Goal: Task Accomplishment & Management: Manage account settings

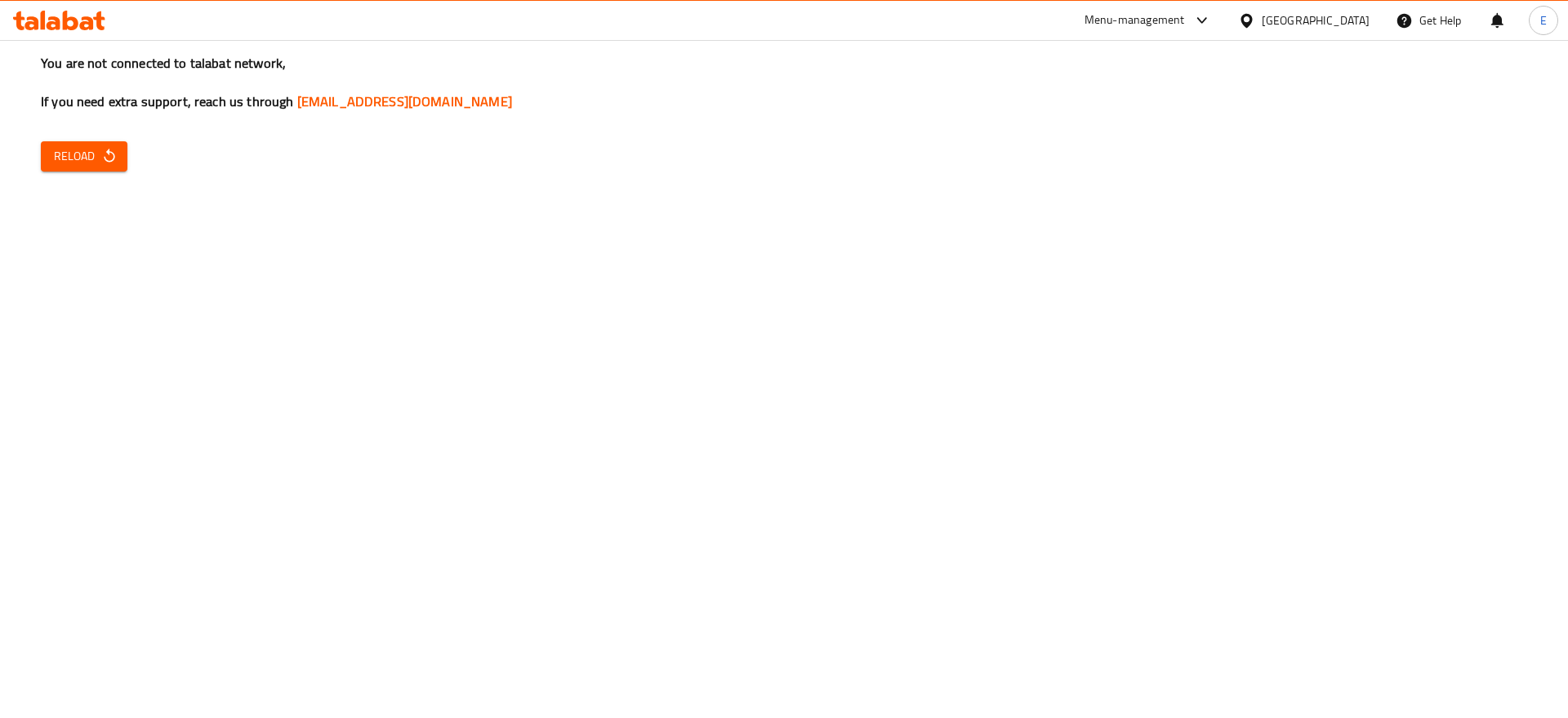
click at [87, 147] on span "Reload" at bounding box center [84, 157] width 60 height 20
click at [77, 138] on div "You are not connected to talabat network, If you need extra support, reach us t…" at bounding box center [784, 359] width 1568 height 718
click at [85, 153] on span "Reload" at bounding box center [84, 157] width 60 height 20
click at [54, 159] on span "Reload" at bounding box center [84, 157] width 60 height 20
click at [112, 155] on icon "button" at bounding box center [110, 156] width 16 height 17
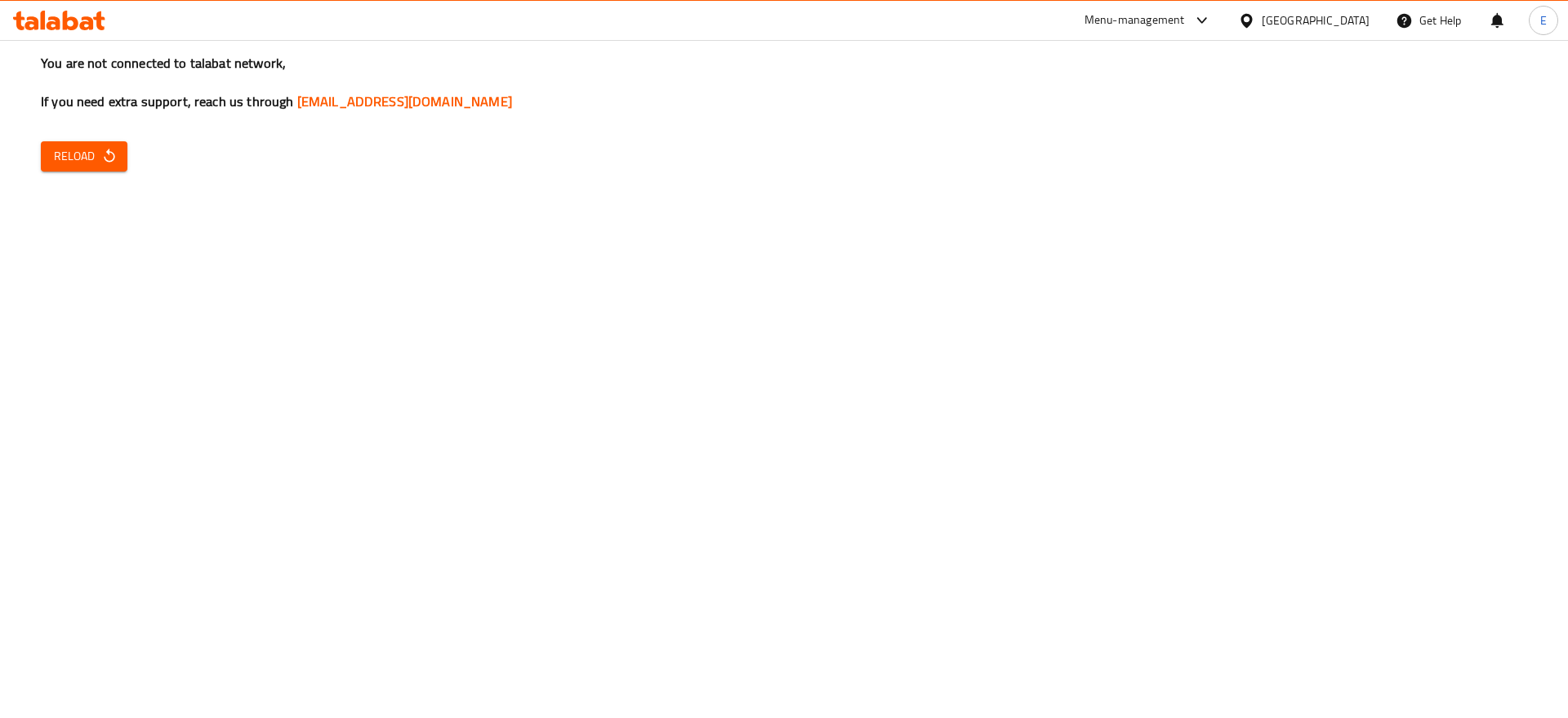
click at [100, 151] on span "Reload" at bounding box center [84, 157] width 60 height 20
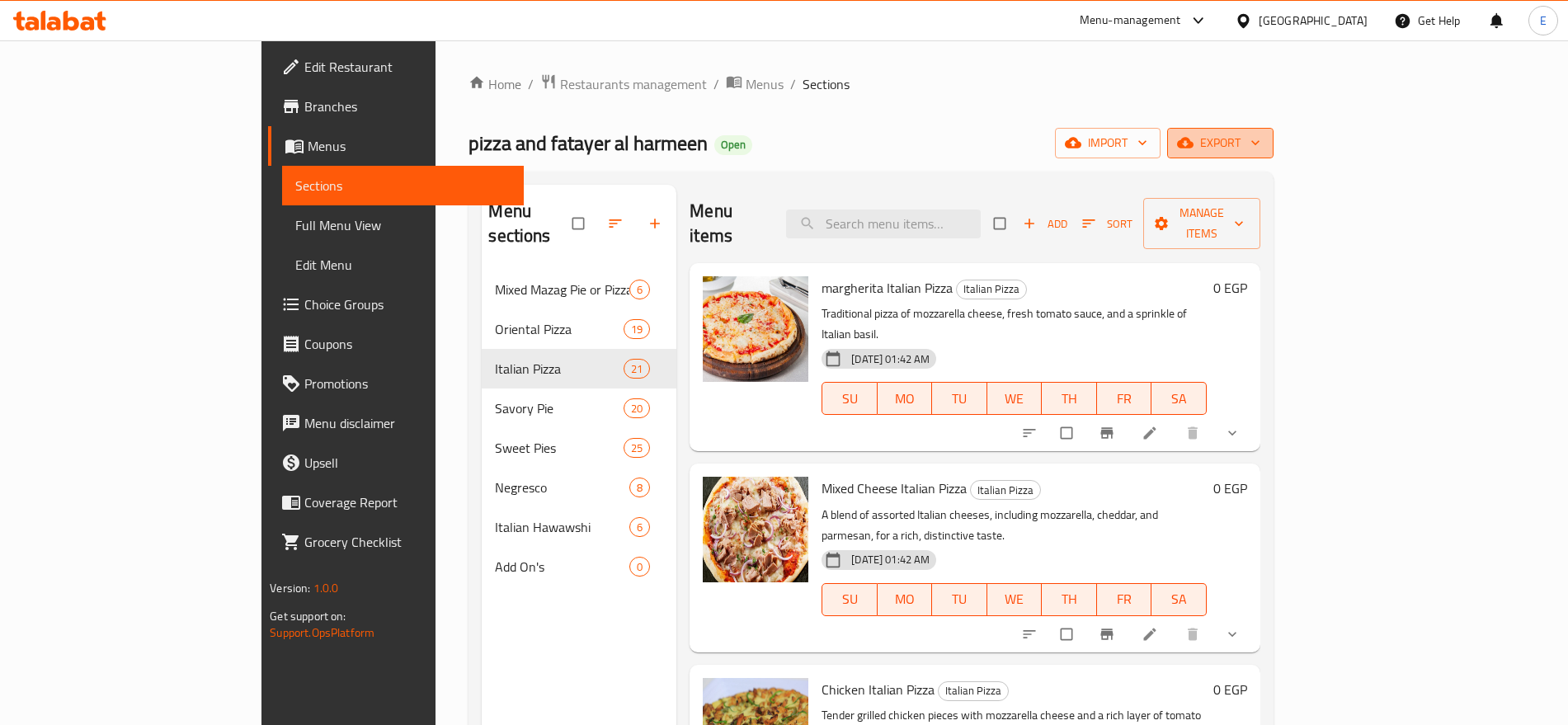
click at [1261, 144] on span "export" at bounding box center [1220, 143] width 80 height 20
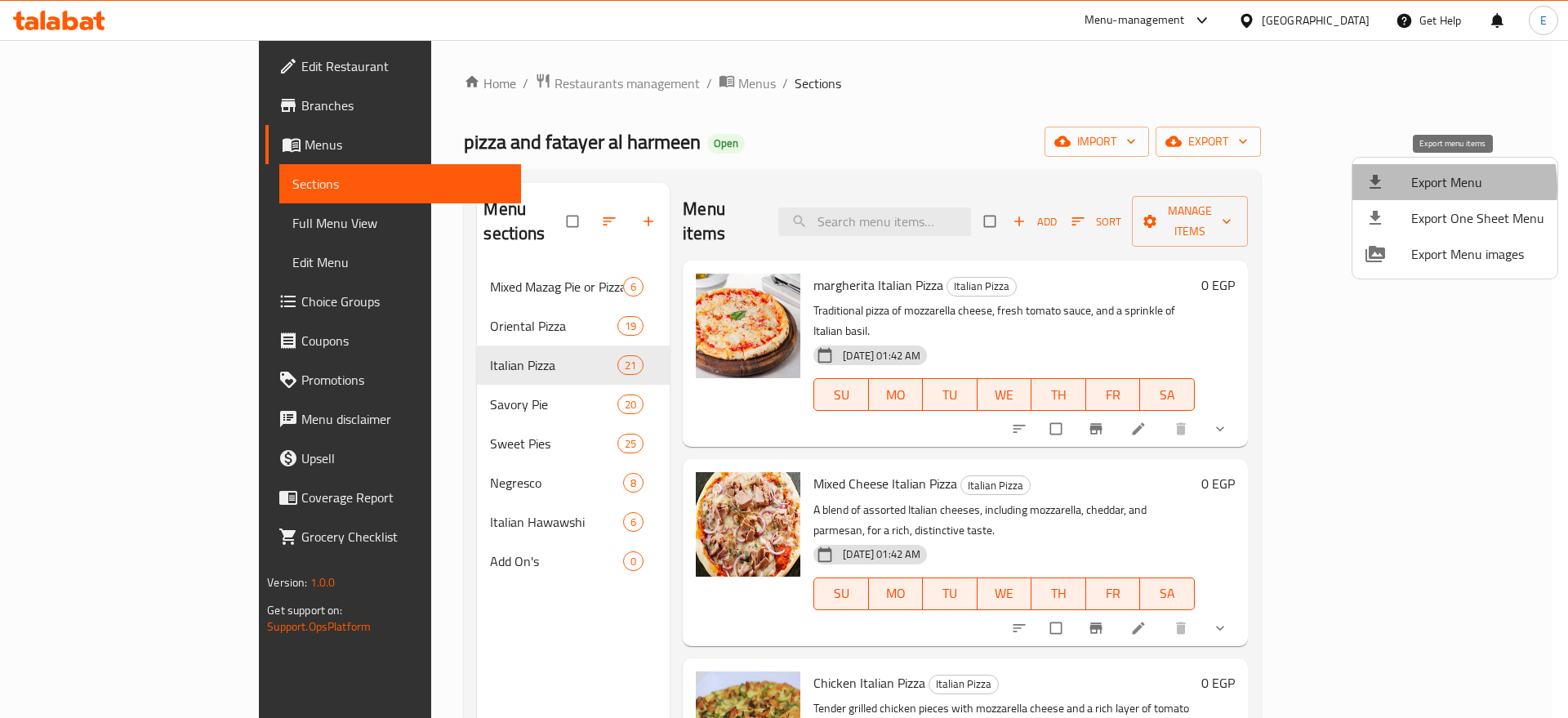
click at [1414, 188] on span "Export Menu" at bounding box center [1477, 182] width 133 height 19
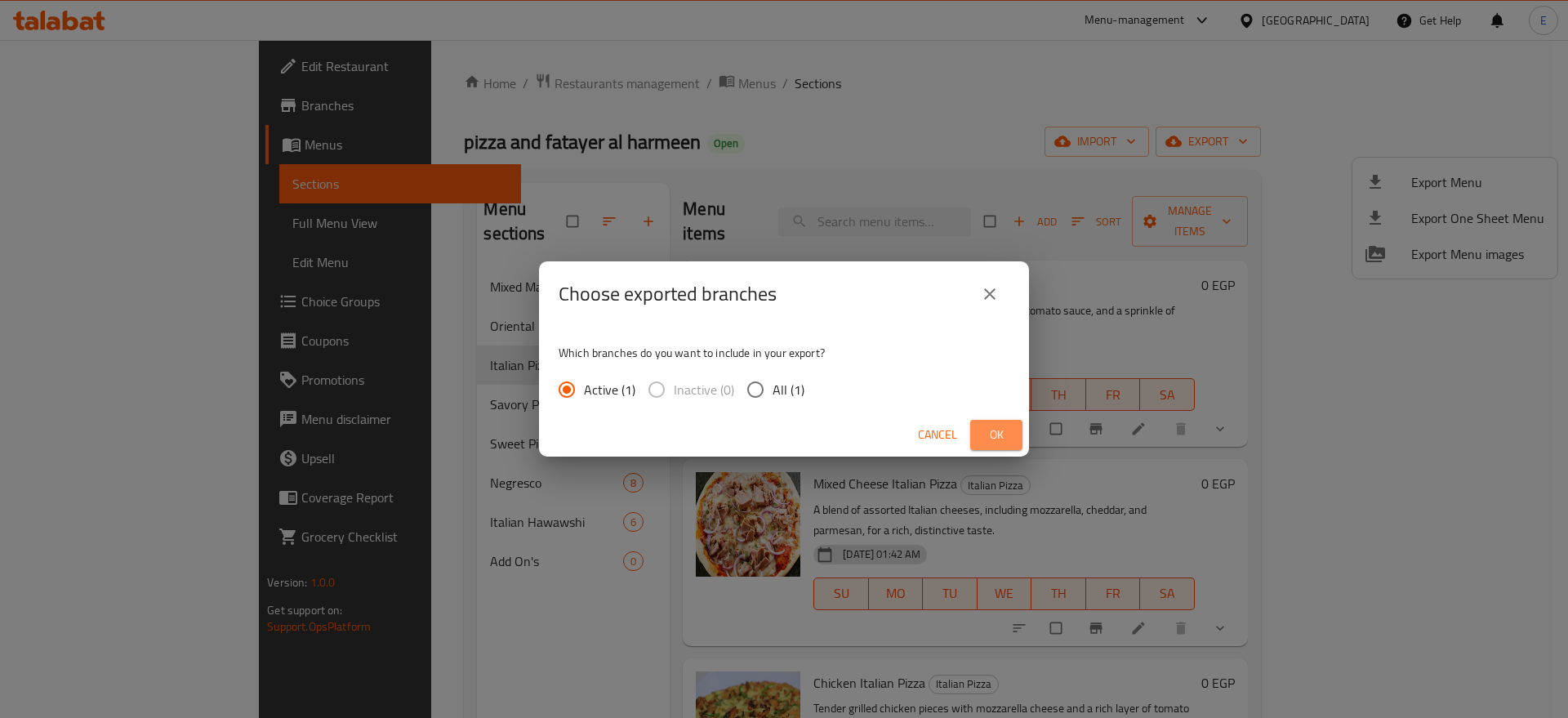
click at [1000, 425] on span "Ok" at bounding box center [996, 435] width 27 height 20
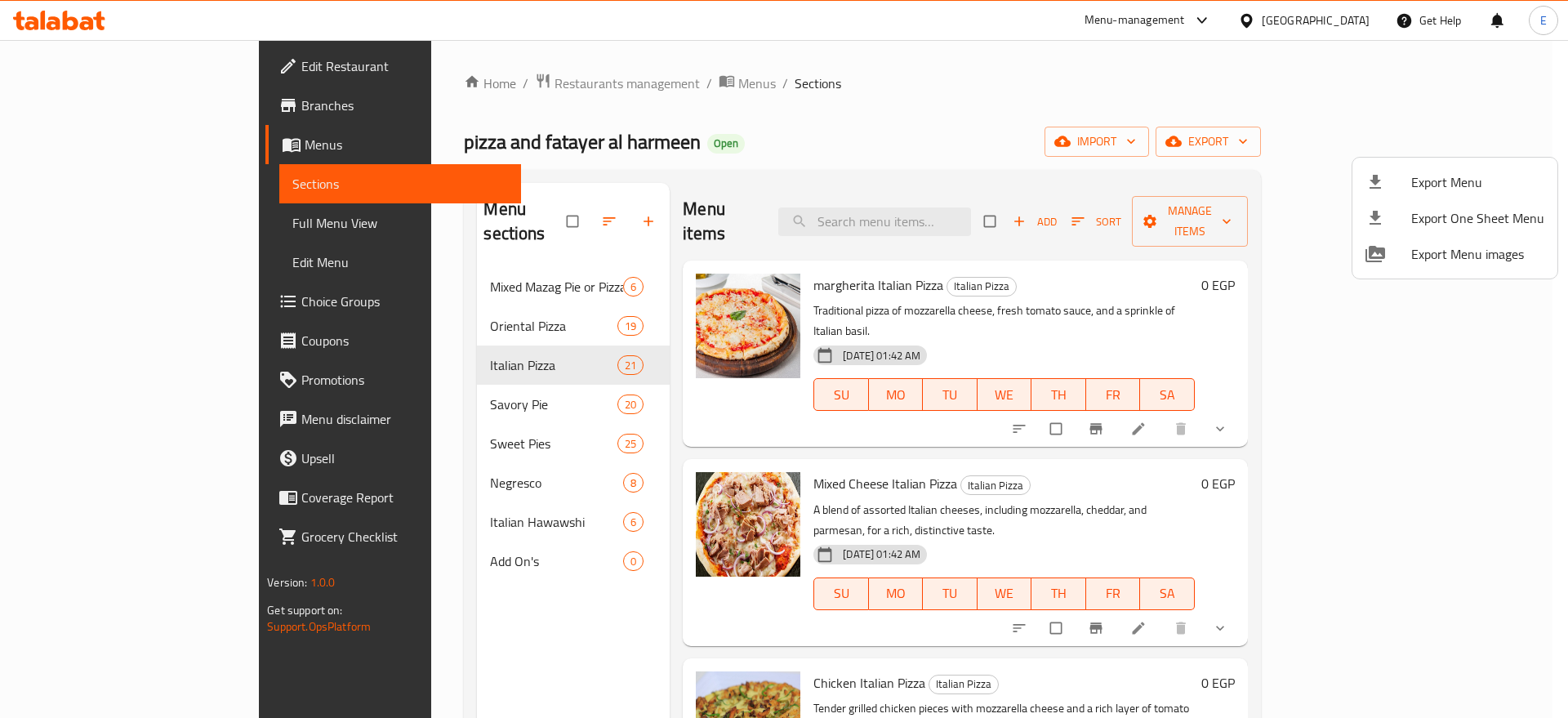
click at [180, 216] on div at bounding box center [784, 359] width 1568 height 718
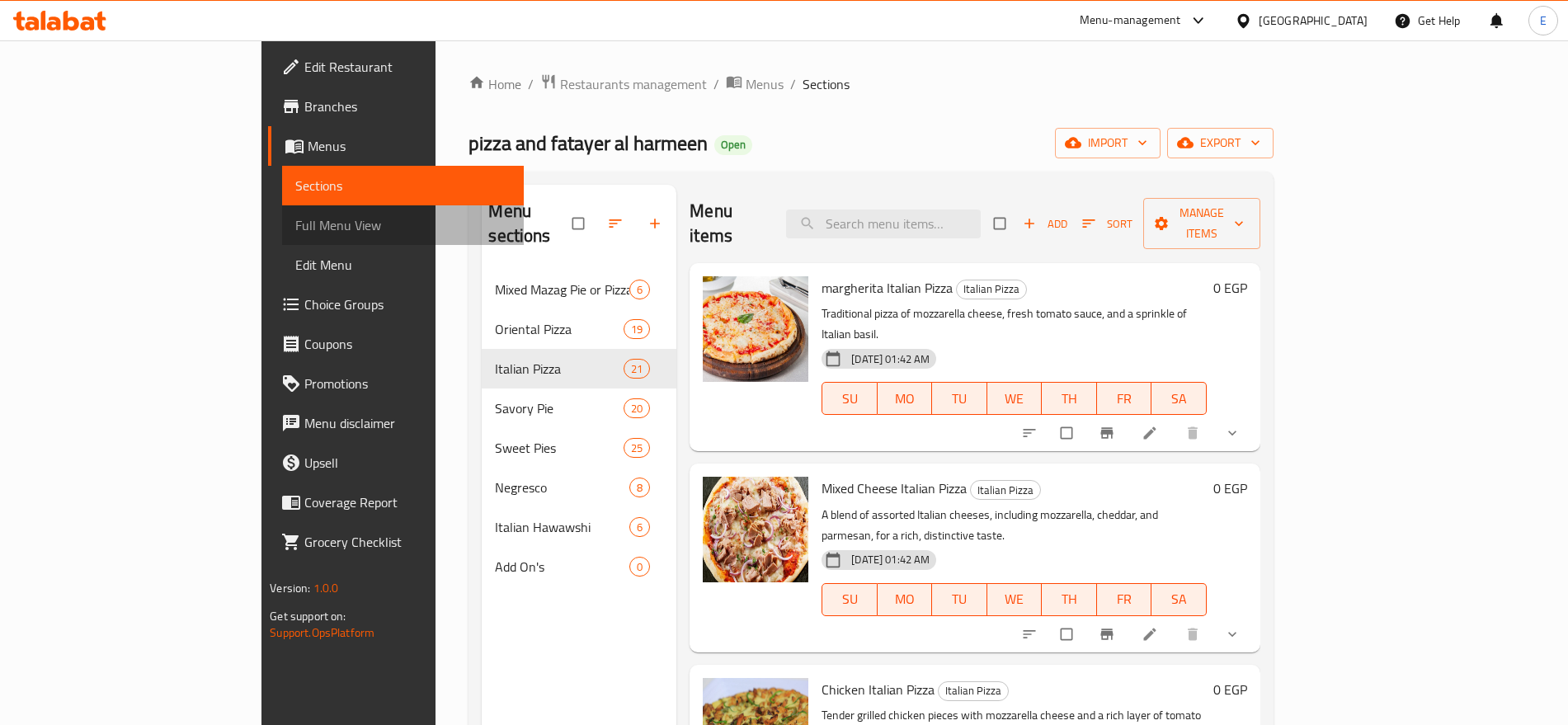
click at [295, 216] on span "Full Menu View" at bounding box center [403, 225] width 215 height 19
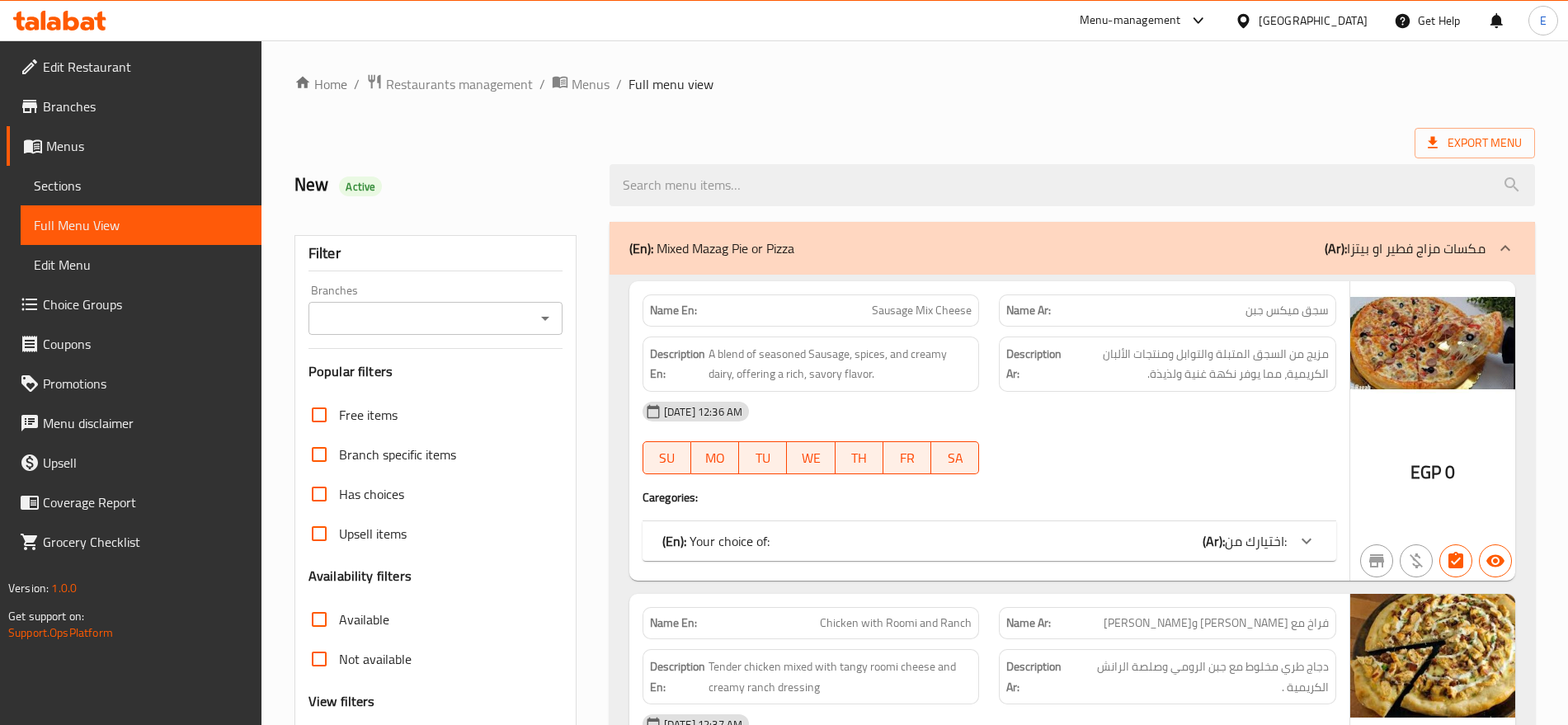
scroll to position [344, 0]
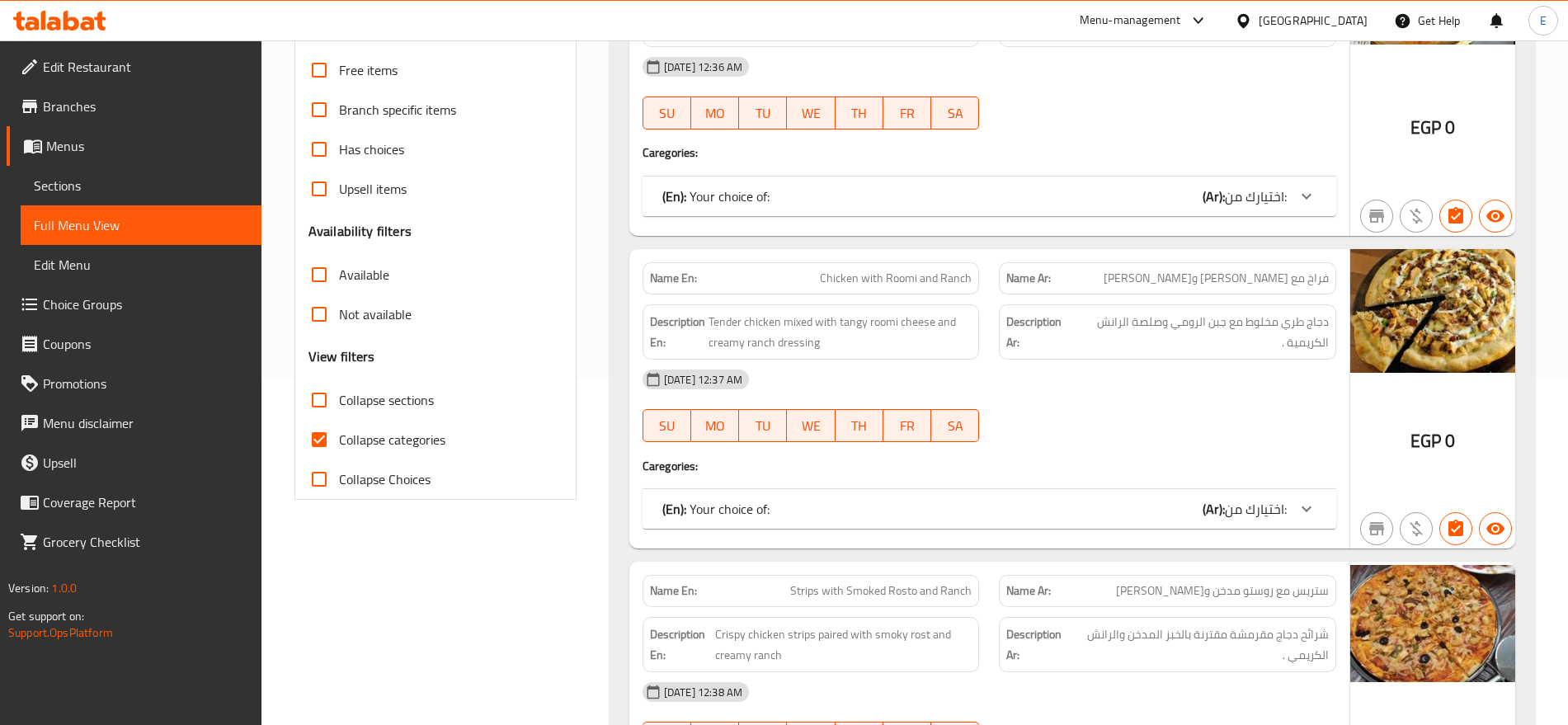
click at [344, 434] on span "Collapse categories" at bounding box center [392, 439] width 106 height 19
click at [339, 434] on input "Collapse categories" at bounding box center [318, 440] width 40 height 40
checkbox input "false"
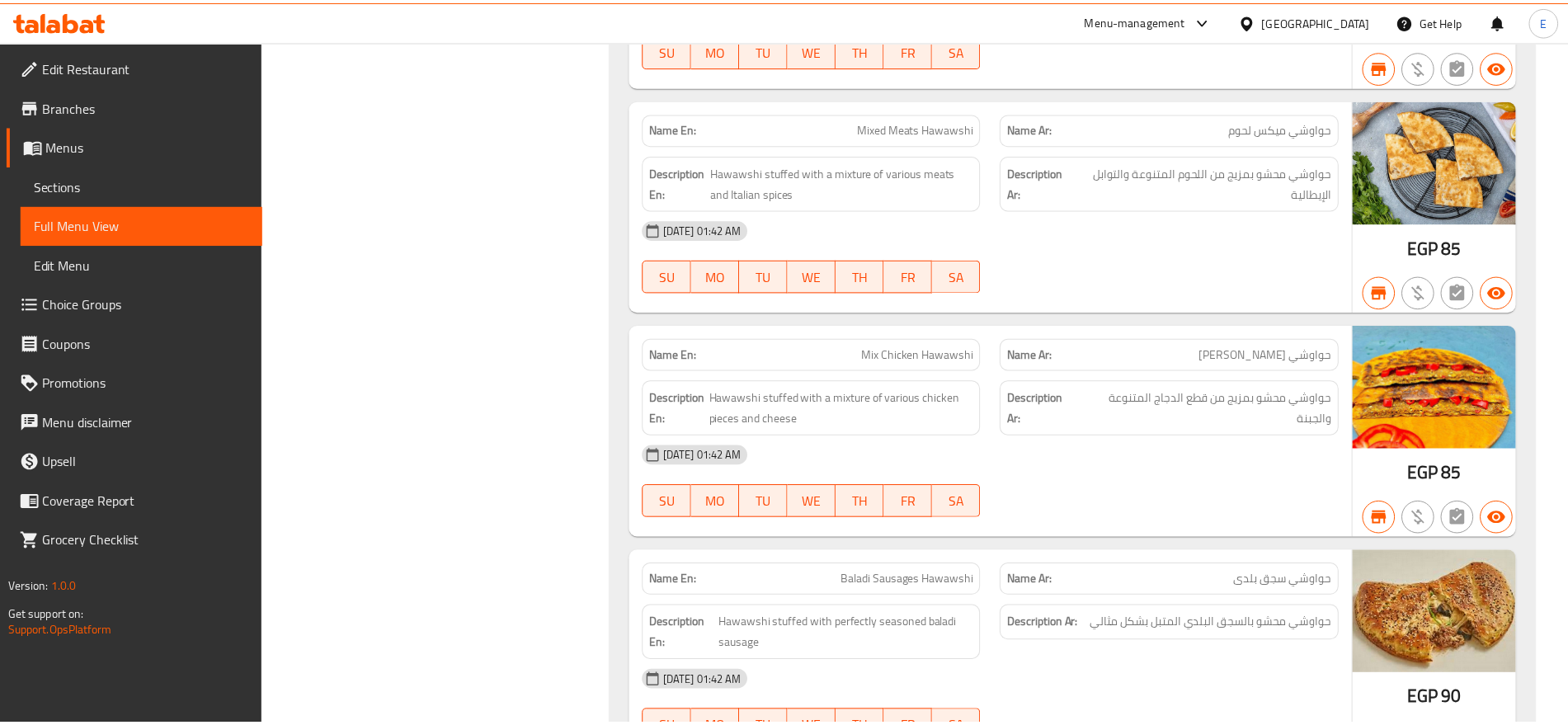
scroll to position [53904, 0]
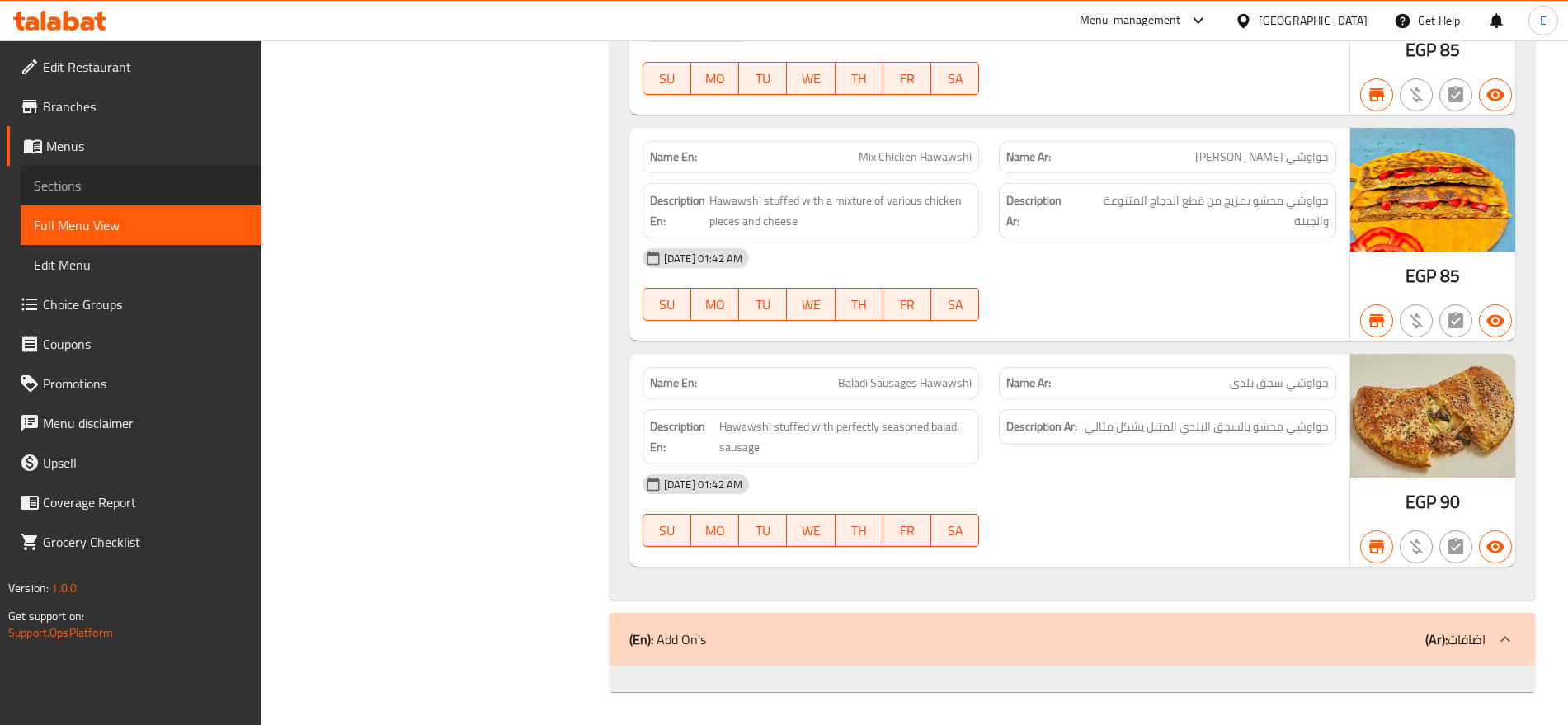
click at [91, 181] on span "Sections" at bounding box center [142, 185] width 215 height 19
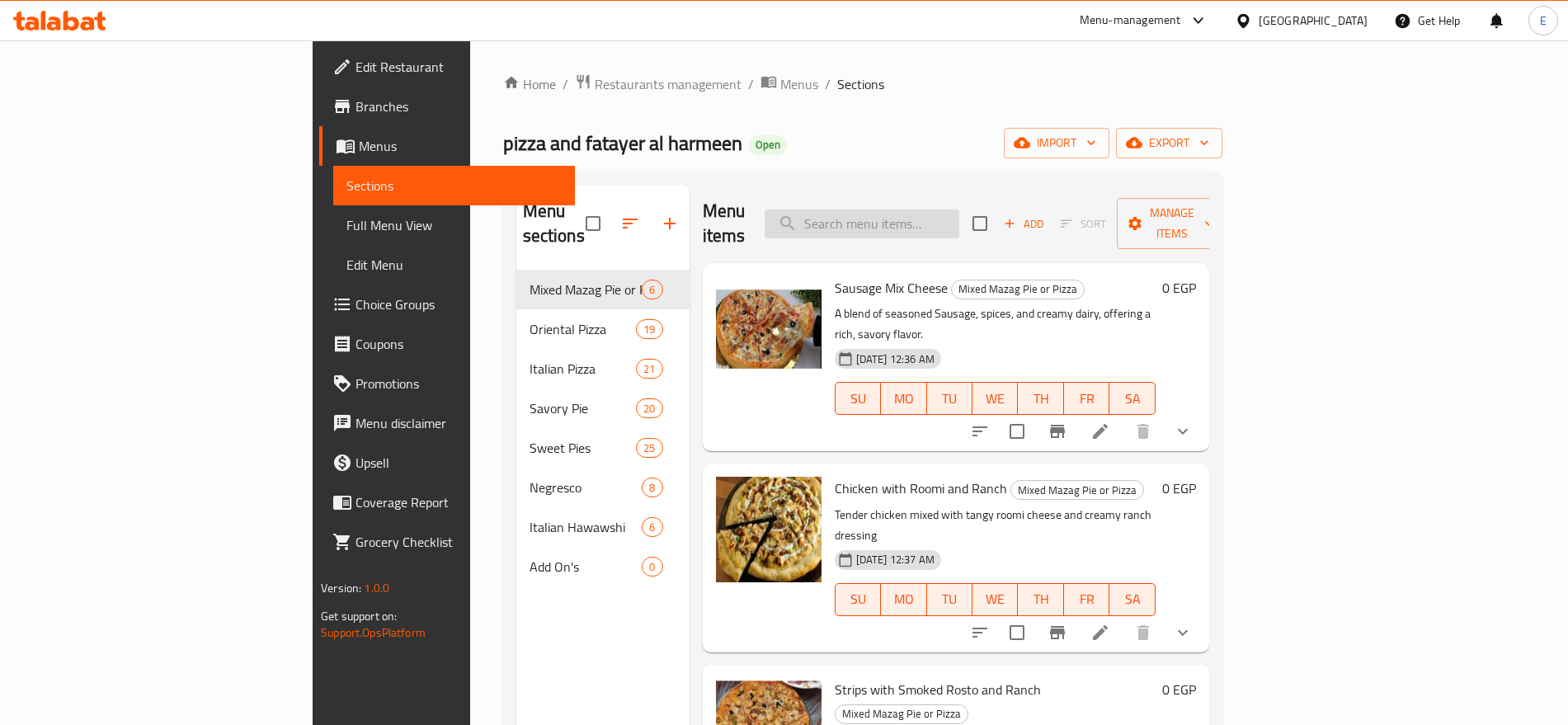
click at [943, 209] on input "search" at bounding box center [862, 223] width 194 height 29
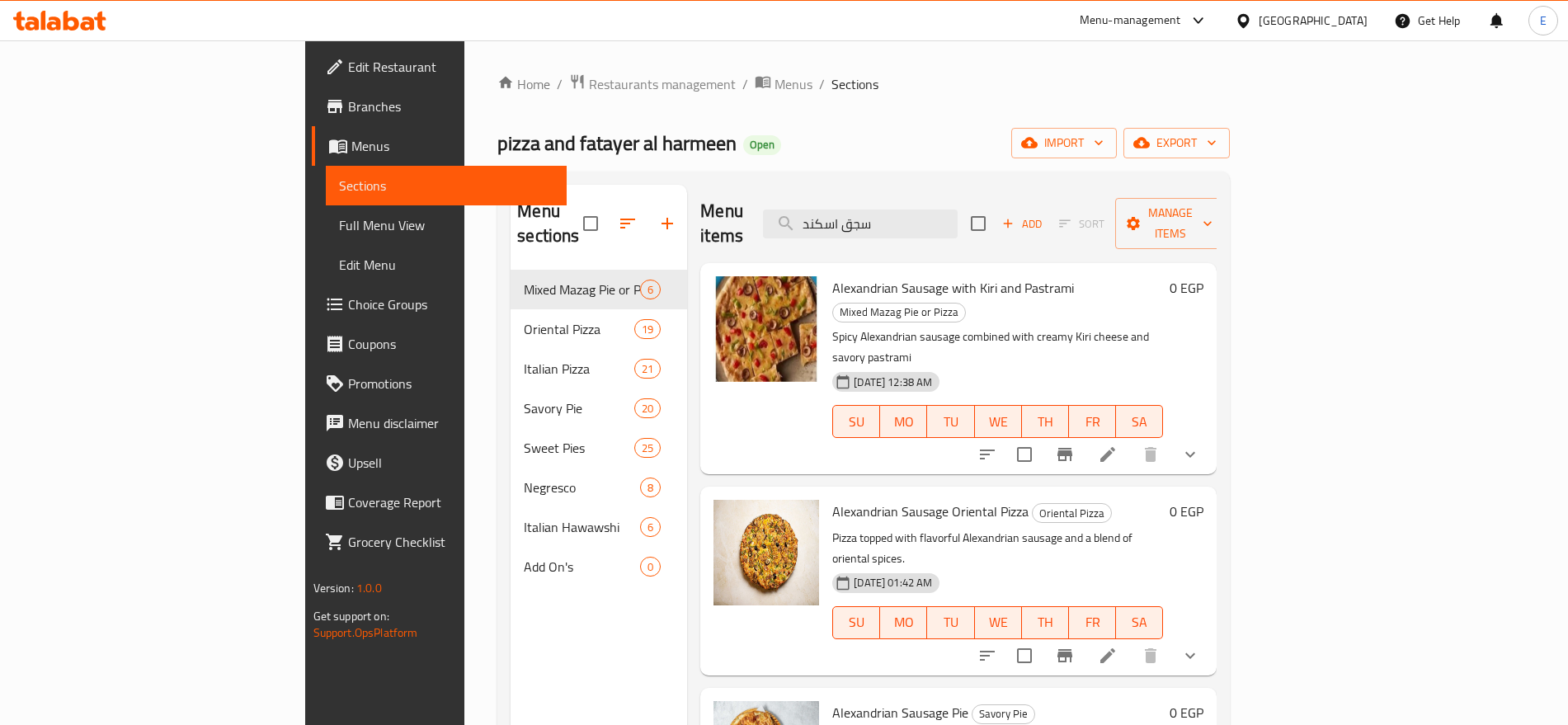
type input "سجق اسكند"
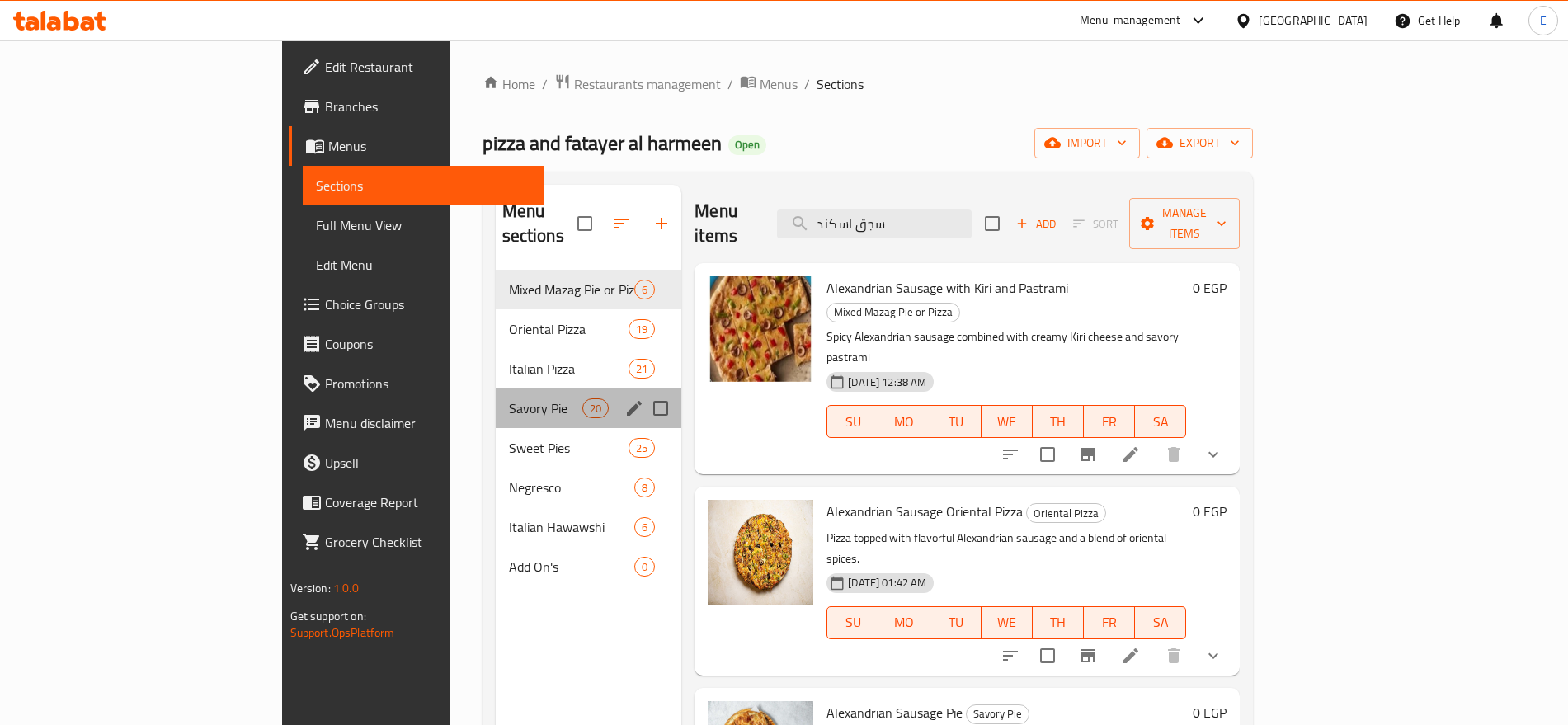
click at [496, 389] on div "Savory Pie 20" at bounding box center [589, 408] width 186 height 40
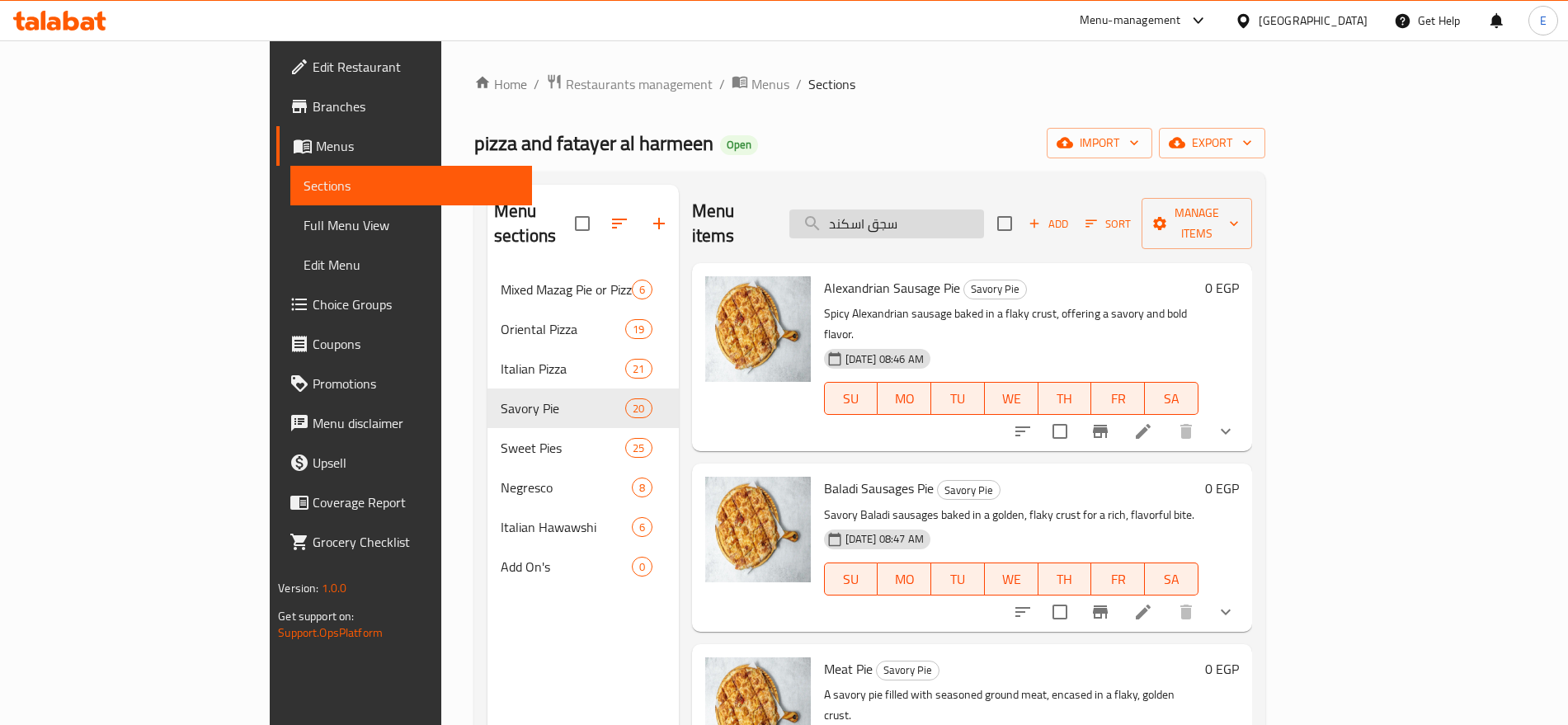
click at [936, 224] on input "سجق اسكند" at bounding box center [887, 223] width 194 height 29
click at [1166, 417] on li at bounding box center [1143, 431] width 46 height 30
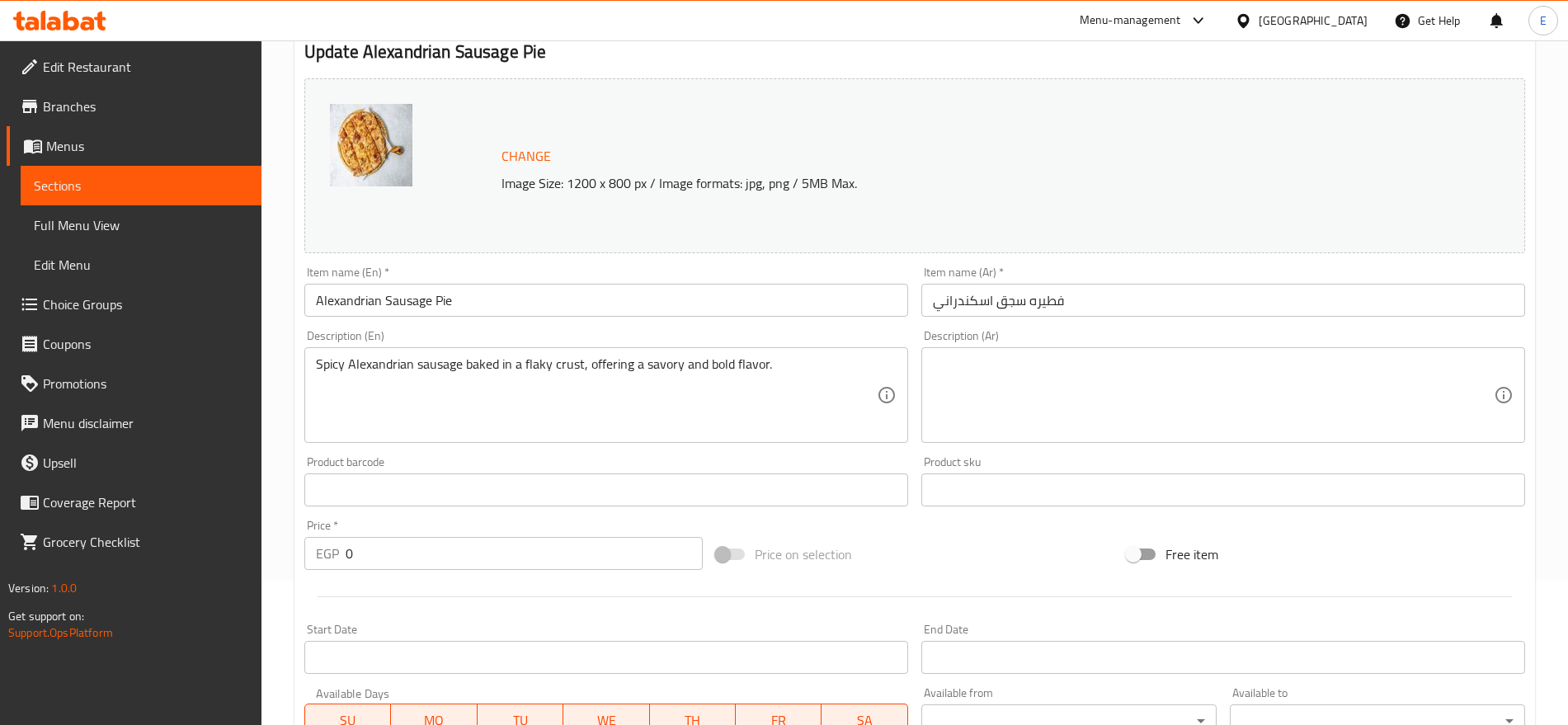
type input "اختيارك من:"
type input "1"
type input "اختيارك من:"
type input "1"
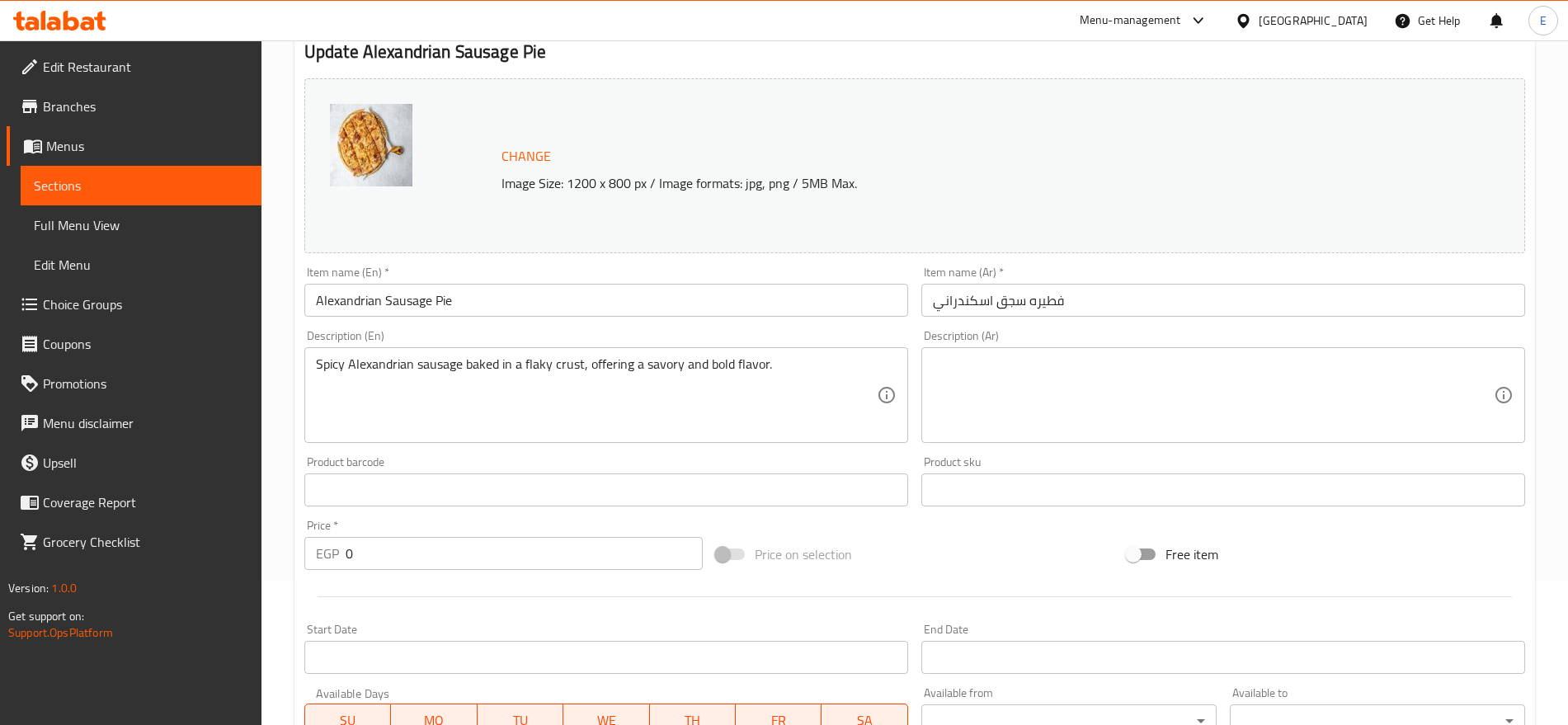
type input "1"
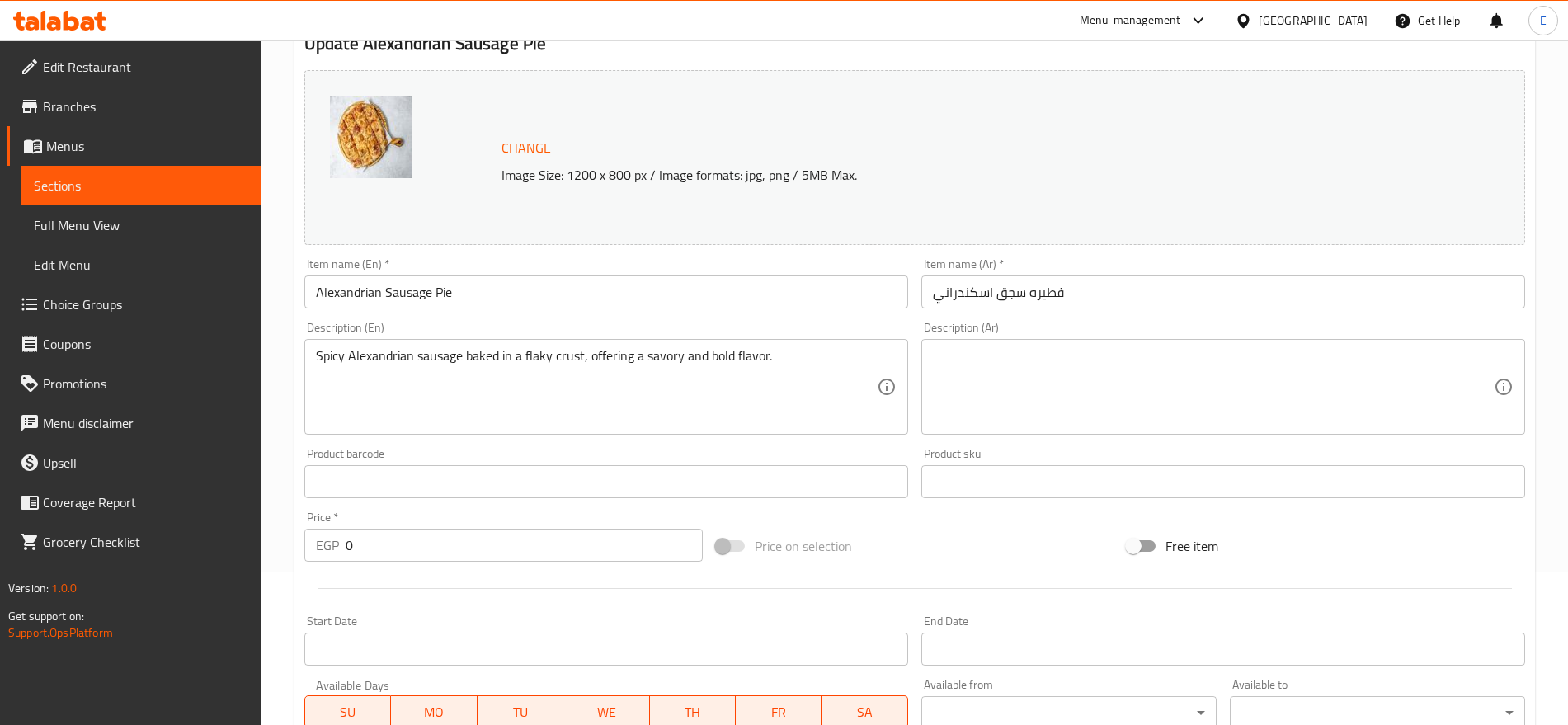
scroll to position [637, 0]
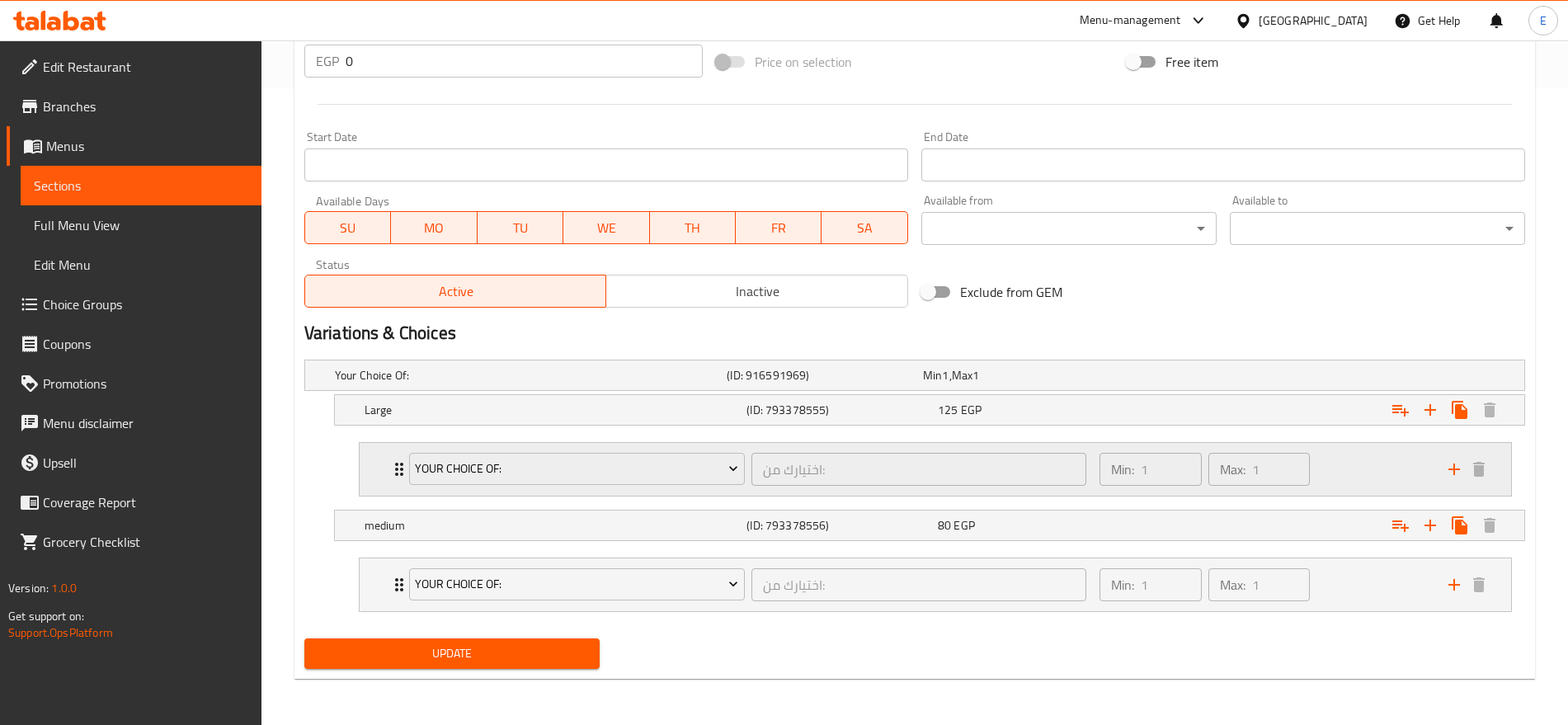
click at [361, 474] on div "Your Choice Of: اختيارك من: ​ Min: 1 ​ Max: 1 ​" at bounding box center [936, 469] width 1151 height 53
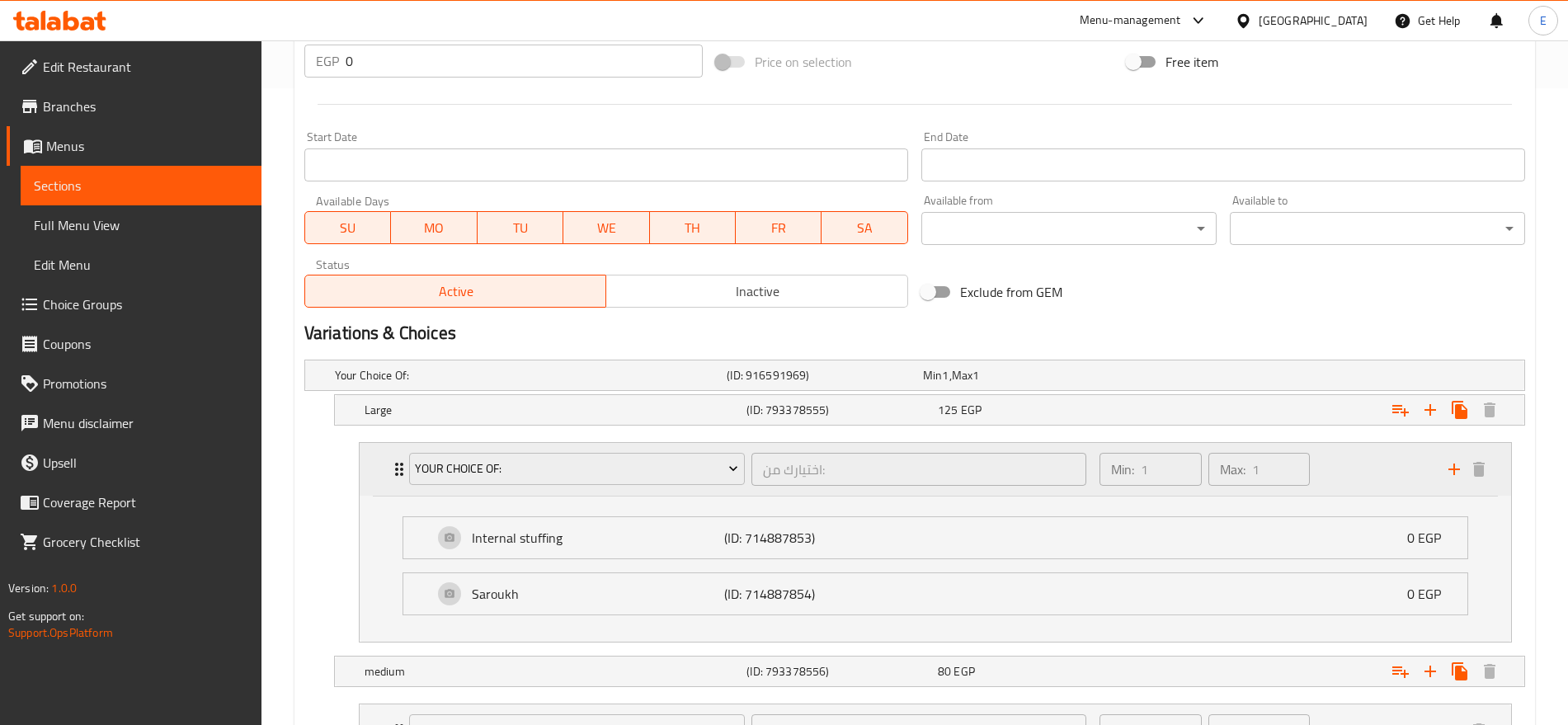
click at [367, 474] on div "Your Choice Of: اختيارك من: ​ Min: 1 ​ Max: 1 ​" at bounding box center [936, 469] width 1151 height 53
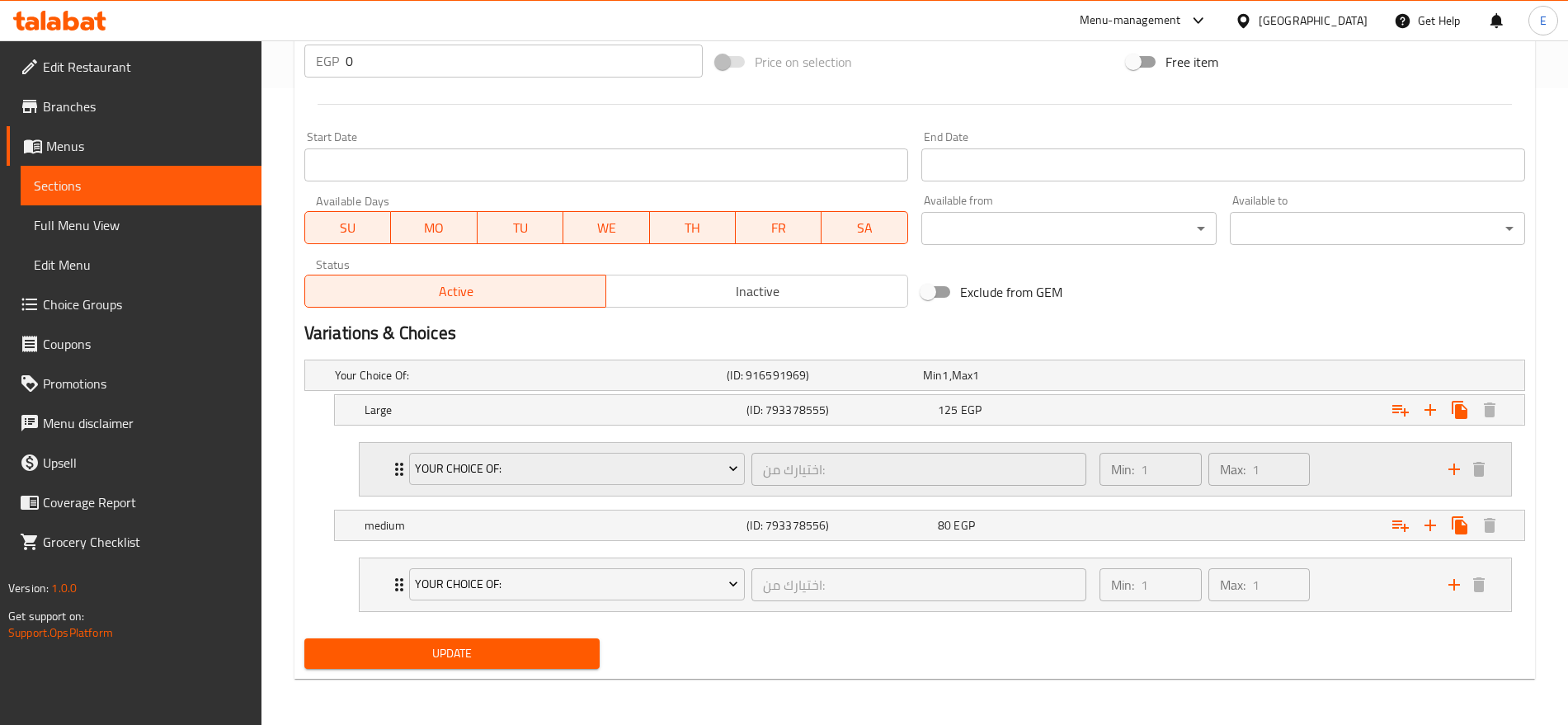
click at [380, 474] on div "Your Choice Of: اختيارك من: ​ Min: 1 ​ Max: 1 ​" at bounding box center [936, 469] width 1151 height 53
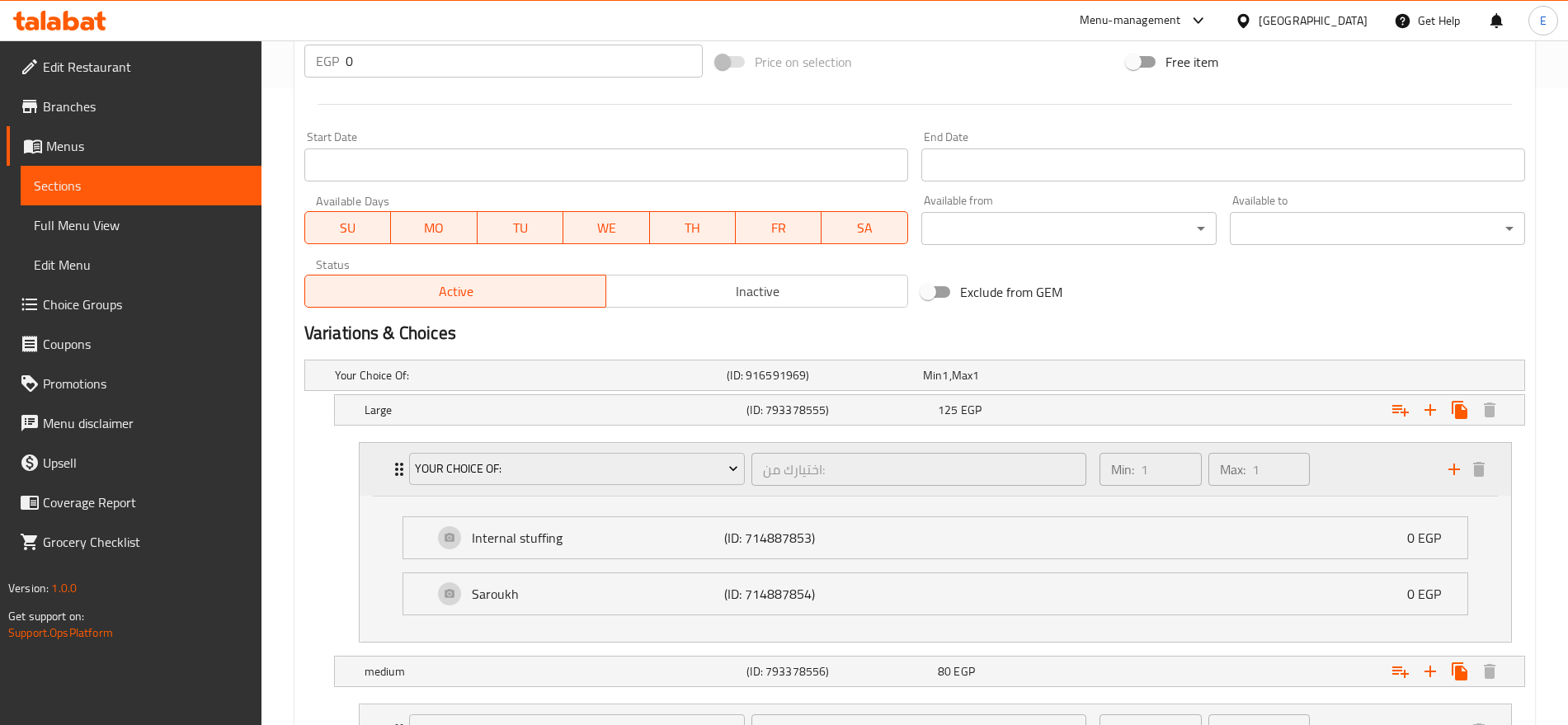
click at [380, 474] on div "Your Choice Of: اختيارك من: ​ Min: 1 ​ Max: 1 ​" at bounding box center [936, 469] width 1151 height 53
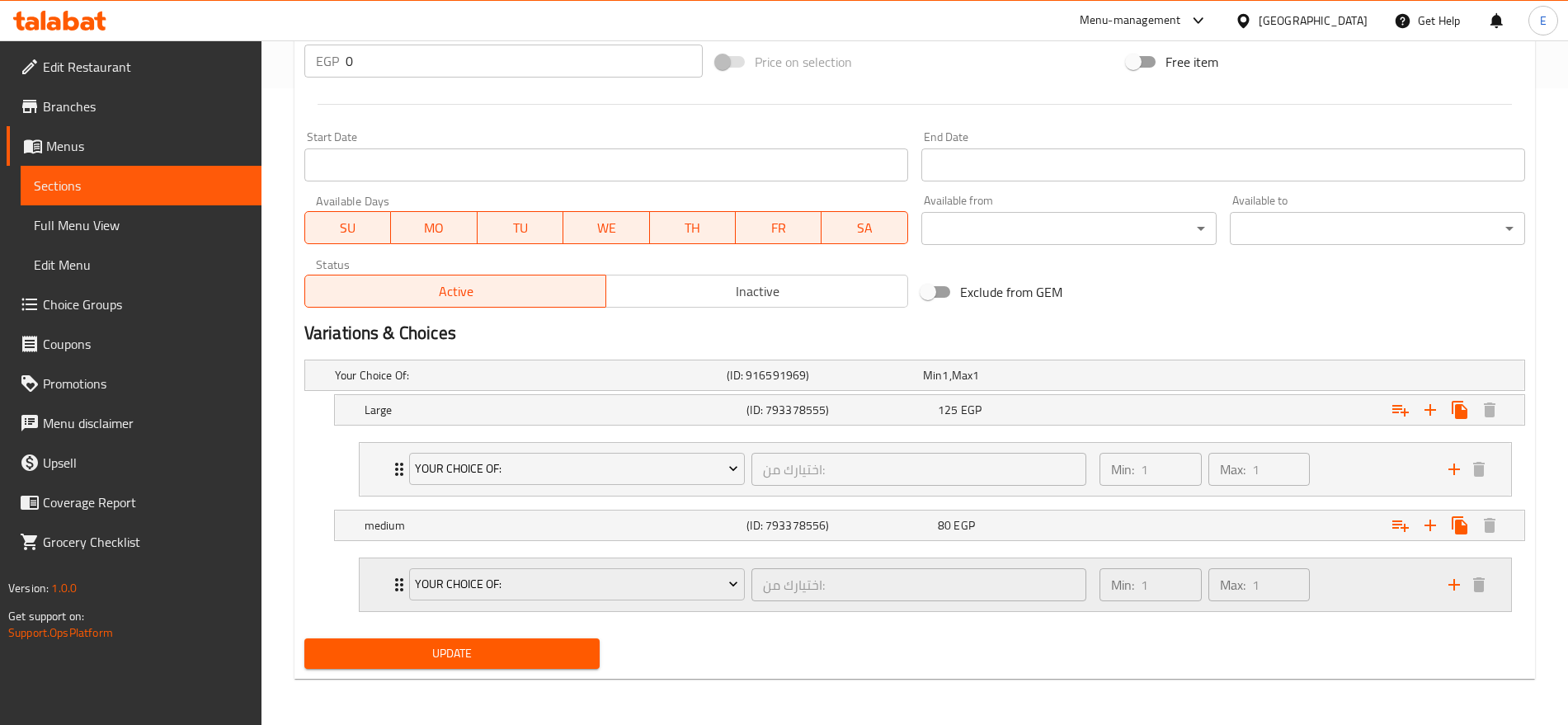
click at [375, 581] on div "Your Choice Of: اختيارك من: ​ Min: 1 ​ Max: 1 ​" at bounding box center [936, 584] width 1151 height 53
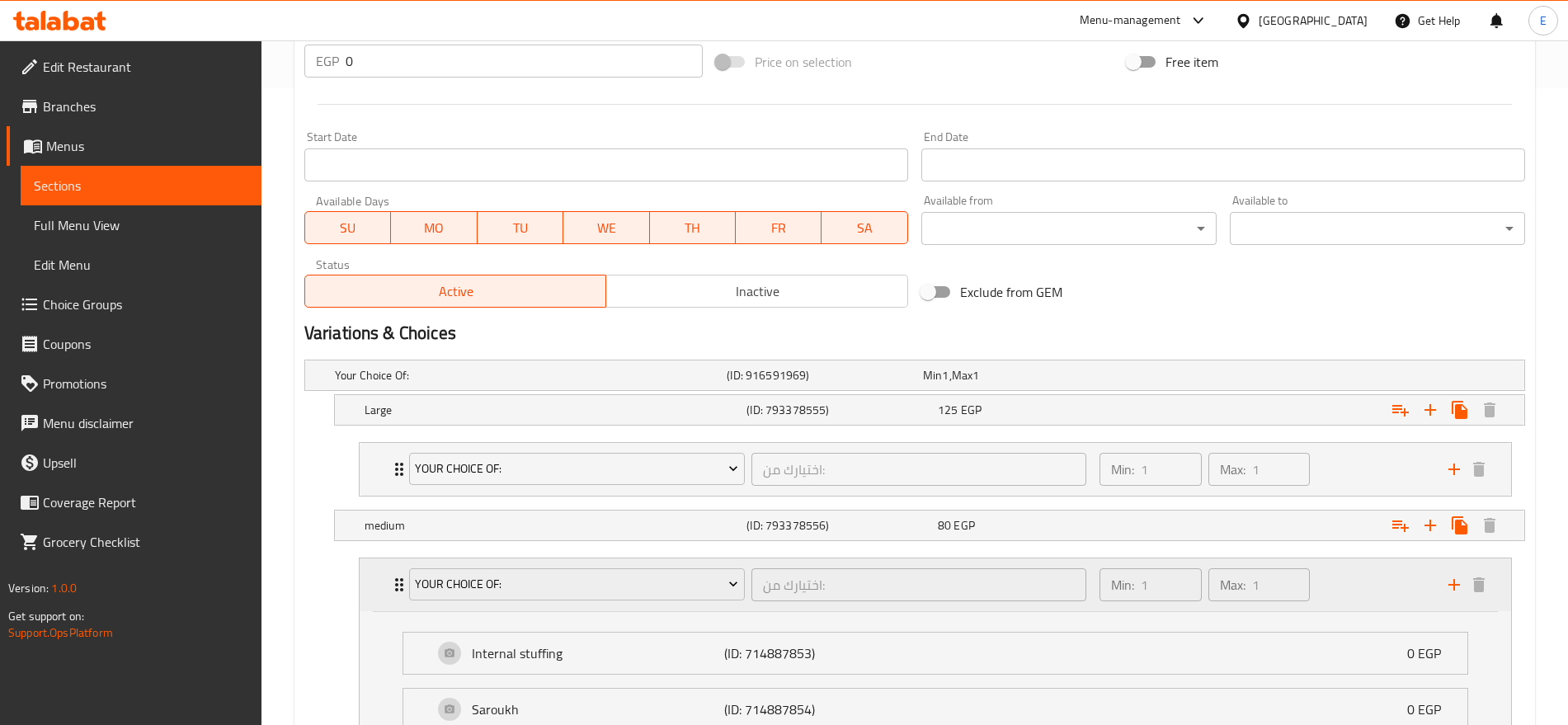
click at [375, 581] on div "Your Choice Of: اختيارك من: ​ Min: 1 ​ Max: 1 ​" at bounding box center [936, 584] width 1151 height 53
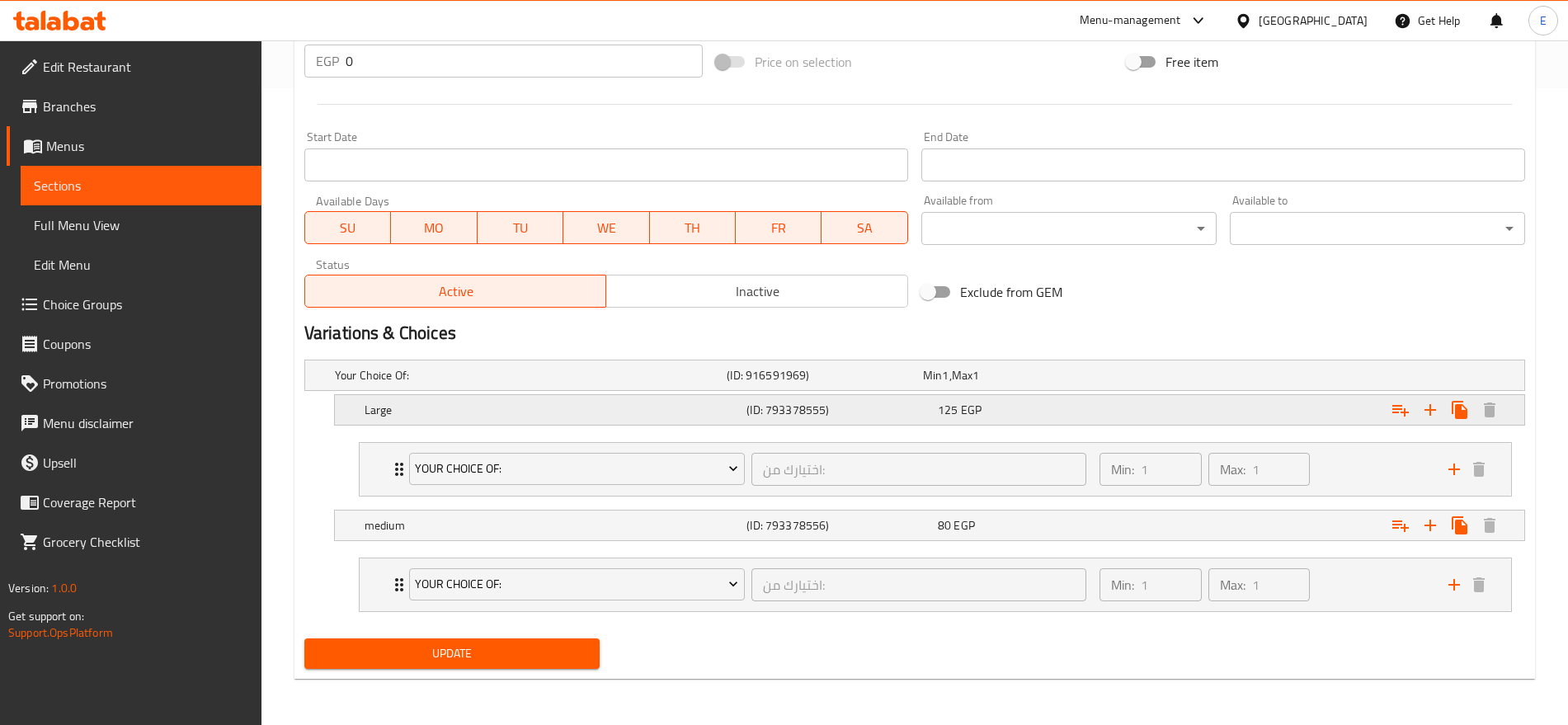
click at [872, 383] on h5 "(ID: 793378555)" at bounding box center [821, 376] width 190 height 17
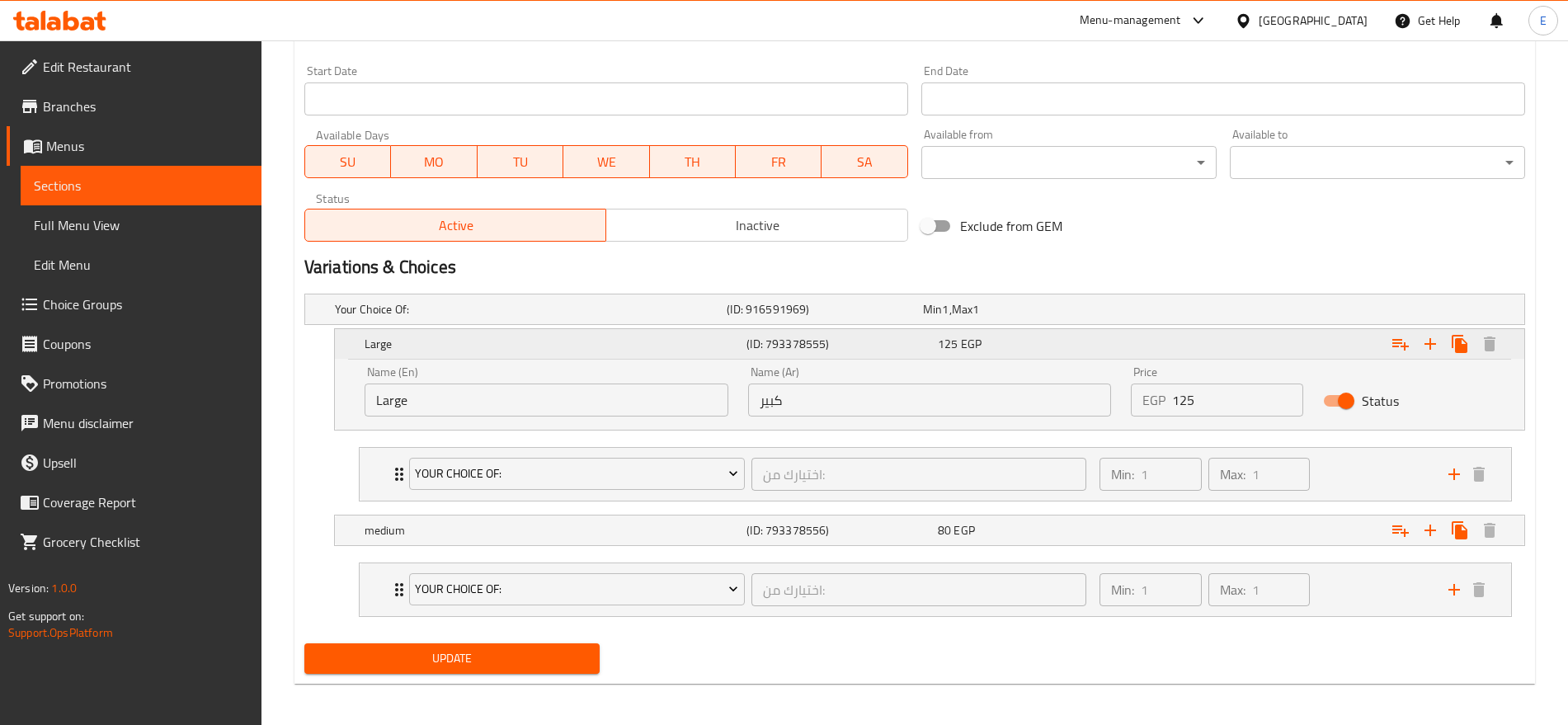
scroll to position [706, 0]
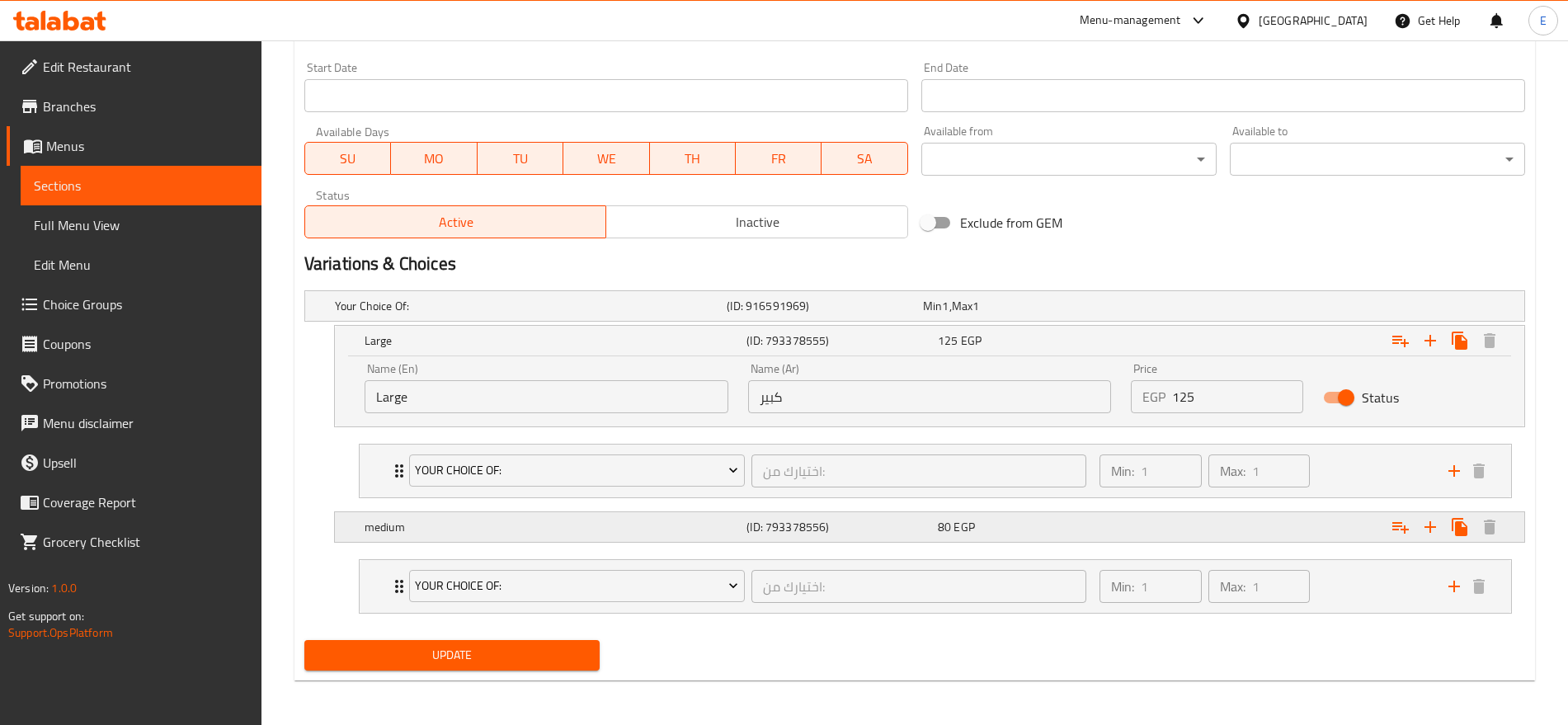
click at [838, 318] on div "(ID: 793378556)" at bounding box center [822, 306] width 196 height 23
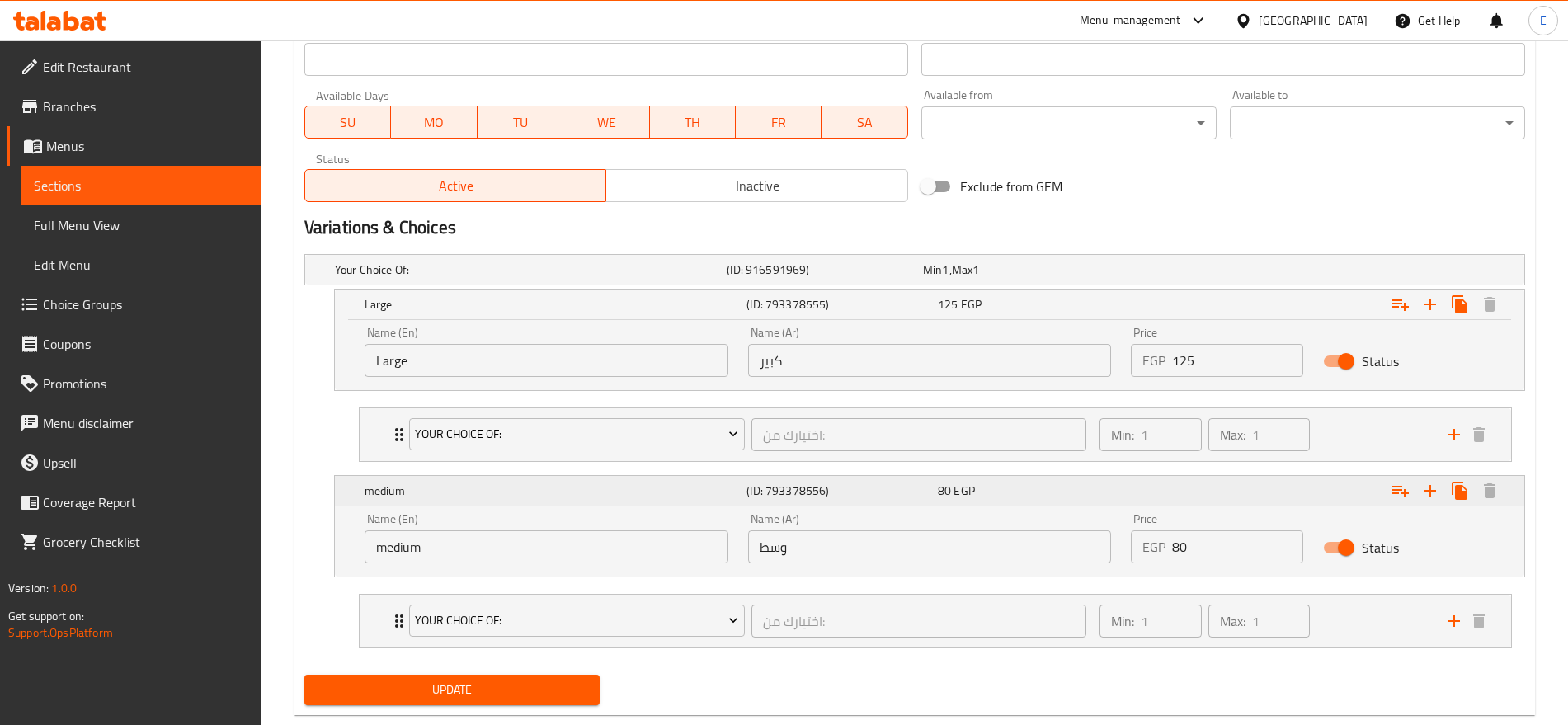
scroll to position [744, 0]
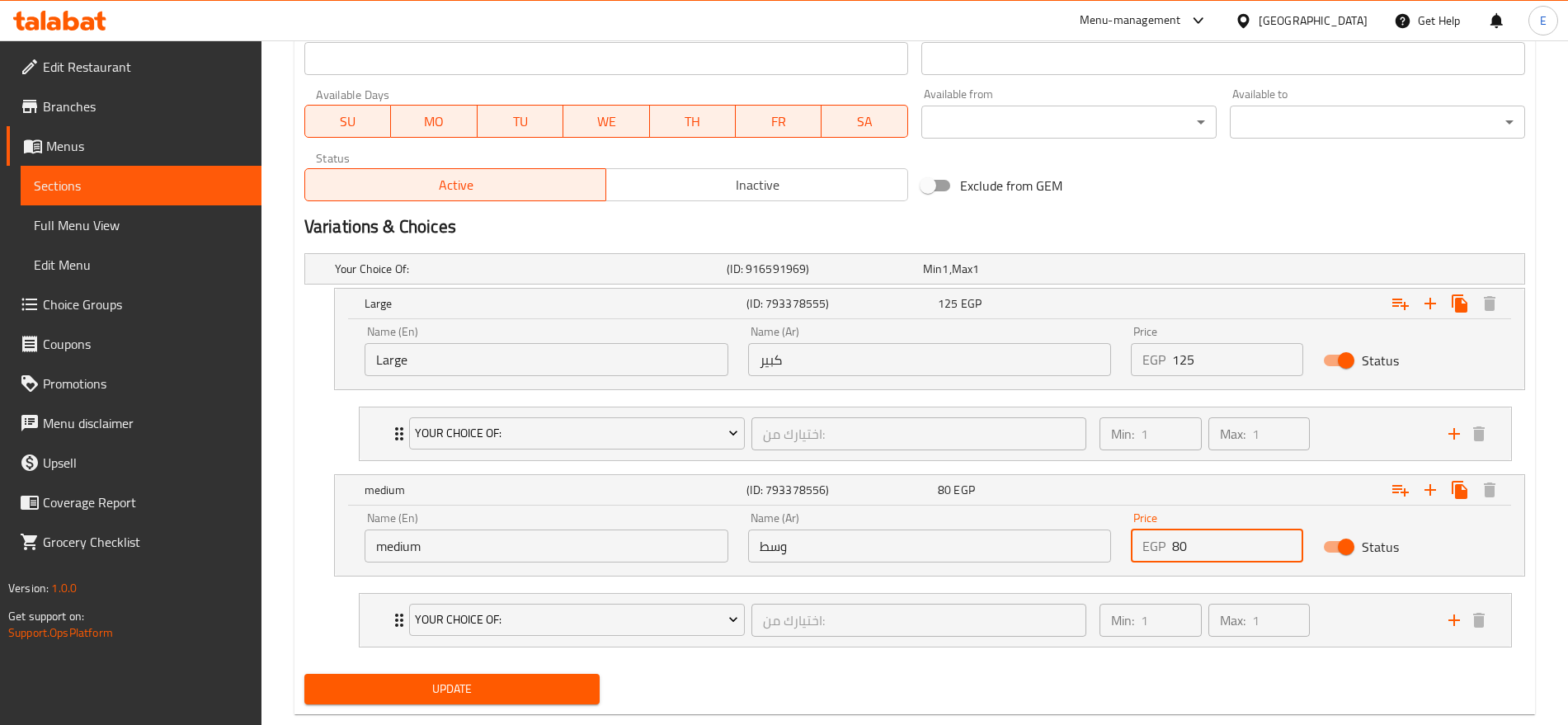
drag, startPoint x: 1200, startPoint y: 547, endPoint x: 1095, endPoint y: 551, distance: 105.1
click at [1095, 551] on div "Name (En) medium Name (En) Name (Ar) وسط Name (Ar) Price EGP 80 Price Status" at bounding box center [929, 538] width 1150 height 70
type input "115"
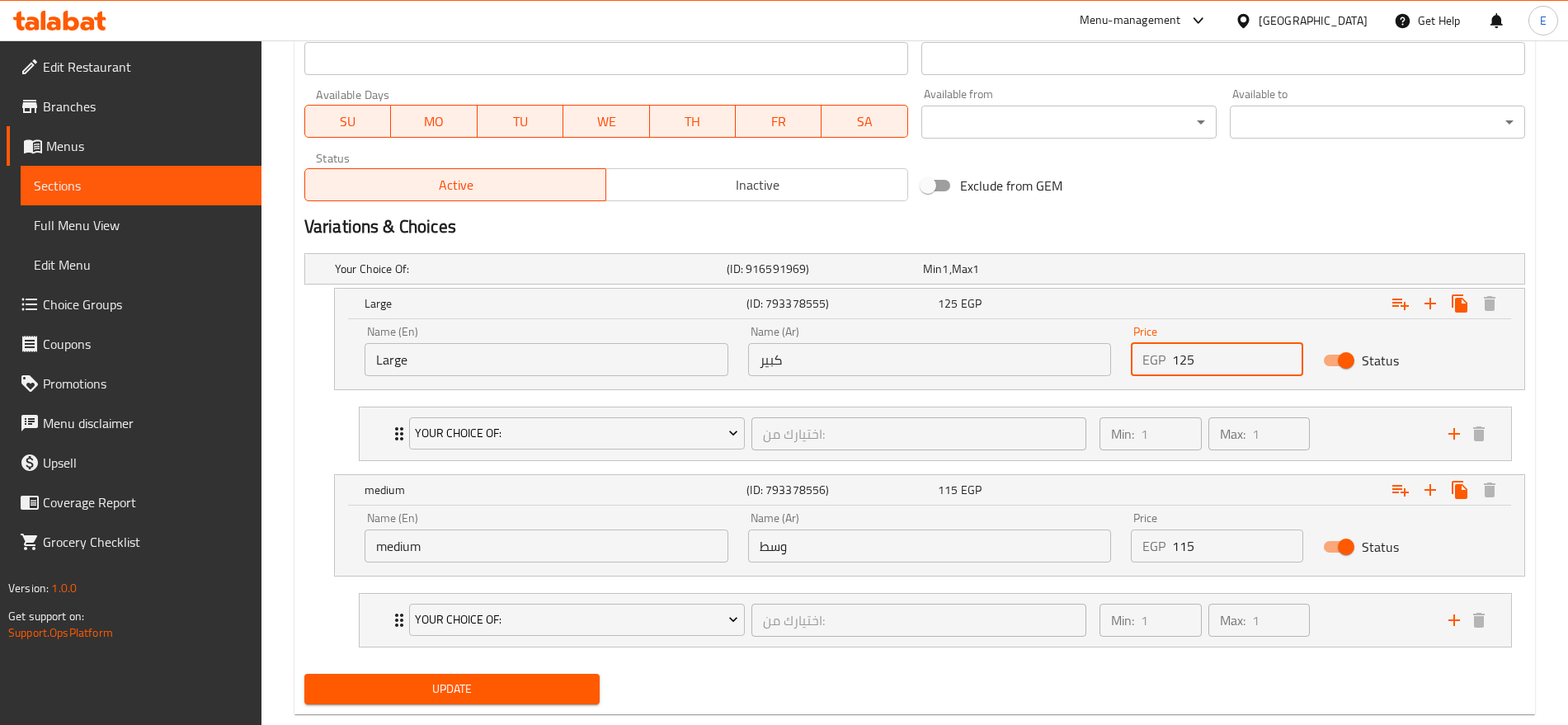
drag, startPoint x: 1222, startPoint y: 349, endPoint x: 992, endPoint y: 366, distance: 230.6
click at [992, 366] on div "Name (En) Large Name (En) Name (Ar) كبير Name (Ar) Price EGP 125 Price Status" at bounding box center [929, 351] width 1150 height 70
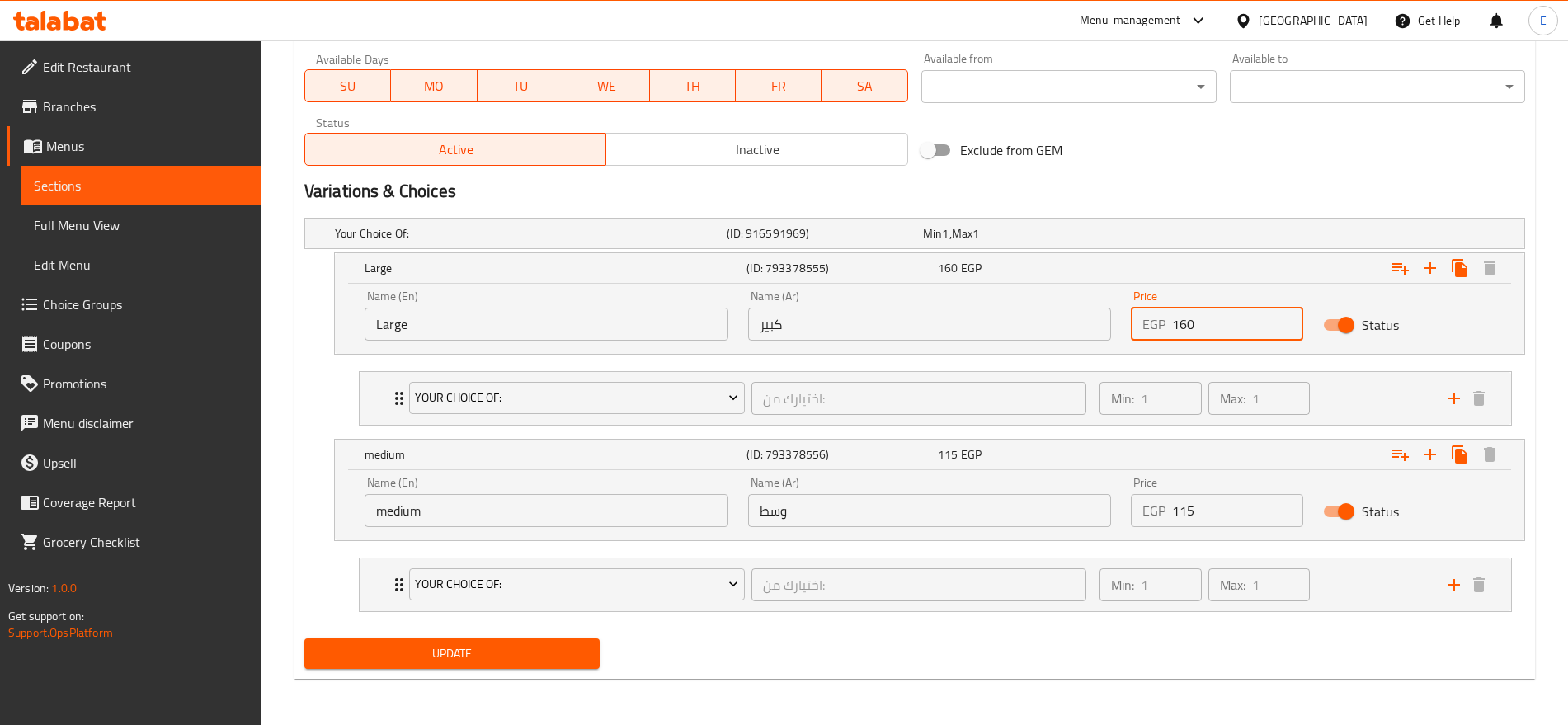
type input "160"
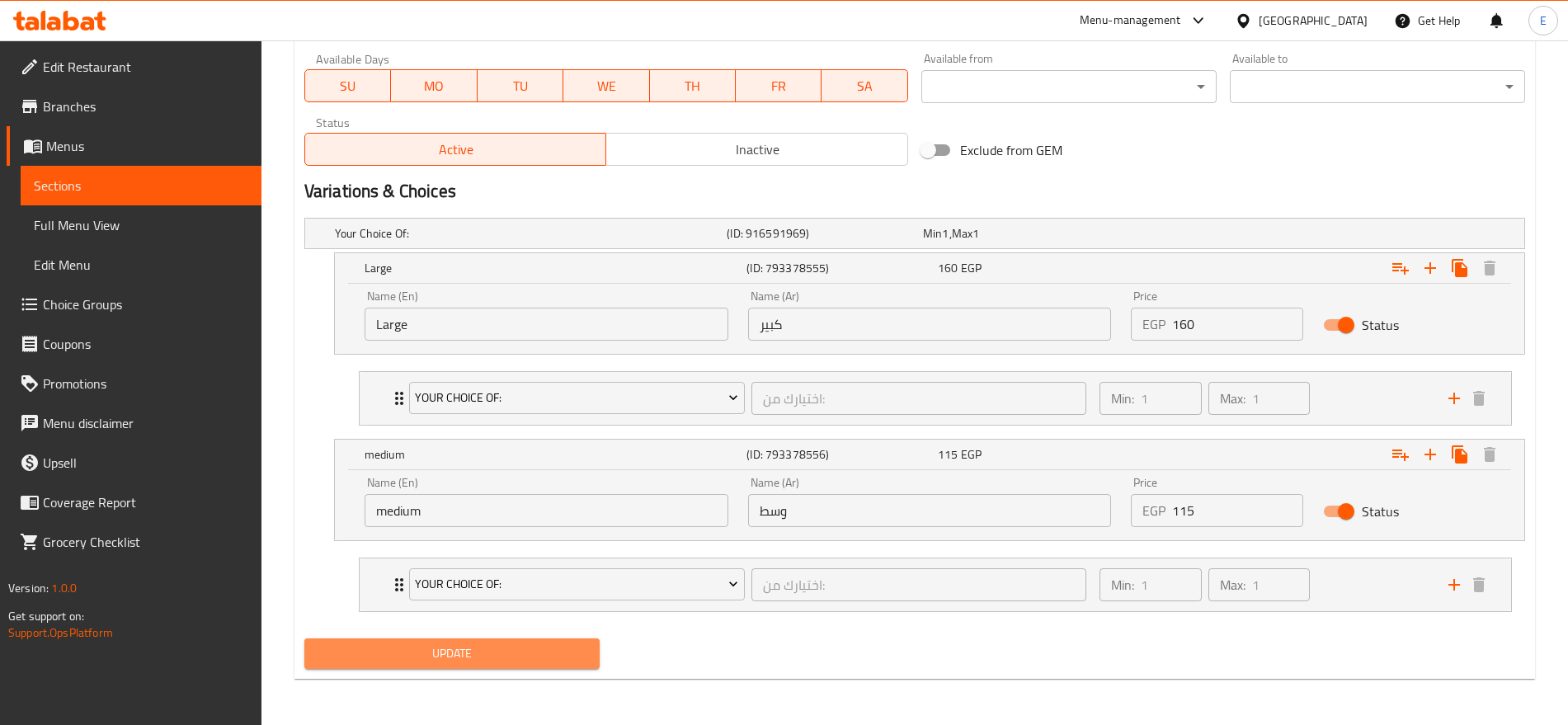
click at [426, 641] on button "Update" at bounding box center [452, 654] width 295 height 31
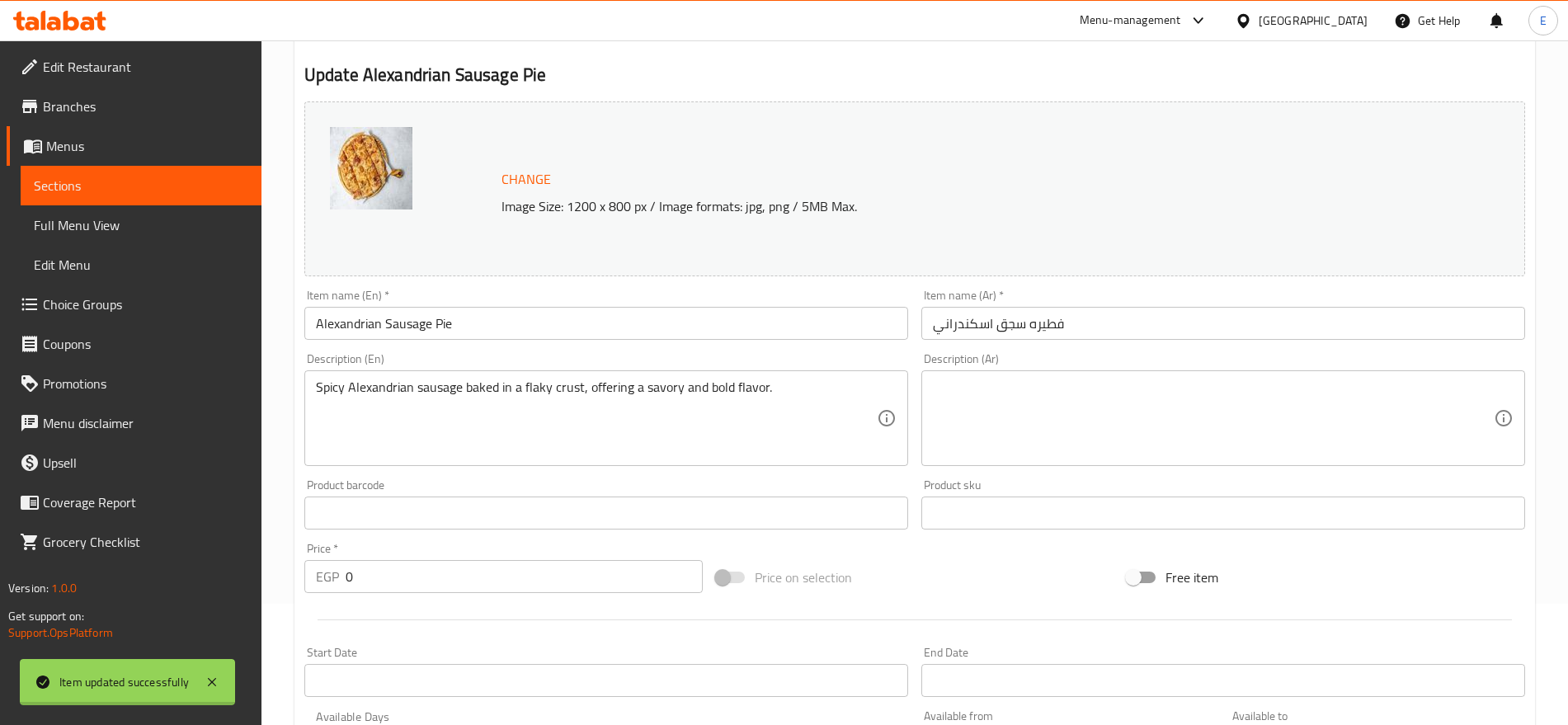
scroll to position [0, 0]
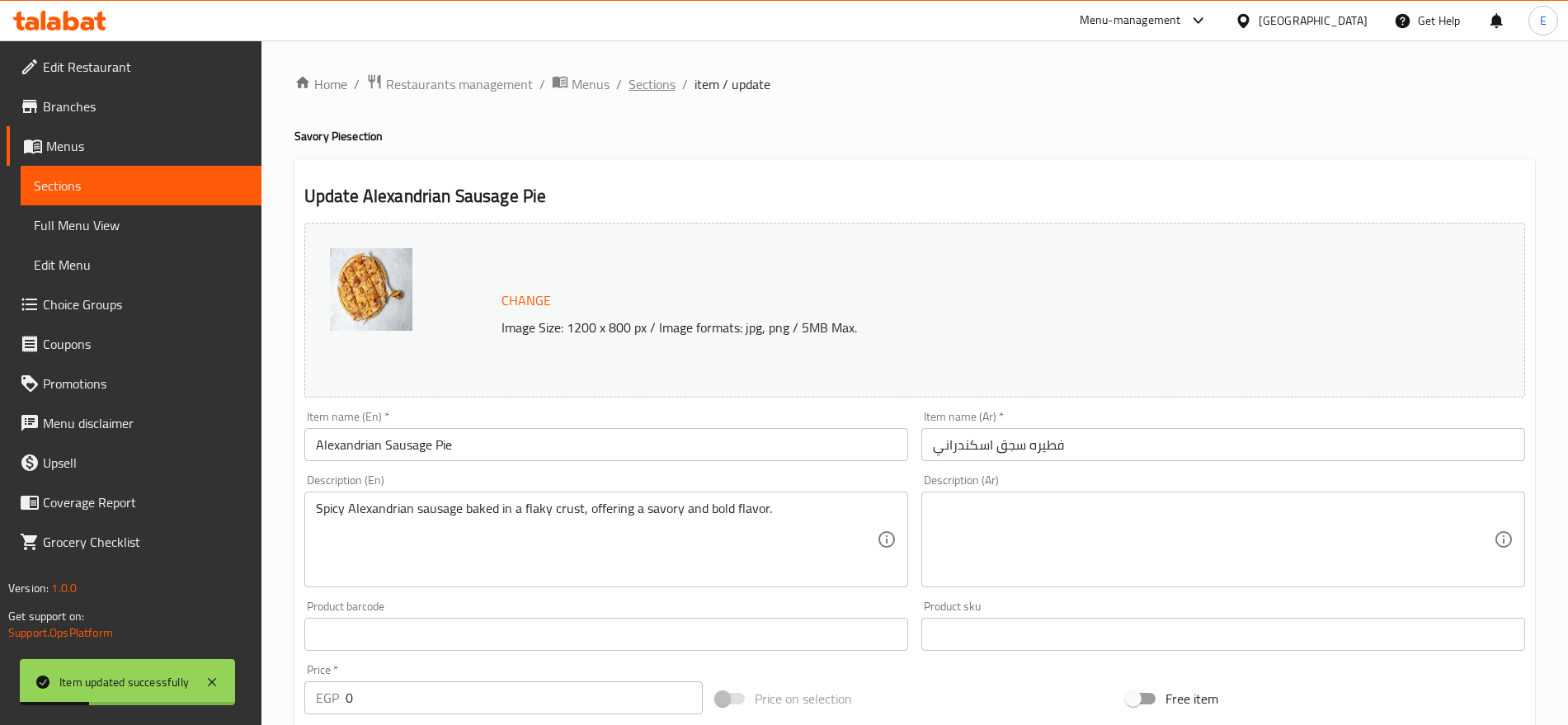
click at [641, 81] on span "Sections" at bounding box center [652, 83] width 47 height 19
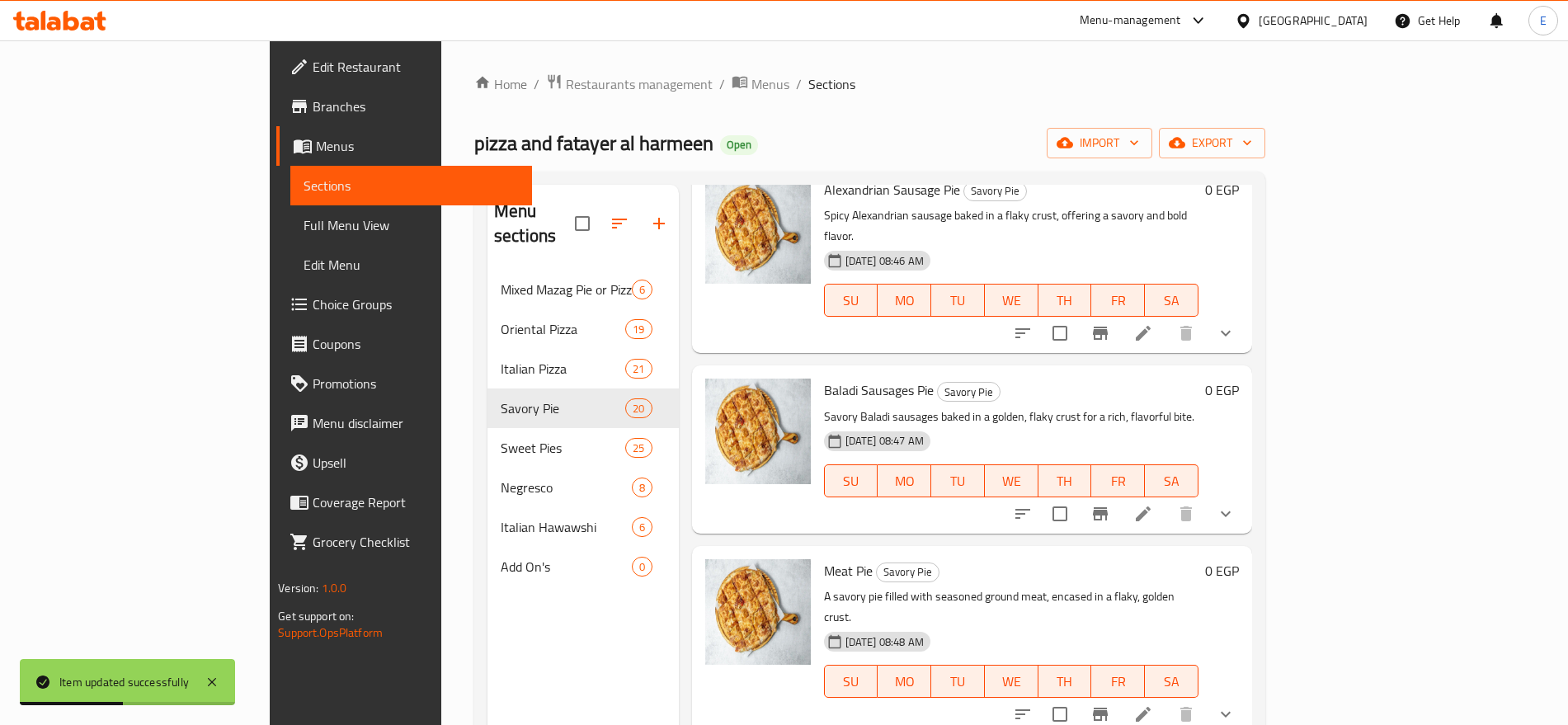
scroll to position [99, 0]
click at [1153, 504] on icon at bounding box center [1142, 513] width 19 height 19
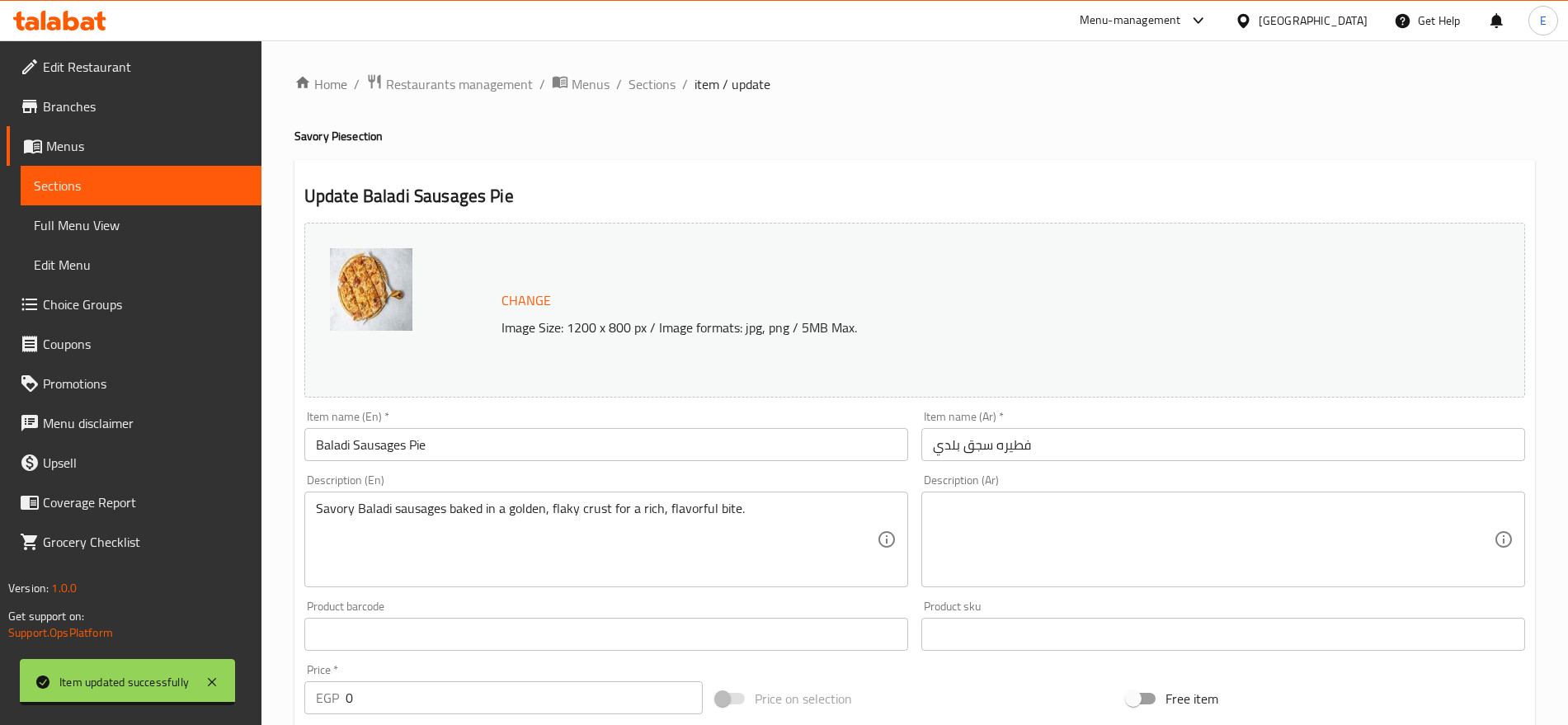
scroll to position [637, 0]
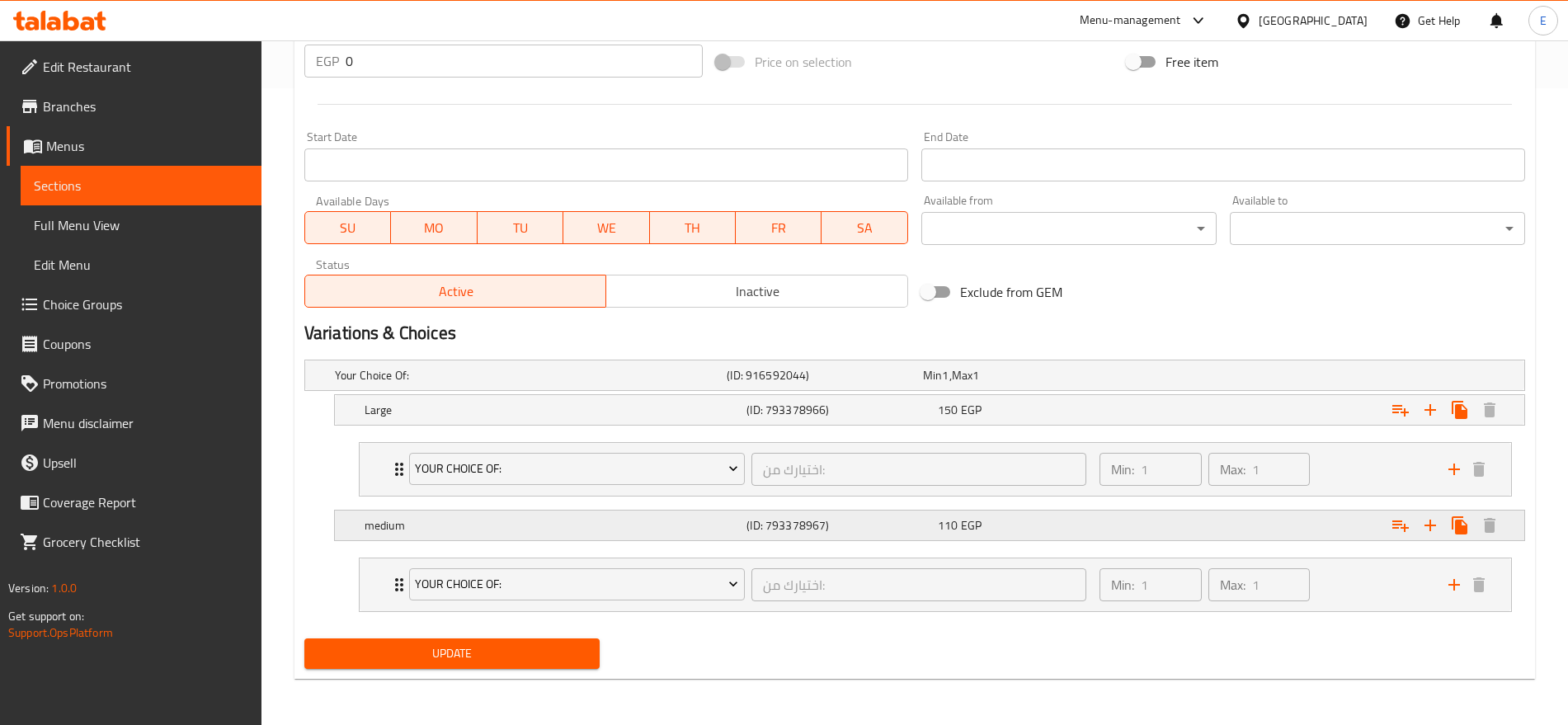
click at [1042, 394] on div "medium (ID: 793378967) 110 EGP" at bounding box center [919, 375] width 1176 height 36
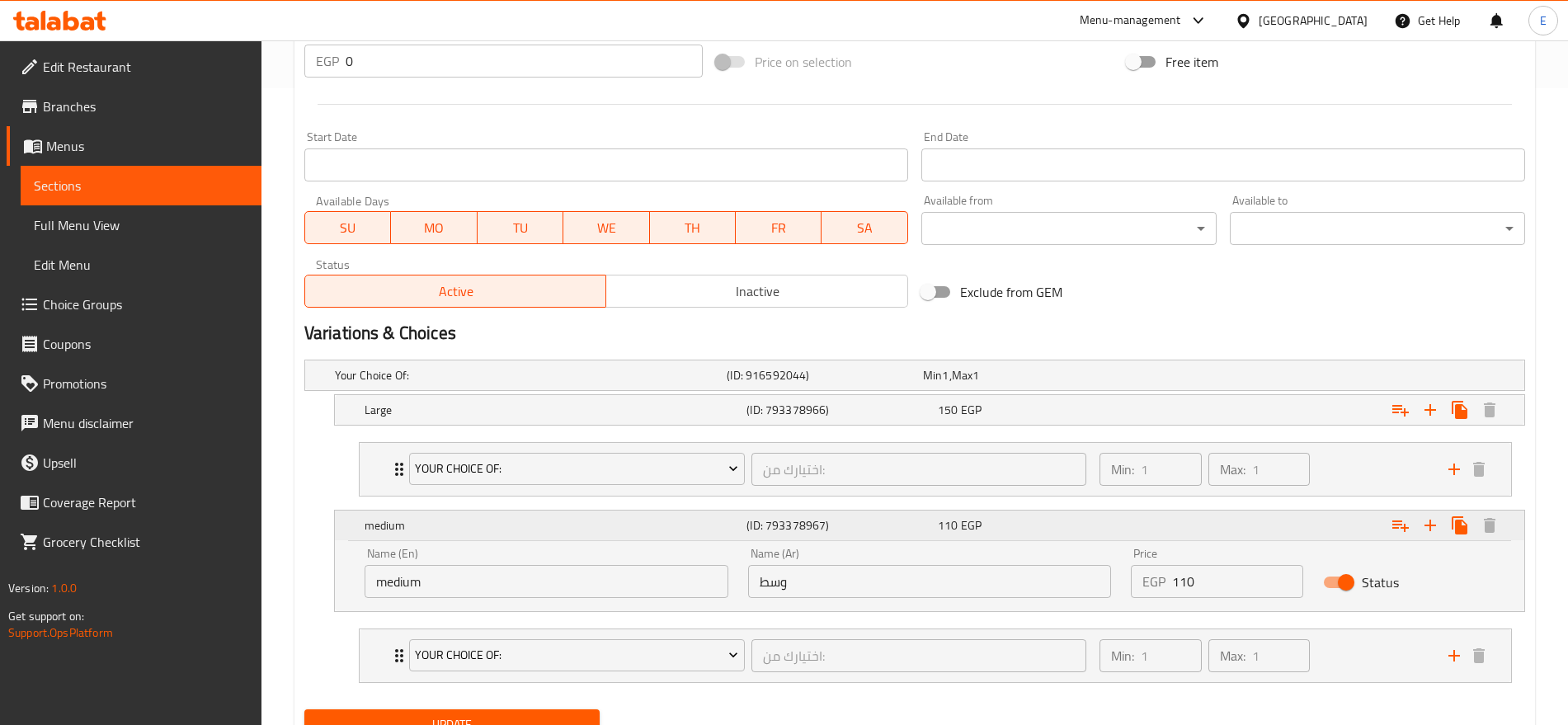
scroll to position [694, 0]
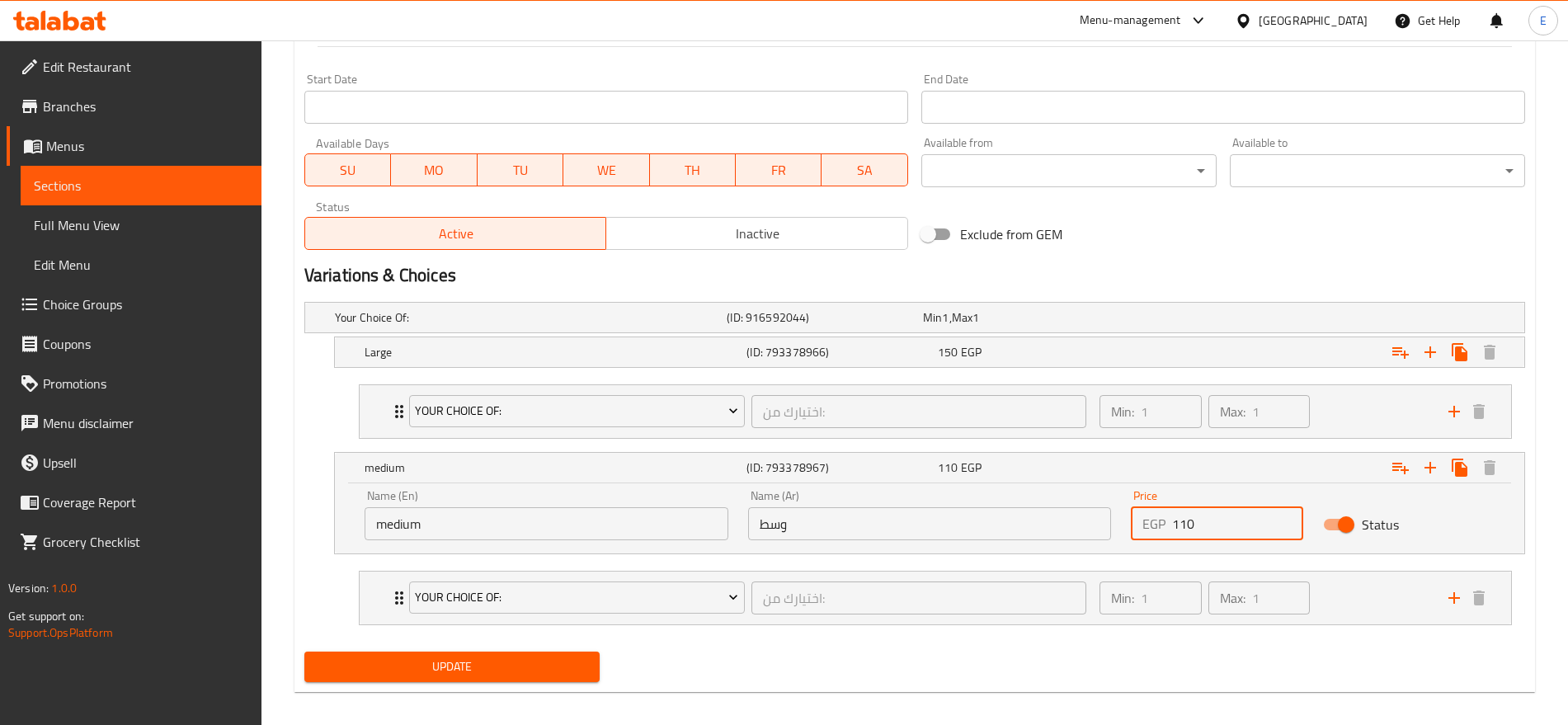
drag, startPoint x: 1211, startPoint y: 521, endPoint x: 1182, endPoint y: 526, distance: 29.4
click at [1182, 526] on input "110" at bounding box center [1237, 524] width 131 height 33
type input "120"
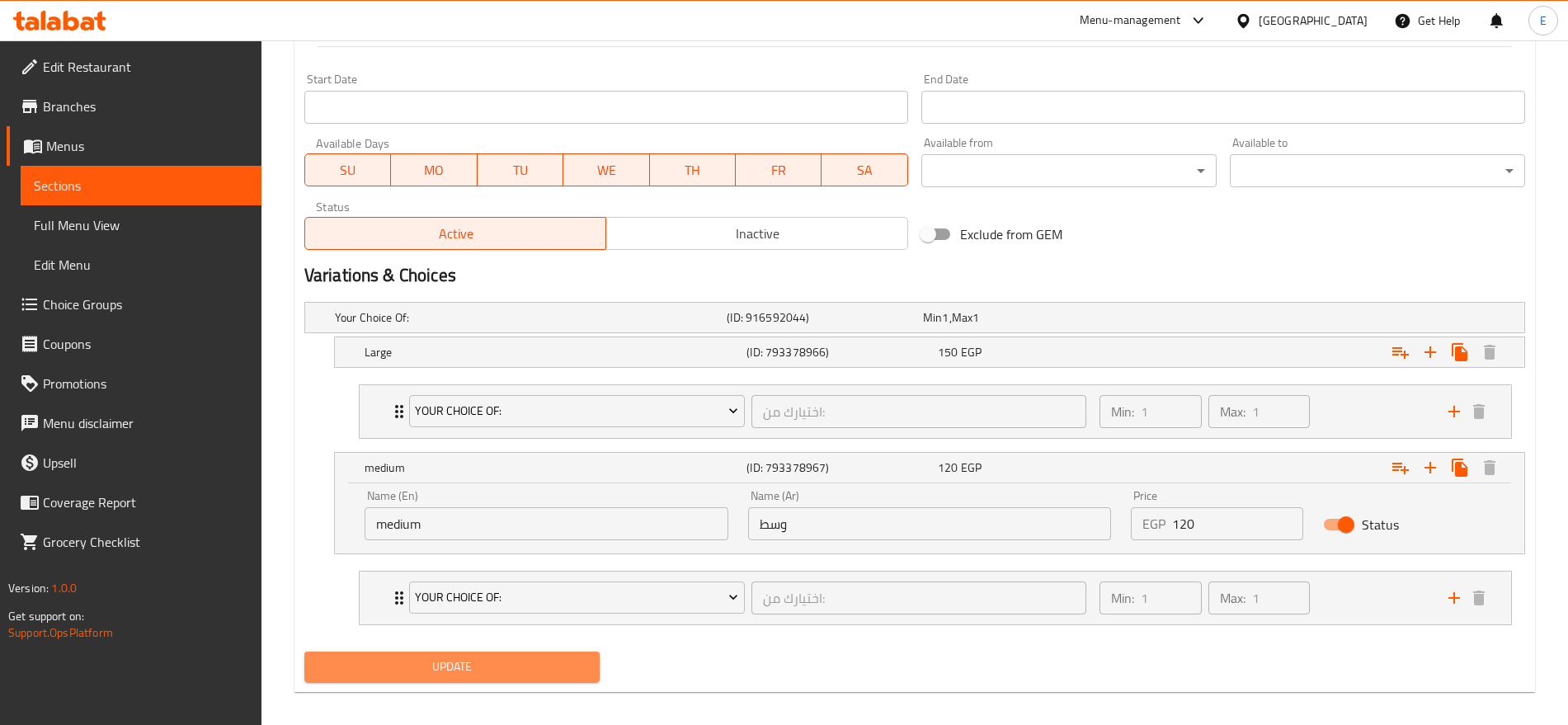
click at [516, 674] on span "Update" at bounding box center [452, 667] width 269 height 20
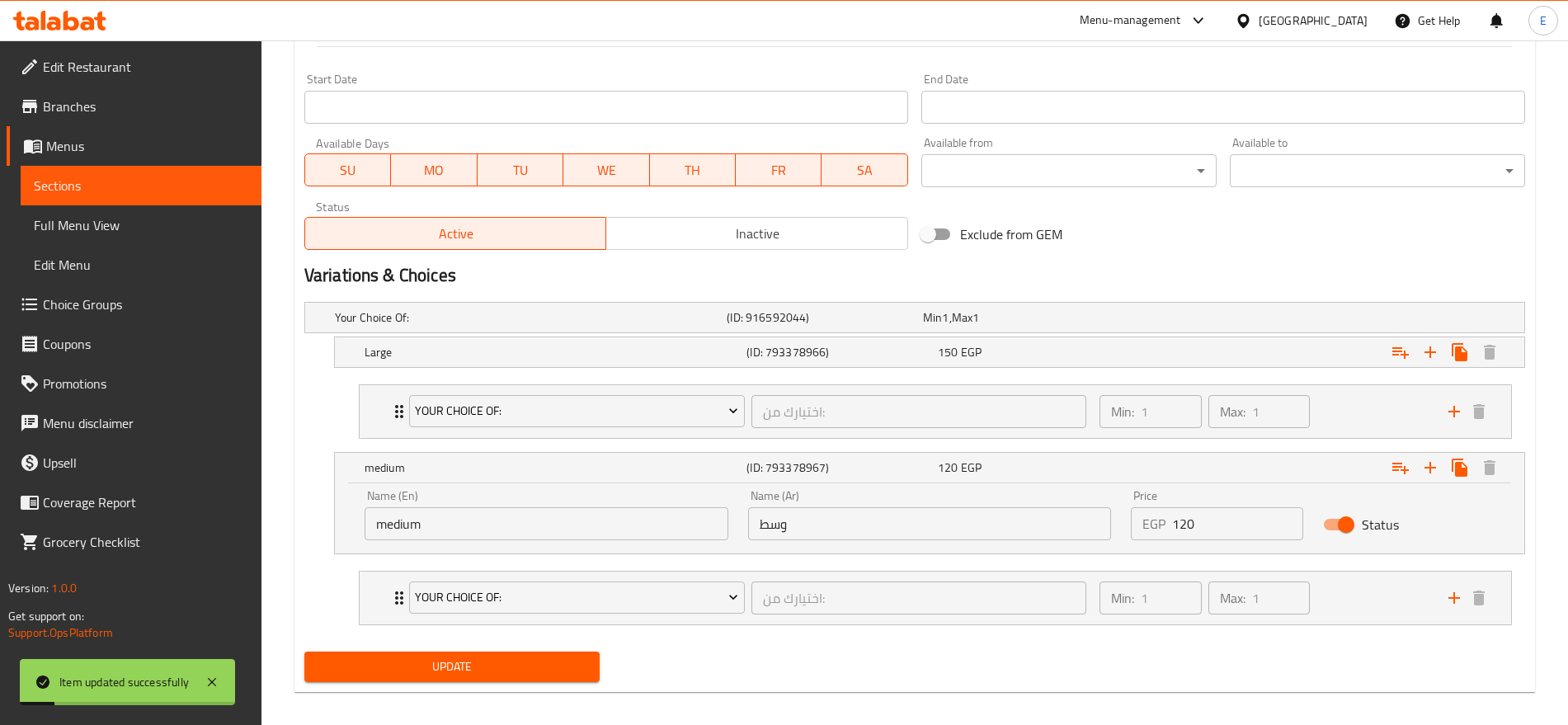
scroll to position [0, 0]
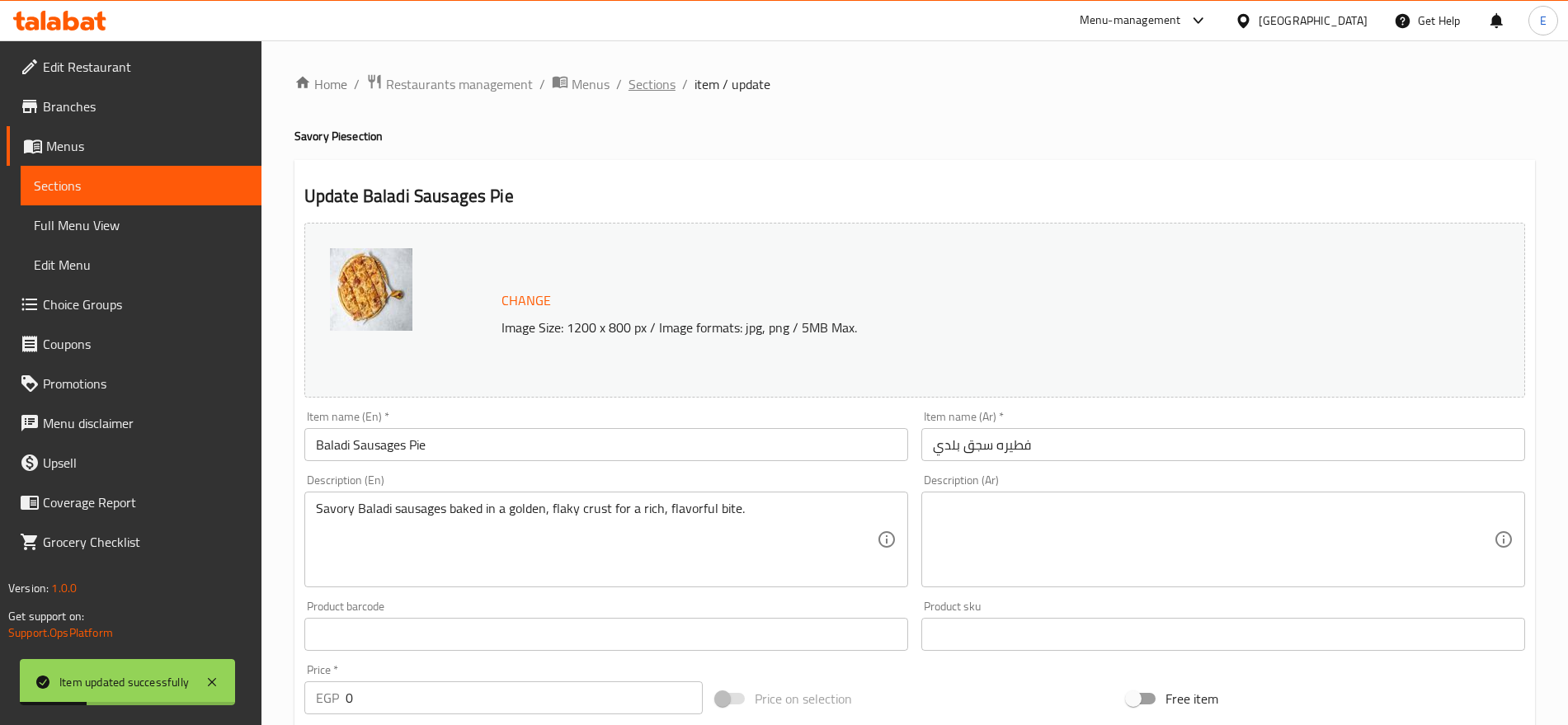
click at [665, 94] on span "Sections" at bounding box center [652, 83] width 47 height 19
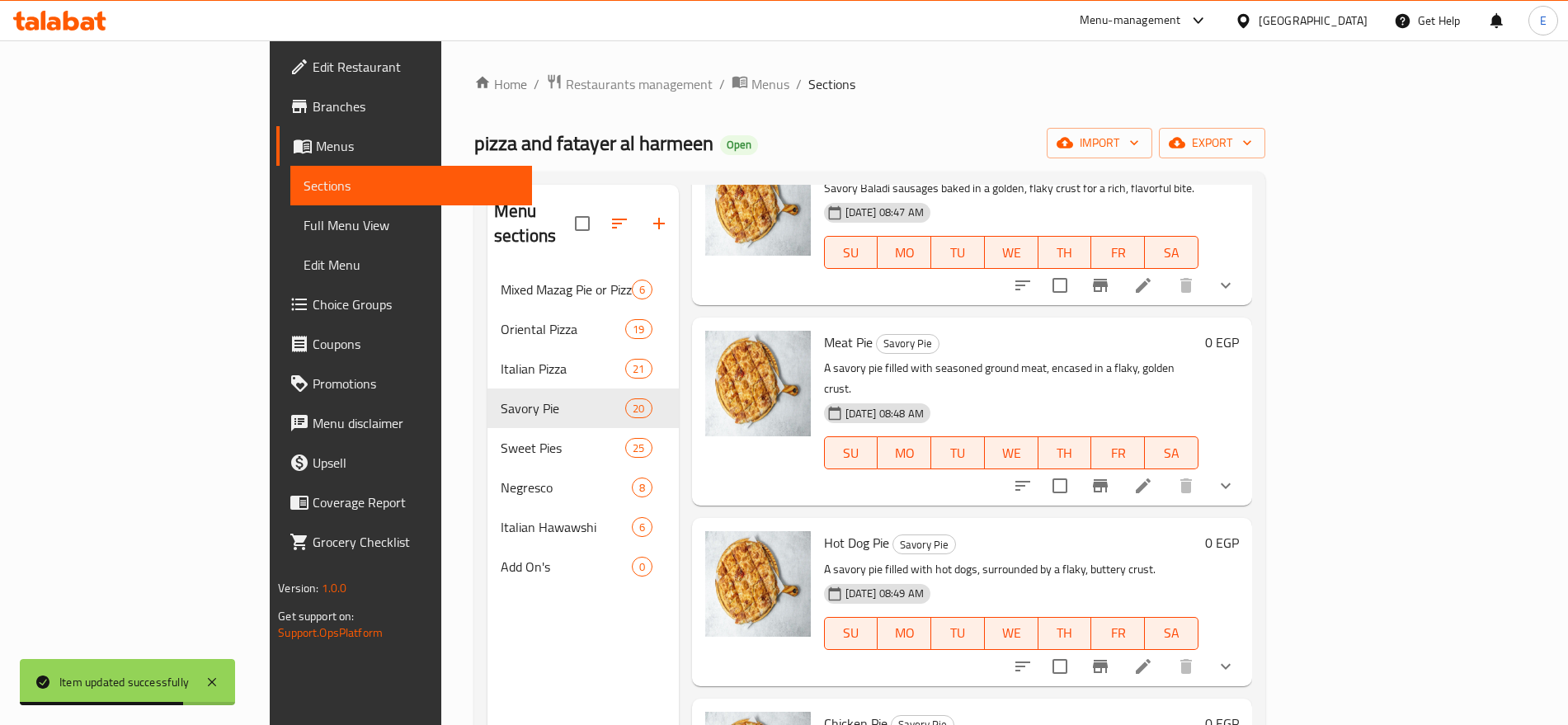
scroll to position [329, 0]
click at [1166, 469] on li at bounding box center [1143, 484] width 46 height 30
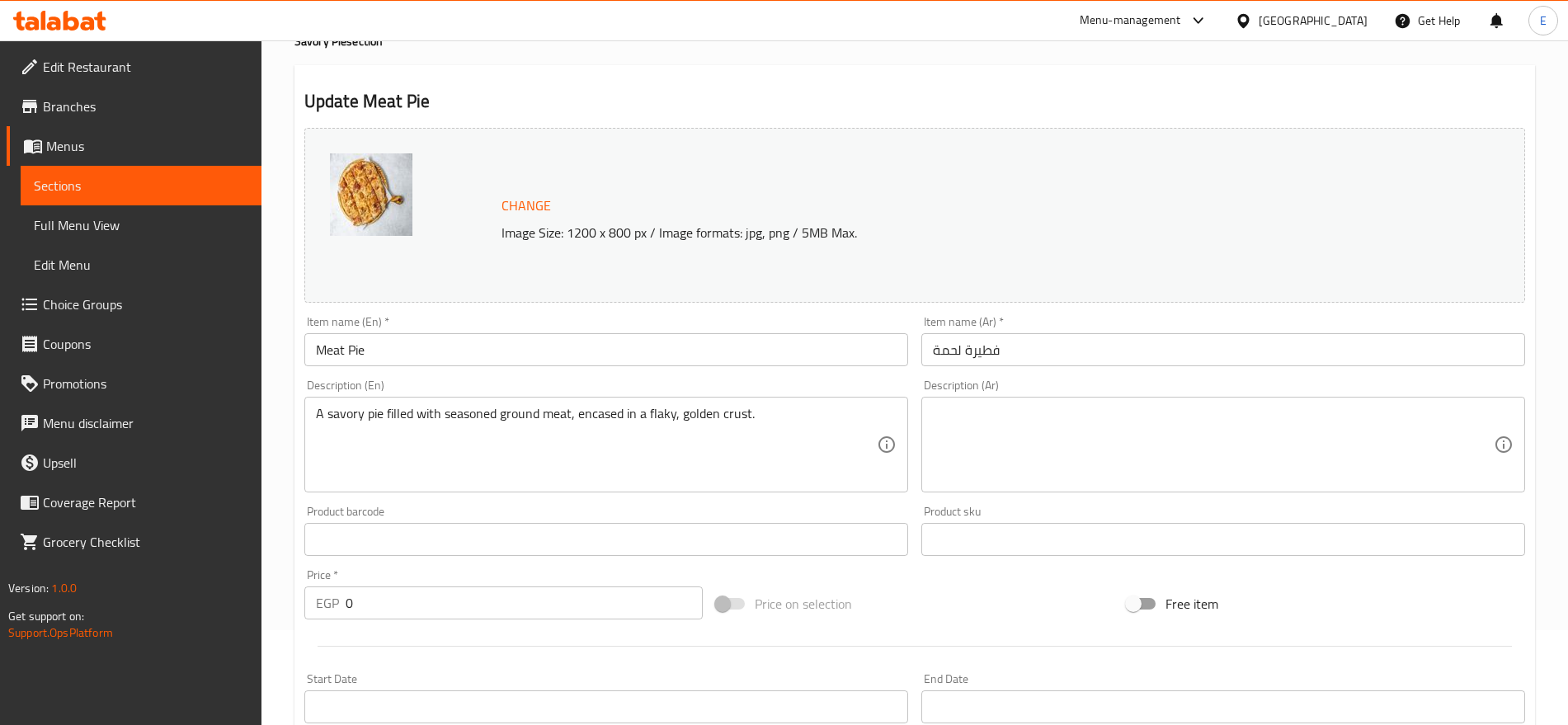
scroll to position [637, 0]
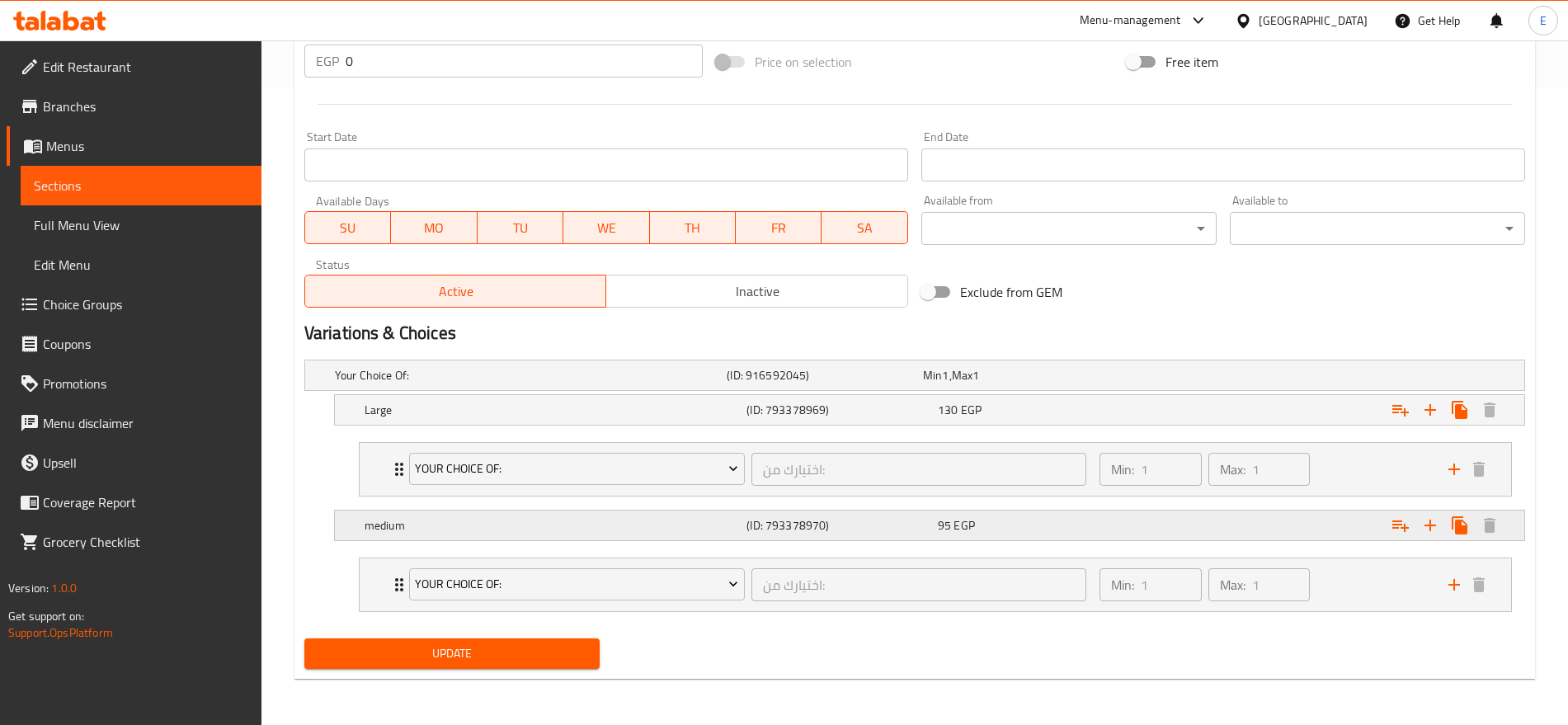
click at [1000, 387] on div "95 EGP" at bounding box center [1018, 375] width 196 height 23
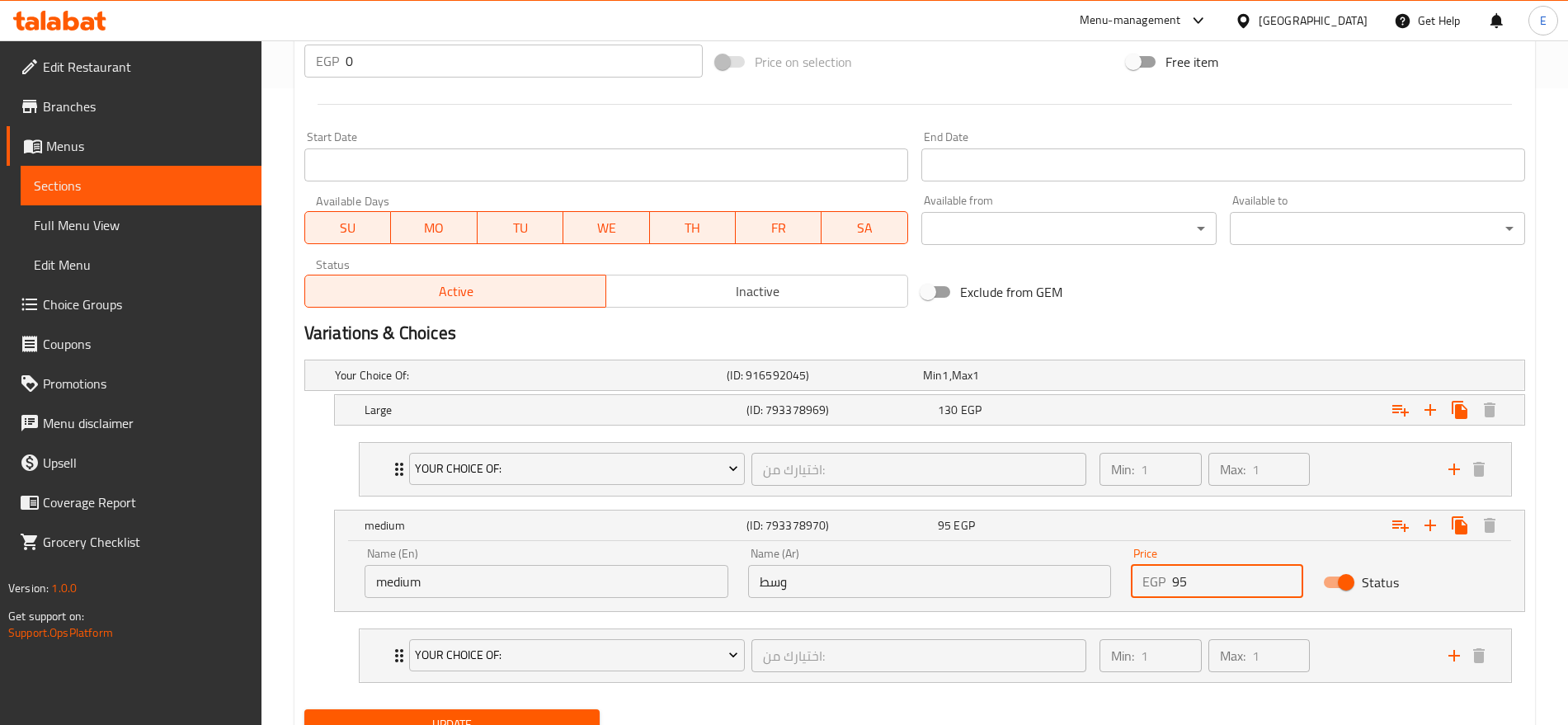
drag, startPoint x: 1191, startPoint y: 569, endPoint x: 1061, endPoint y: 578, distance: 130.3
click at [1061, 578] on div "Name (En) medium Name (En) Name (Ar) وسط Name (Ar) Price EGP 95 Price Status" at bounding box center [929, 573] width 1150 height 70
type input "125"
click at [1052, 394] on div "Large (ID: 793378969) 130 EGP" at bounding box center [919, 375] width 1176 height 36
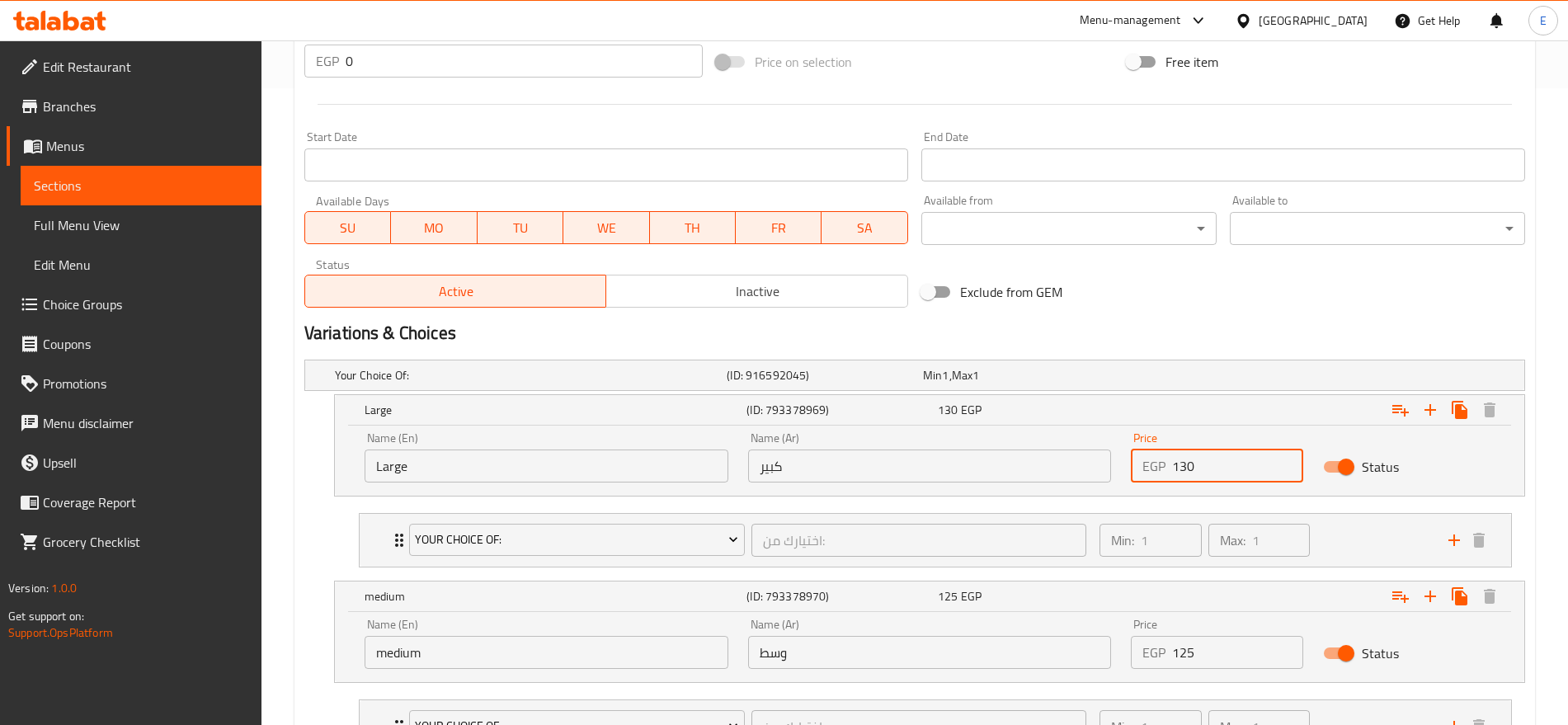
drag, startPoint x: 1210, startPoint y: 465, endPoint x: 1065, endPoint y: 470, distance: 145.1
click at [1065, 470] on div "Name (En) Large Name (En) Name (Ar) كبير Name (Ar) Price EGP 130 Price Status" at bounding box center [929, 457] width 1150 height 70
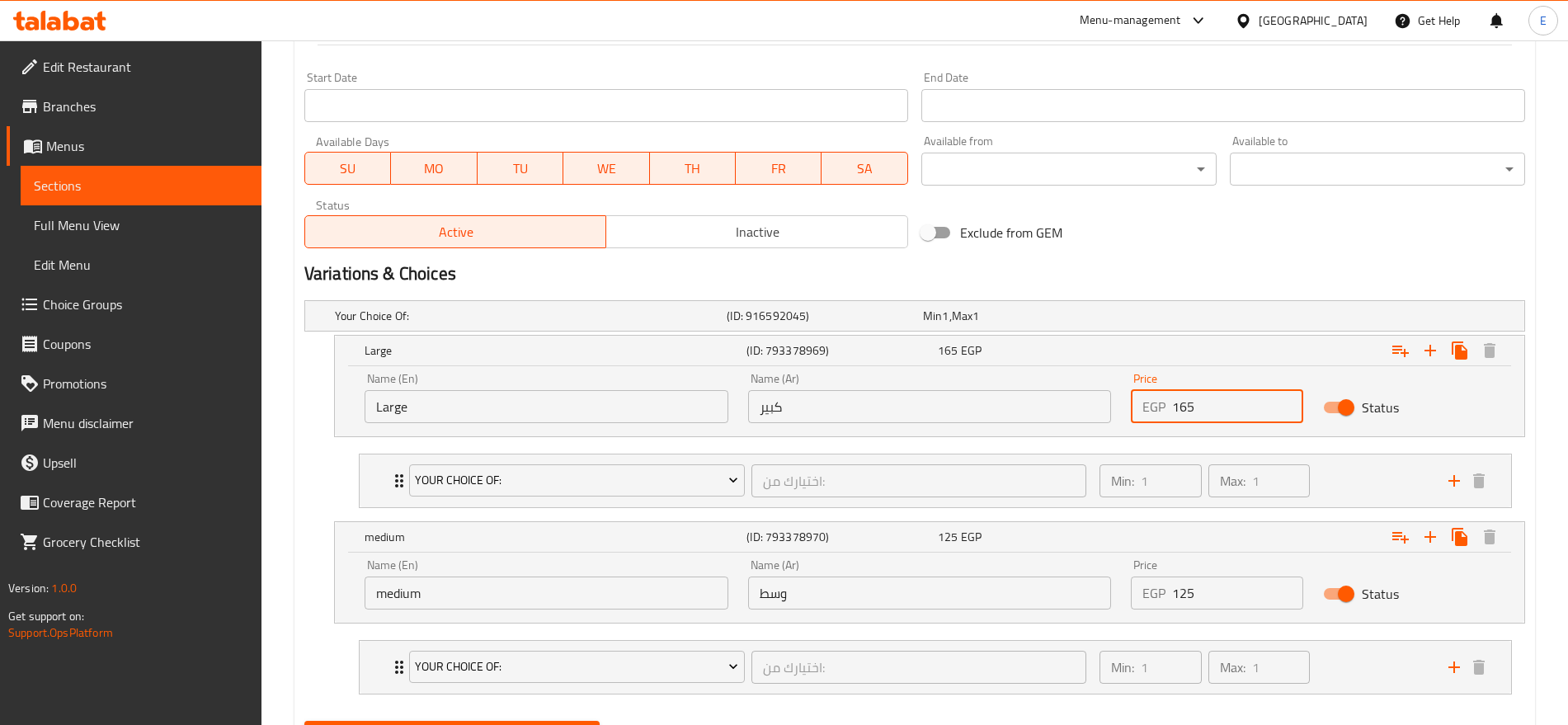
scroll to position [779, 0]
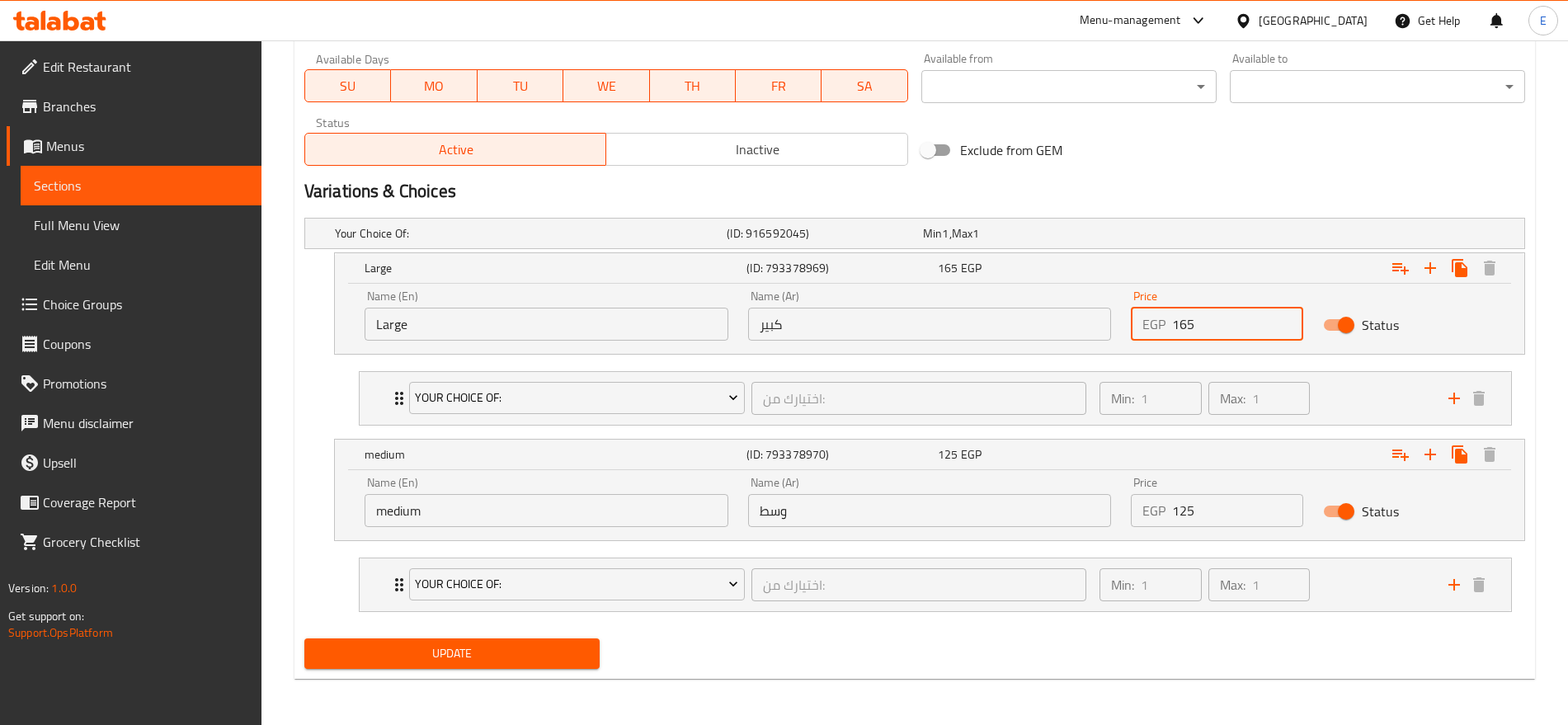
type input "165"
click at [395, 649] on span "Update" at bounding box center [452, 654] width 269 height 20
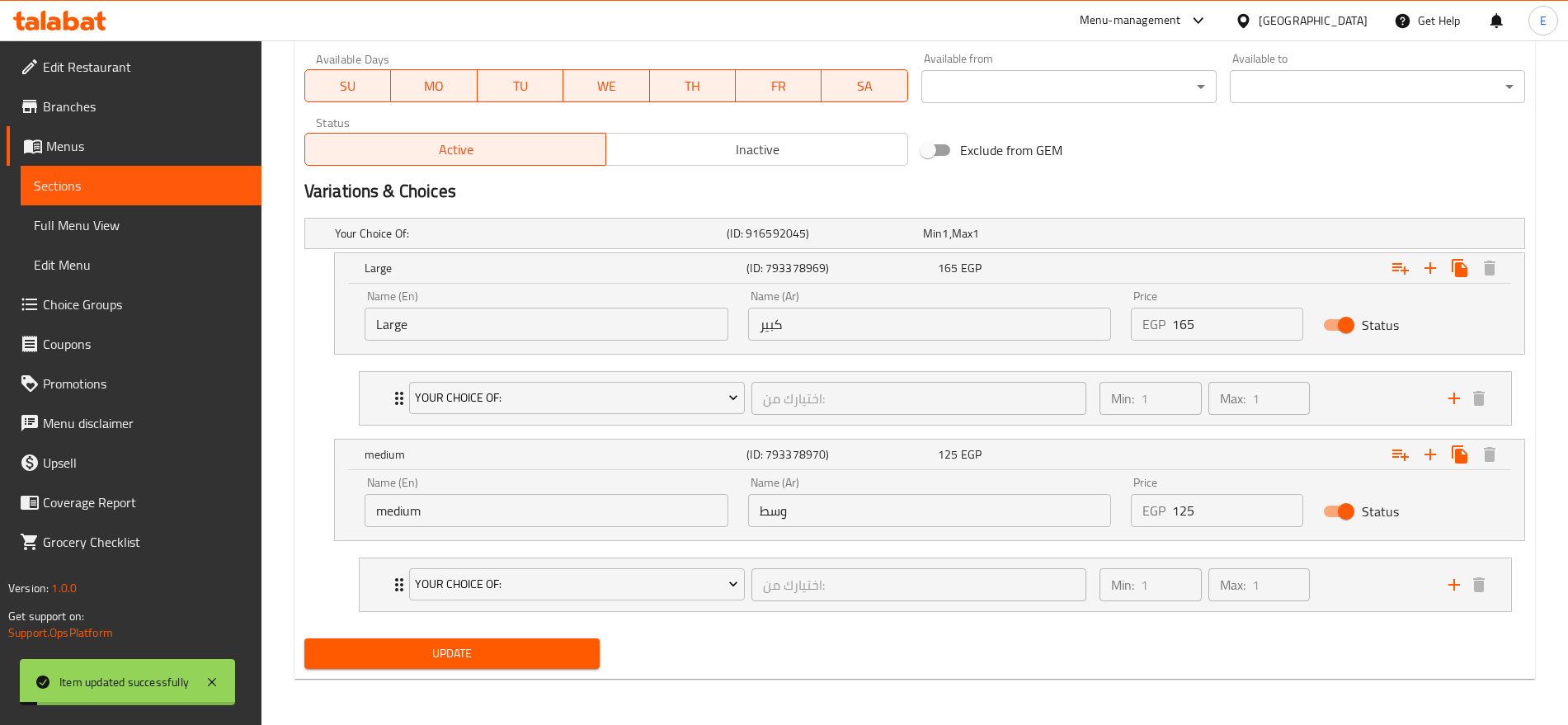
scroll to position [0, 0]
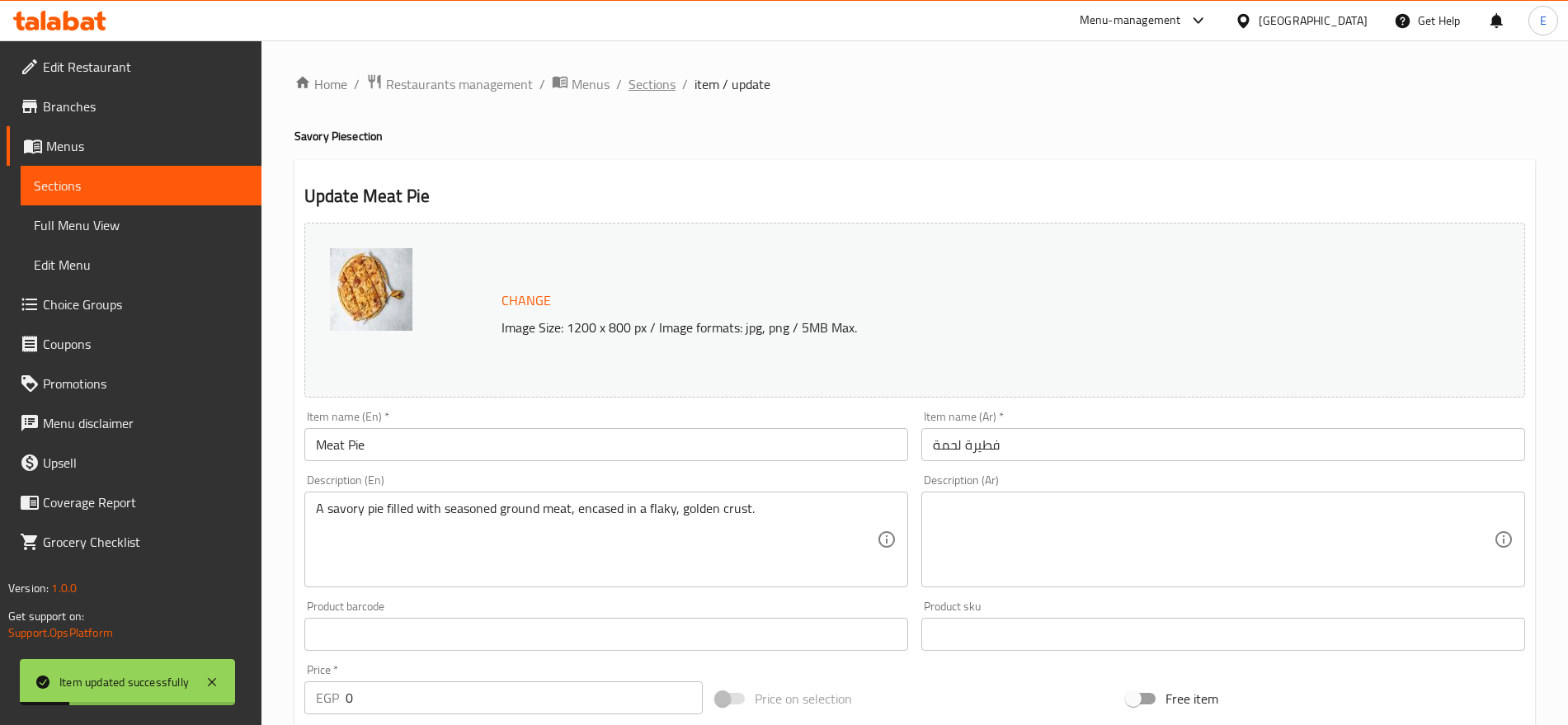
click at [650, 75] on span "Sections" at bounding box center [652, 83] width 47 height 19
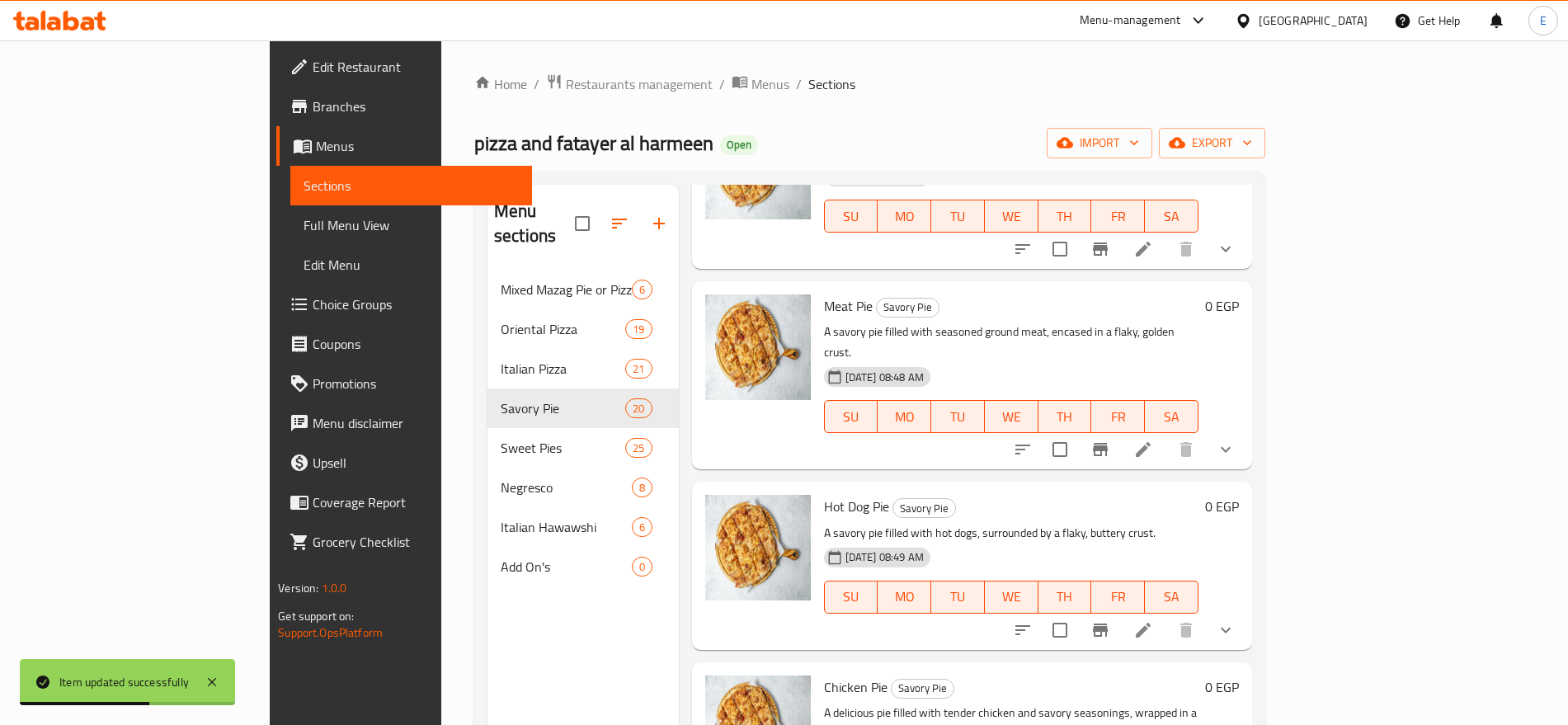
scroll to position [364, 0]
click at [1153, 619] on icon at bounding box center [1142, 629] width 19 height 19
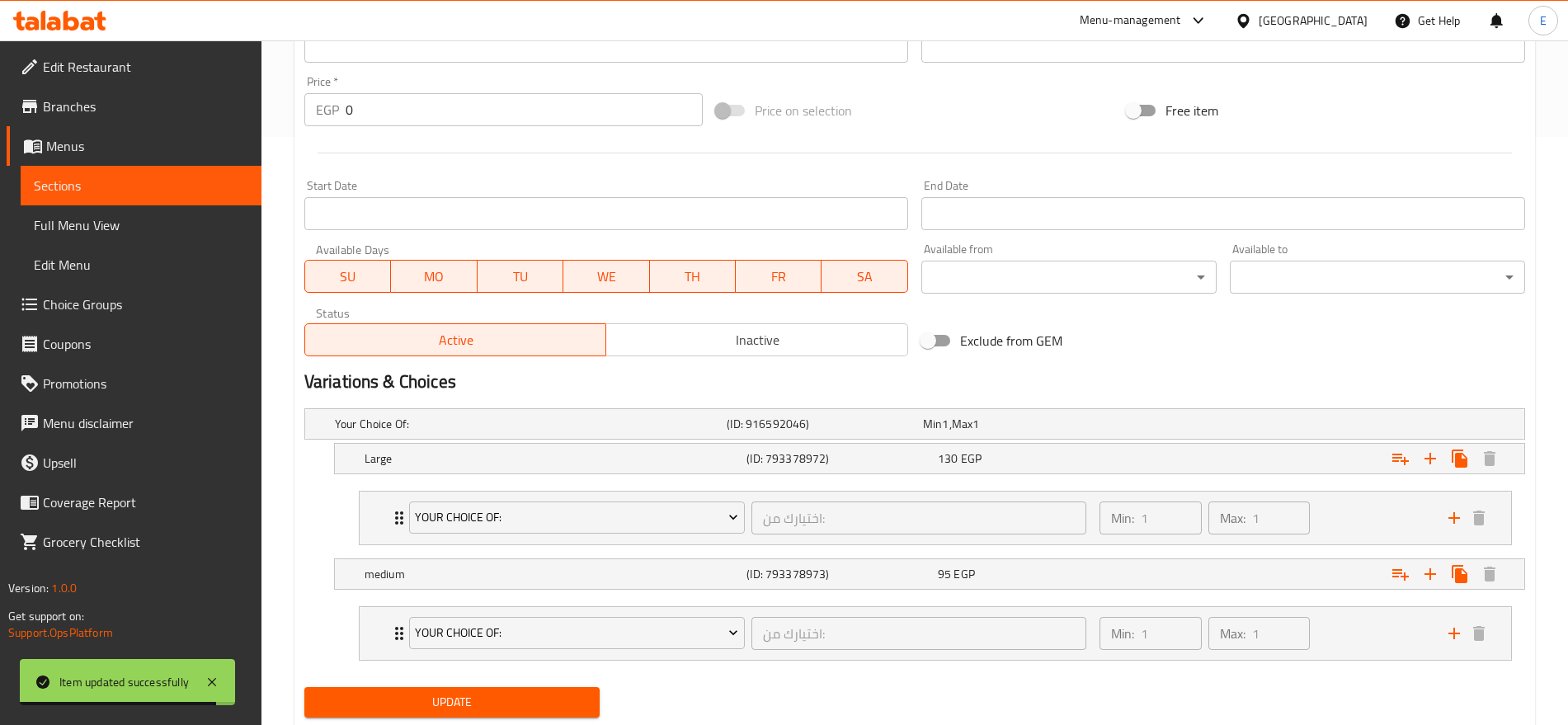
scroll to position [637, 0]
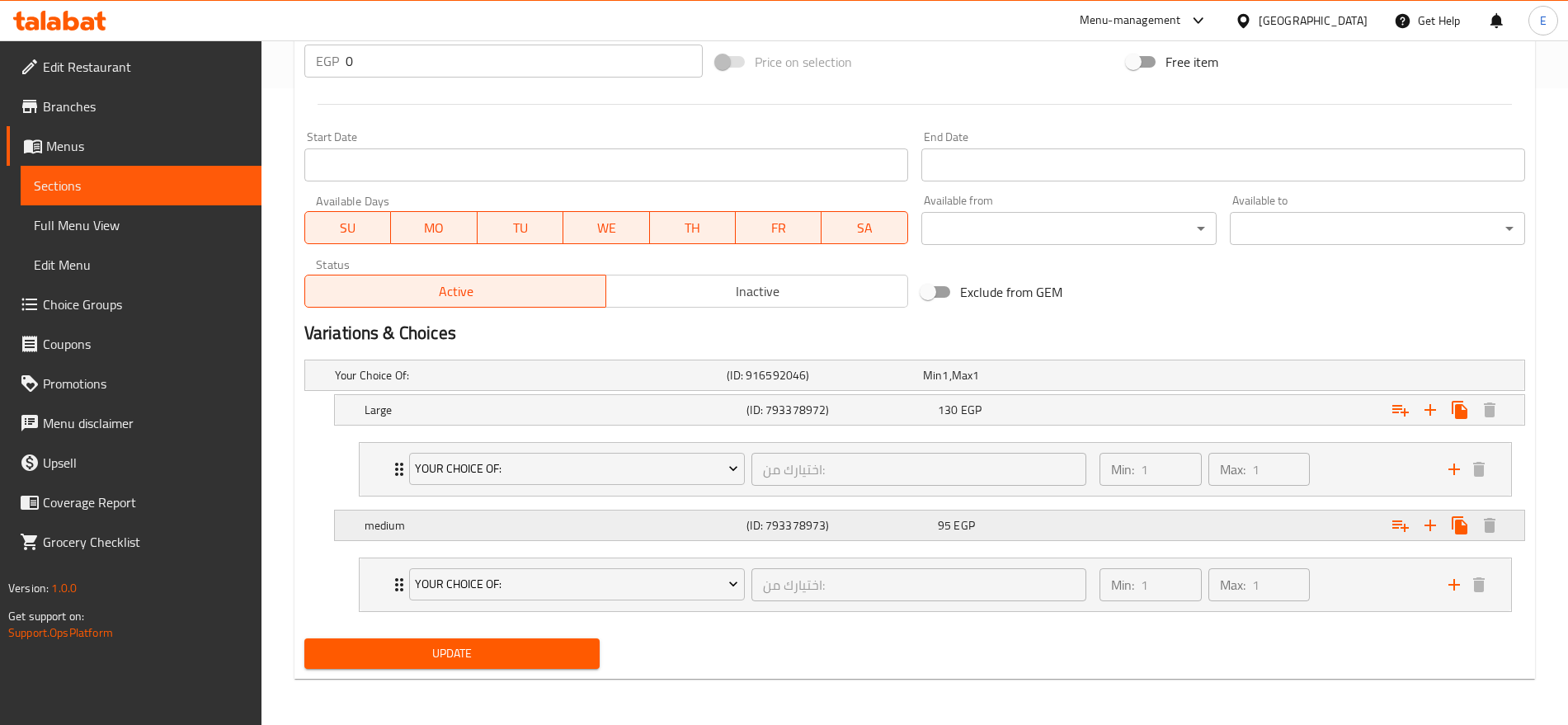
click at [1082, 383] on div "95 EGP" at bounding box center [1017, 376] width 190 height 17
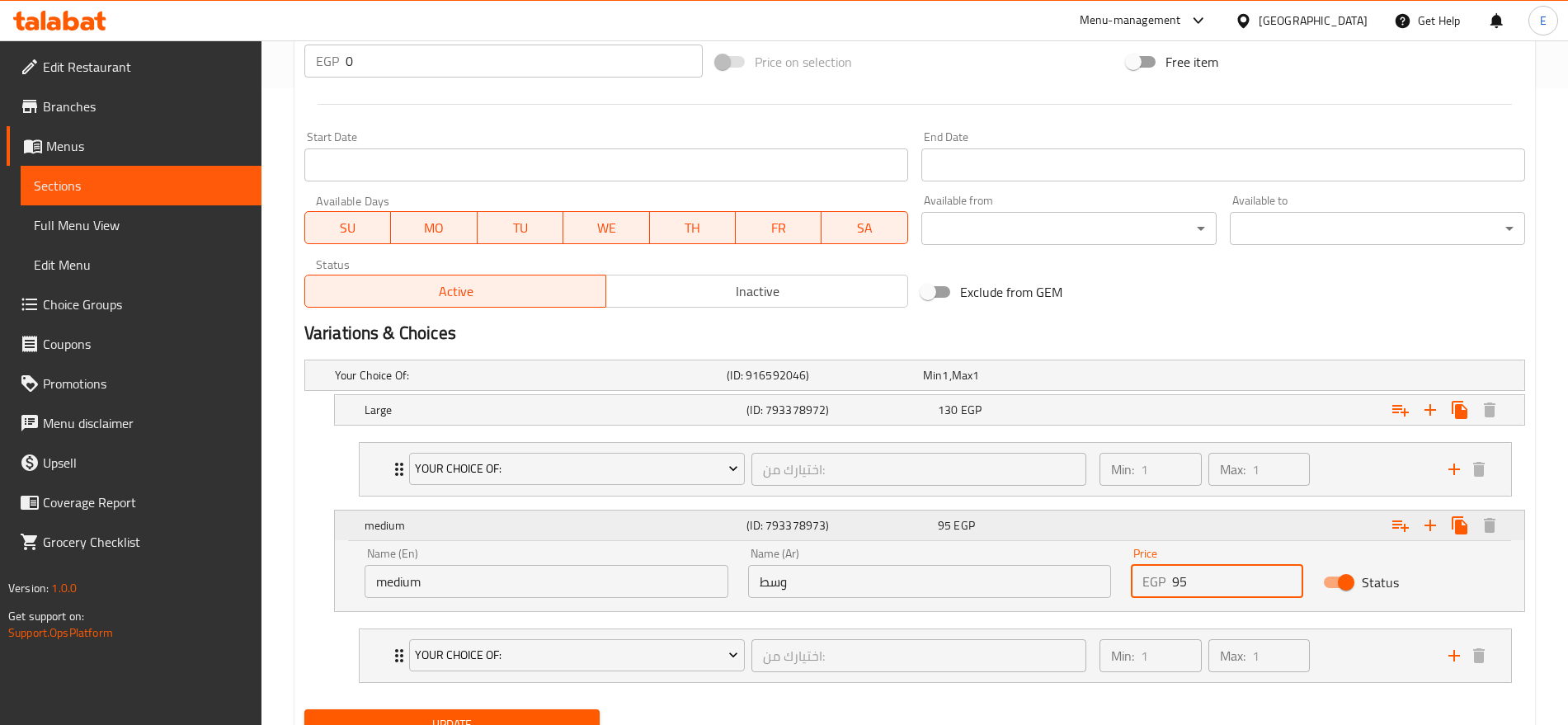
drag, startPoint x: 1255, startPoint y: 589, endPoint x: 977, endPoint y: 527, distance: 284.8
click at [977, 527] on div "medium (ID: 793378973) 95 EGP Name (En) medium Name (En) Name (Ar) وسط Name (Ar…" at bounding box center [929, 561] width 1189 height 101
type input "125"
click at [934, 387] on div "130 EGP" at bounding box center [1018, 375] width 196 height 23
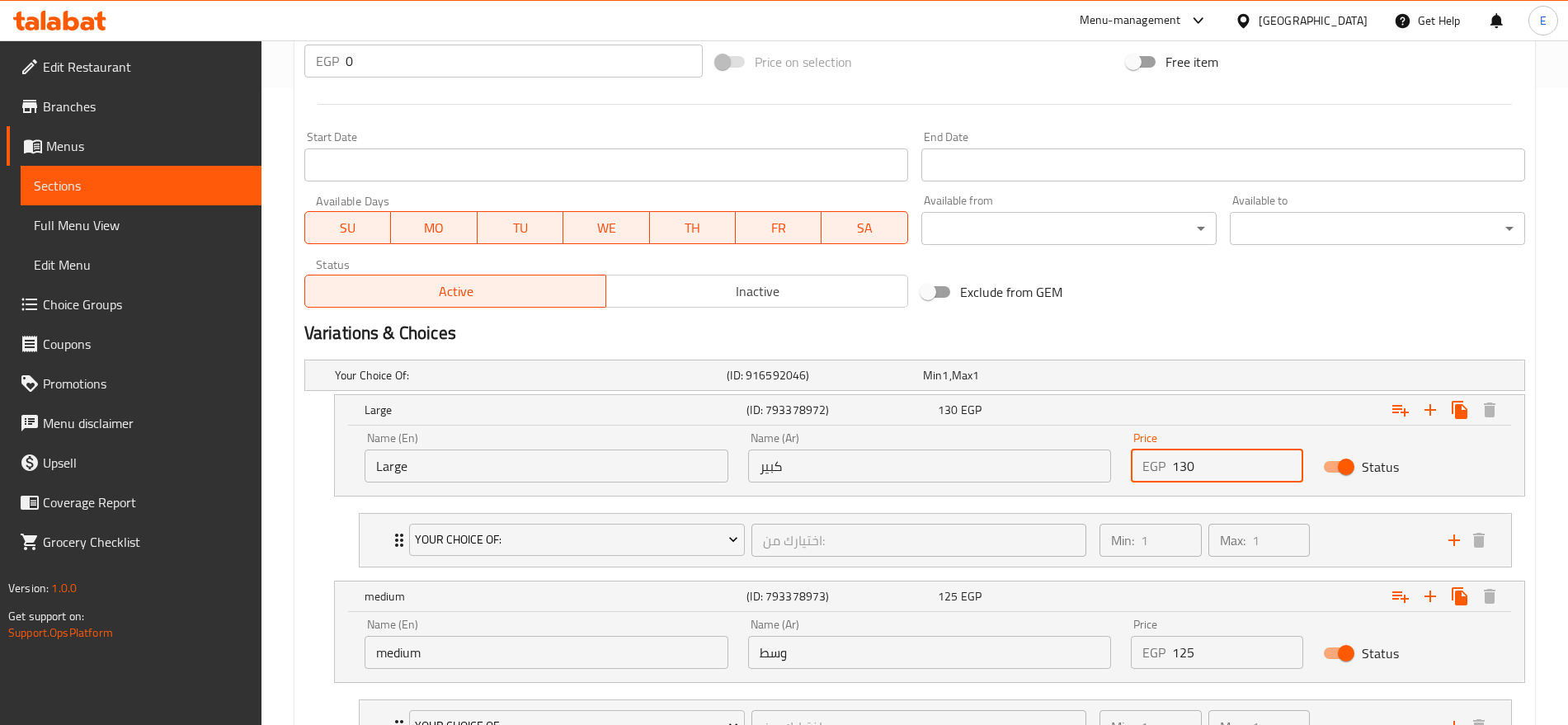
click at [1247, 451] on input "130" at bounding box center [1237, 467] width 131 height 33
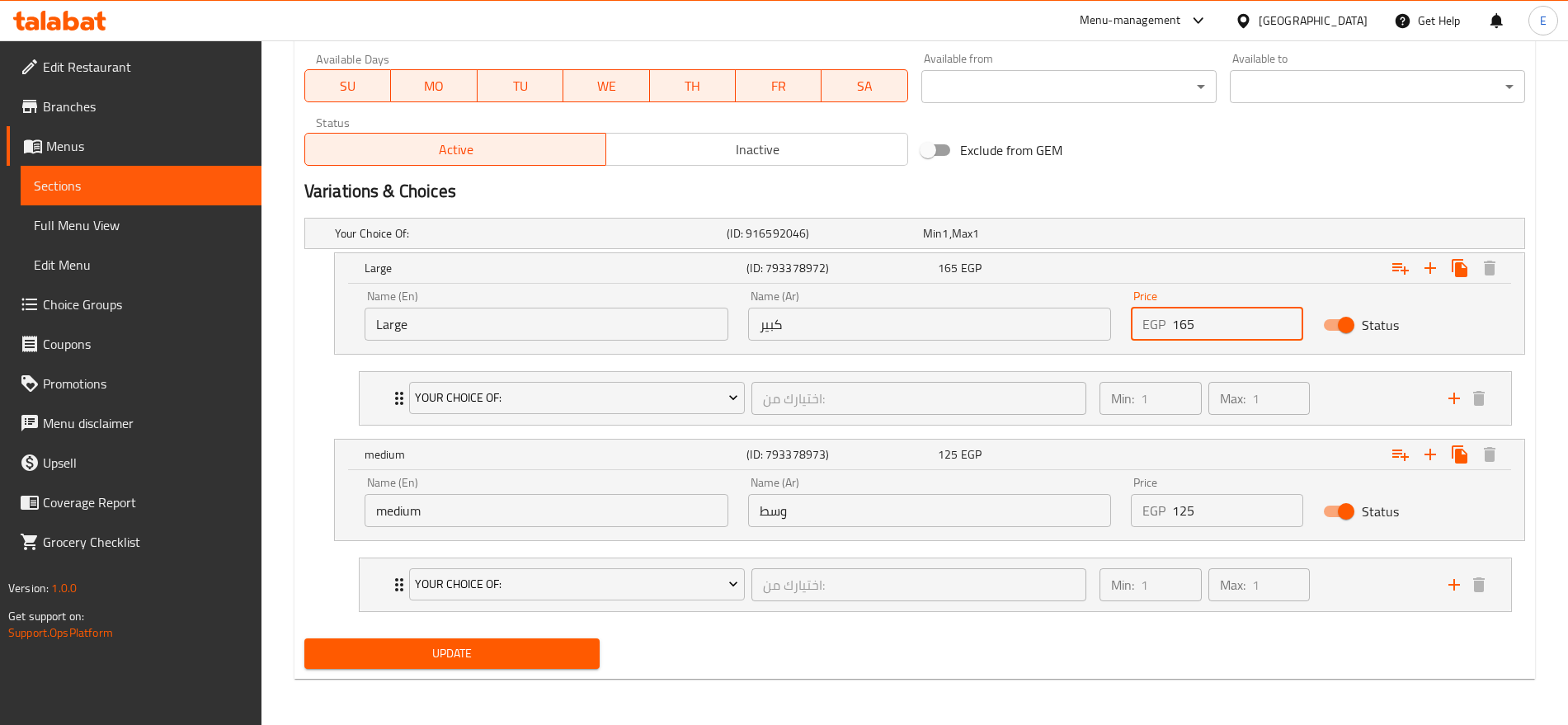
type input "165"
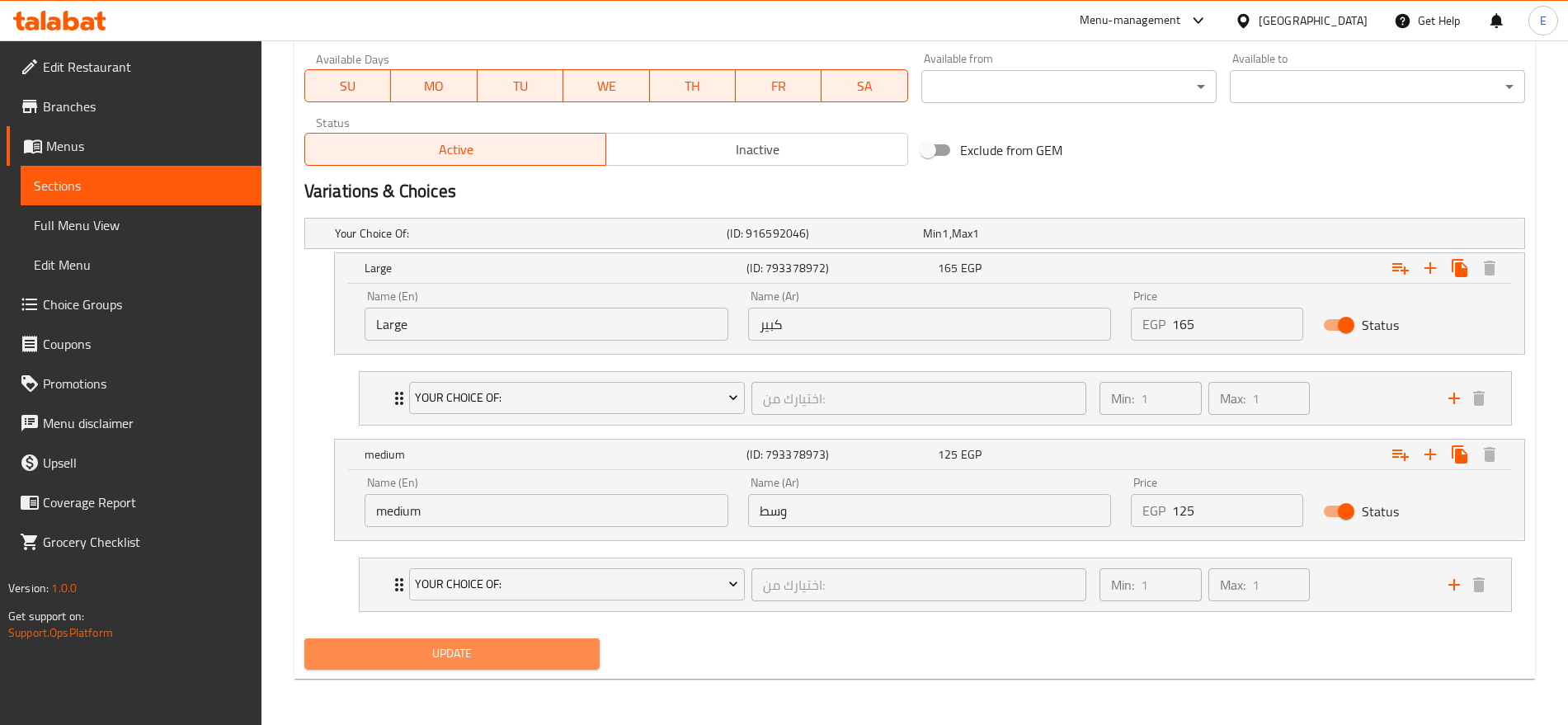
click at [398, 644] on span "Update" at bounding box center [452, 654] width 269 height 20
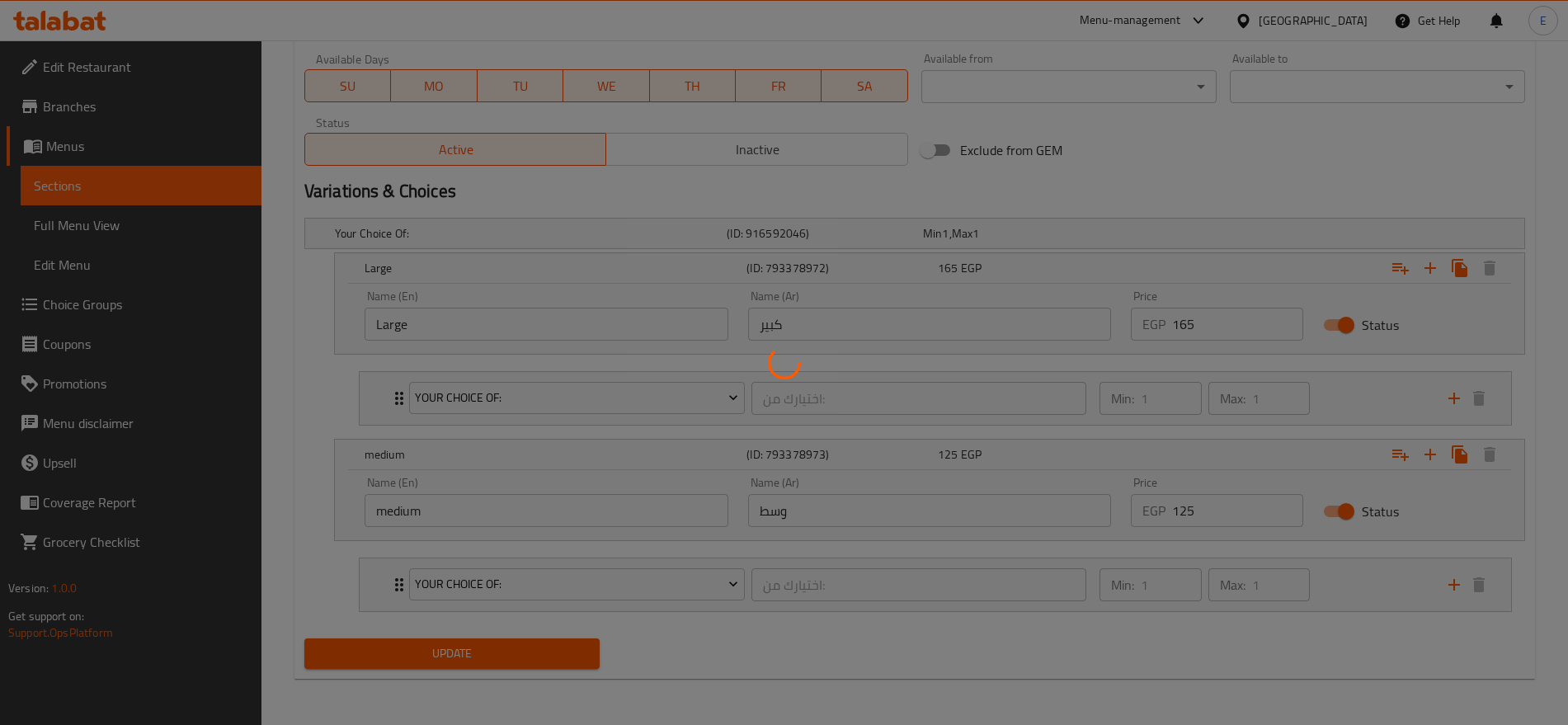
scroll to position [0, 0]
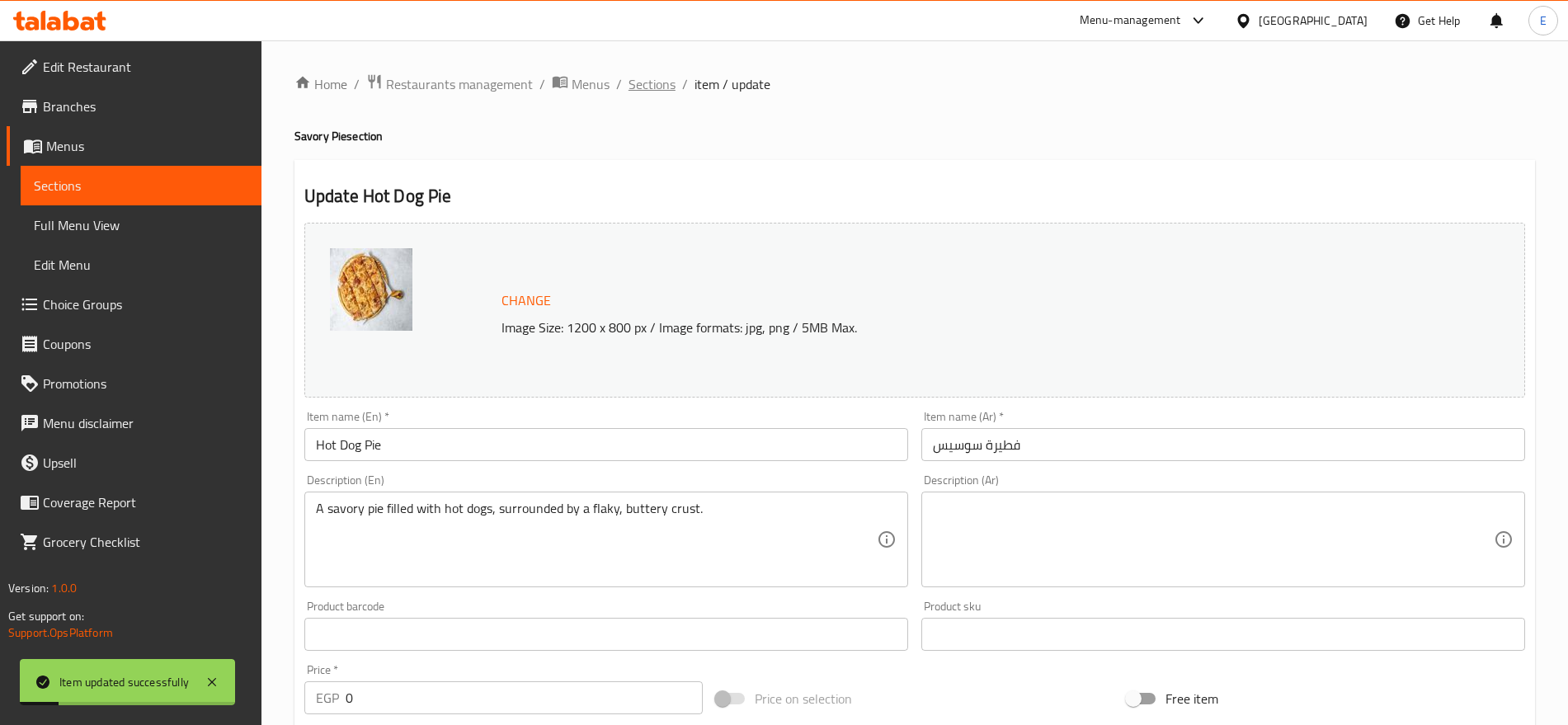
click at [646, 81] on span "Sections" at bounding box center [652, 83] width 47 height 19
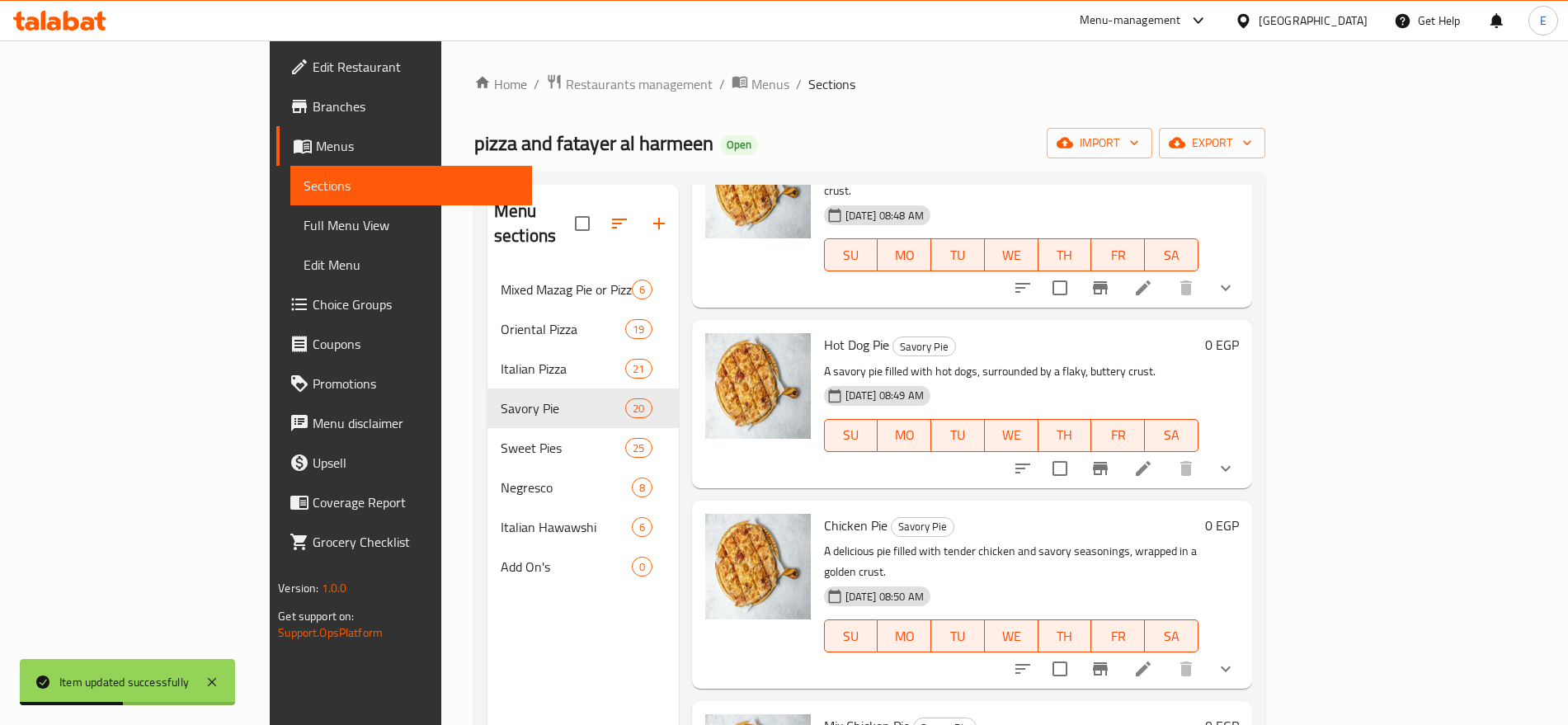
scroll to position [529, 0]
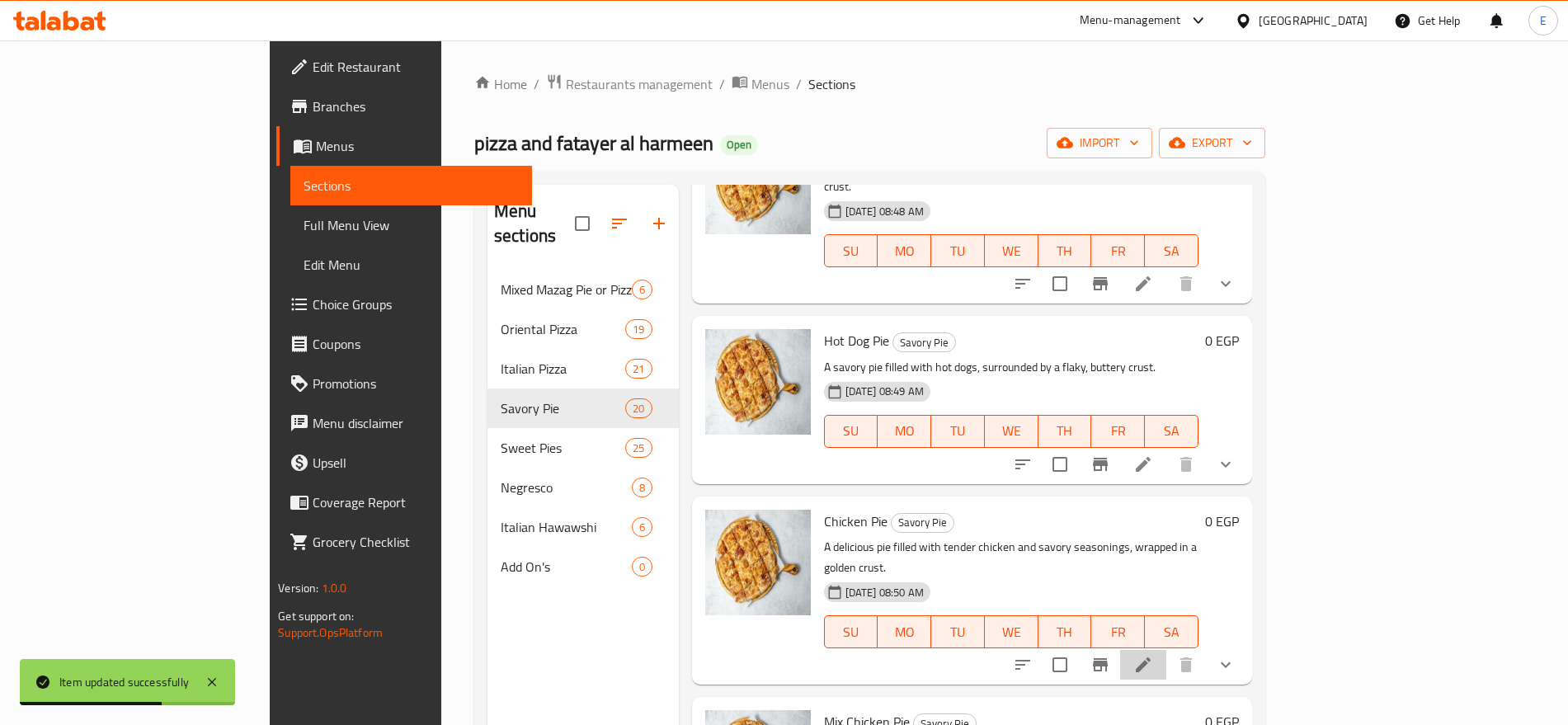
click at [1166, 650] on li at bounding box center [1143, 665] width 46 height 30
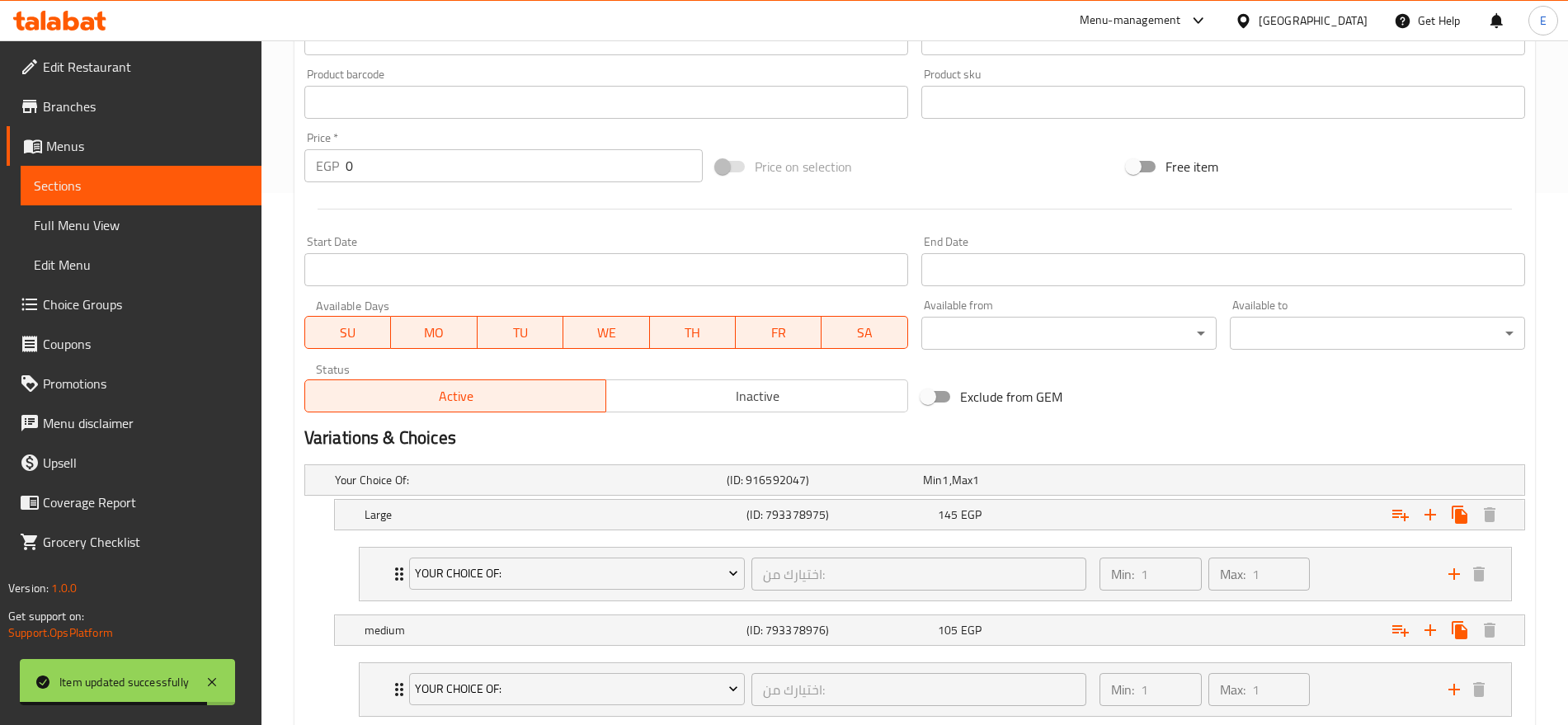
scroll to position [637, 0]
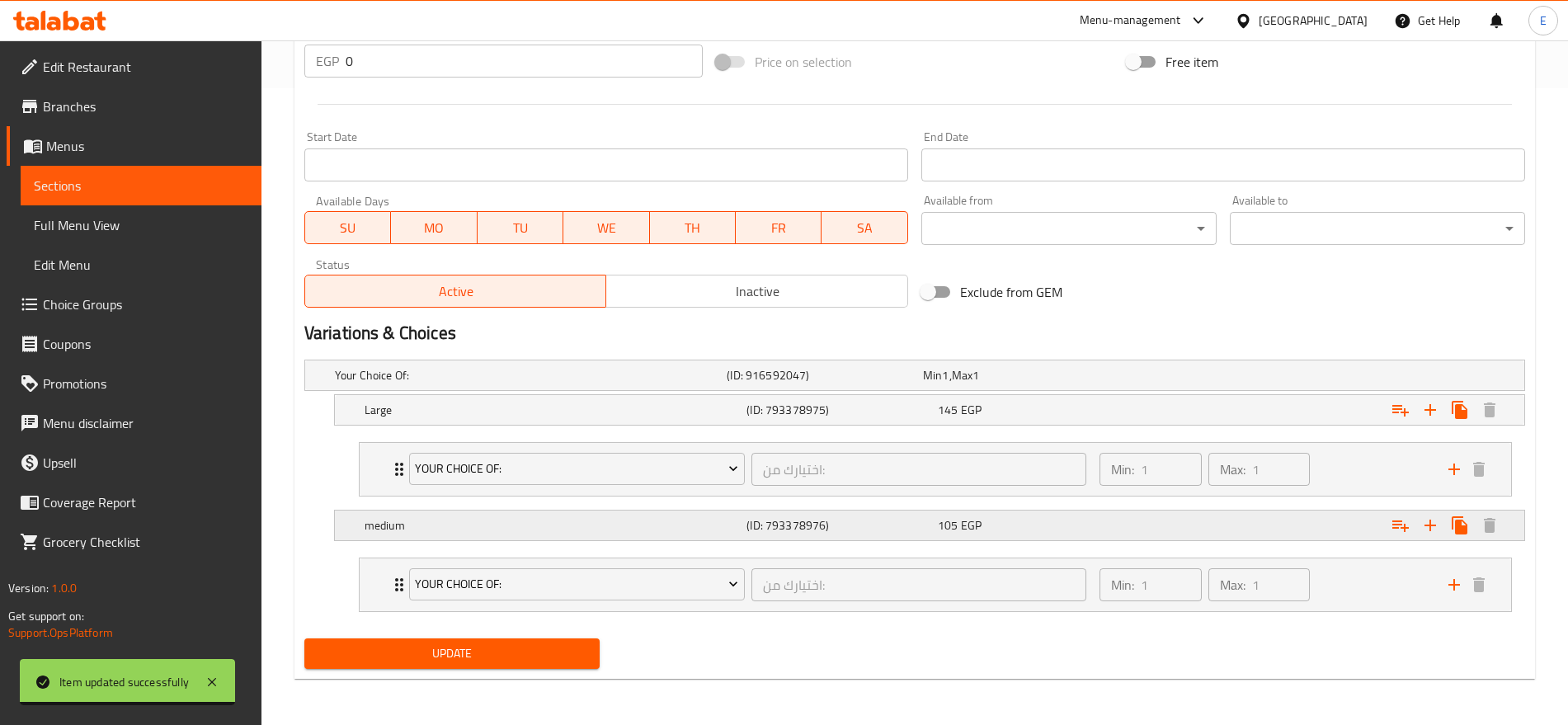
click at [1023, 383] on div "105 EGP" at bounding box center [1017, 376] width 190 height 17
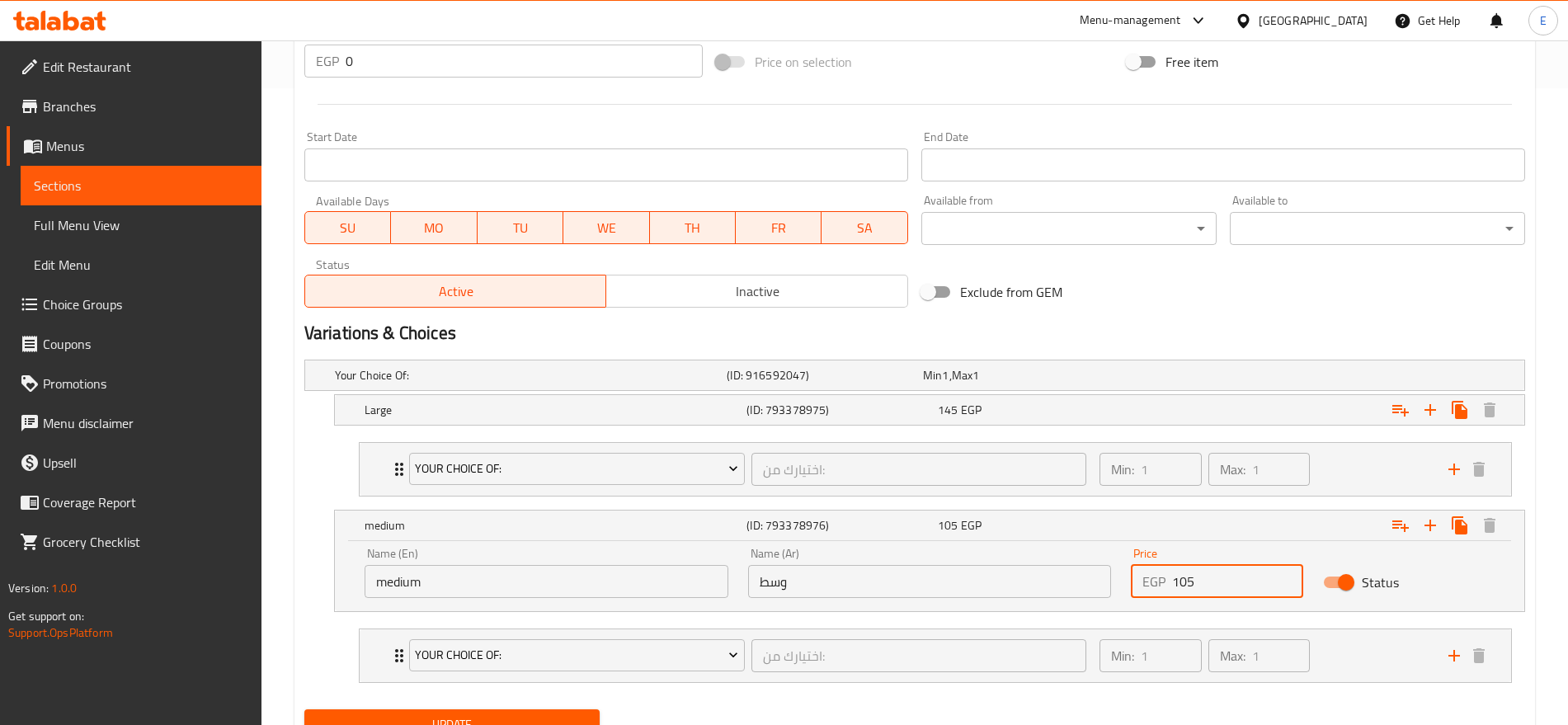
drag, startPoint x: 1227, startPoint y: 587, endPoint x: 1181, endPoint y: 585, distance: 46.0
click at [1181, 585] on input "105" at bounding box center [1237, 581] width 131 height 33
type input "140"
click at [1037, 383] on div "145 EGP" at bounding box center [1017, 376] width 190 height 17
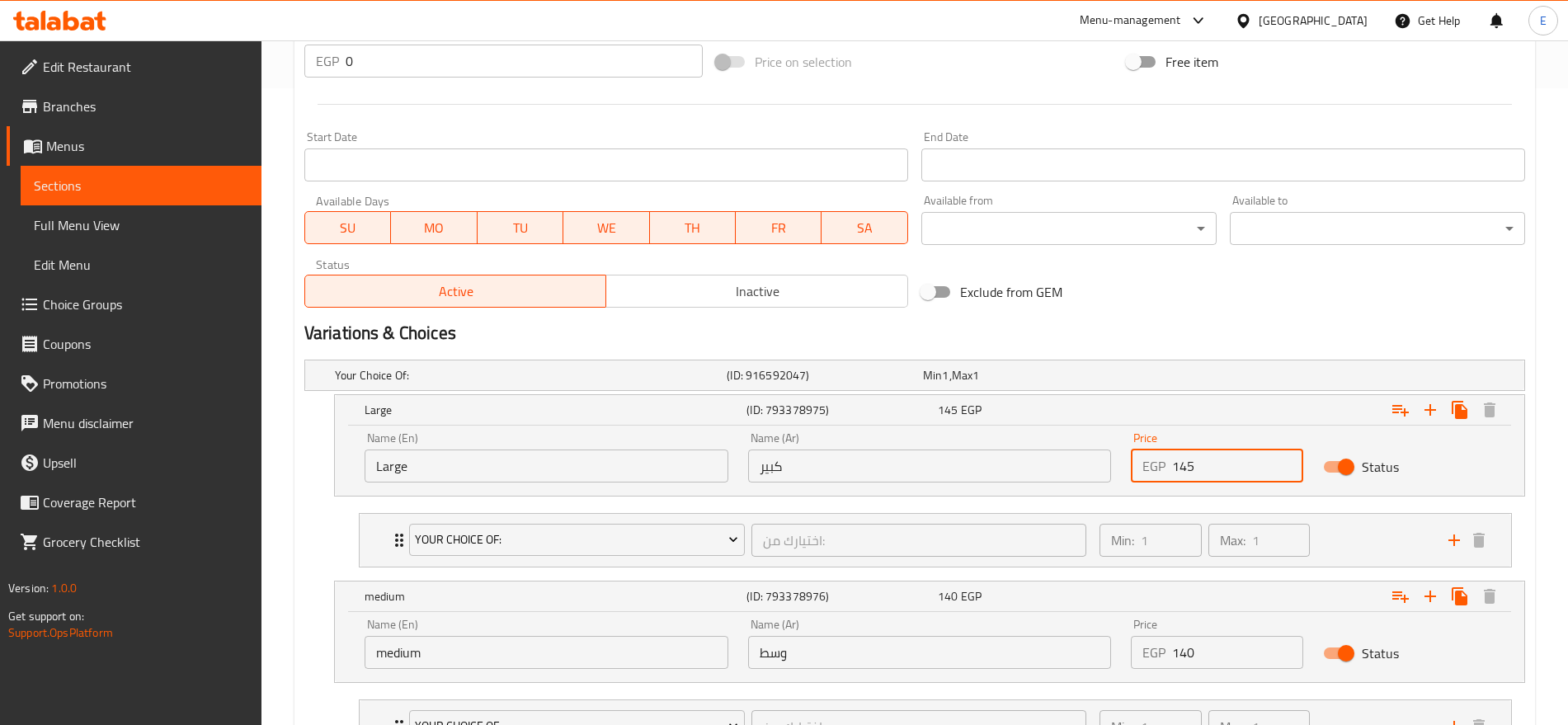
drag, startPoint x: 1209, startPoint y: 469, endPoint x: 1179, endPoint y: 466, distance: 30.1
click at [1179, 466] on input "145" at bounding box center [1237, 467] width 131 height 33
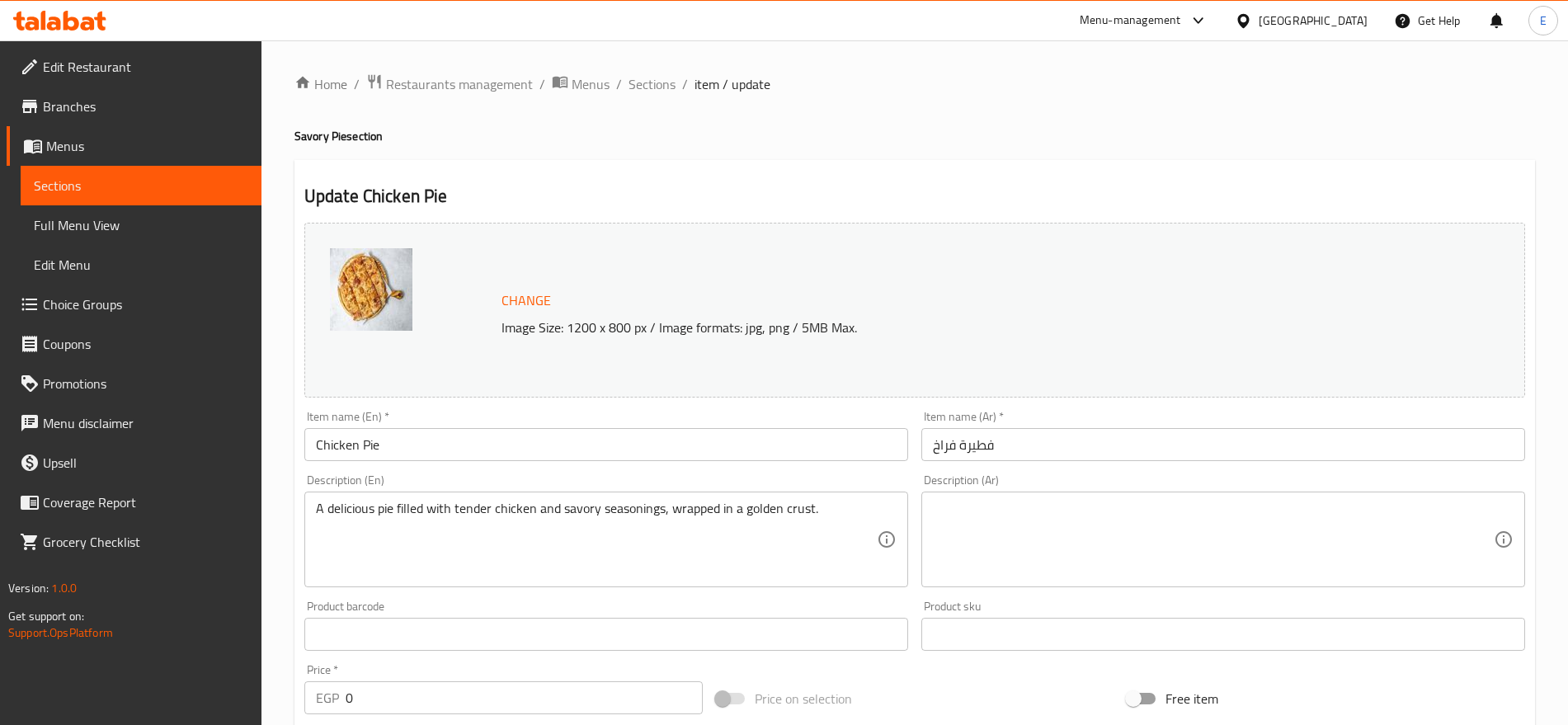
type input "180"
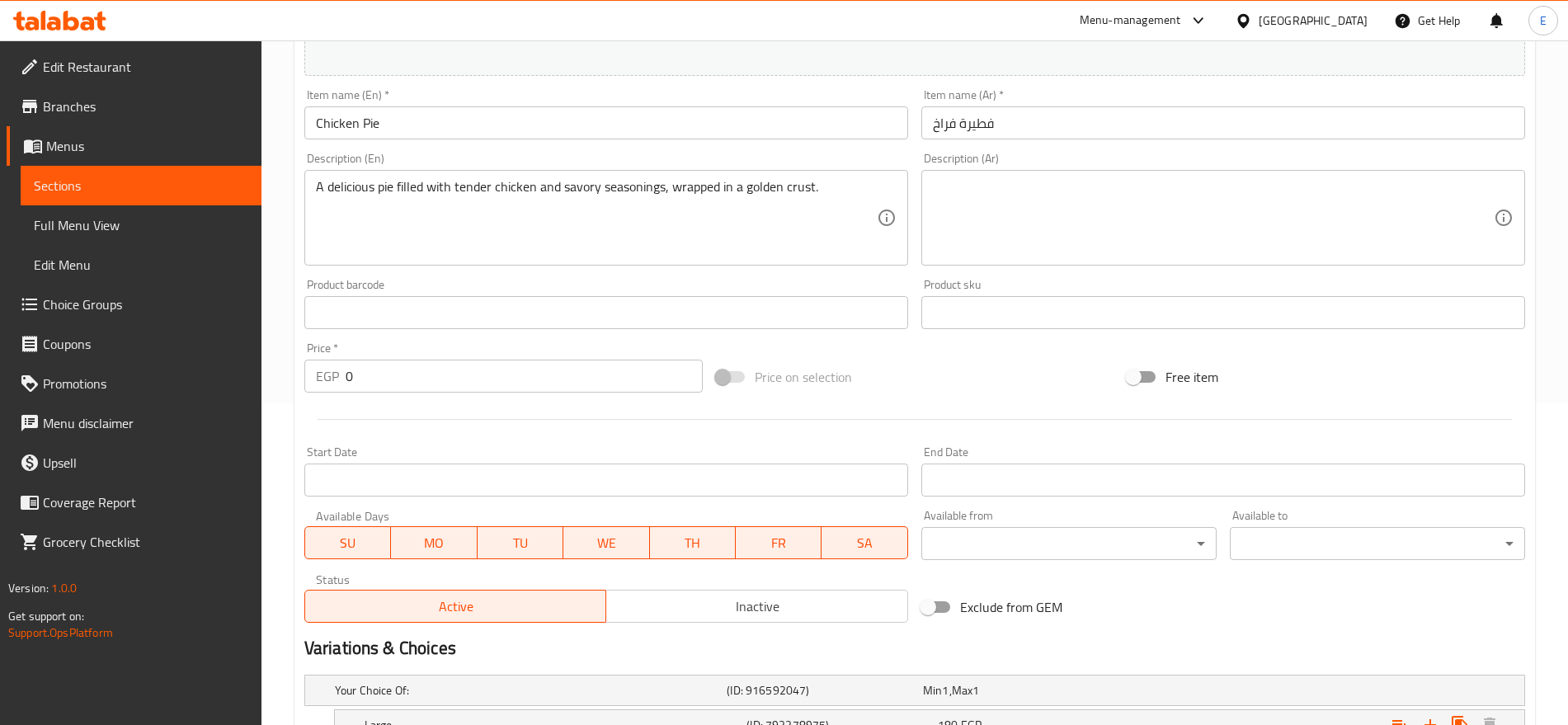
scroll to position [779, 0]
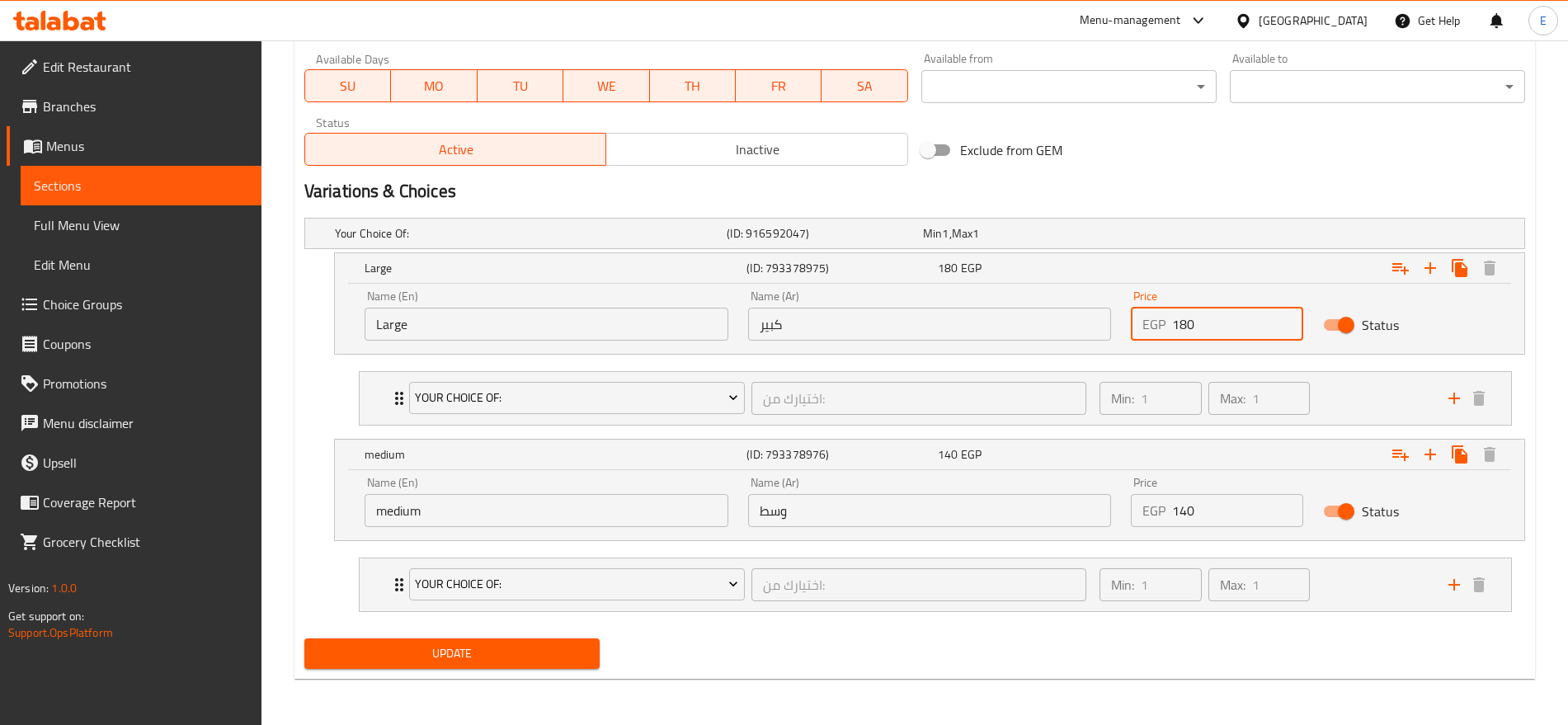
click at [530, 661] on span "Update" at bounding box center [452, 654] width 269 height 20
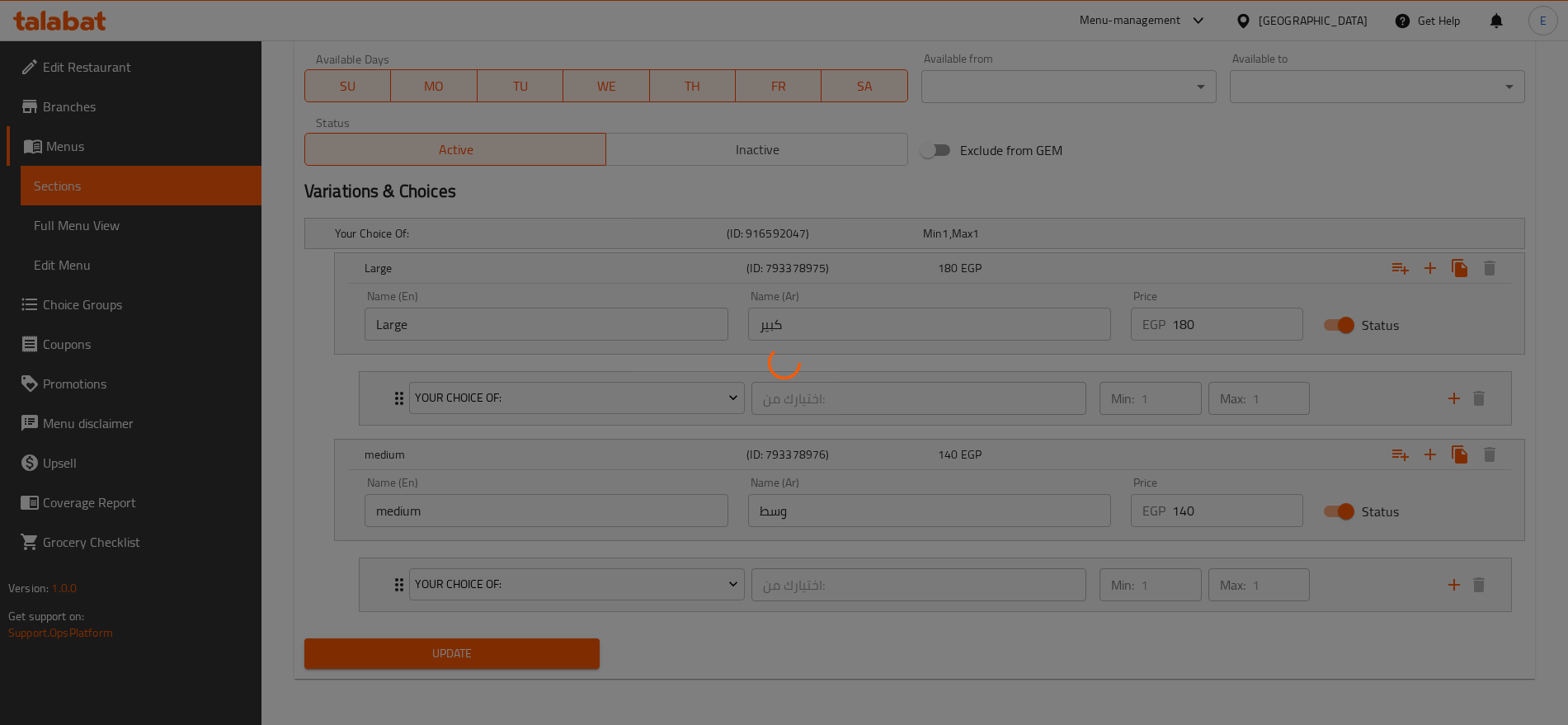
scroll to position [0, 0]
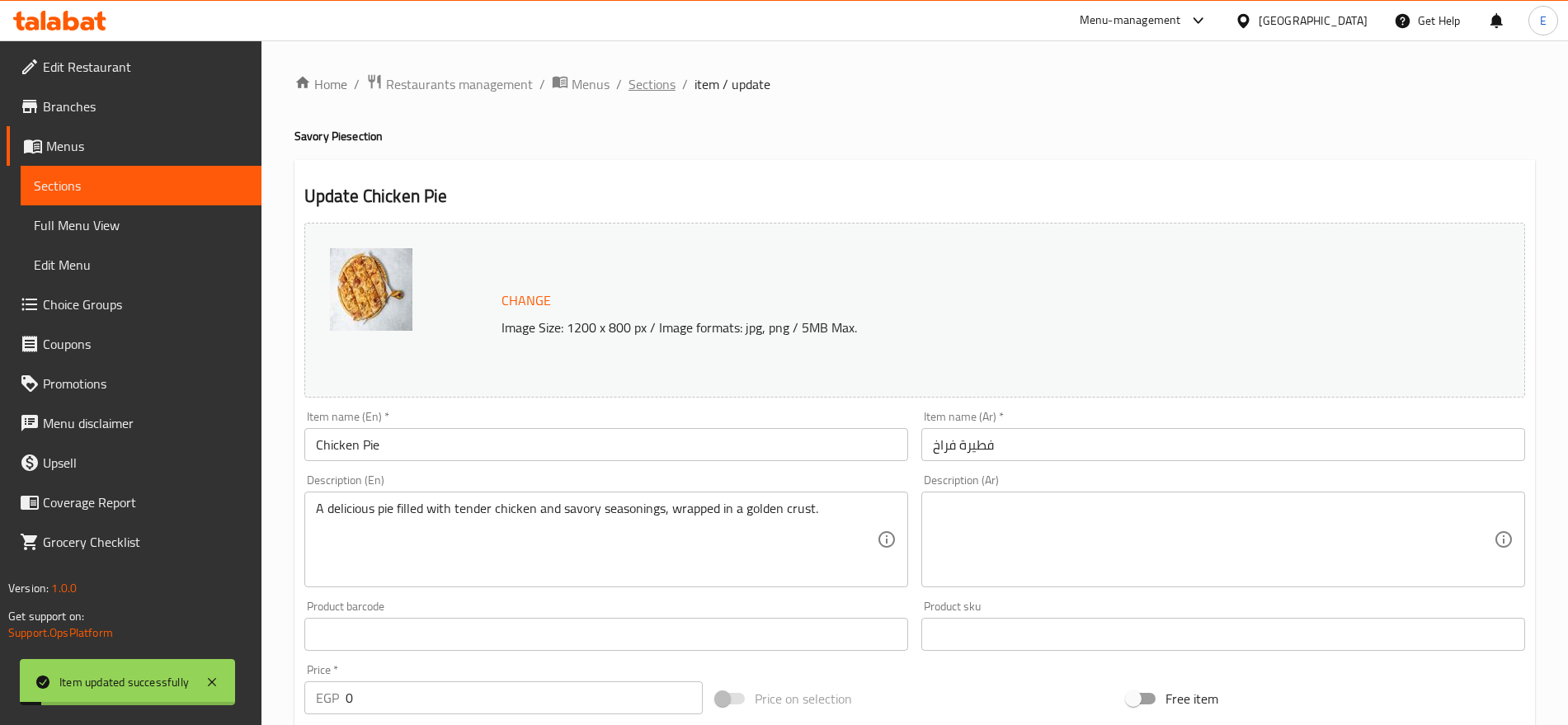
click at [661, 79] on span "Sections" at bounding box center [652, 83] width 47 height 19
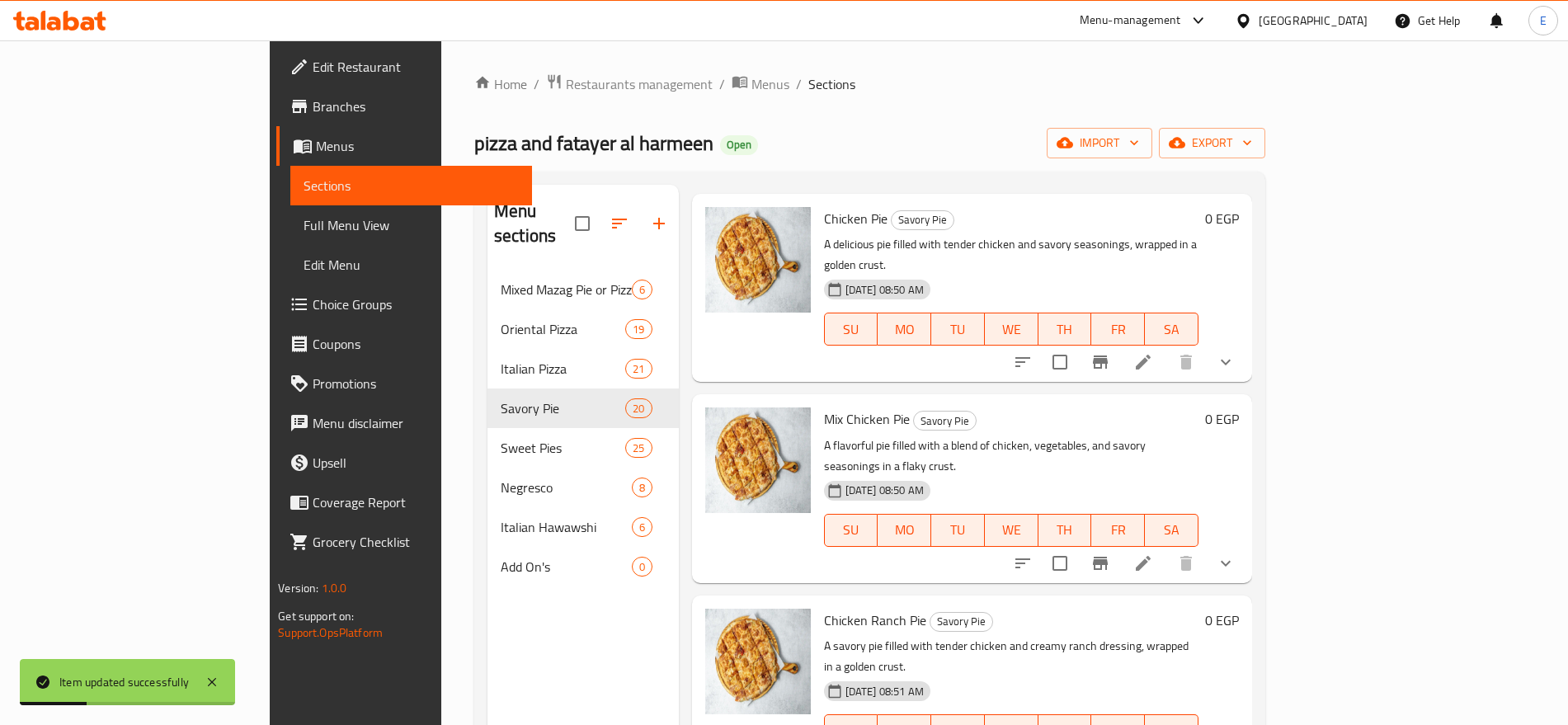
scroll to position [870, 0]
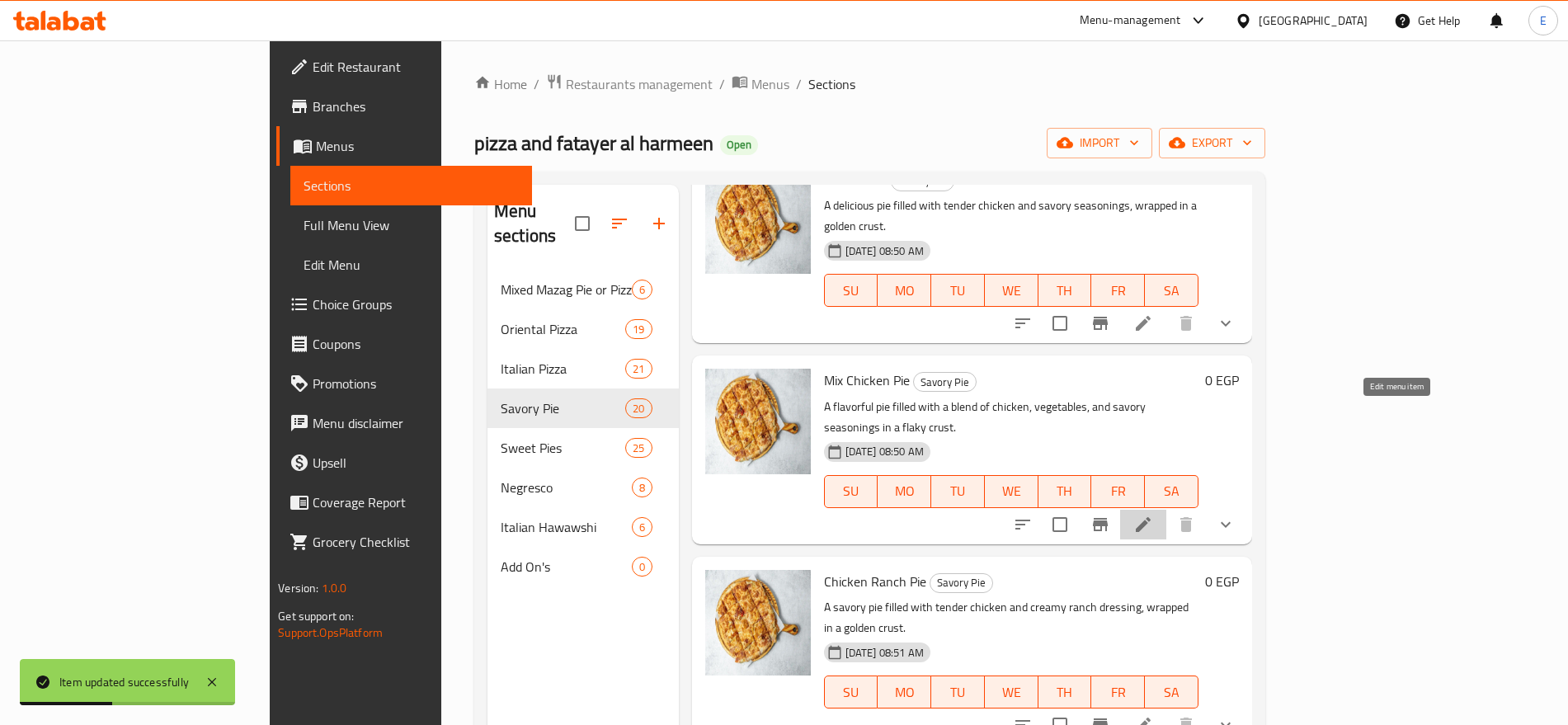
click at [1153, 515] on icon at bounding box center [1142, 524] width 19 height 19
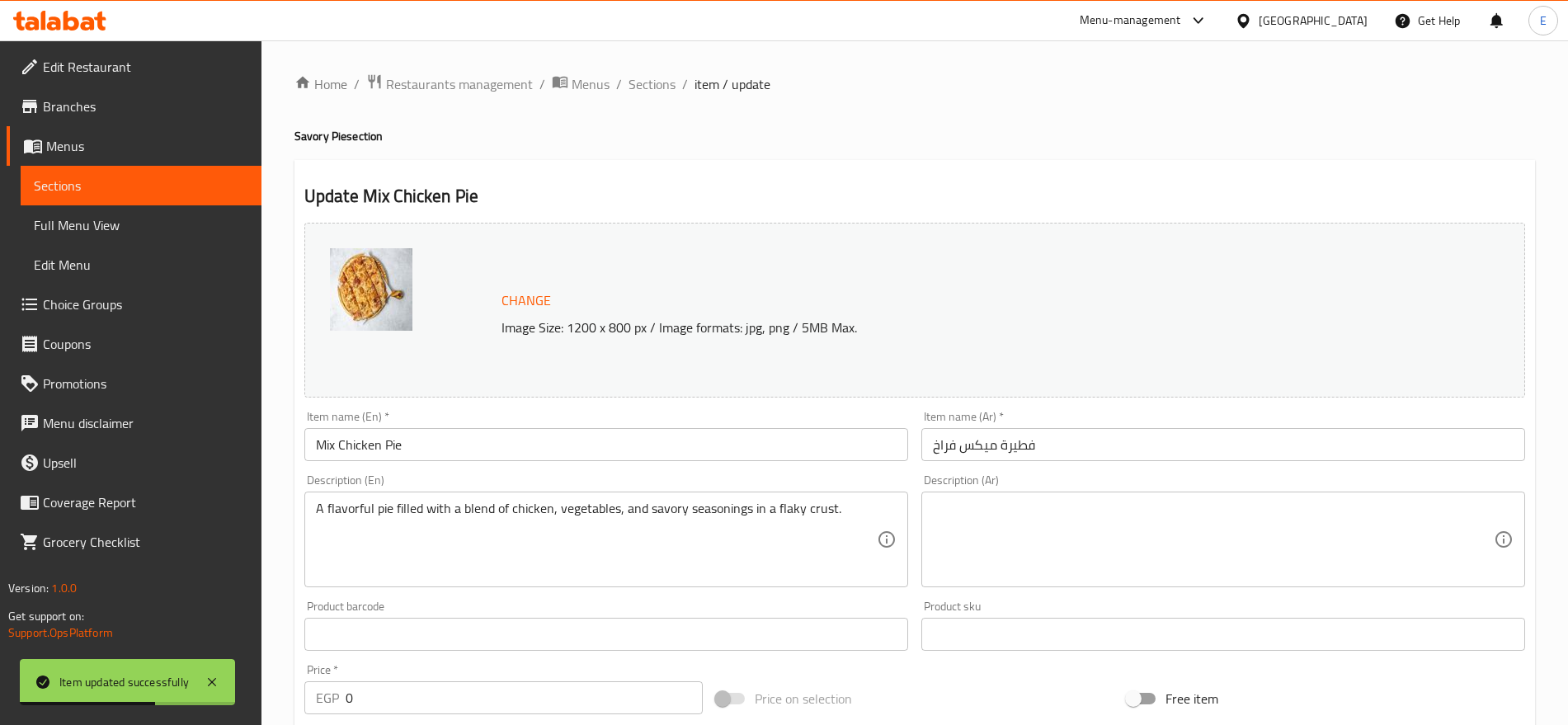
scroll to position [637, 0]
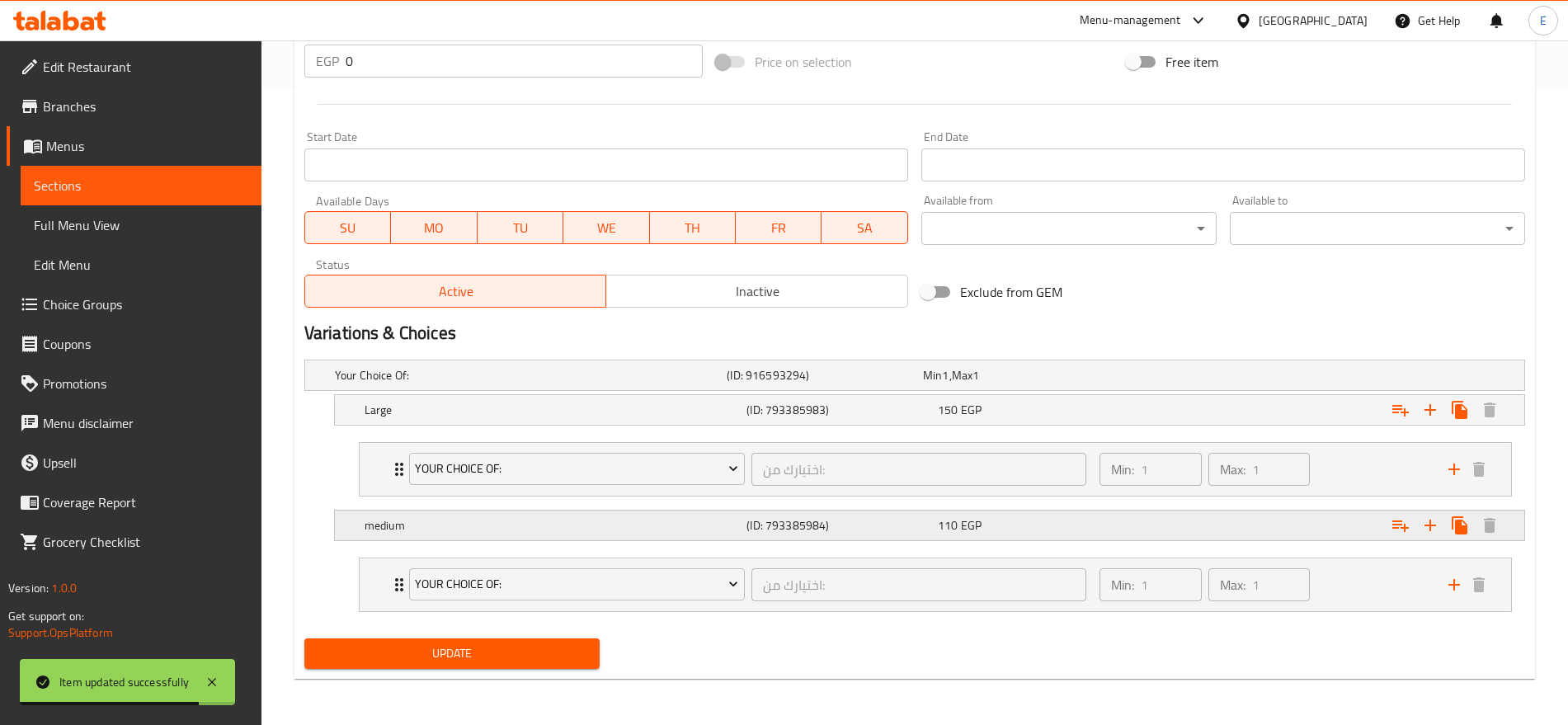
click at [1039, 383] on div "110 EGP" at bounding box center [1017, 376] width 190 height 17
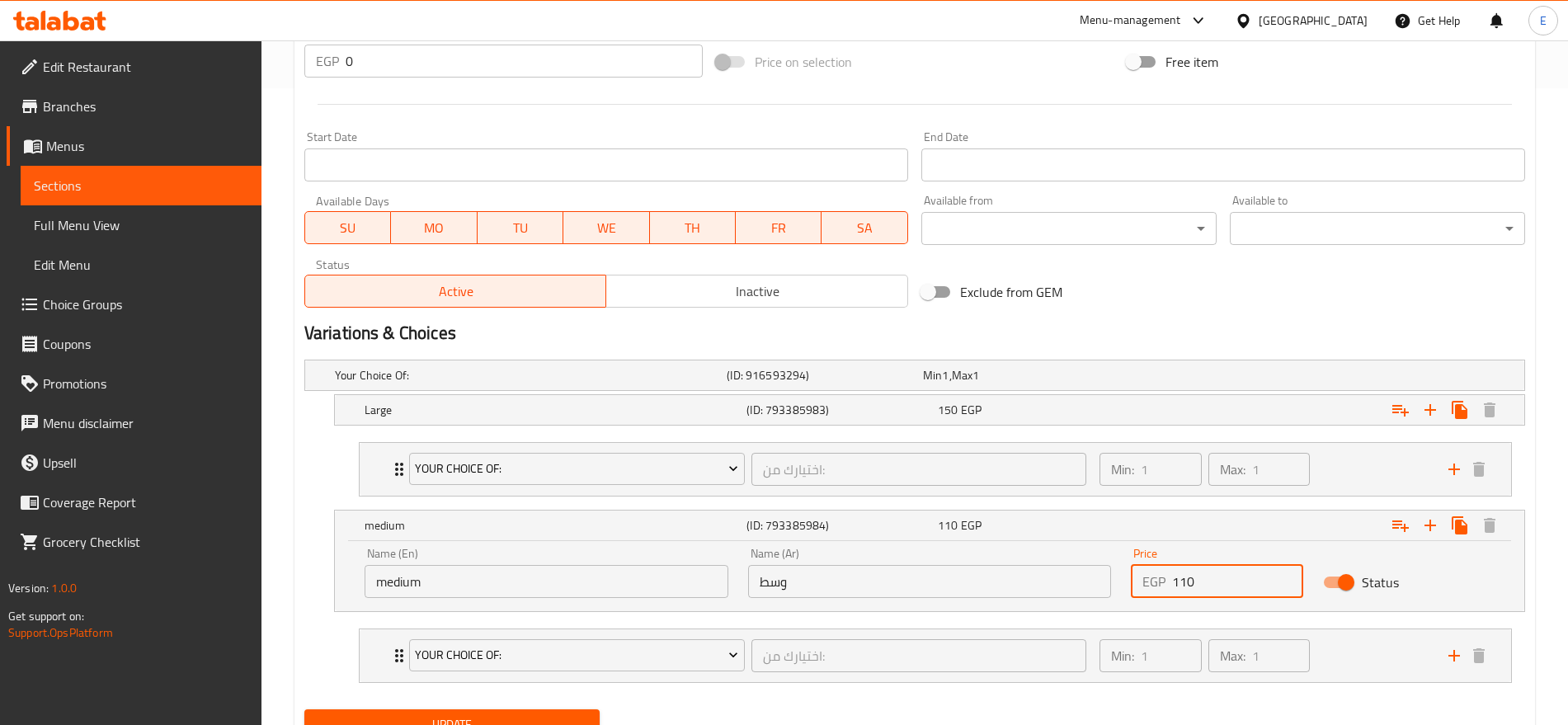
drag, startPoint x: 1203, startPoint y: 573, endPoint x: 1184, endPoint y: 574, distance: 19.0
click at [1184, 574] on input "110" at bounding box center [1237, 581] width 131 height 33
type input "150"
click at [1077, 383] on div "150 EGP" at bounding box center [1017, 376] width 190 height 17
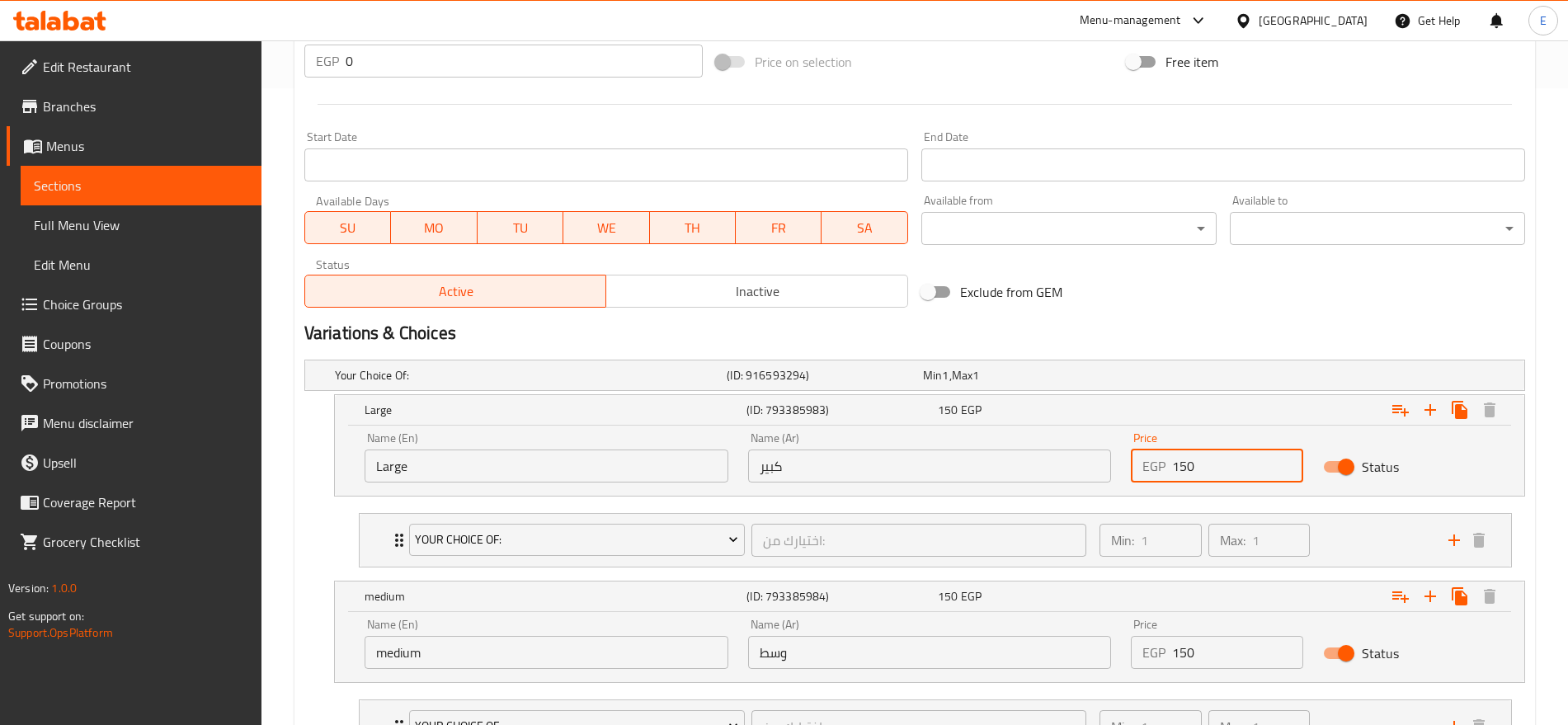
drag, startPoint x: 1213, startPoint y: 468, endPoint x: 1064, endPoint y: 450, distance: 150.1
click at [1064, 450] on div "Name (En) Large Name (En) Name (Ar) كبير Name (Ar) Price EGP 150 Price Status" at bounding box center [929, 457] width 1150 height 70
type input "1"
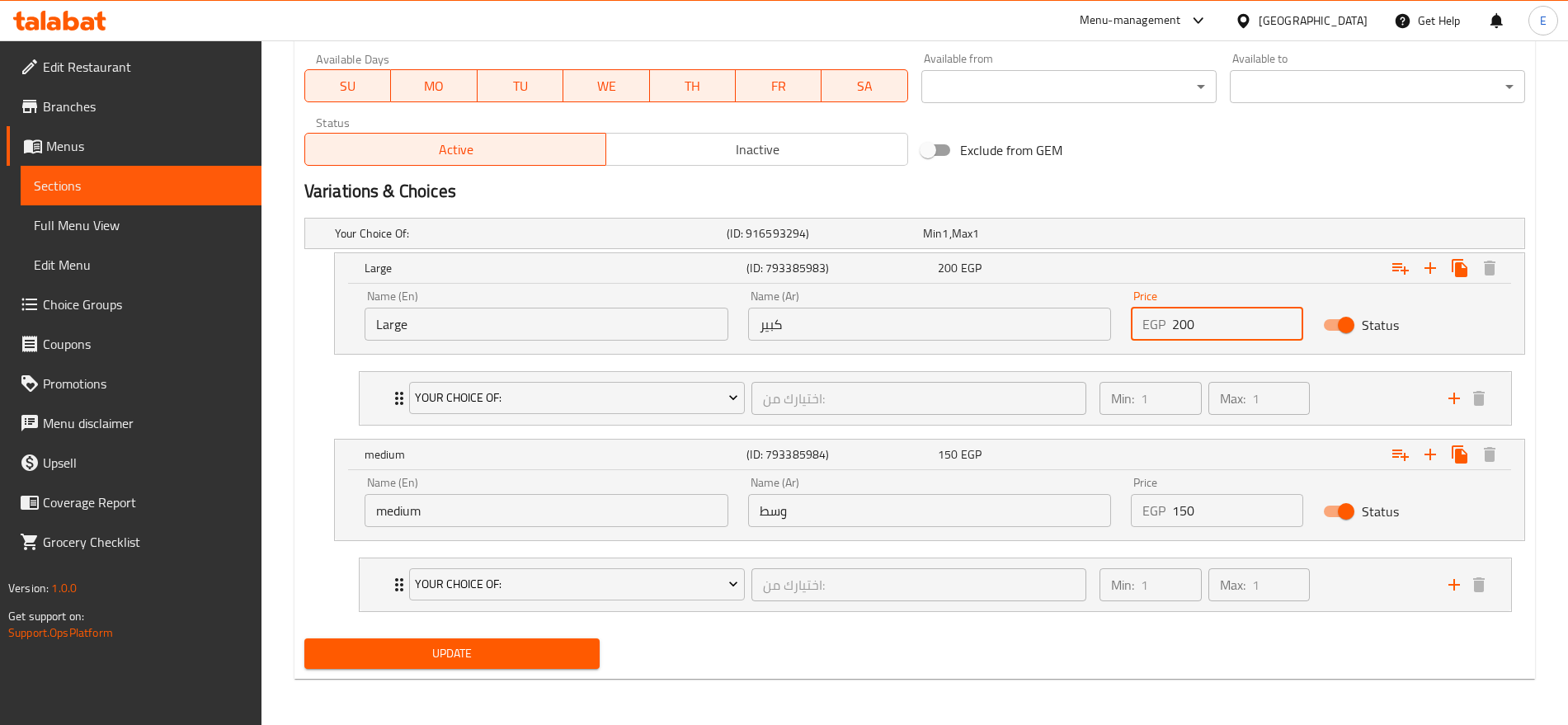
type input "200"
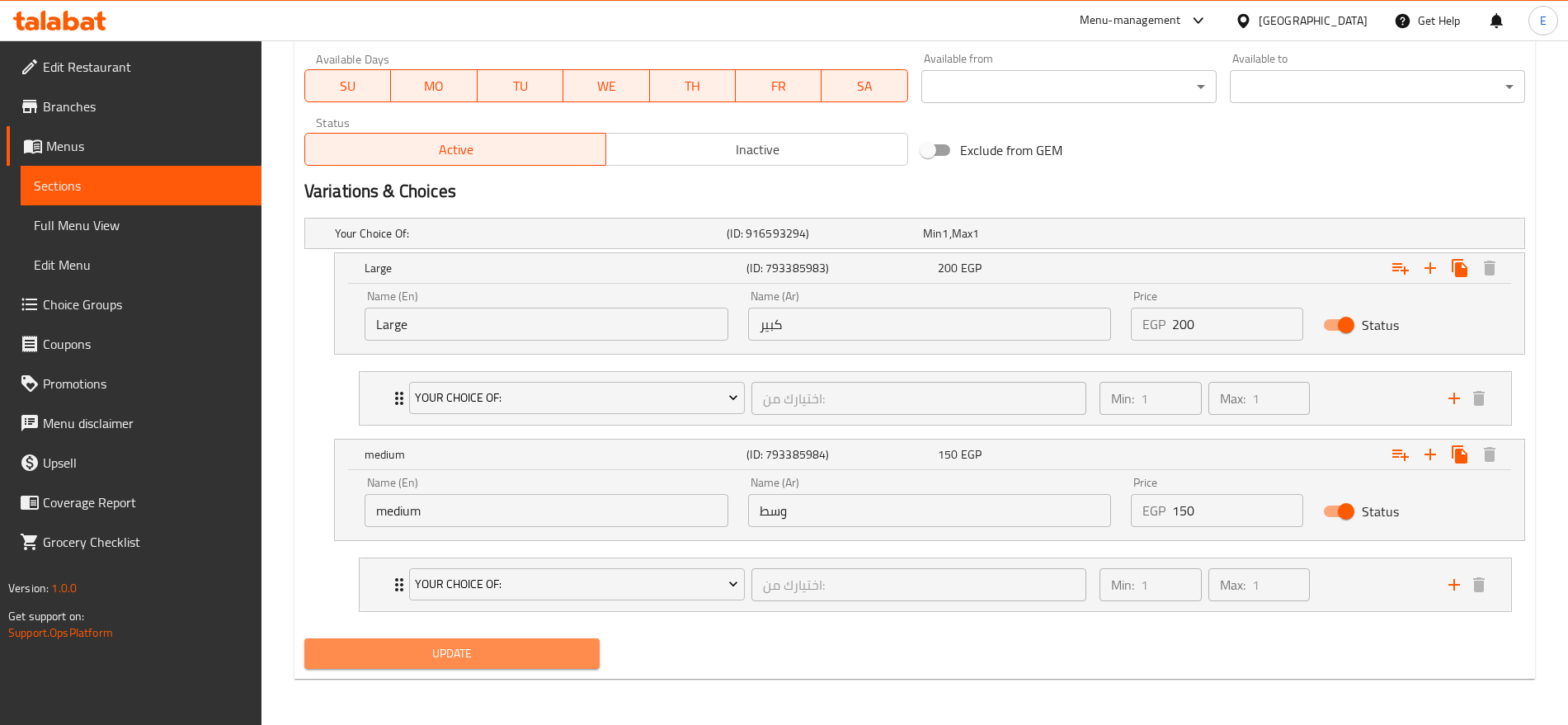
click at [504, 652] on span "Update" at bounding box center [452, 654] width 269 height 20
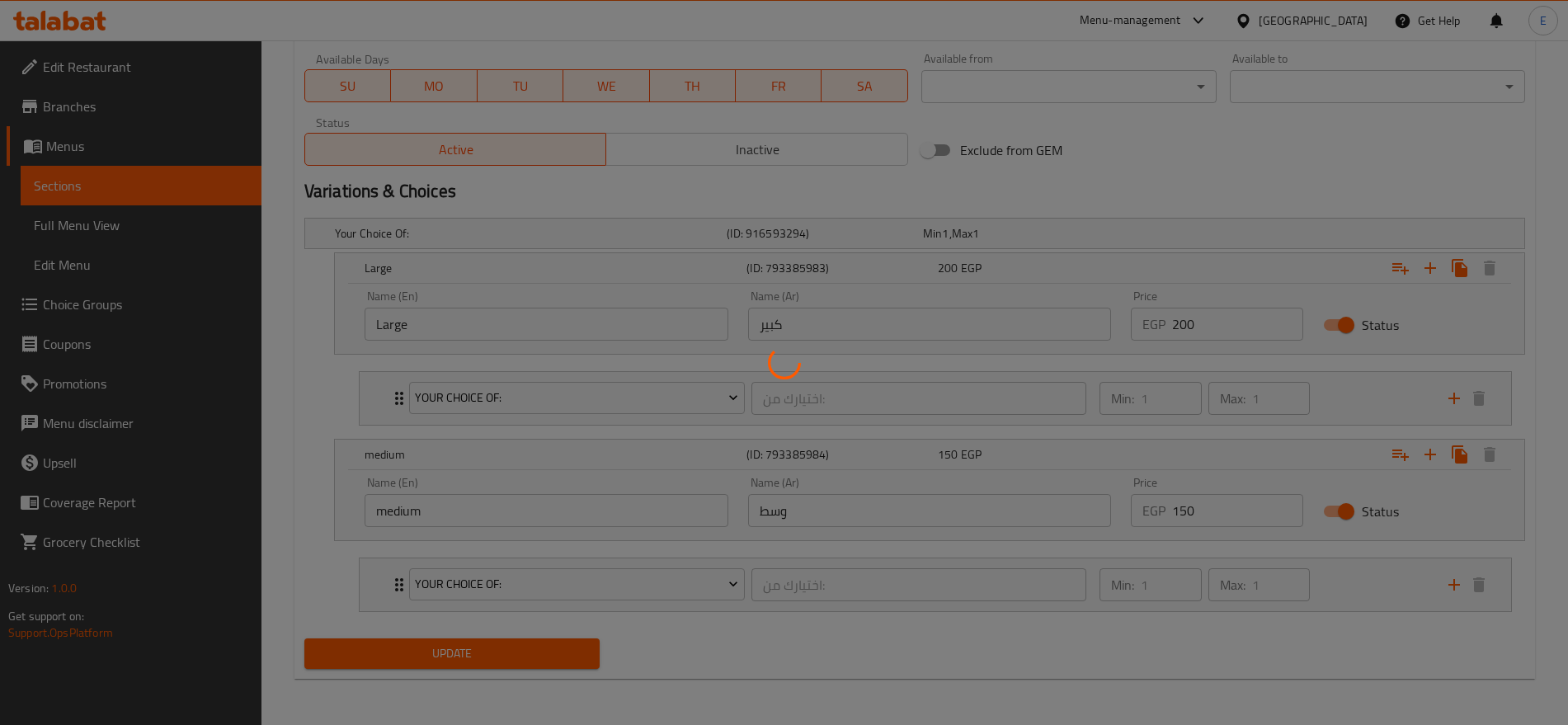
scroll to position [0, 0]
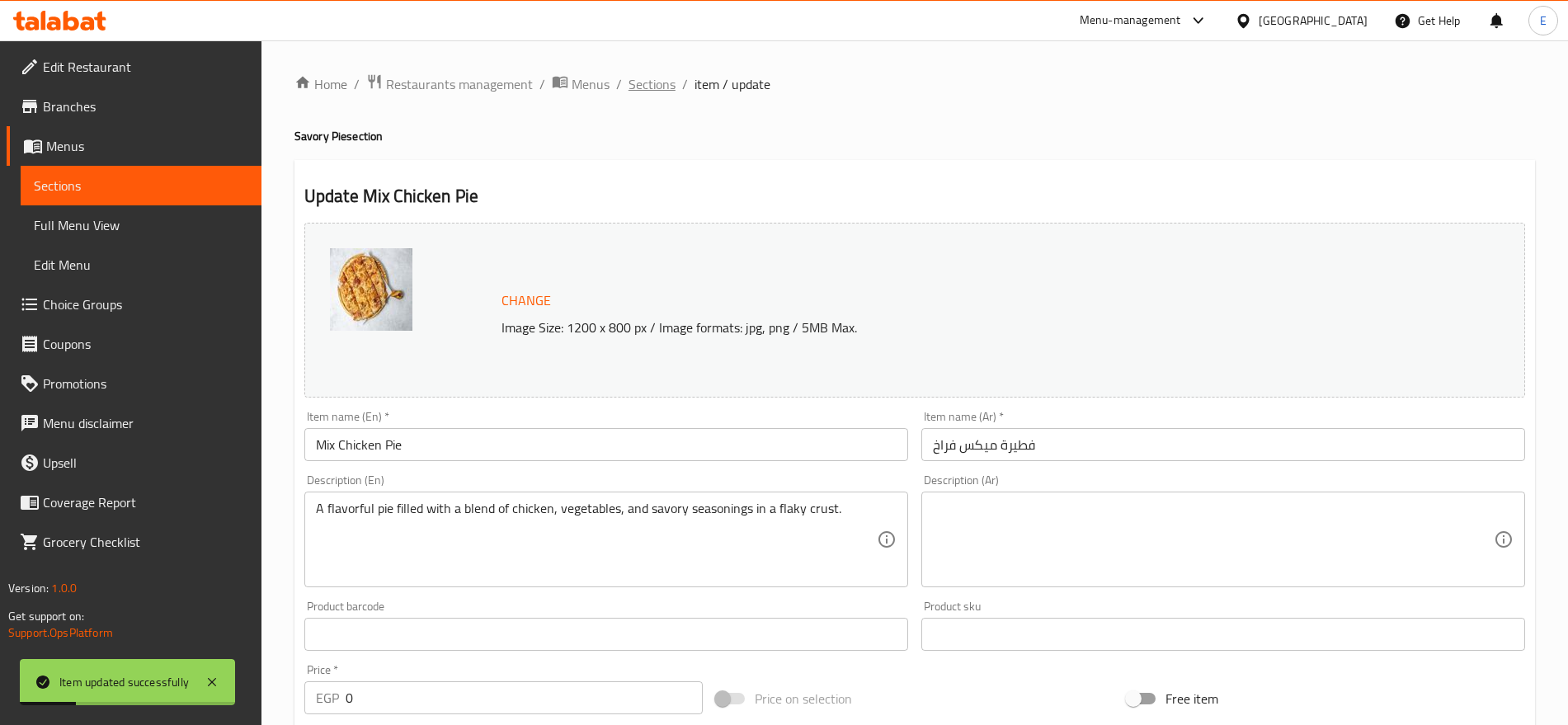
click at [655, 78] on span "Sections" at bounding box center [652, 83] width 47 height 19
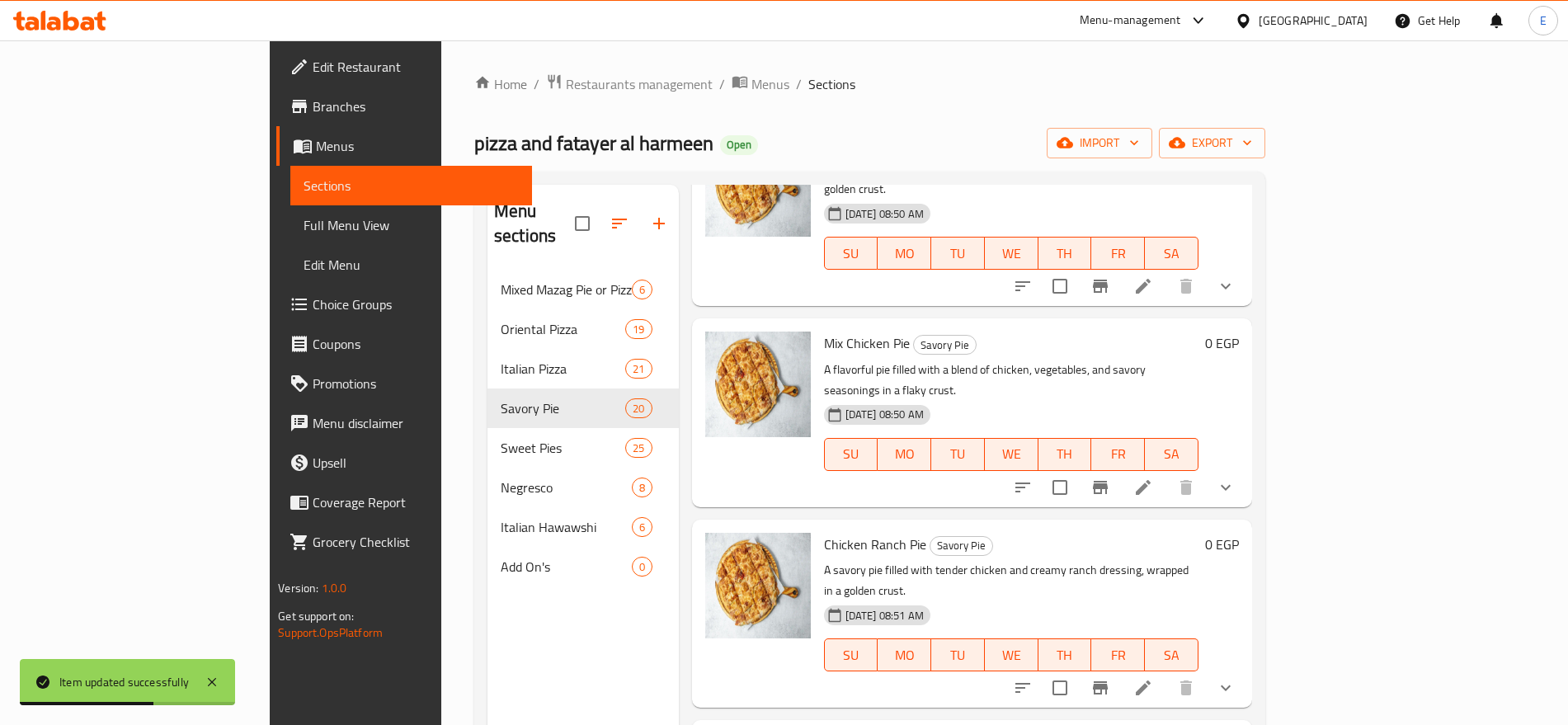
scroll to position [908, 0]
click at [1153, 678] on icon at bounding box center [1142, 687] width 19 height 19
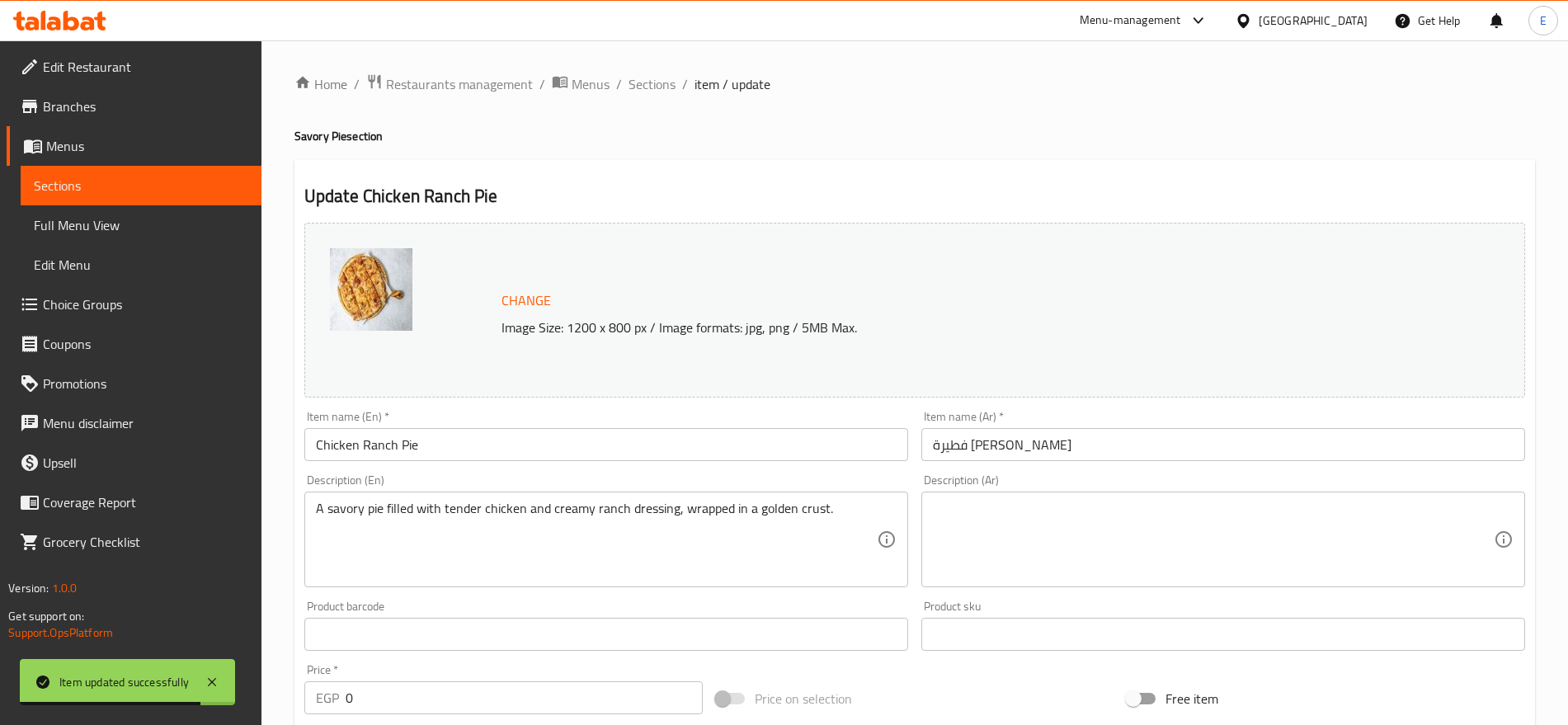
scroll to position [637, 0]
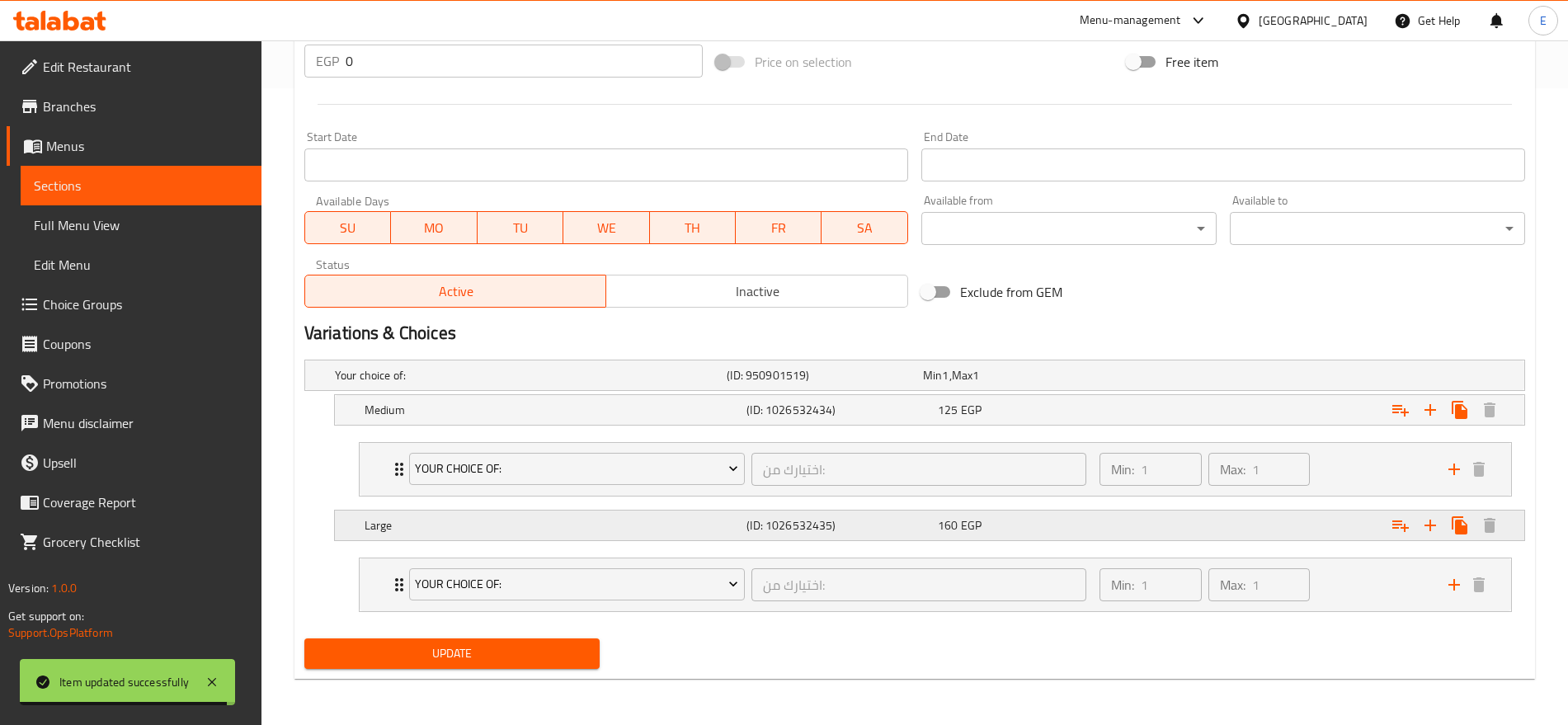
click at [1076, 383] on div "160 EGP" at bounding box center [1017, 376] width 190 height 17
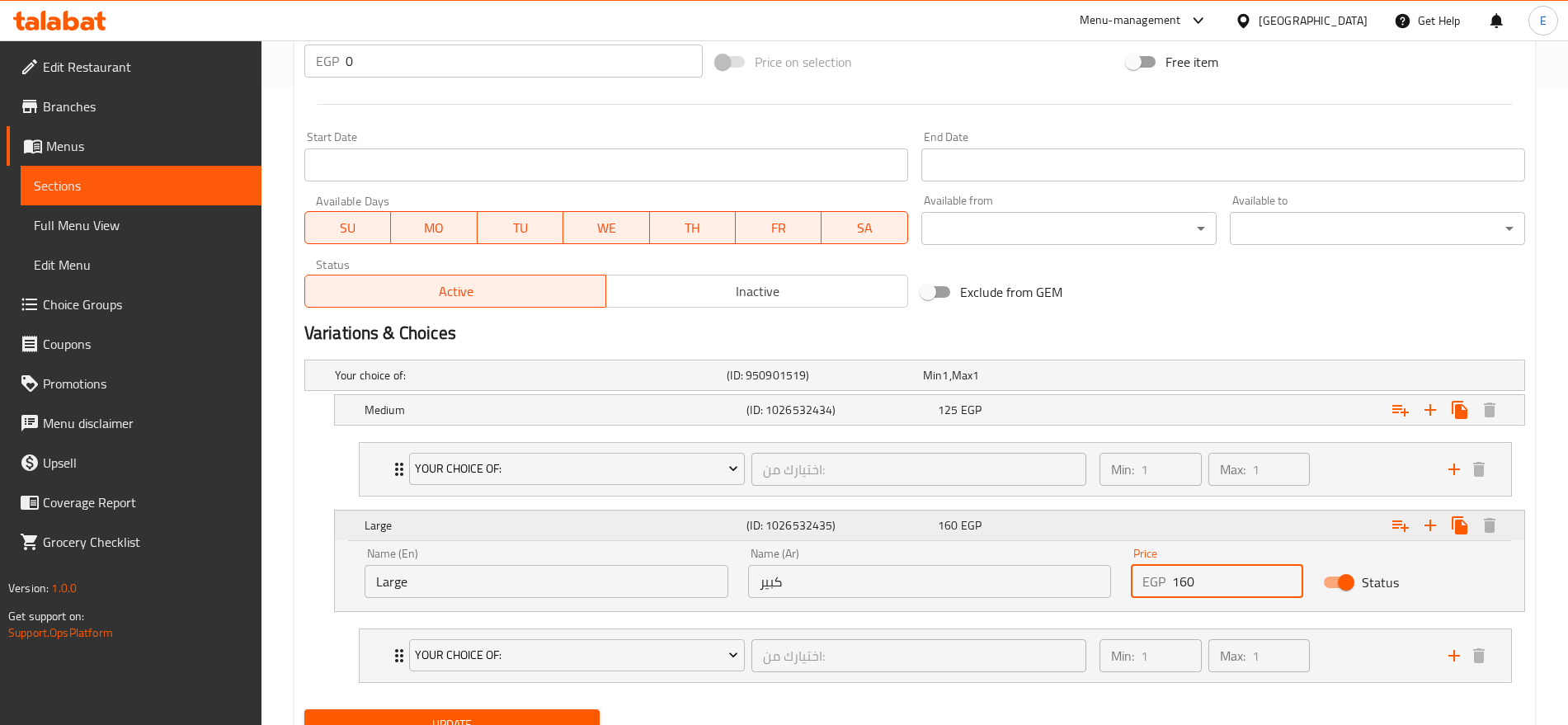
drag, startPoint x: 1217, startPoint y: 585, endPoint x: 1019, endPoint y: 534, distance: 204.5
click at [1019, 534] on div "Large (ID: 1026532435) 160 EGP Name (En) Large Name (En) Name (Ar) كبير Name (A…" at bounding box center [929, 561] width 1189 height 101
type input "200"
click at [996, 383] on div "125 EGP" at bounding box center [1017, 376] width 190 height 17
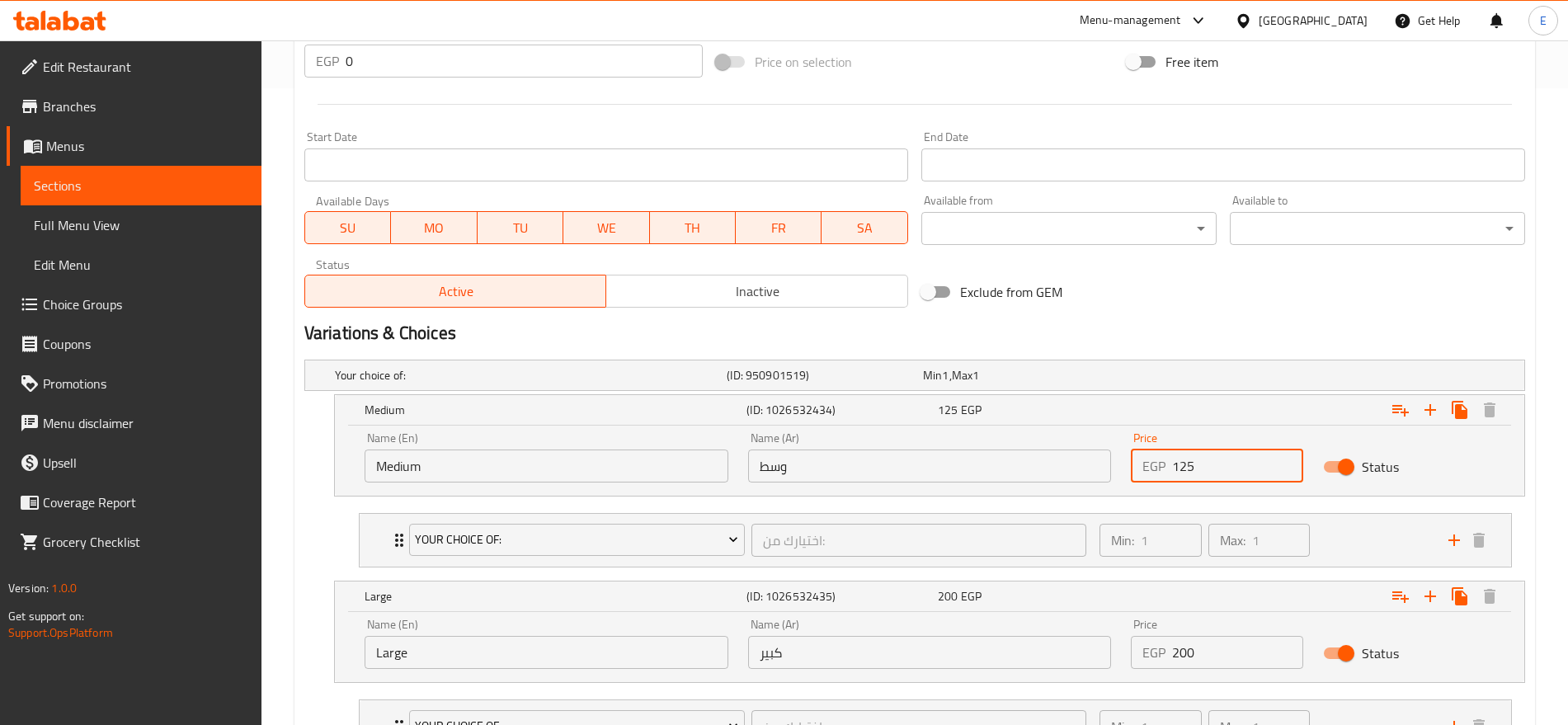
drag, startPoint x: 1219, startPoint y: 467, endPoint x: 1181, endPoint y: 465, distance: 38.1
click at [1181, 465] on input "125" at bounding box center [1237, 467] width 131 height 33
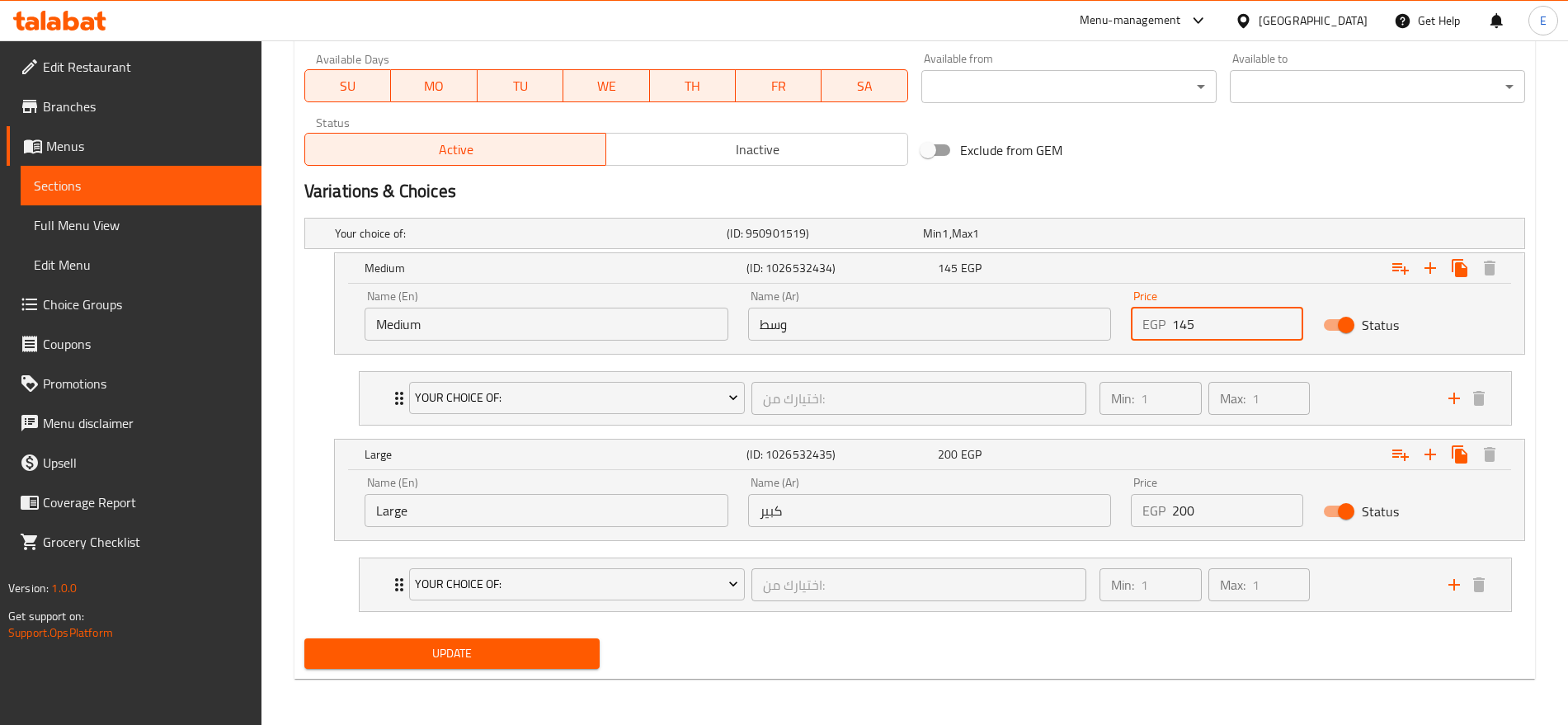
type input "145"
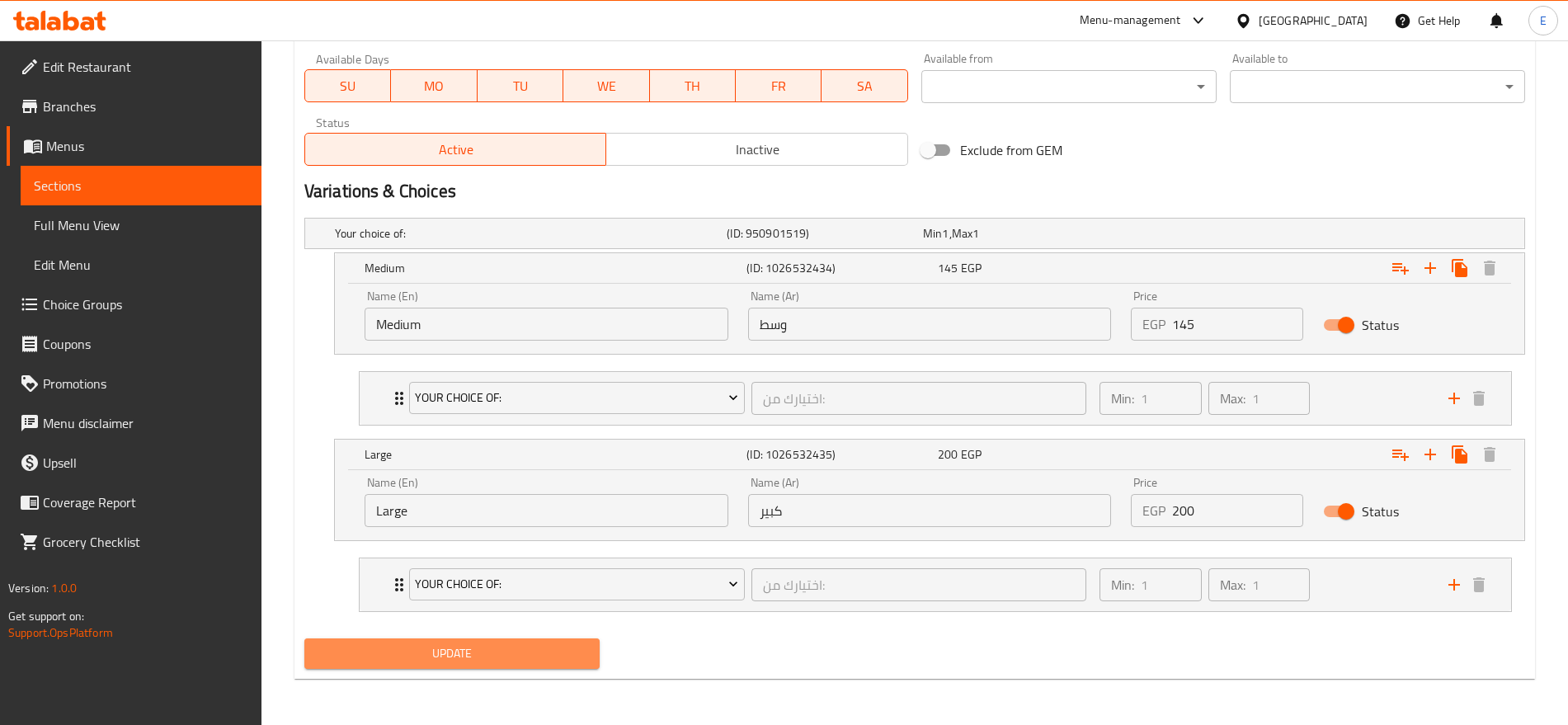
click at [398, 650] on span "Update" at bounding box center [452, 654] width 269 height 20
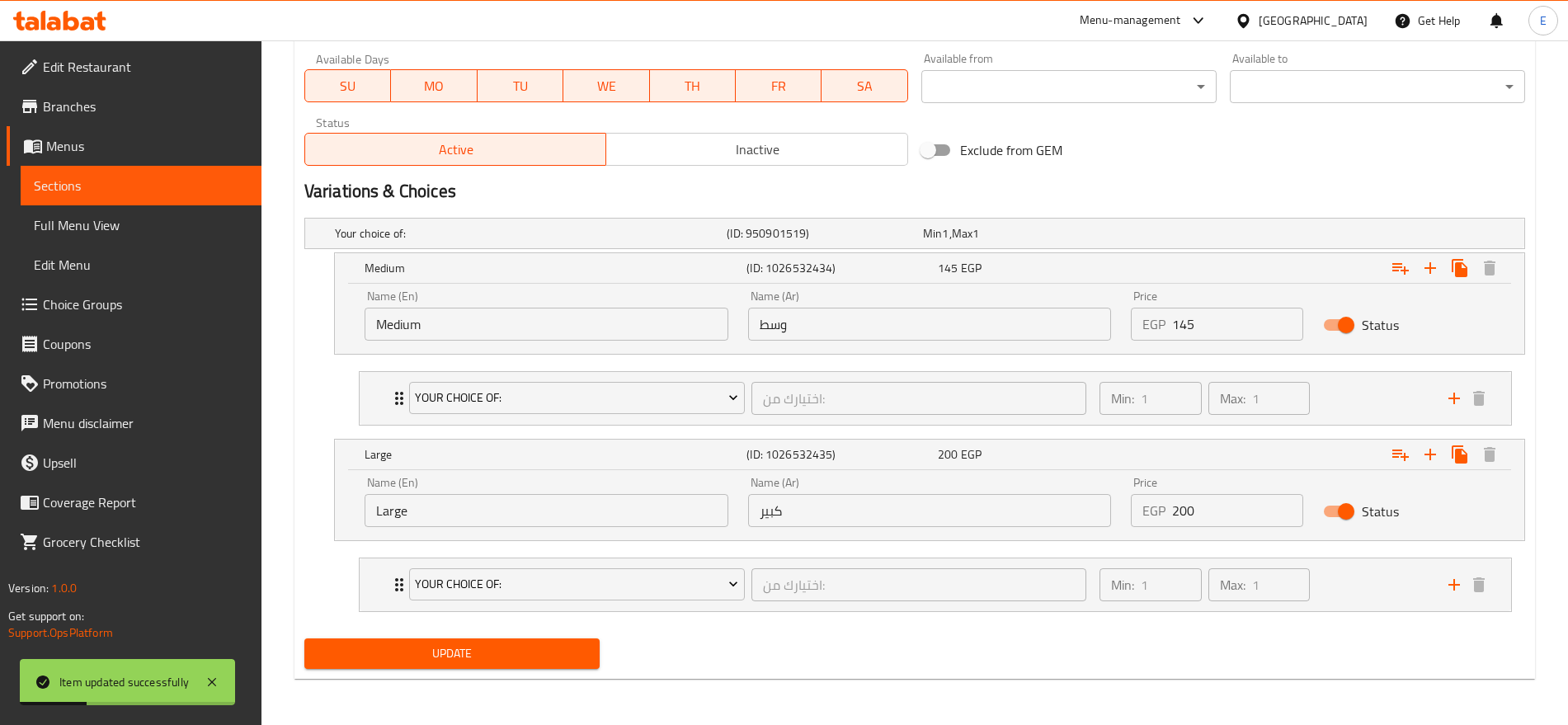
scroll to position [0, 0]
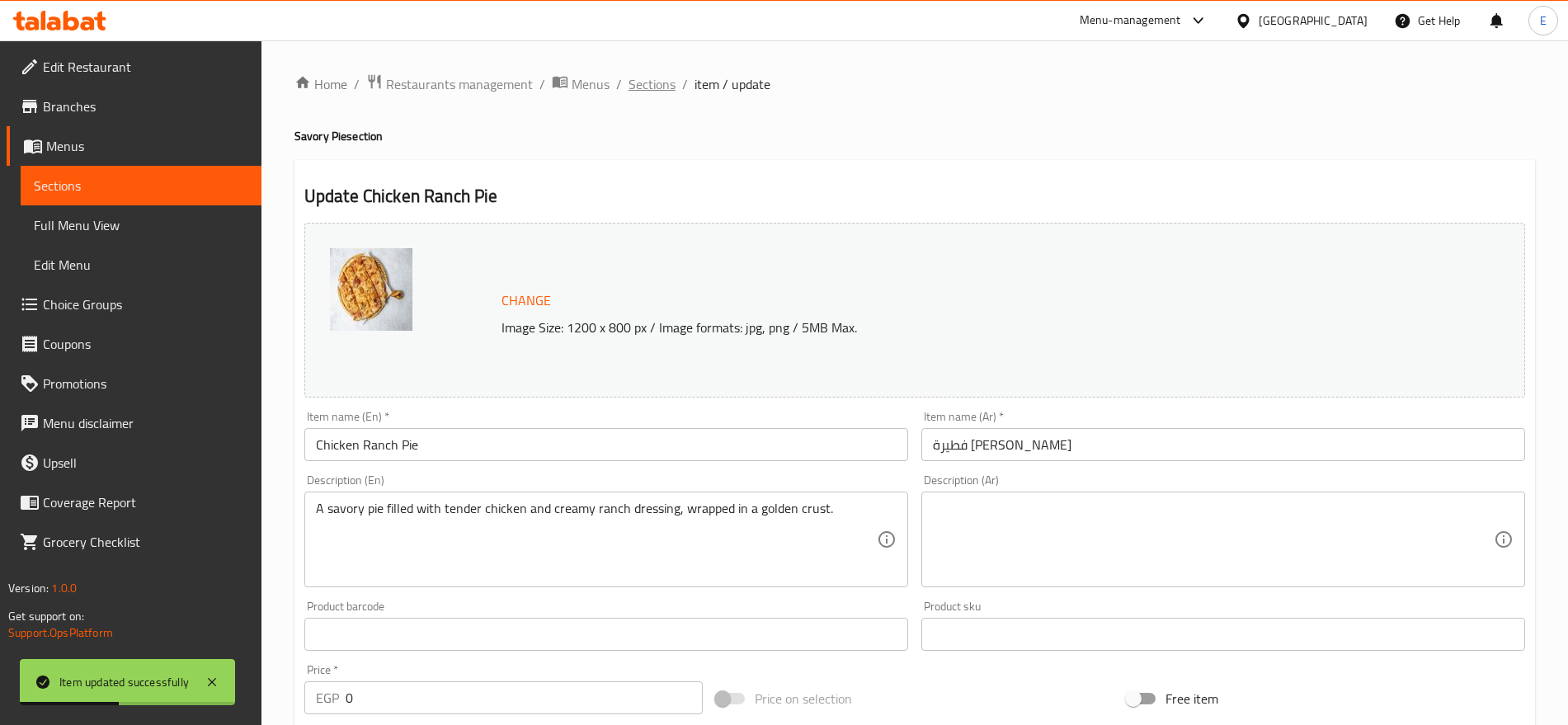
click at [660, 84] on span "Sections" at bounding box center [652, 83] width 47 height 19
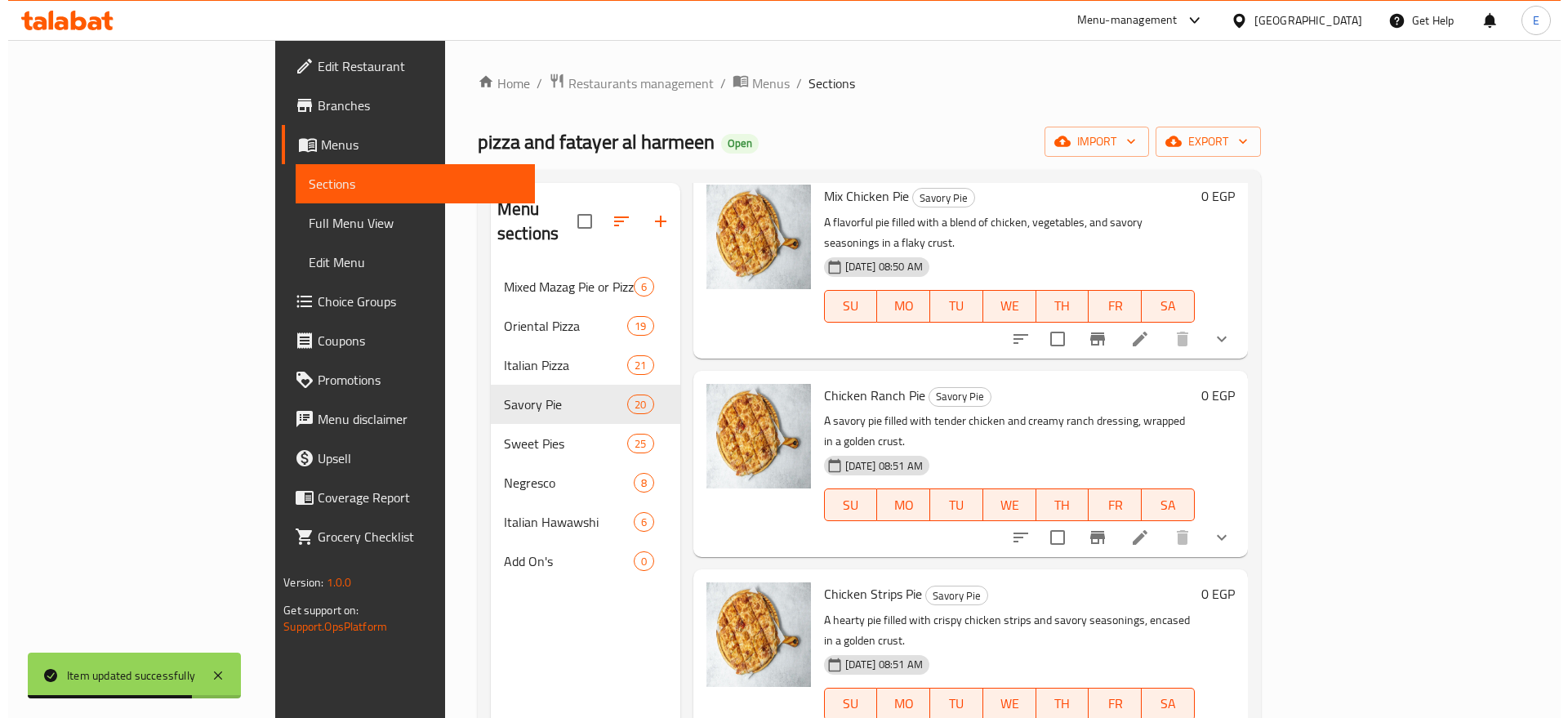
scroll to position [1045, 0]
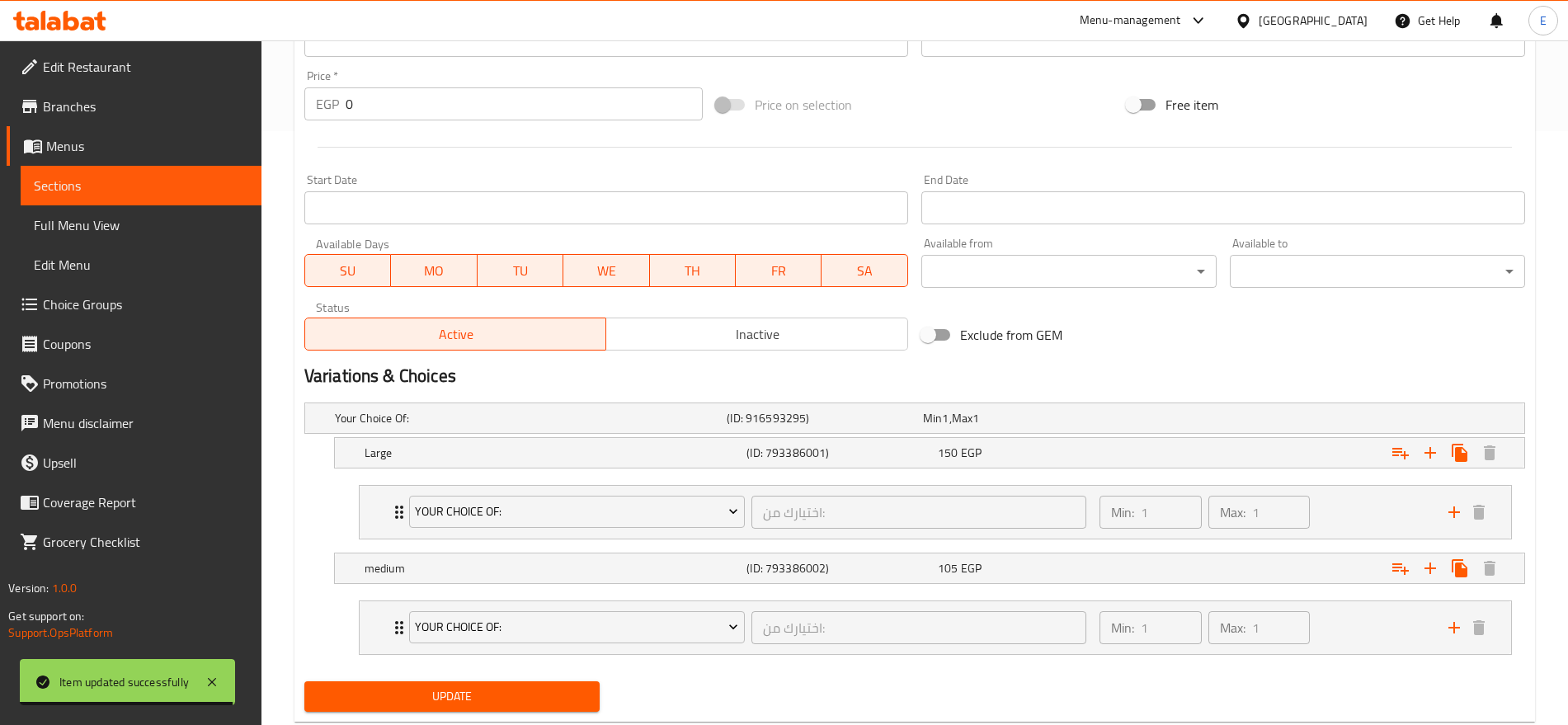
scroll to position [637, 0]
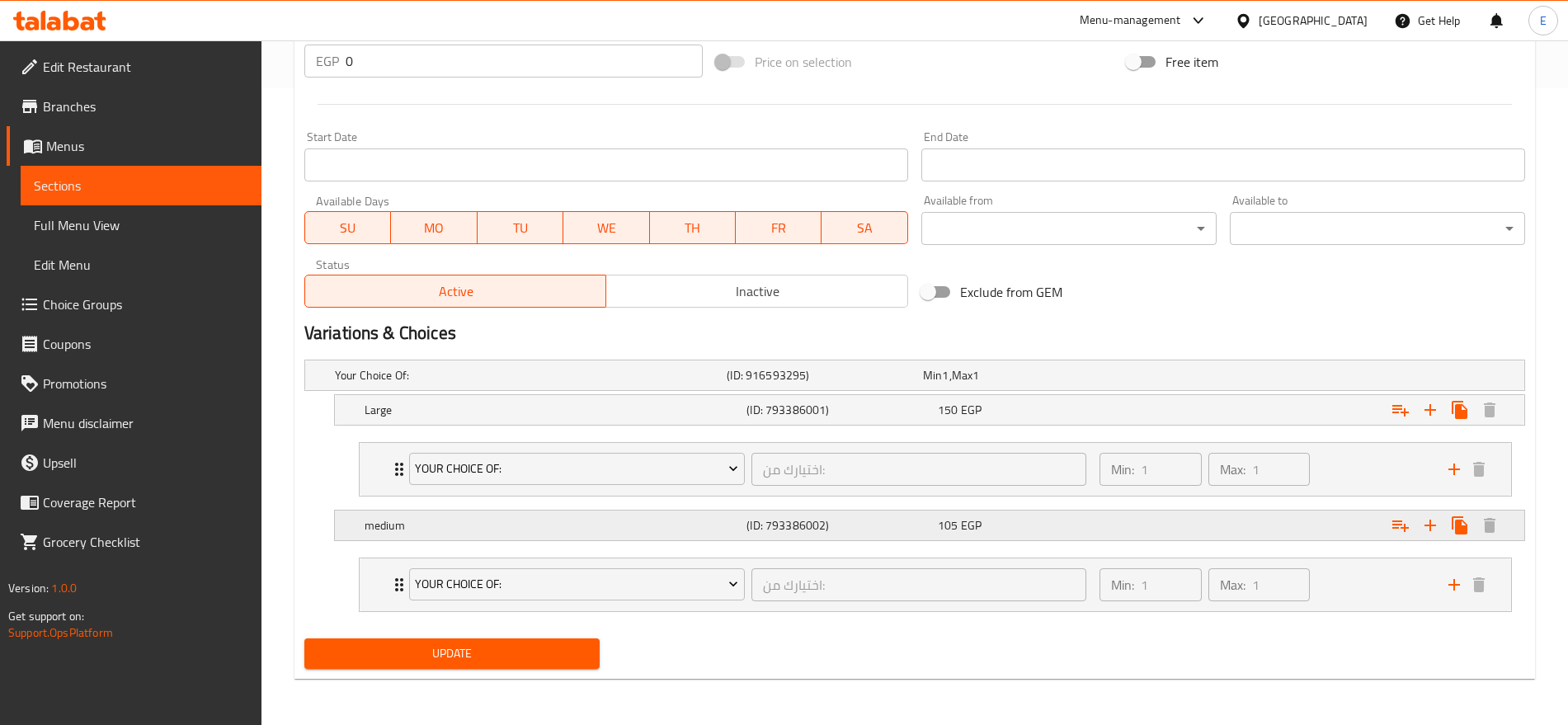
click at [1063, 387] on div "105 EGP" at bounding box center [1018, 375] width 196 height 23
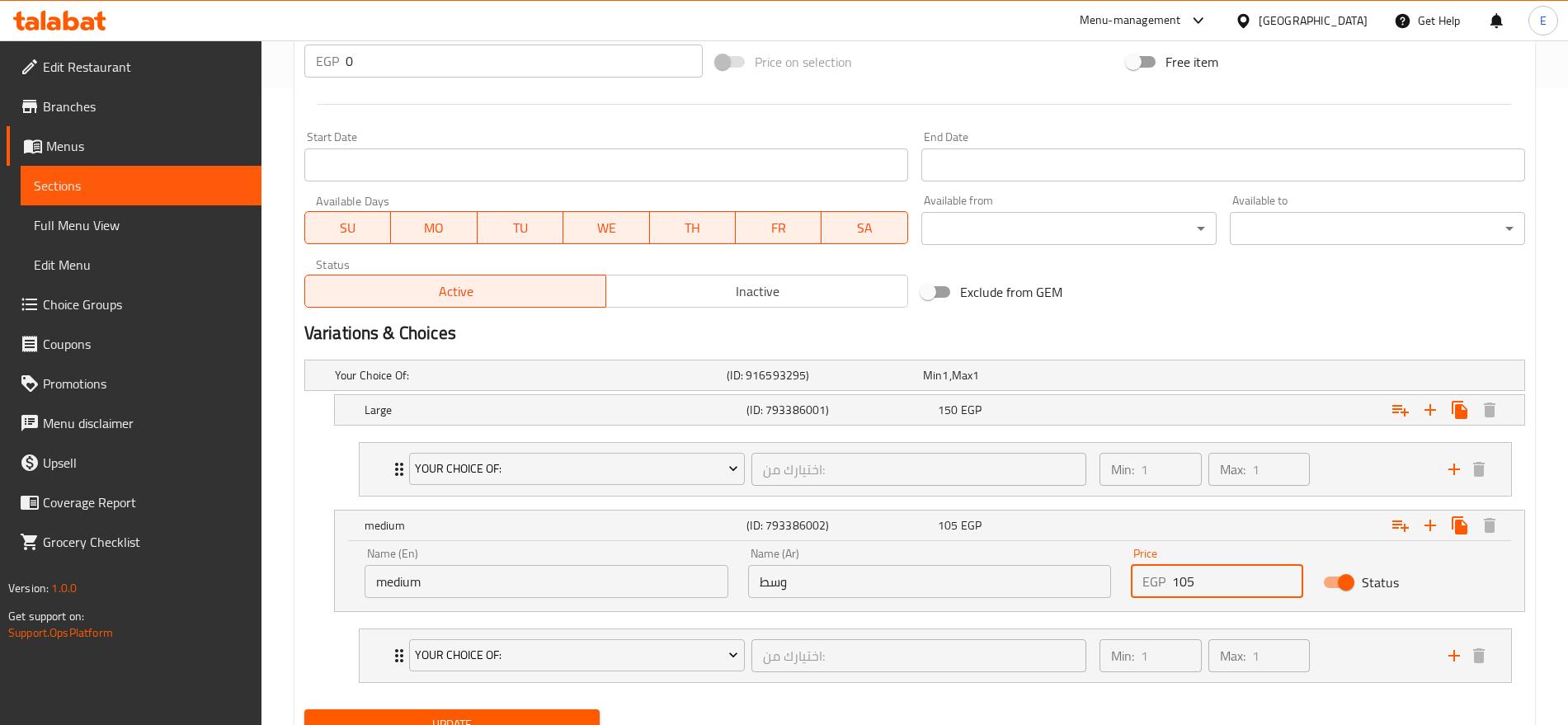
drag, startPoint x: 1215, startPoint y: 588, endPoint x: 1177, endPoint y: 587, distance: 38.0
click at [1177, 587] on input "105" at bounding box center [1237, 581] width 131 height 33
type input "145"
click at [1061, 394] on div "Large (ID: 793386001) 150 EGP" at bounding box center [919, 375] width 1176 height 36
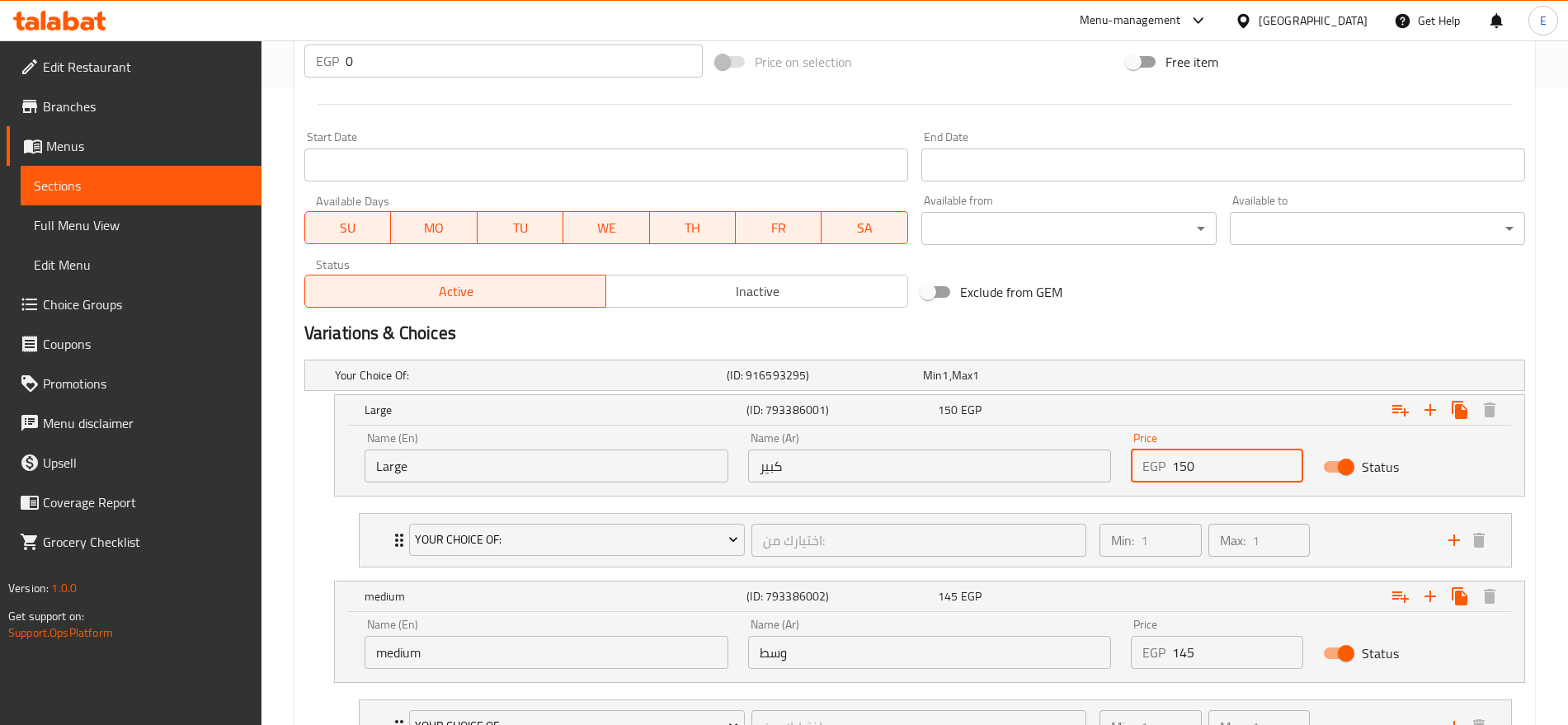
drag, startPoint x: 1211, startPoint y: 466, endPoint x: 1004, endPoint y: 436, distance: 209.2
click at [1004, 436] on div "Name (En) Large Name (En) Name (Ar) كبير Name (Ar) Price EGP 150 Price Status" at bounding box center [929, 457] width 1150 height 70
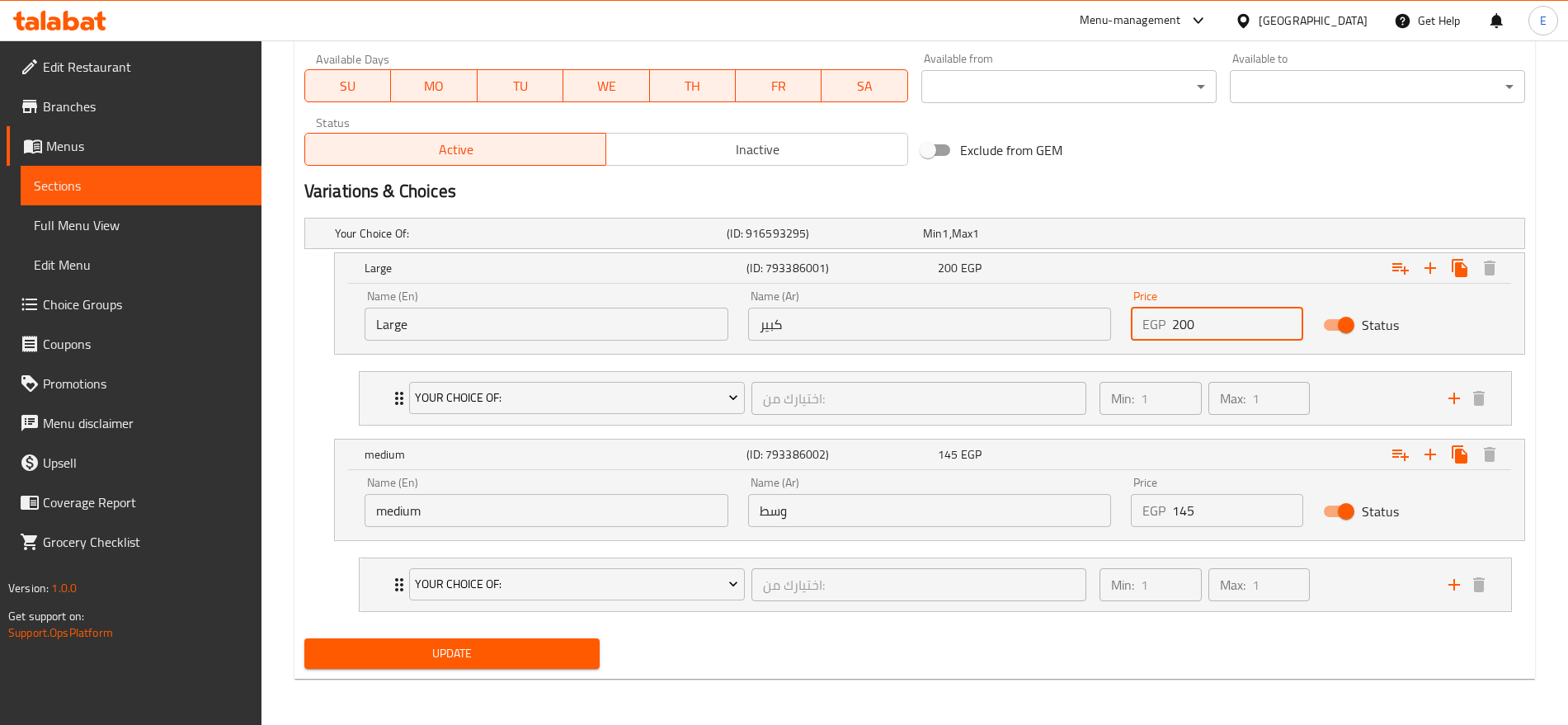
type input "200"
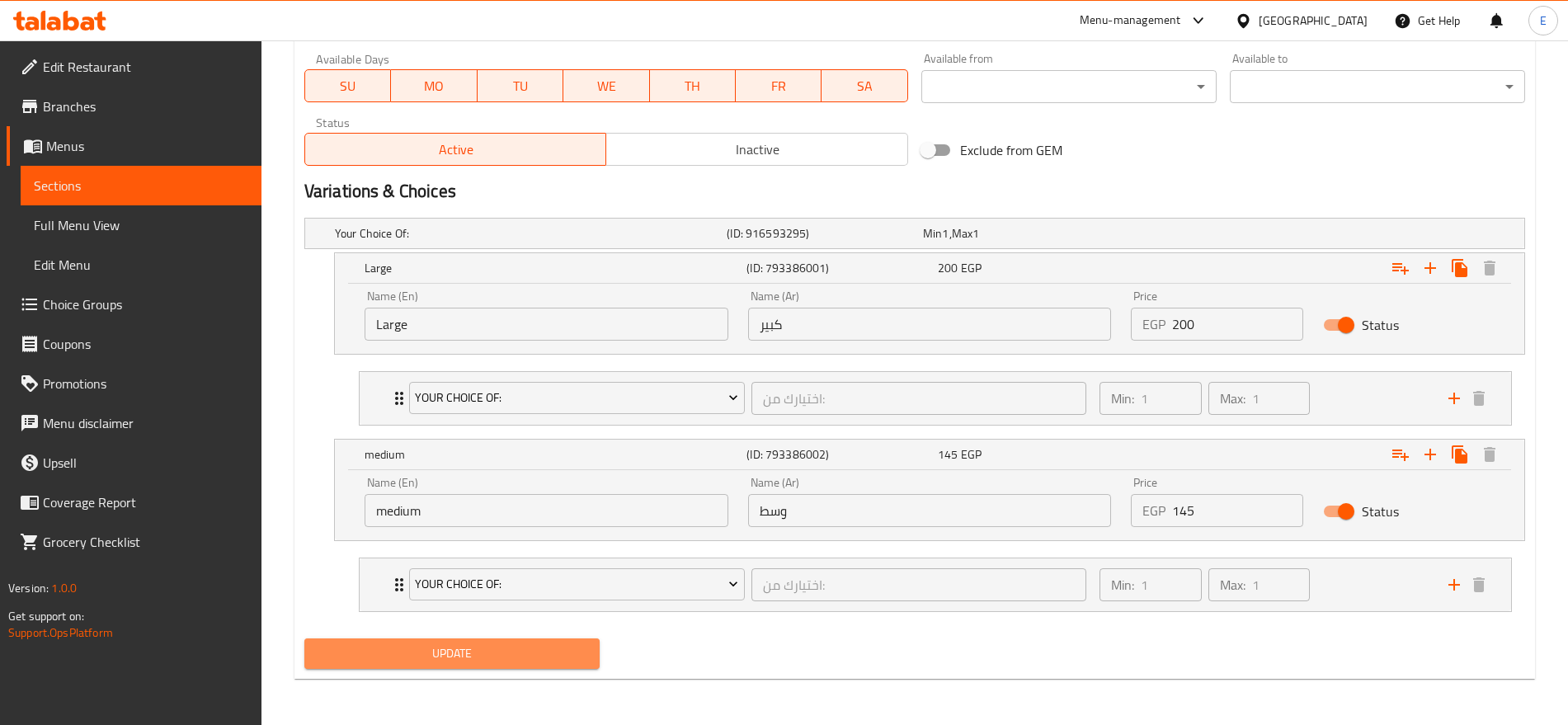
click at [571, 644] on span "Update" at bounding box center [452, 654] width 269 height 20
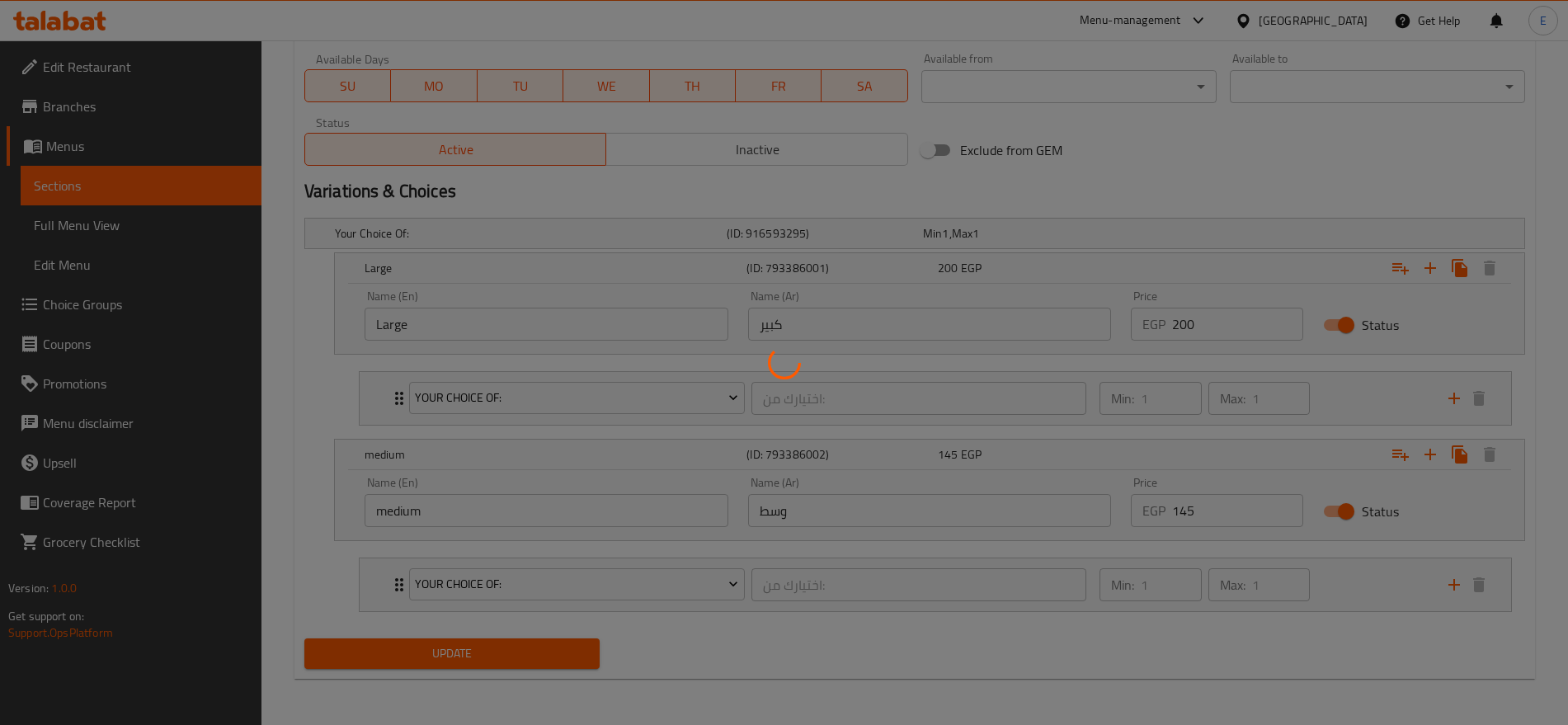
scroll to position [0, 0]
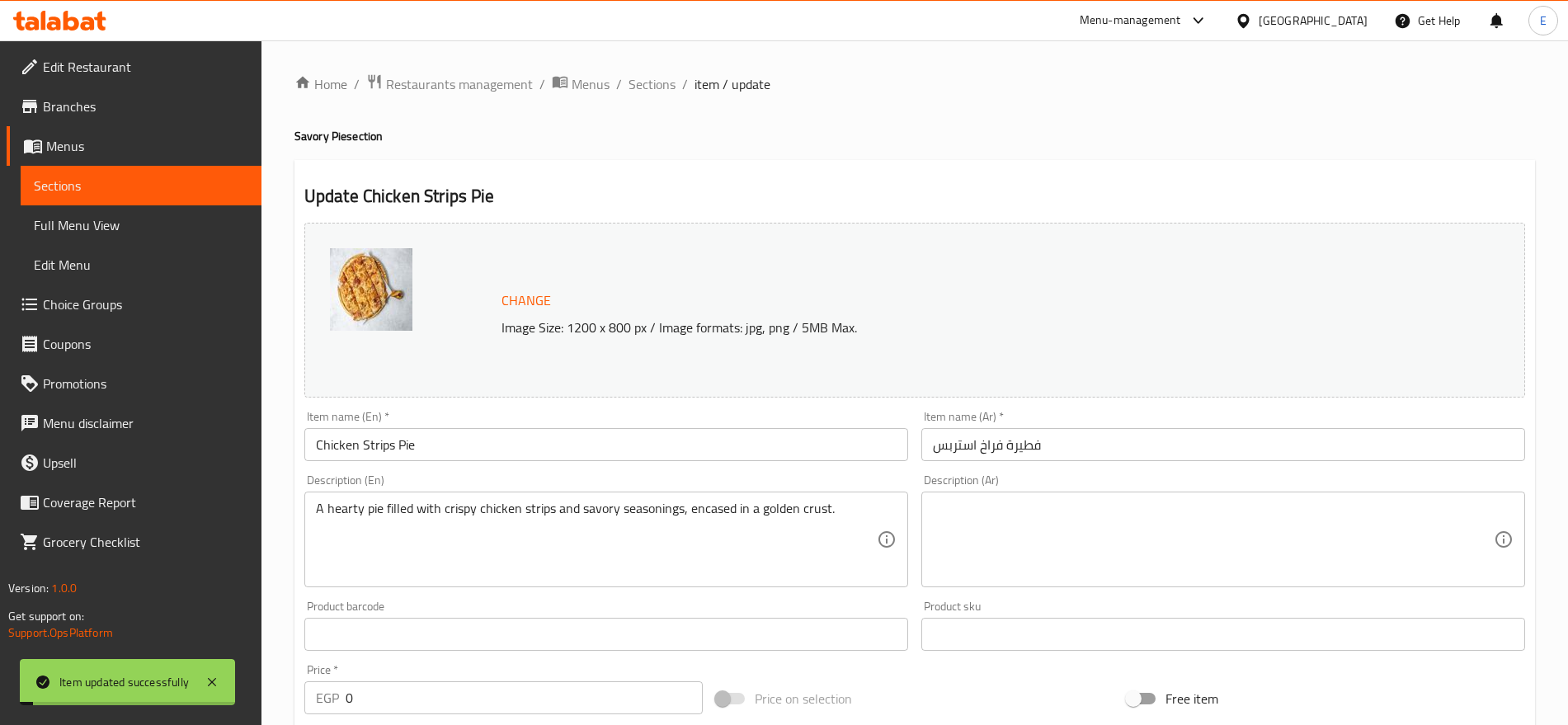
click at [652, 81] on span "Sections" at bounding box center [652, 83] width 47 height 19
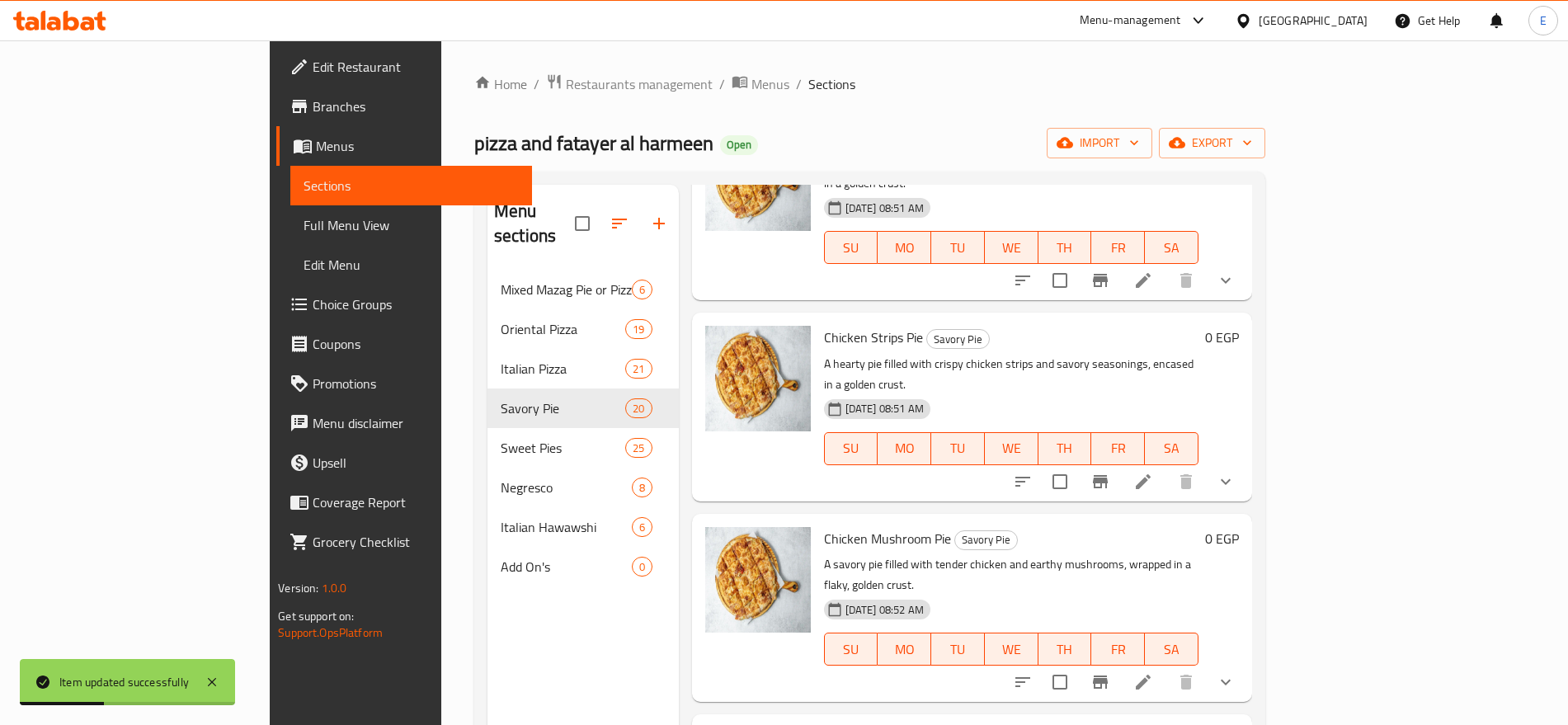
scroll to position [1320, 0]
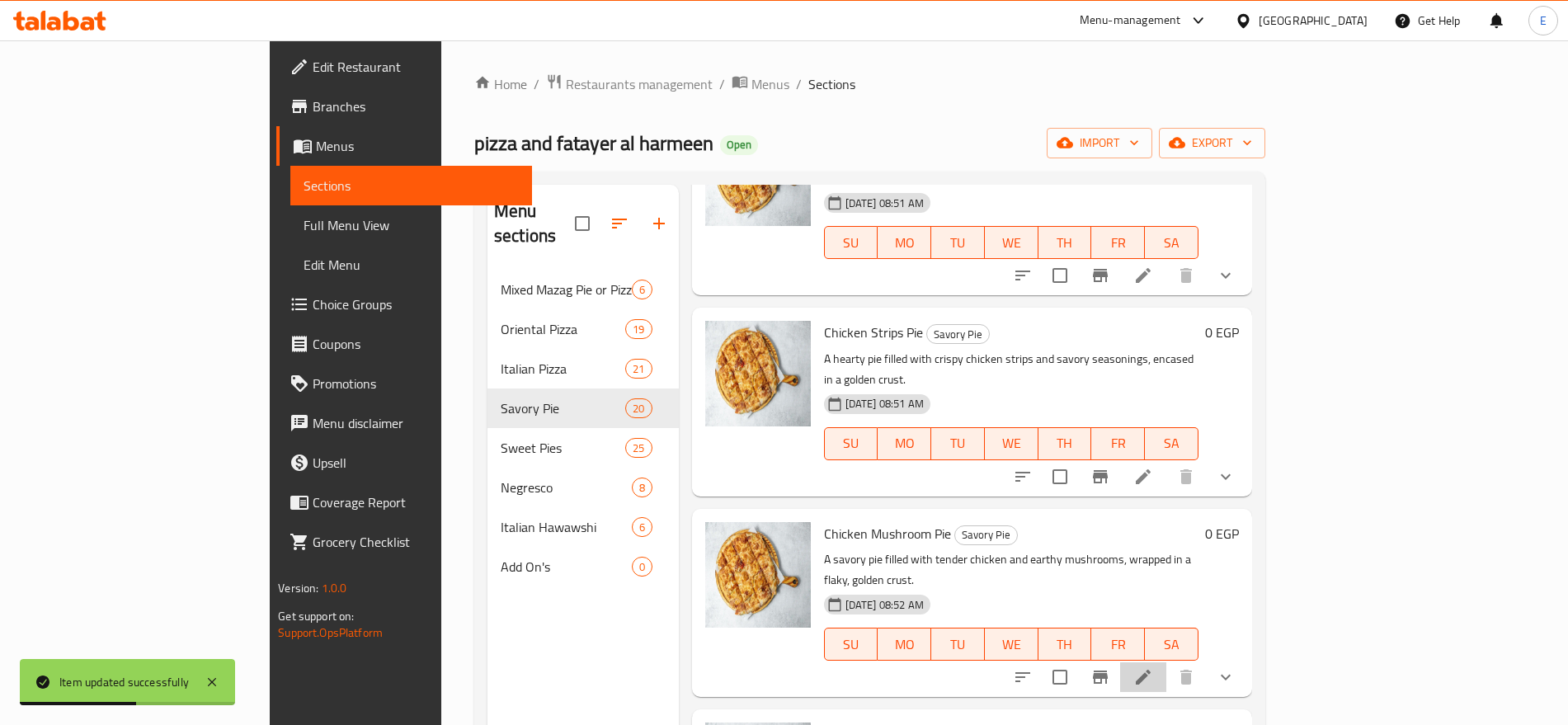
click at [1166, 663] on li at bounding box center [1143, 678] width 46 height 30
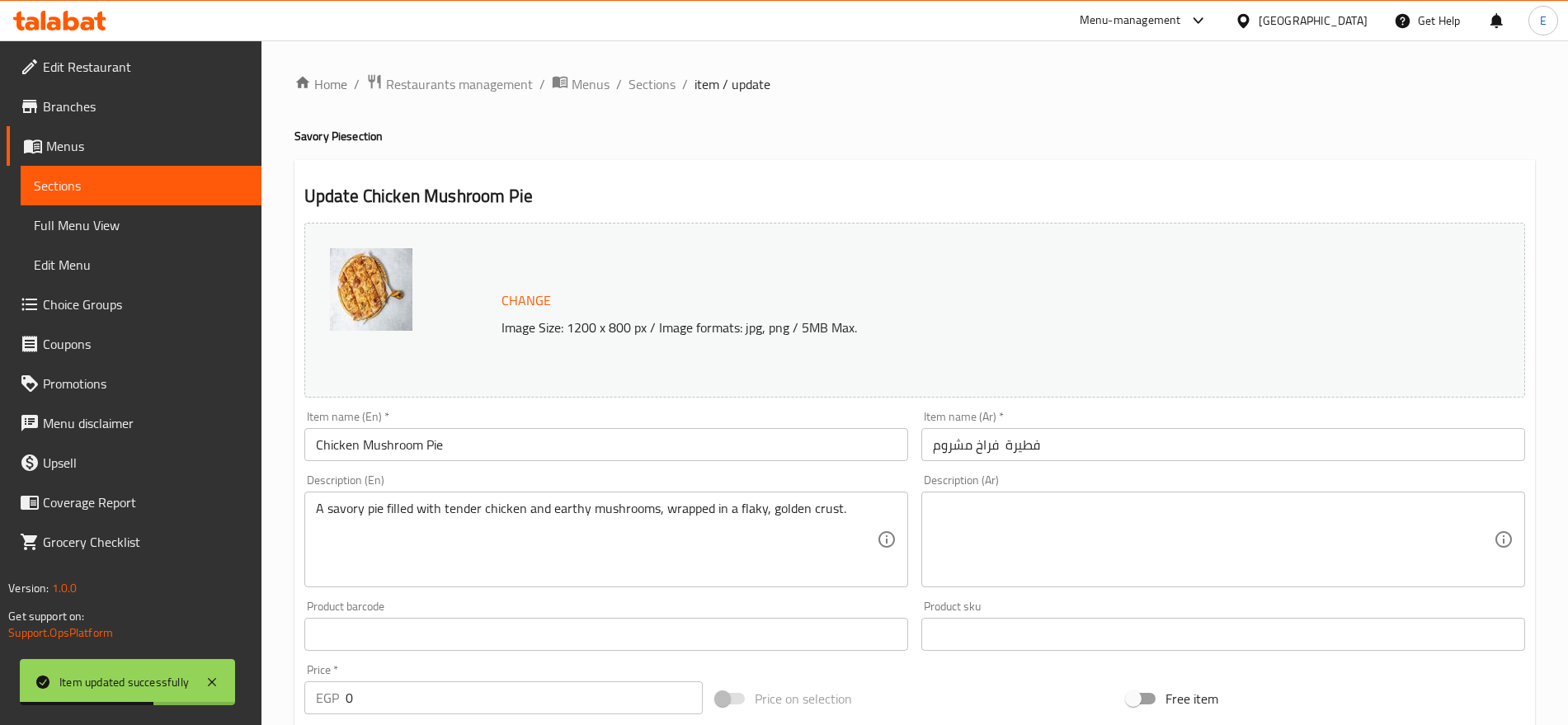
scroll to position [637, 0]
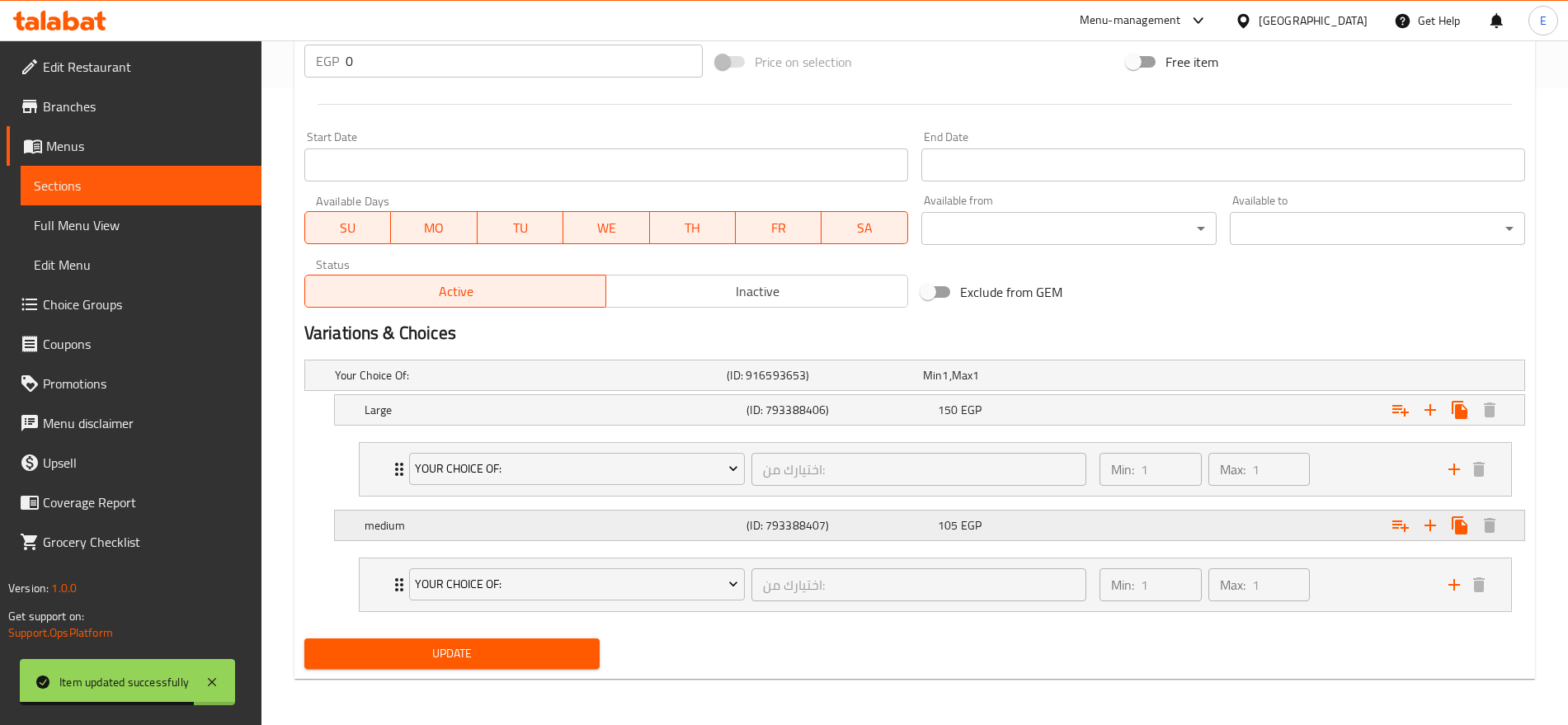
click at [1039, 383] on div "105 EGP" at bounding box center [1017, 376] width 190 height 17
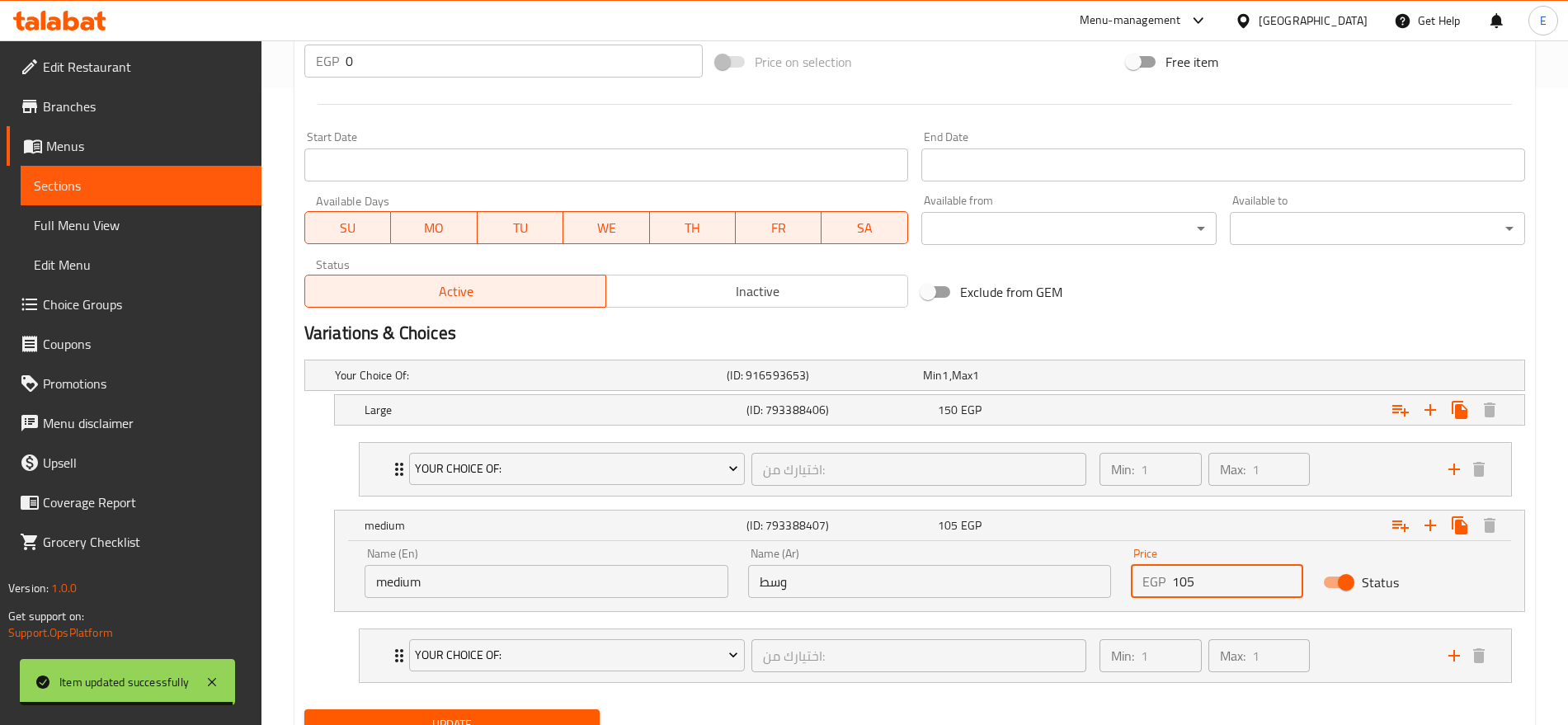
drag, startPoint x: 1206, startPoint y: 578, endPoint x: 1176, endPoint y: 576, distance: 30.1
click at [1176, 576] on input "105" at bounding box center [1237, 581] width 131 height 33
type input "150"
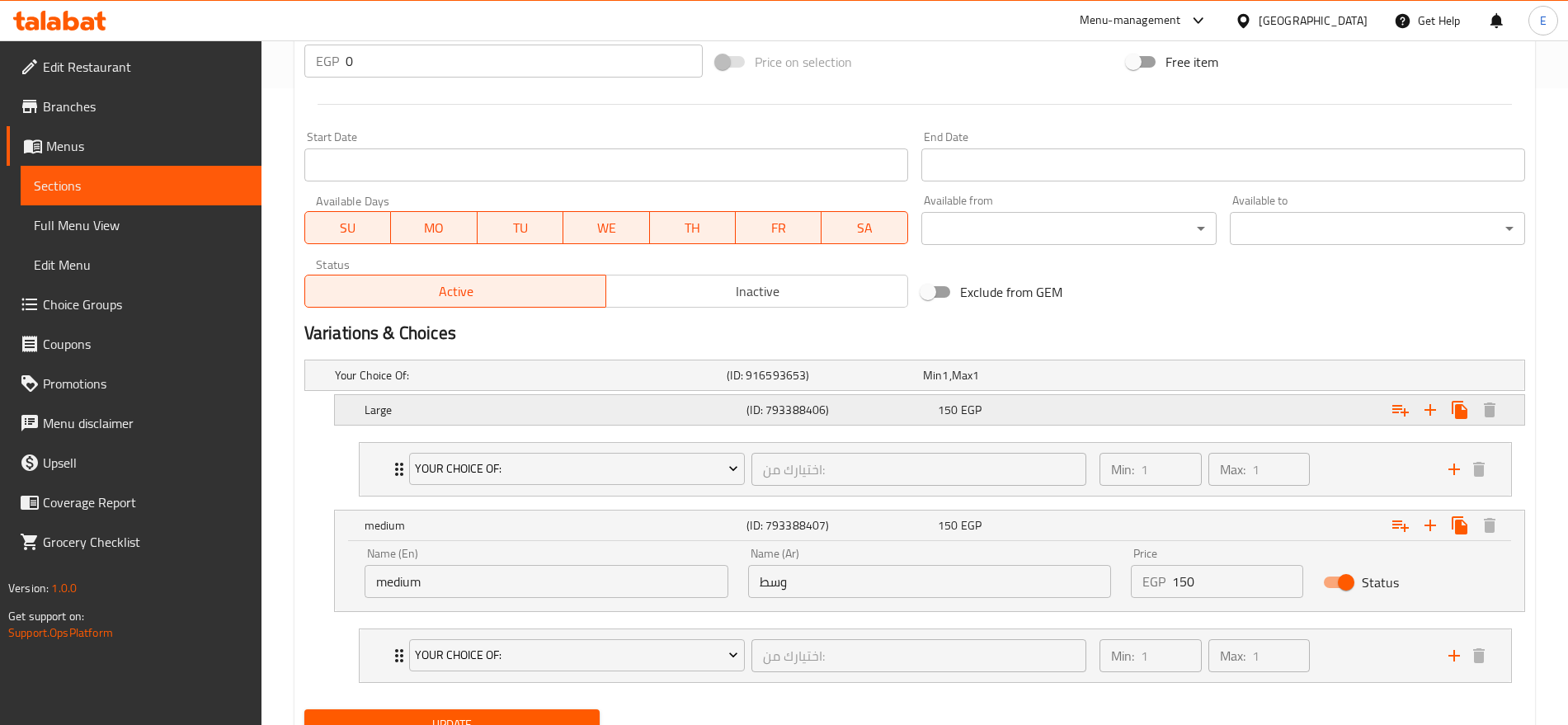
click at [1072, 387] on div "150 EGP" at bounding box center [1018, 375] width 196 height 23
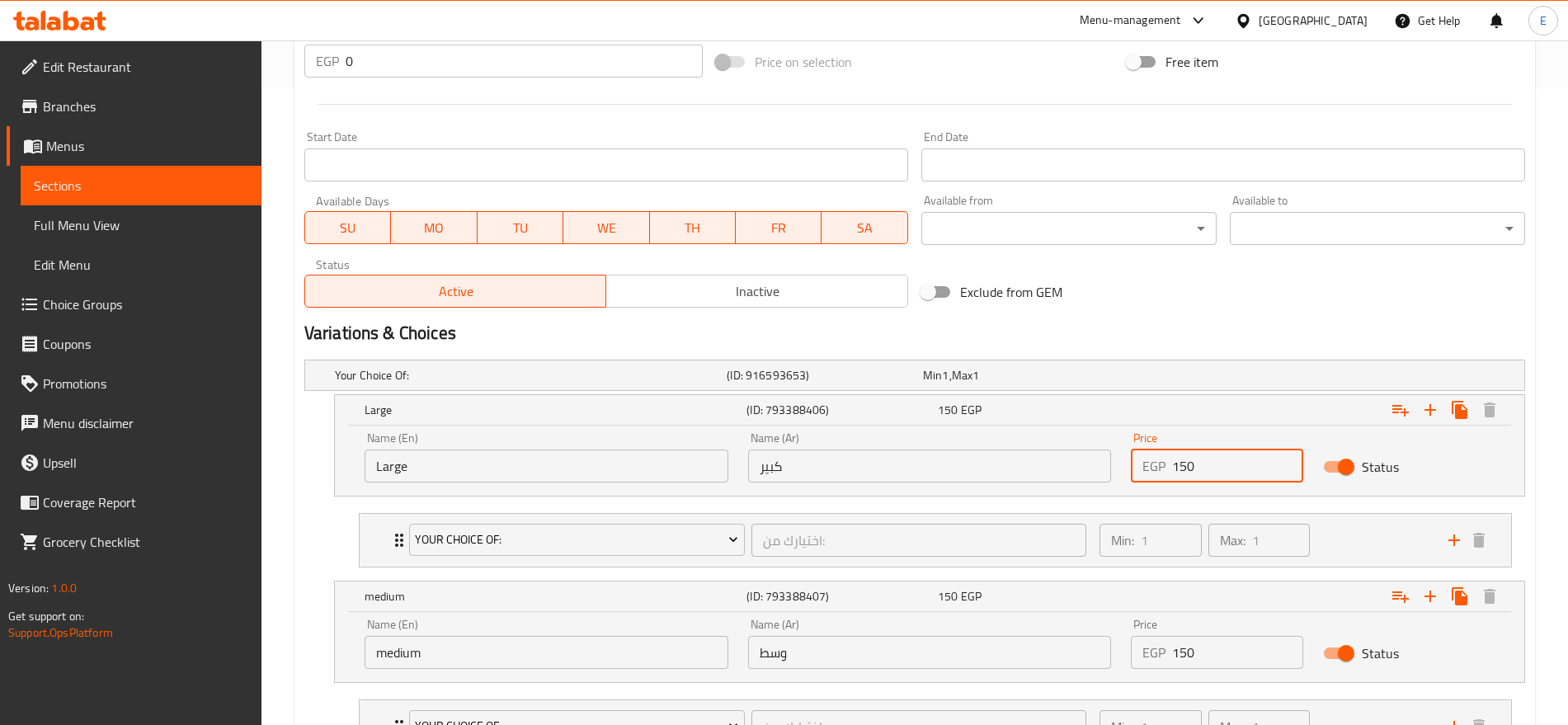
drag, startPoint x: 1228, startPoint y: 479, endPoint x: 1040, endPoint y: 451, distance: 190.1
click at [1040, 451] on div "Name (En) Large Name (En) Name (Ar) كبير Name (Ar) Price EGP 150 Price Status" at bounding box center [929, 457] width 1150 height 70
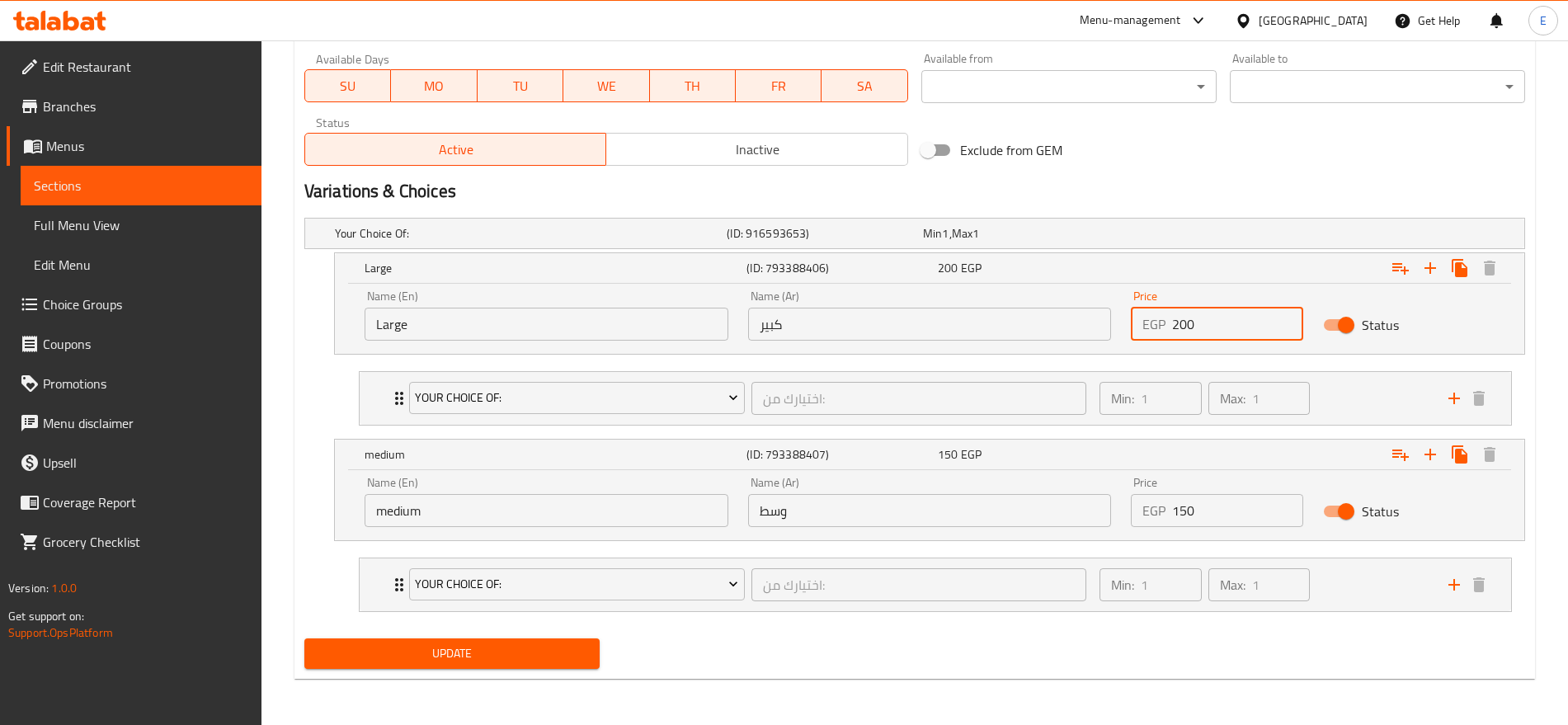
type input "200"
click at [520, 654] on span "Update" at bounding box center [452, 654] width 269 height 20
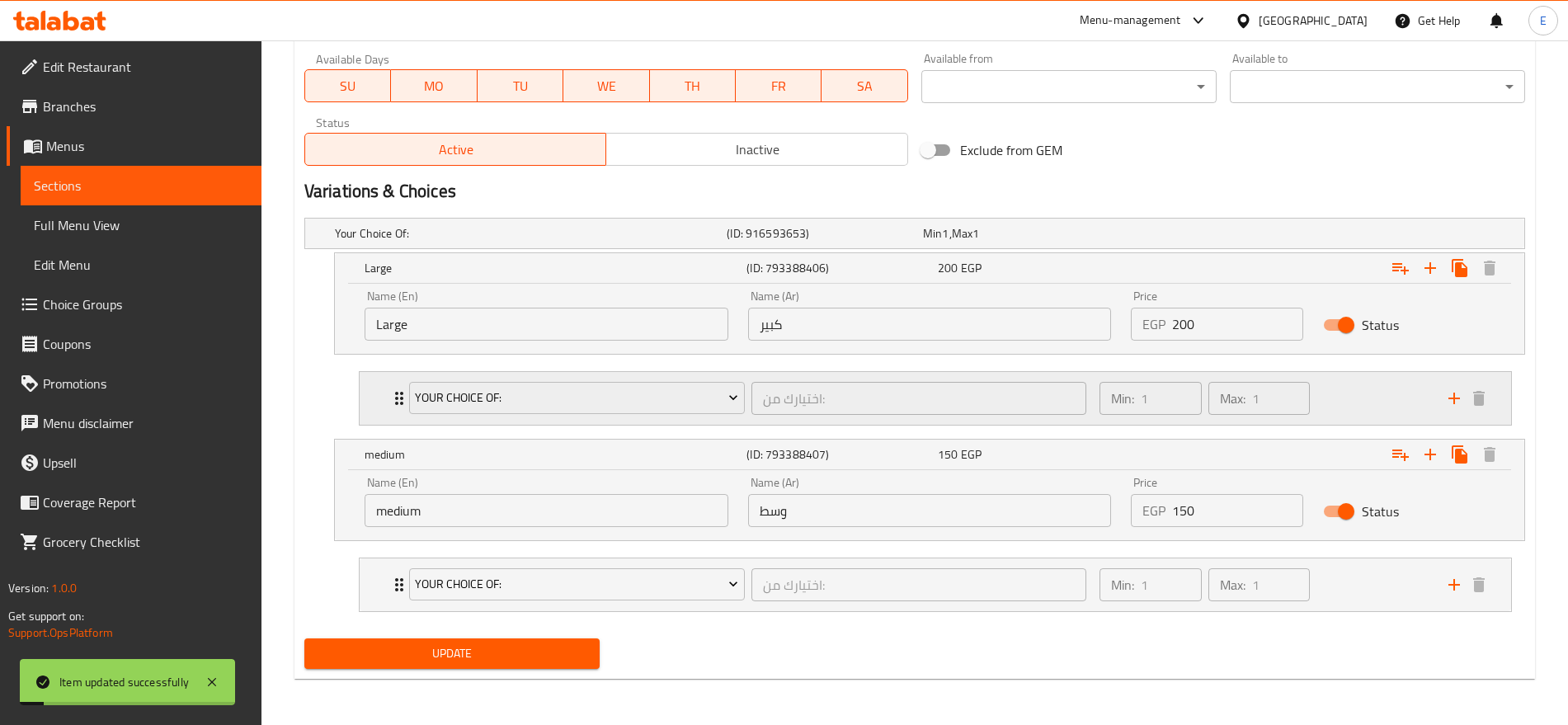
scroll to position [0, 0]
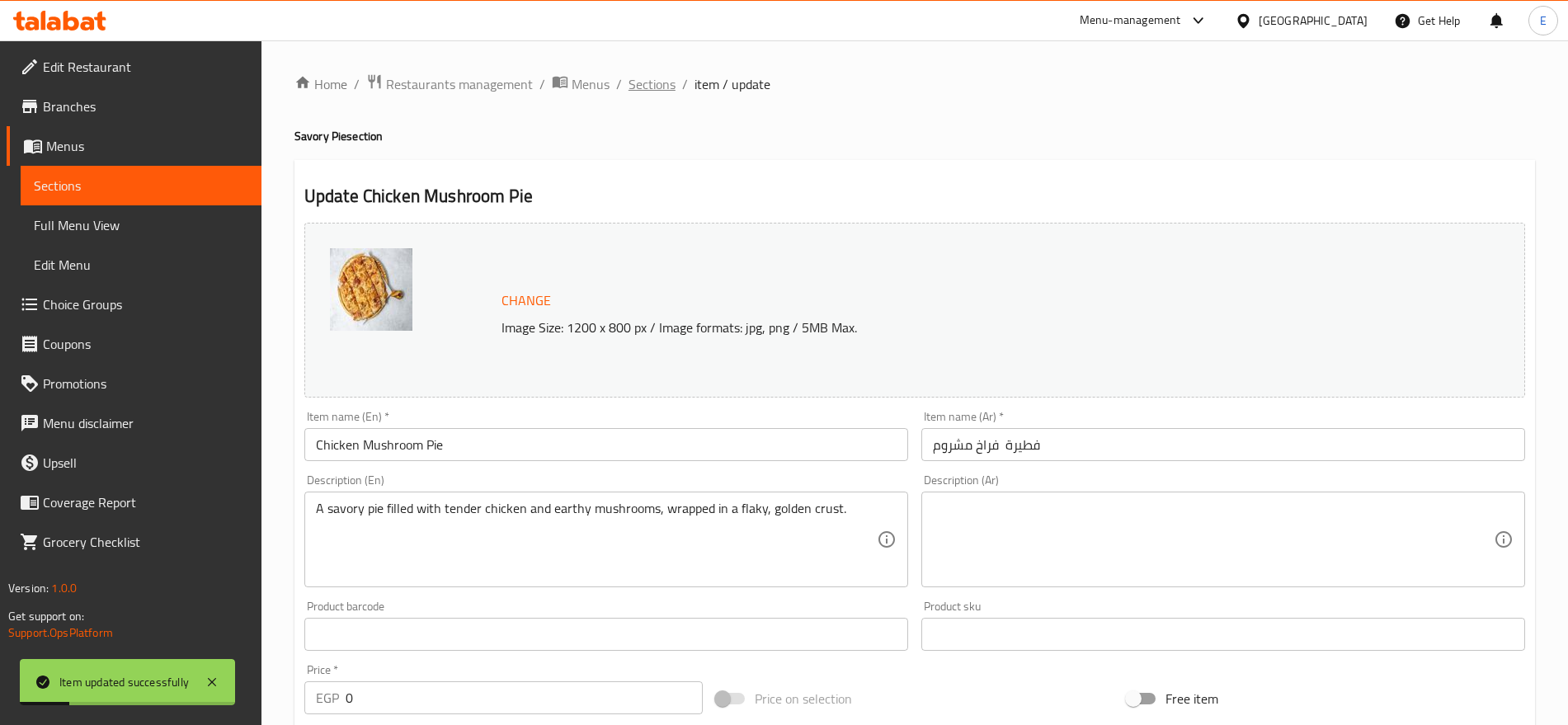
click at [664, 85] on span "Sections" at bounding box center [652, 83] width 47 height 19
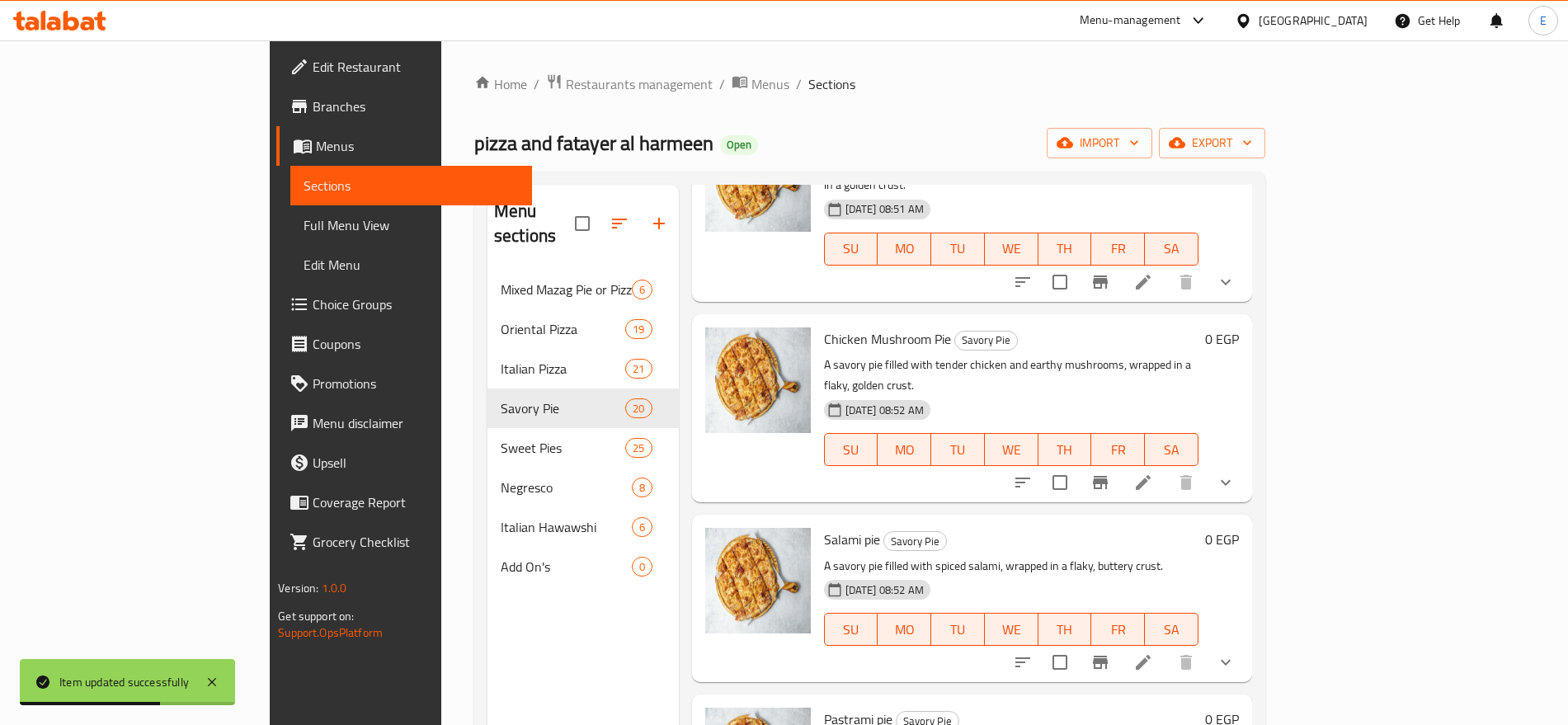
scroll to position [1517, 0]
click at [1153, 651] on icon at bounding box center [1142, 660] width 19 height 19
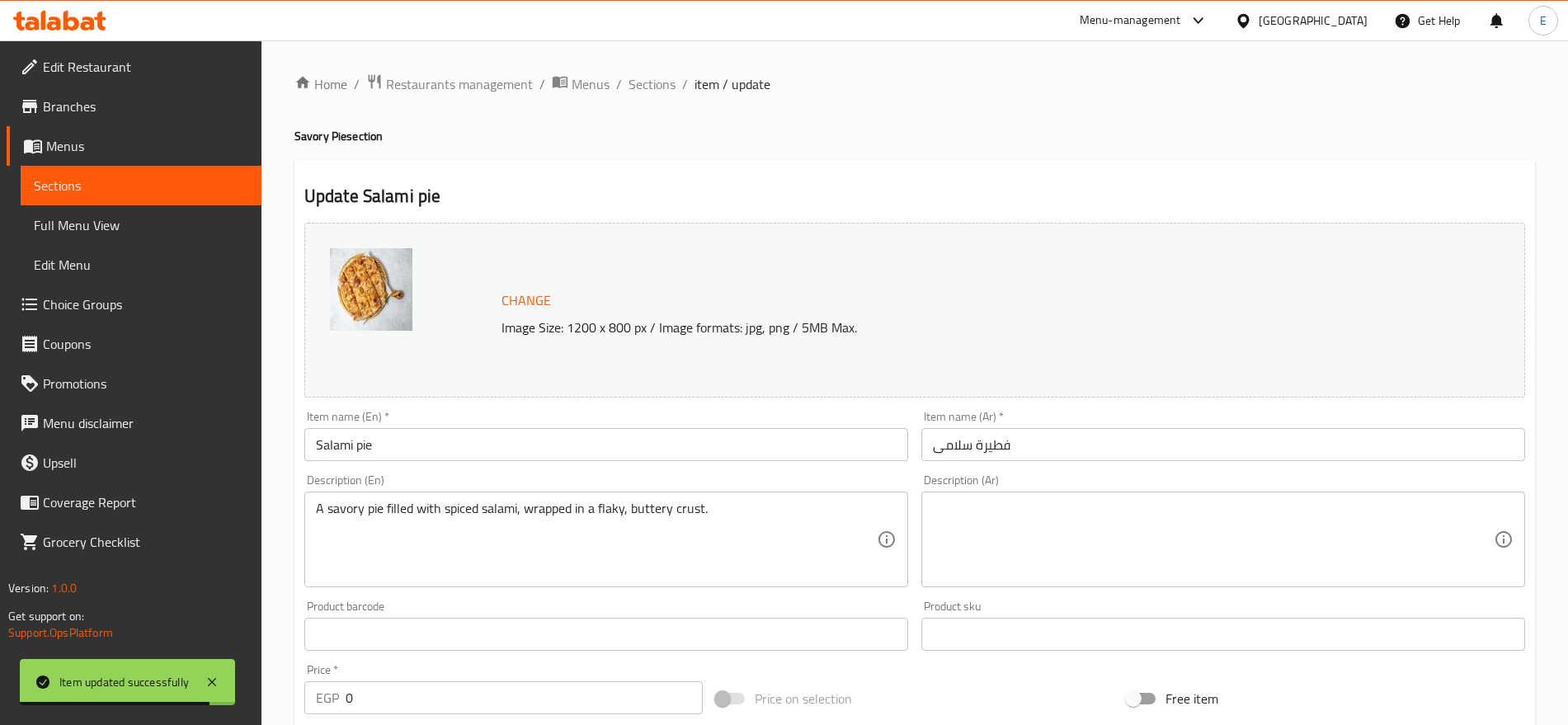
scroll to position [637, 0]
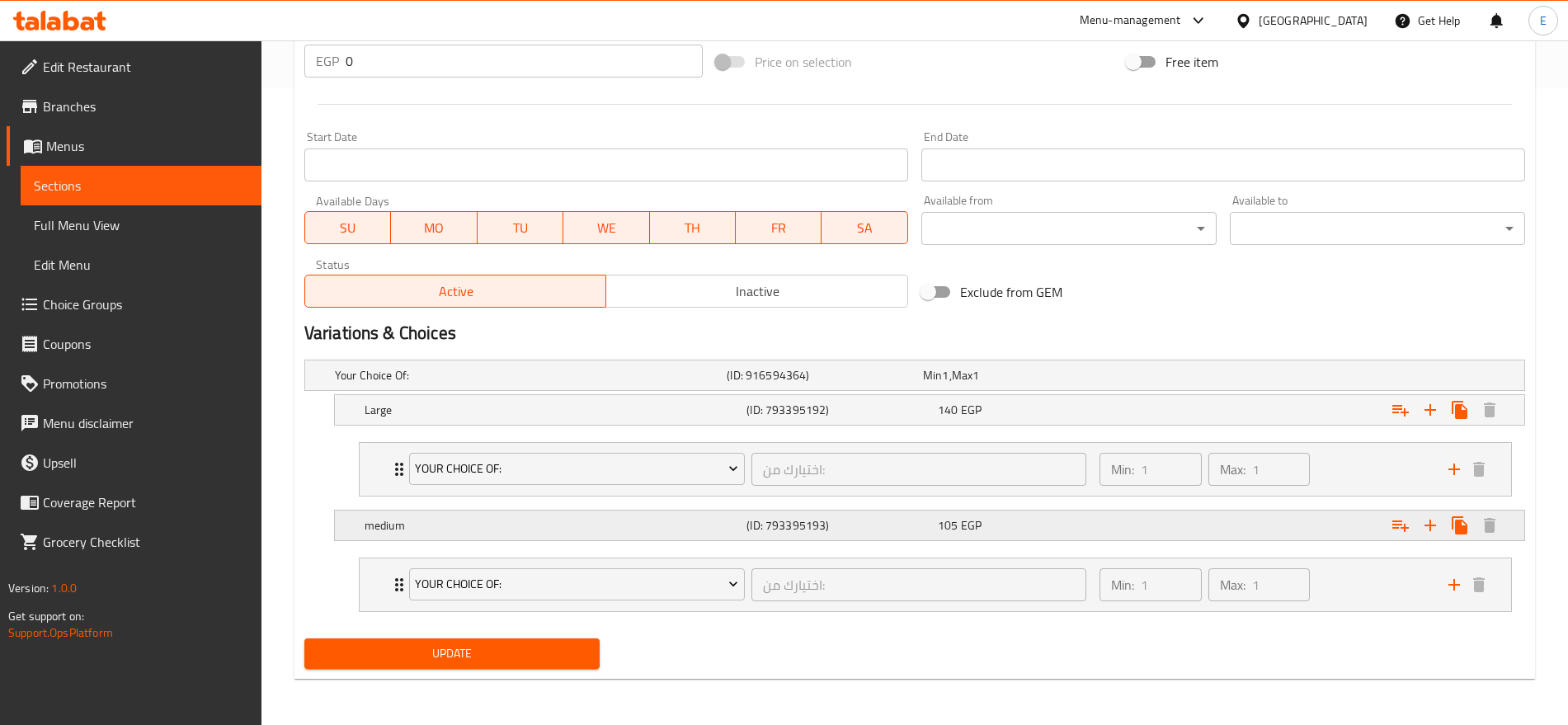
click at [1012, 383] on div "105 EGP" at bounding box center [1017, 376] width 190 height 17
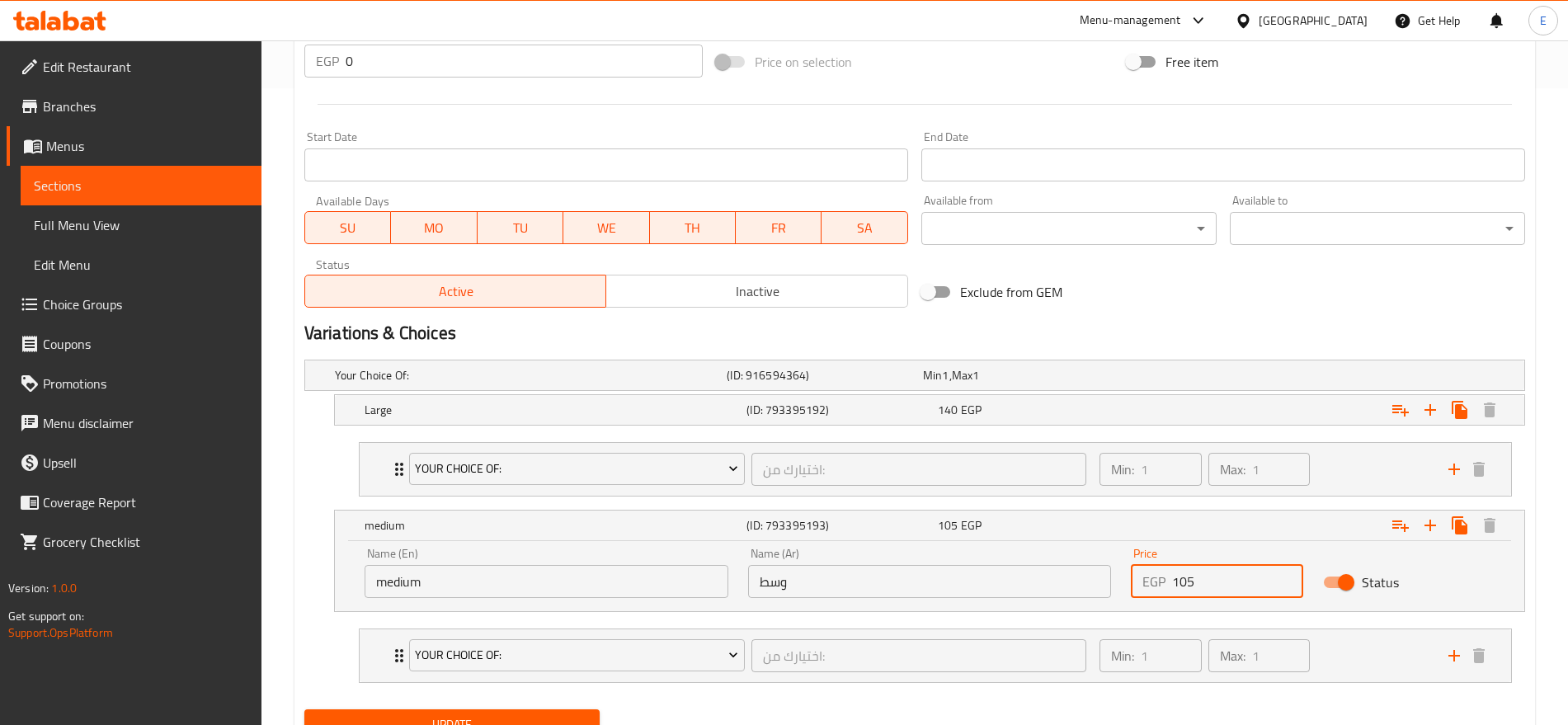
drag, startPoint x: 1201, startPoint y: 574, endPoint x: 1180, endPoint y: 575, distance: 21.0
click at [1180, 575] on input "105" at bounding box center [1237, 581] width 131 height 33
type input "140"
click at [1037, 383] on div "140 EGP" at bounding box center [1017, 376] width 190 height 17
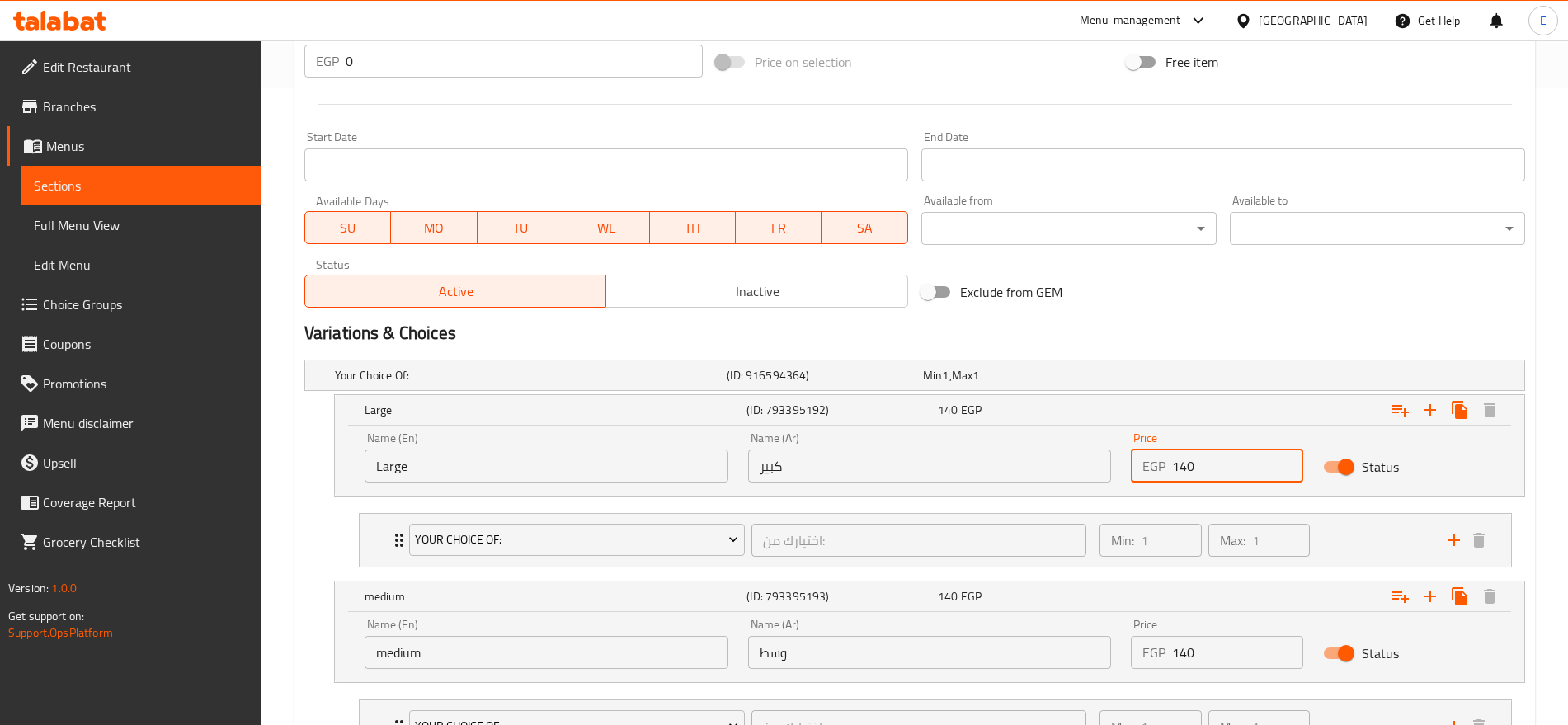
drag, startPoint x: 1207, startPoint y: 460, endPoint x: 1100, endPoint y: 447, distance: 107.8
click at [1100, 447] on div "Name (En) Large Name (En) Name (Ar) كبير Name (Ar) Price EGP 140 Price Status" at bounding box center [929, 457] width 1150 height 70
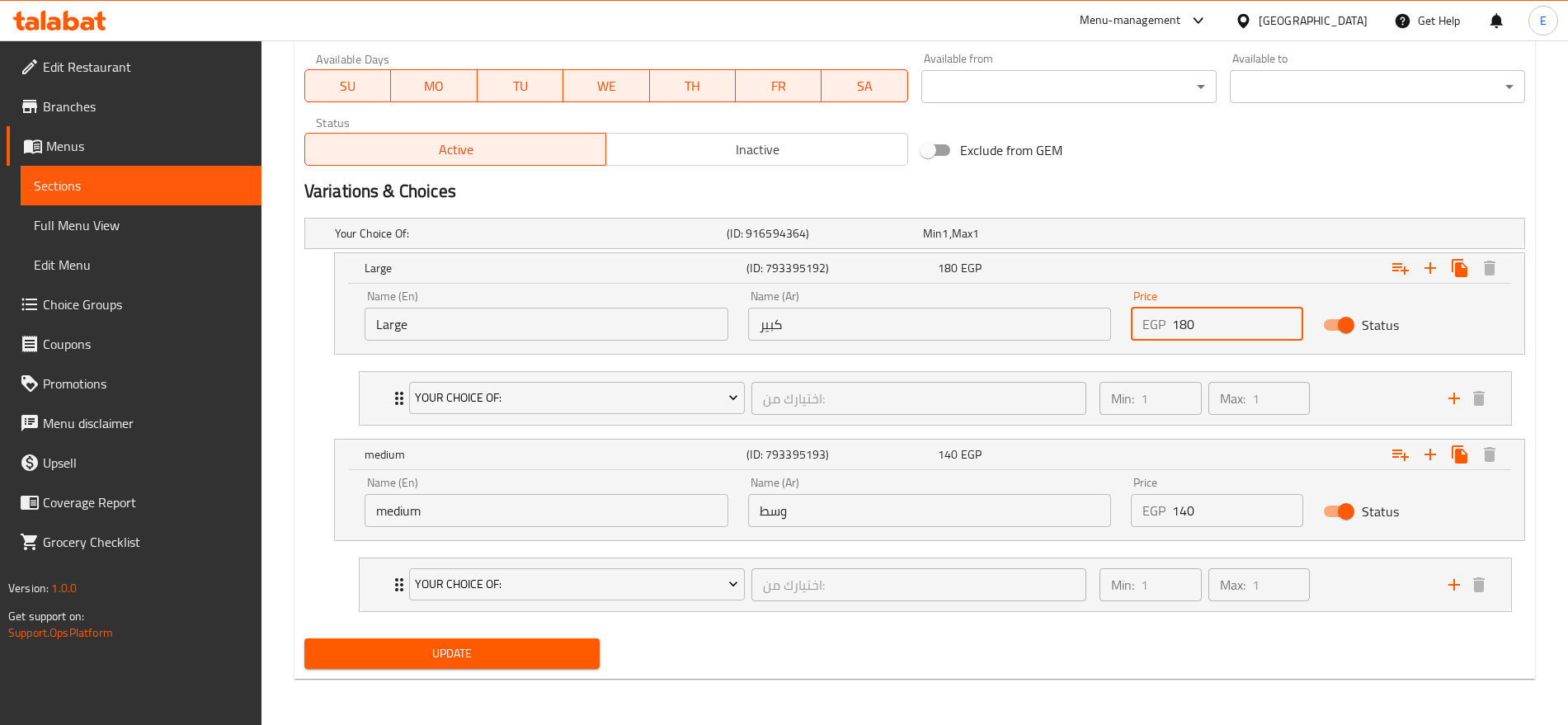
type input "180"
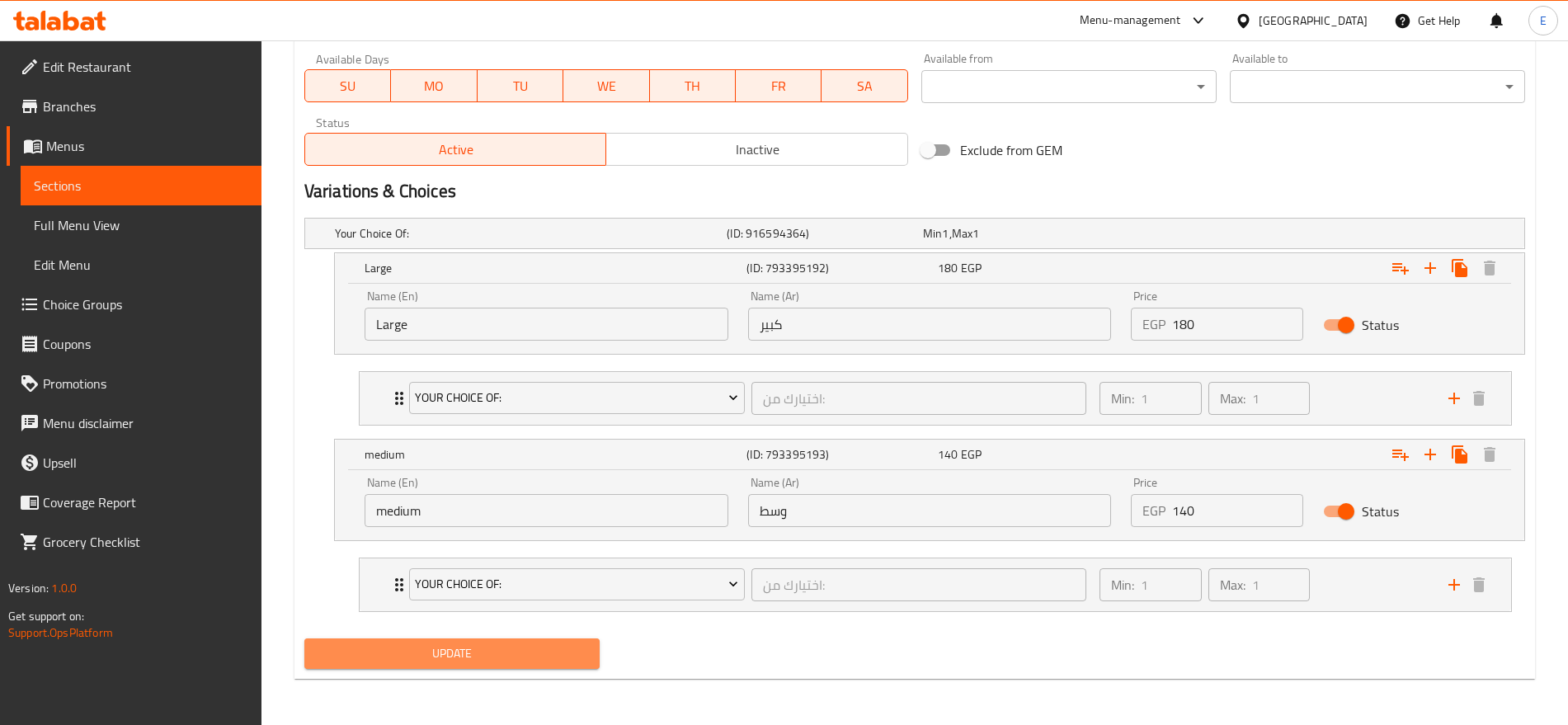
click at [534, 644] on span "Update" at bounding box center [452, 654] width 269 height 20
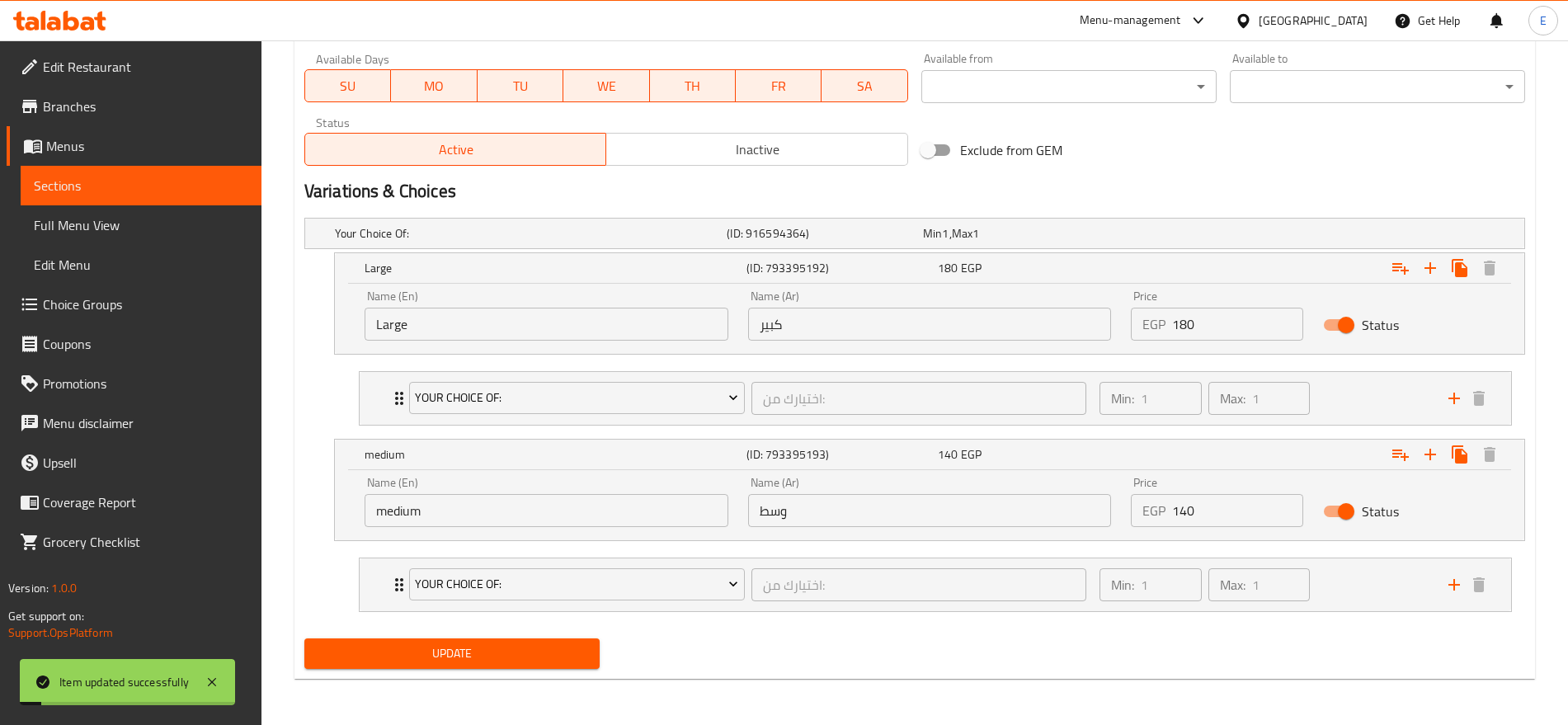
scroll to position [0, 0]
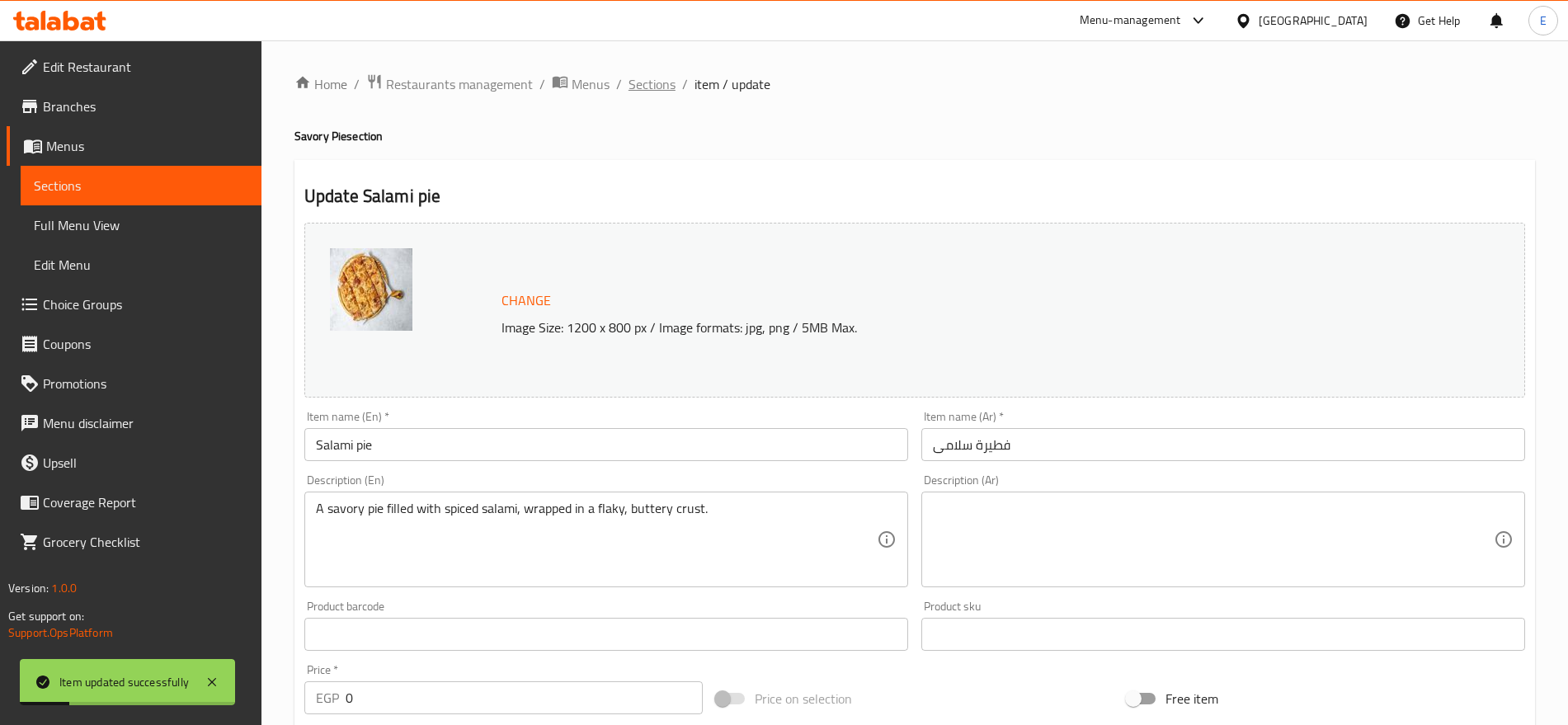
click at [637, 85] on span "Sections" at bounding box center [652, 83] width 47 height 19
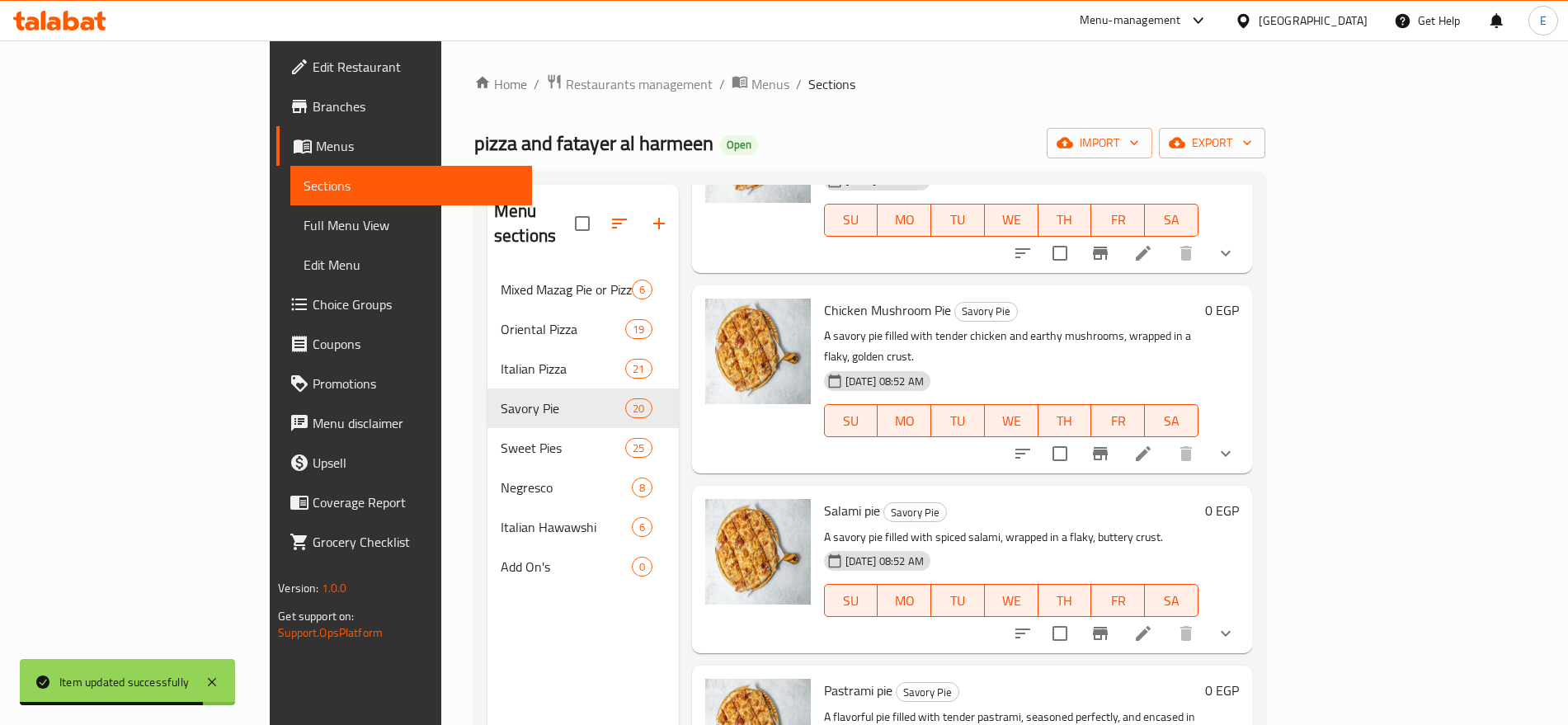
scroll to position [1582, 0]
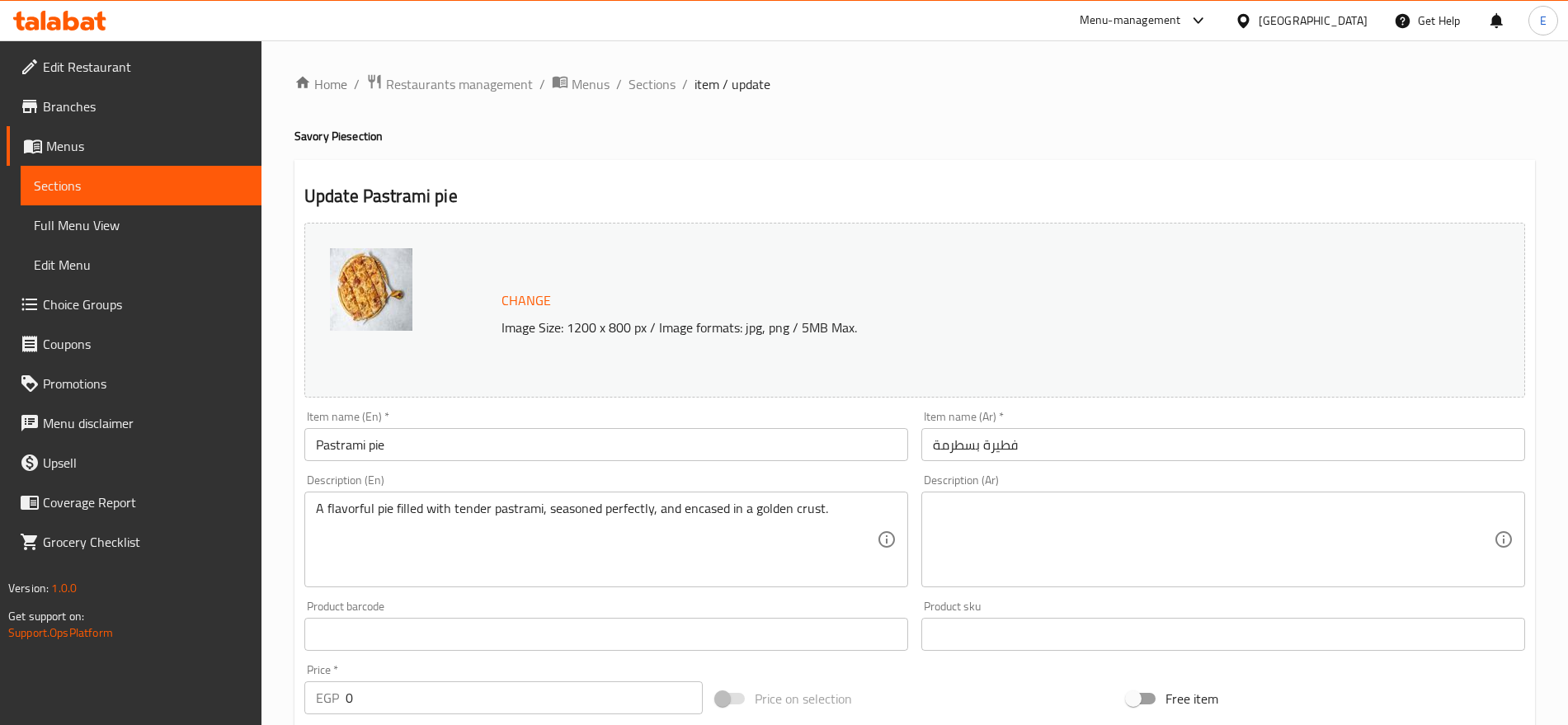
scroll to position [637, 0]
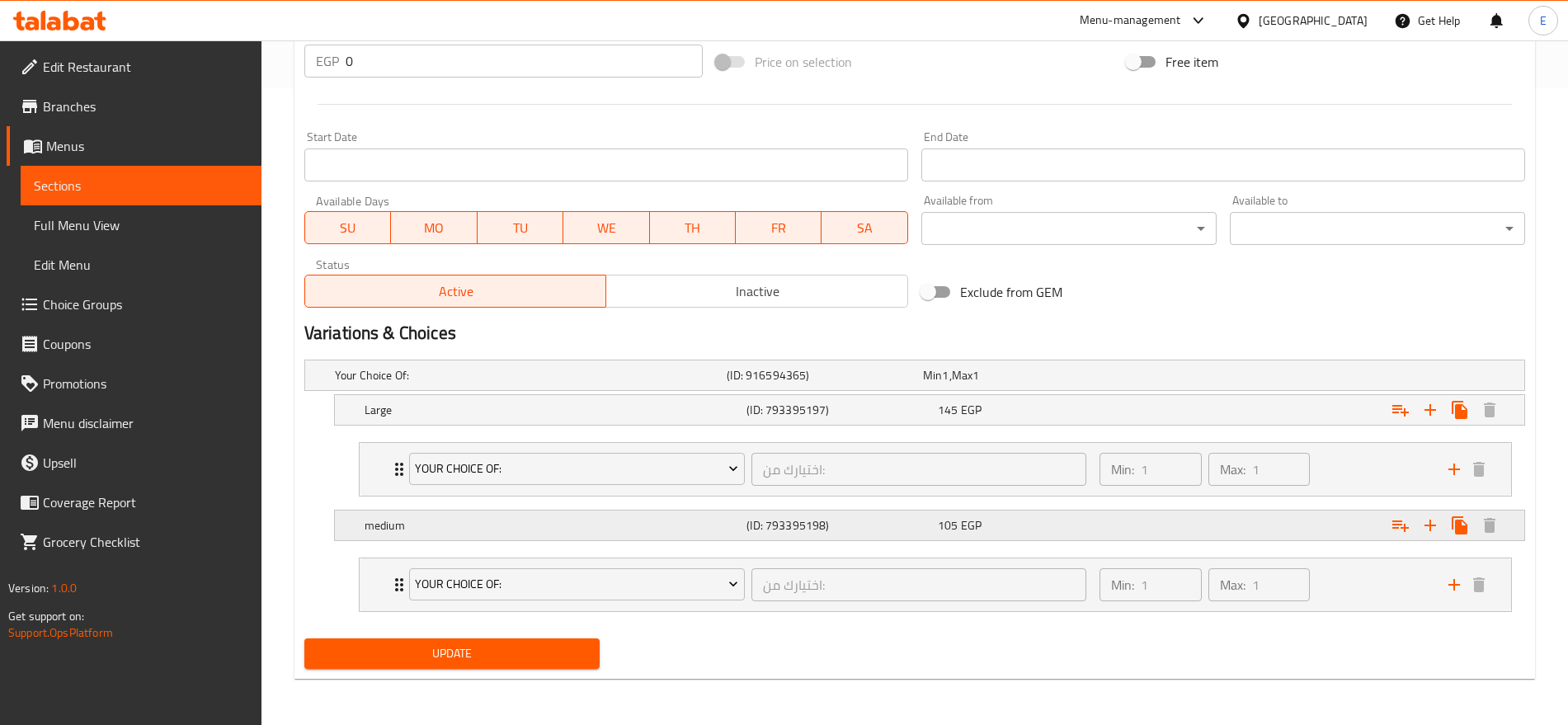
click at [1012, 383] on div "105 EGP" at bounding box center [1017, 376] width 190 height 17
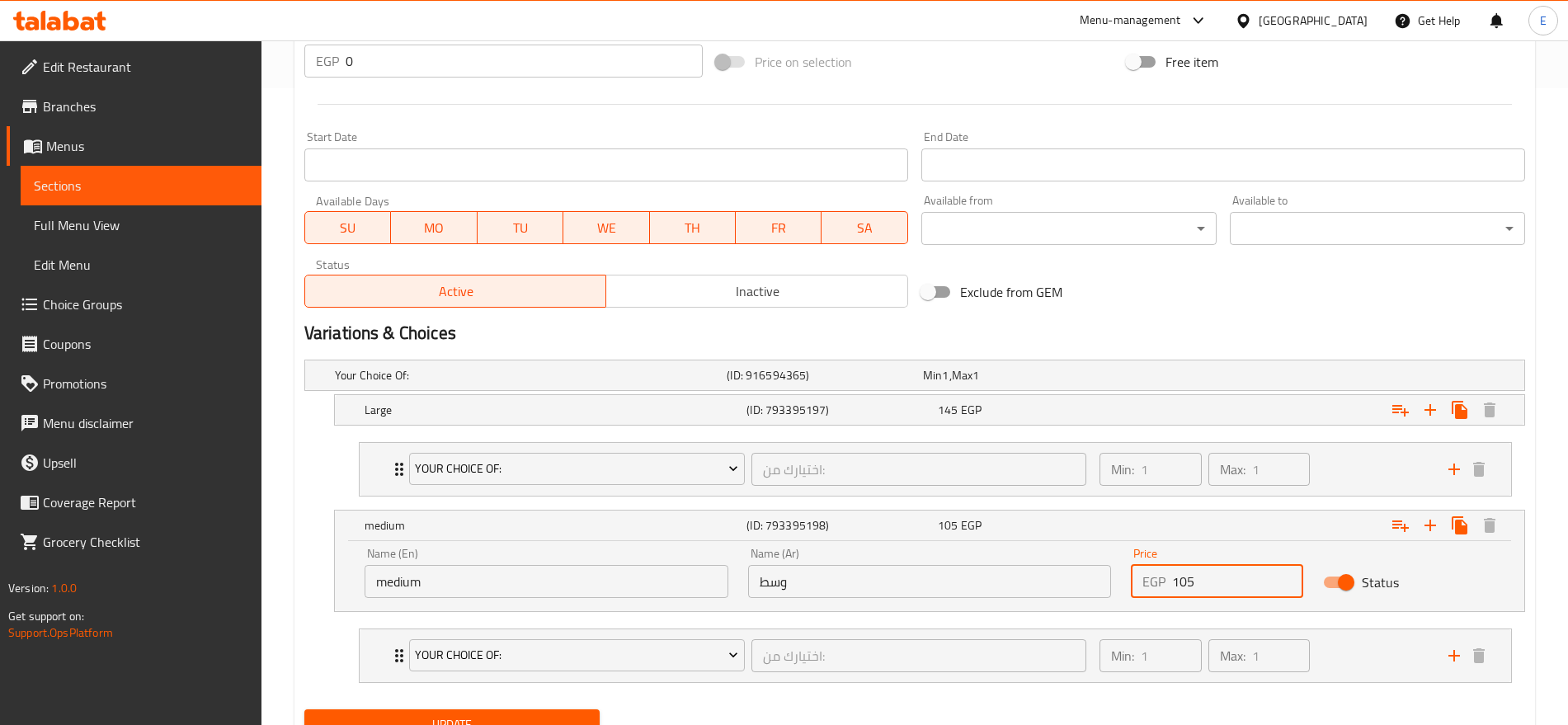
drag, startPoint x: 1210, startPoint y: 575, endPoint x: 1084, endPoint y: 575, distance: 126.0
click at [1084, 575] on div "Name (En) medium Name (En) Name (Ar) وسط Name (Ar) Price EGP 105 Price Status" at bounding box center [929, 573] width 1150 height 70
type input "145"
click at [1076, 394] on div "Large (ID: 793395197) 145 EGP" at bounding box center [919, 375] width 1176 height 36
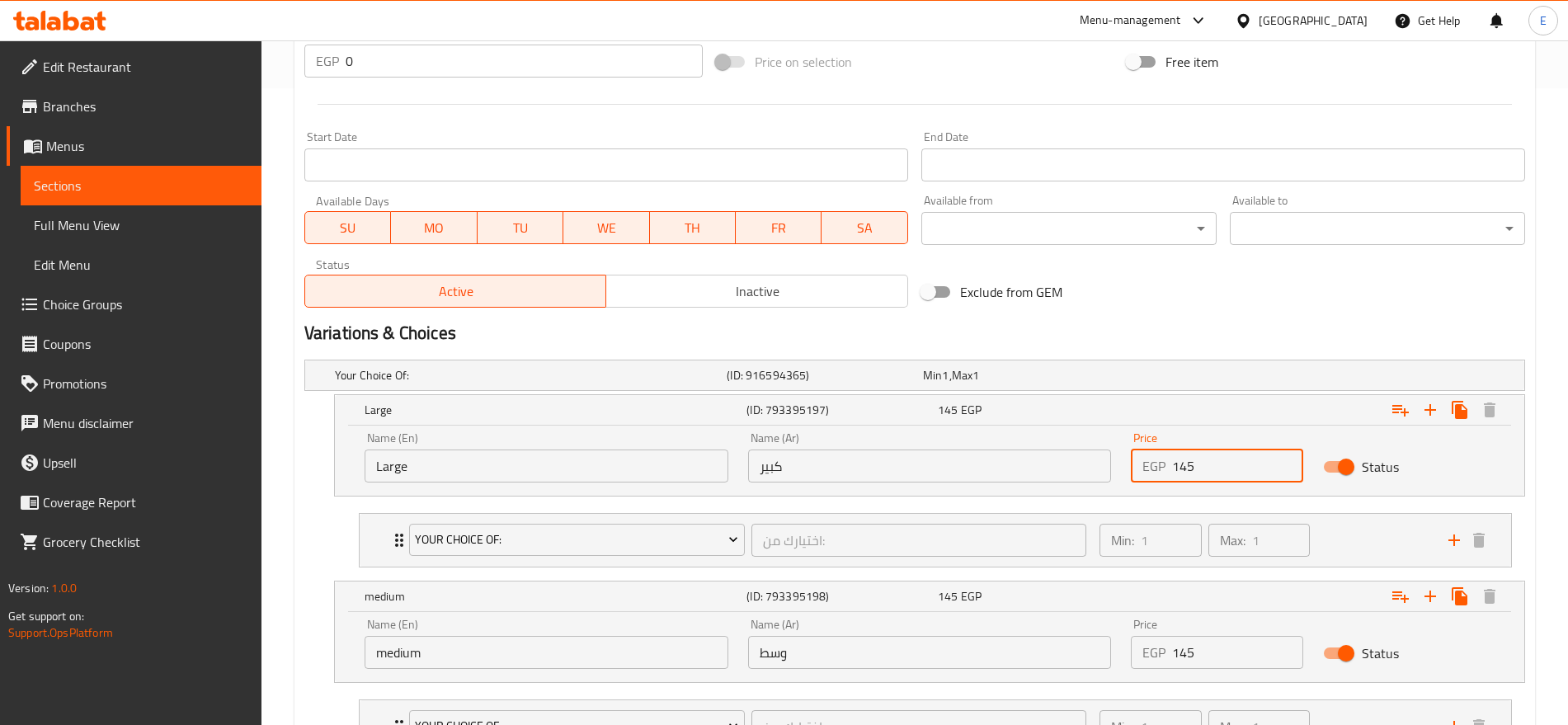
drag, startPoint x: 1220, startPoint y: 468, endPoint x: 1037, endPoint y: 444, distance: 184.6
click at [1037, 444] on div "Name (En) Large Name (En) Name (Ar) كبير Name (Ar) Price EGP 145 Price Status" at bounding box center [929, 457] width 1150 height 70
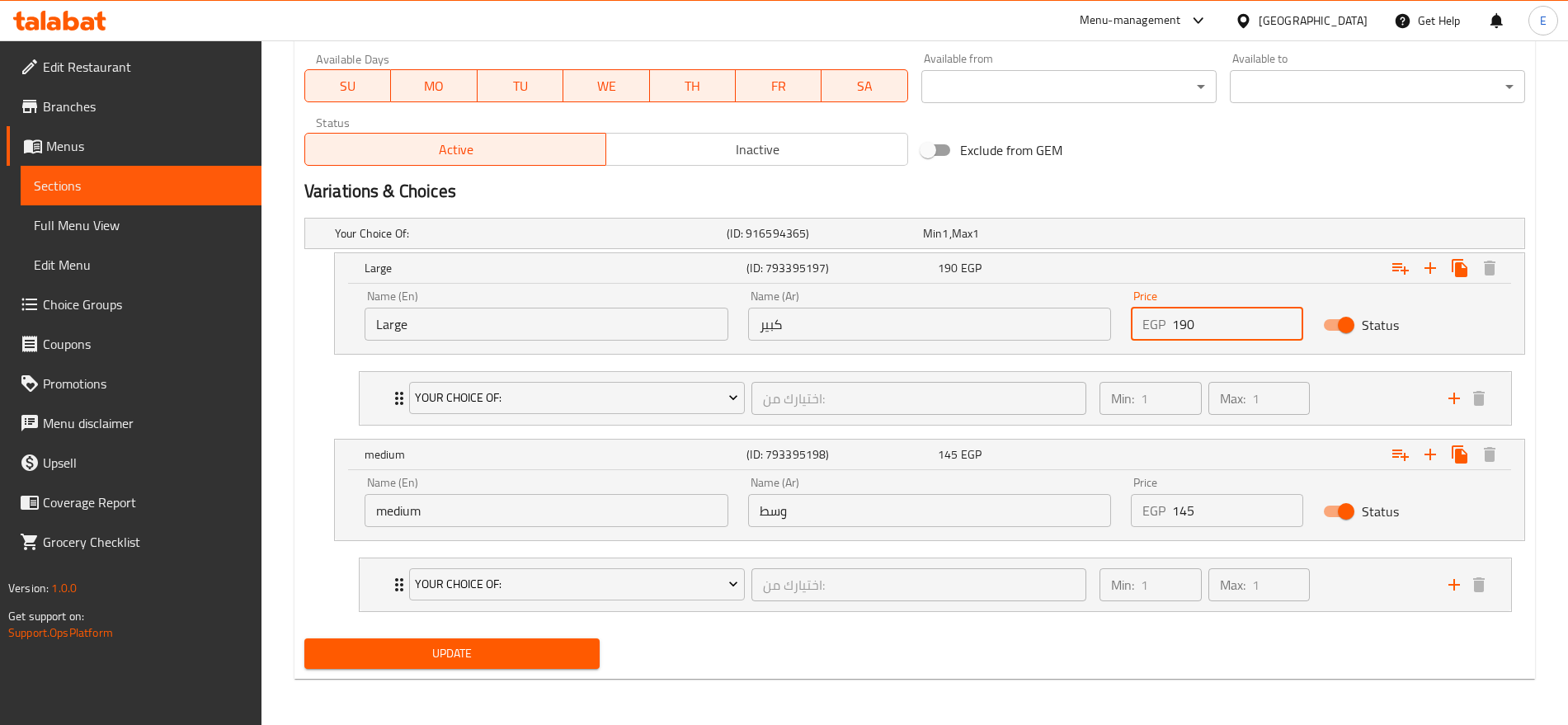
type input "190"
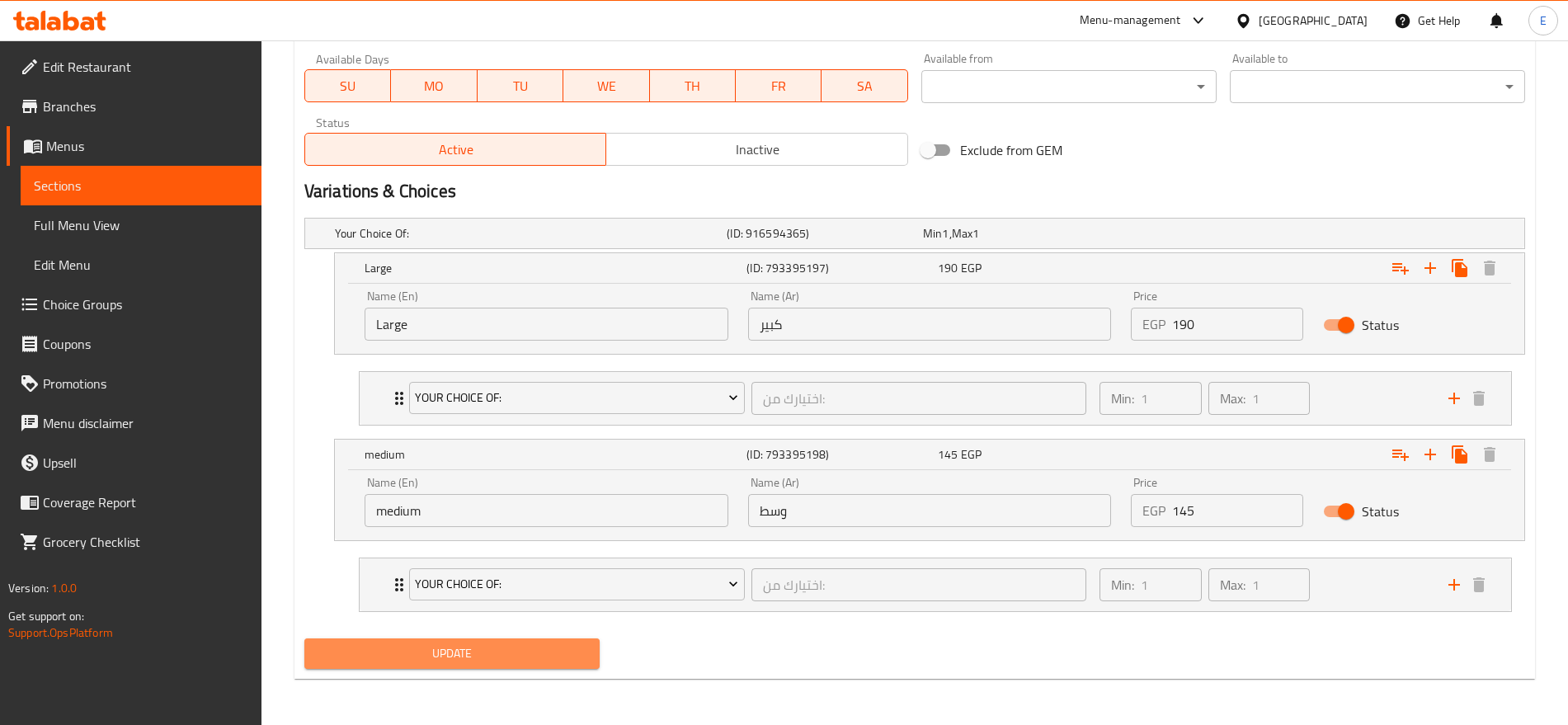
click at [572, 653] on span "Update" at bounding box center [452, 654] width 269 height 20
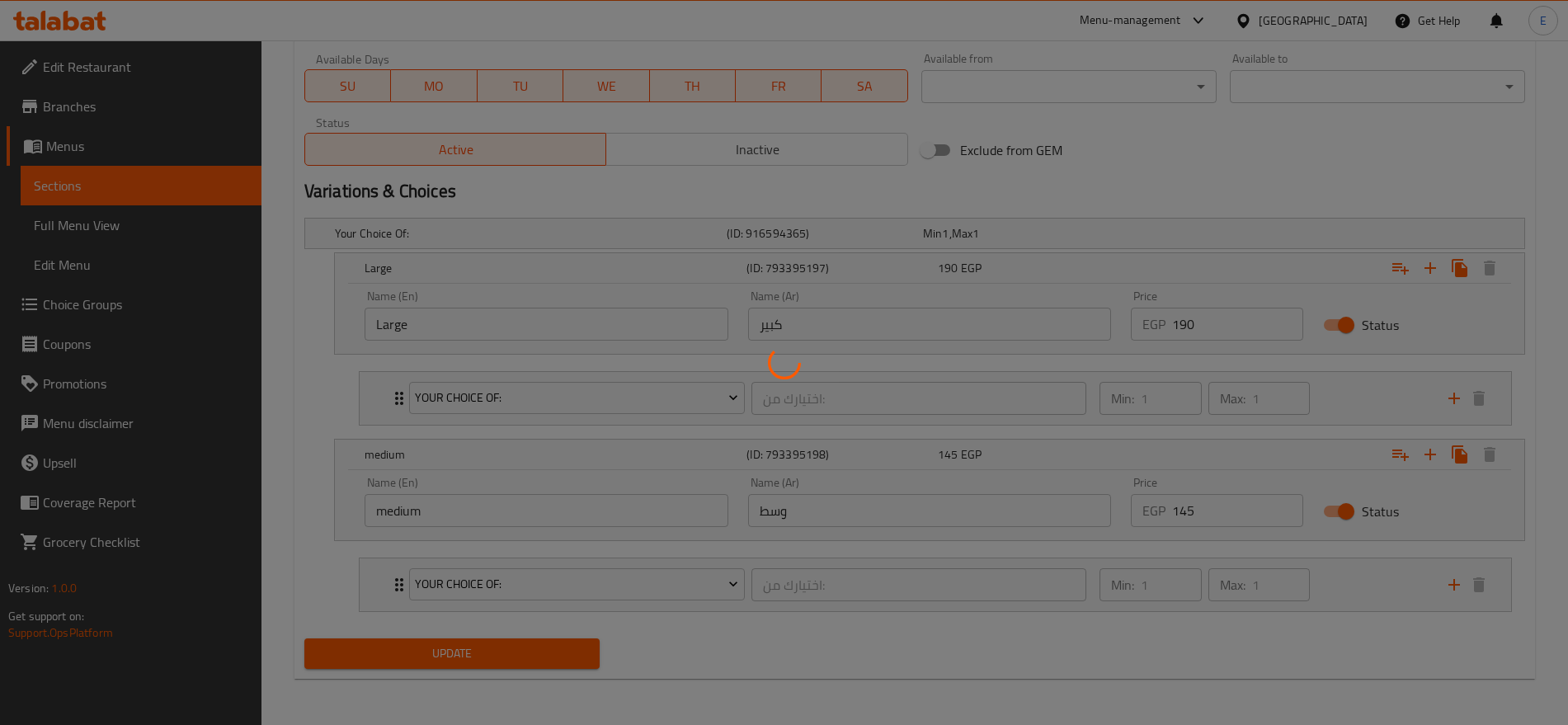
scroll to position [0, 0]
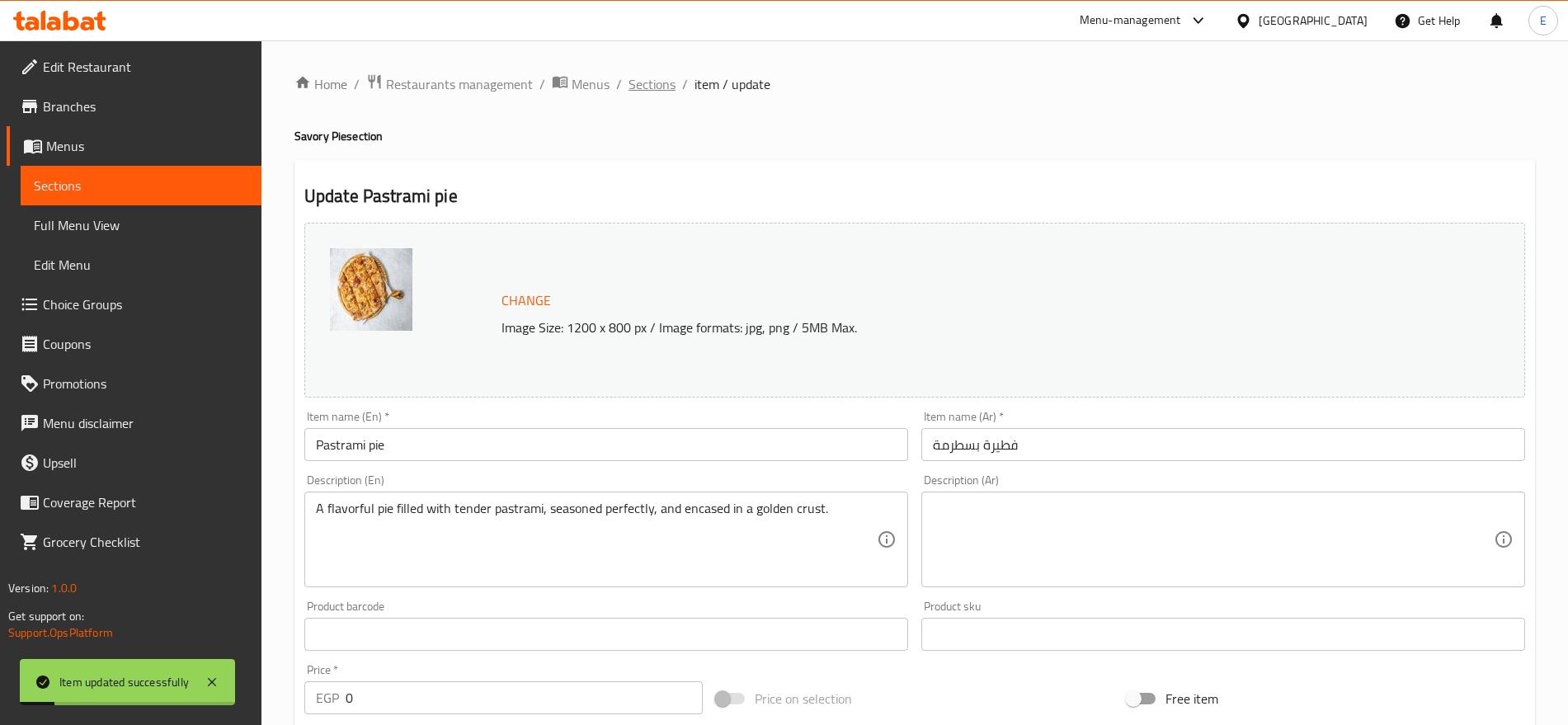
click at [658, 79] on span "Sections" at bounding box center [652, 83] width 47 height 19
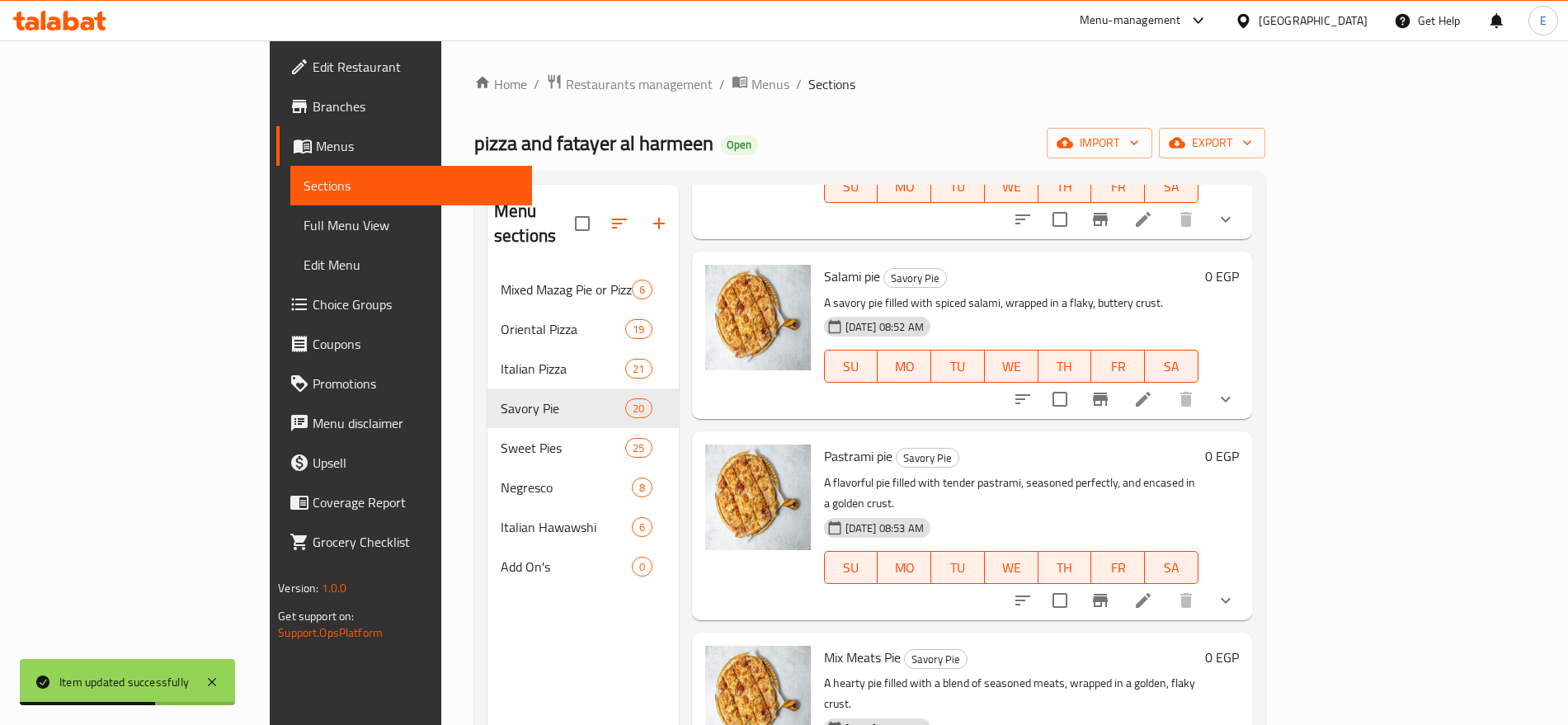
scroll to position [1778, 0]
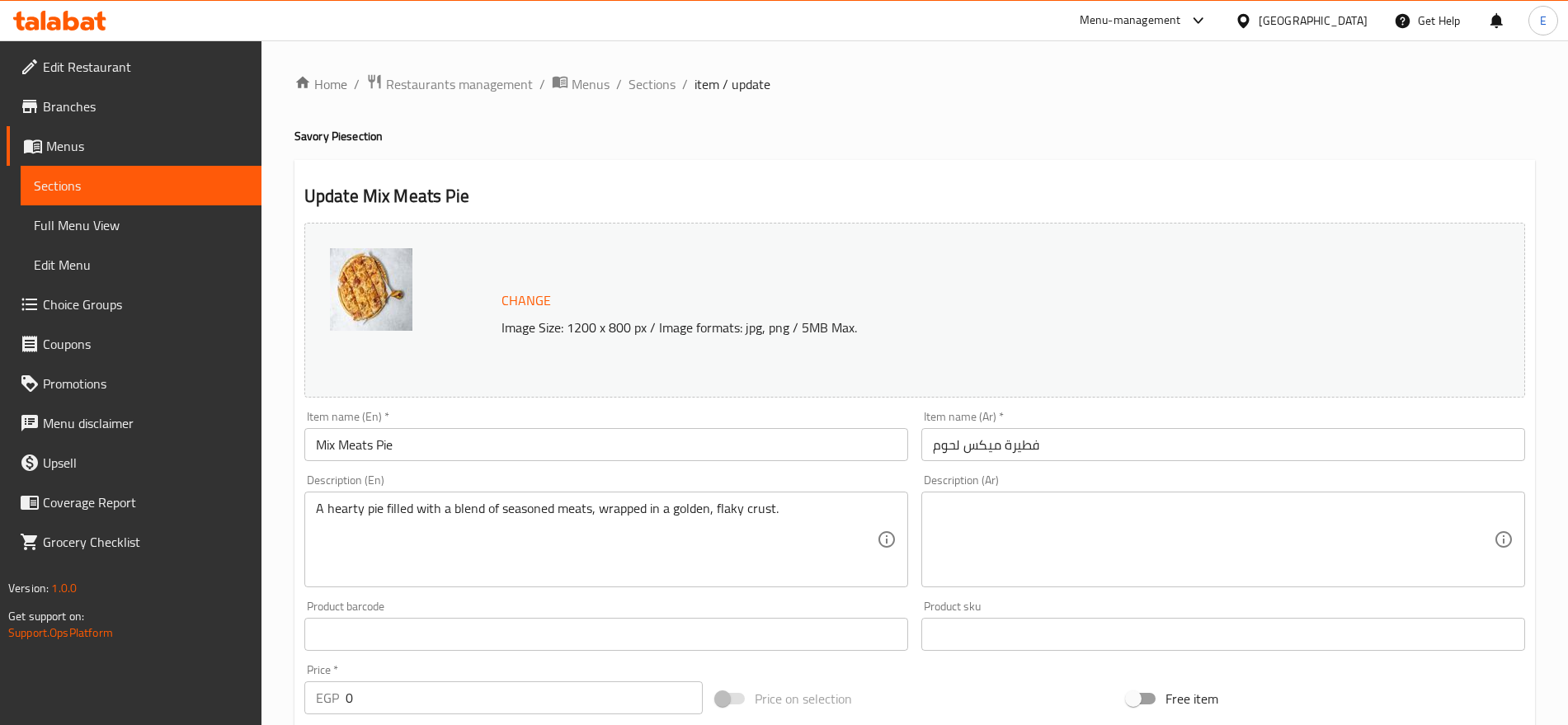
scroll to position [637, 0]
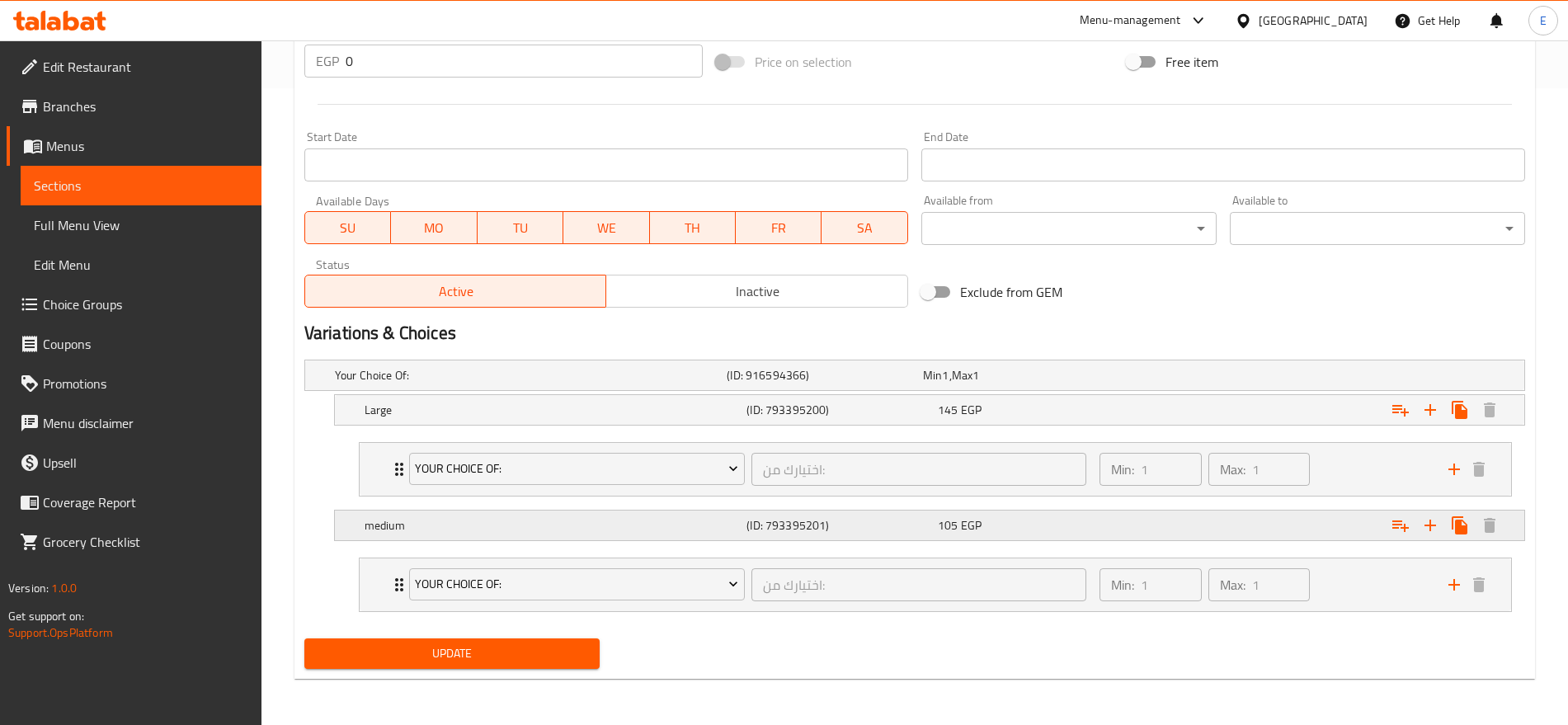
click at [1060, 394] on div "medium (ID: 793395201) 105 EGP" at bounding box center [919, 375] width 1176 height 36
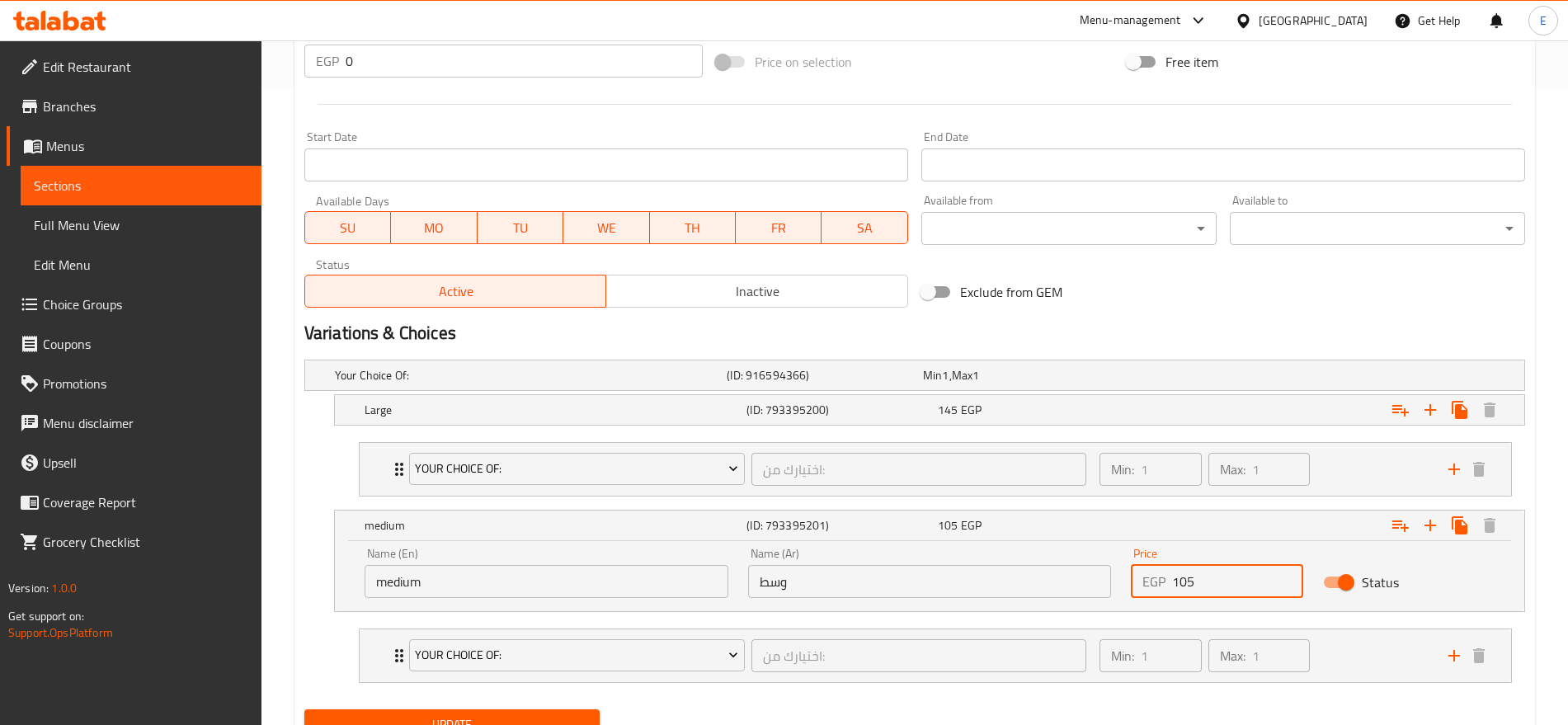
drag, startPoint x: 1202, startPoint y: 575, endPoint x: 1182, endPoint y: 580, distance: 20.6
click at [1182, 580] on input "105" at bounding box center [1237, 581] width 131 height 33
type input "150"
click at [1057, 394] on div "Large (ID: 793395200) 145 EGP" at bounding box center [919, 375] width 1176 height 36
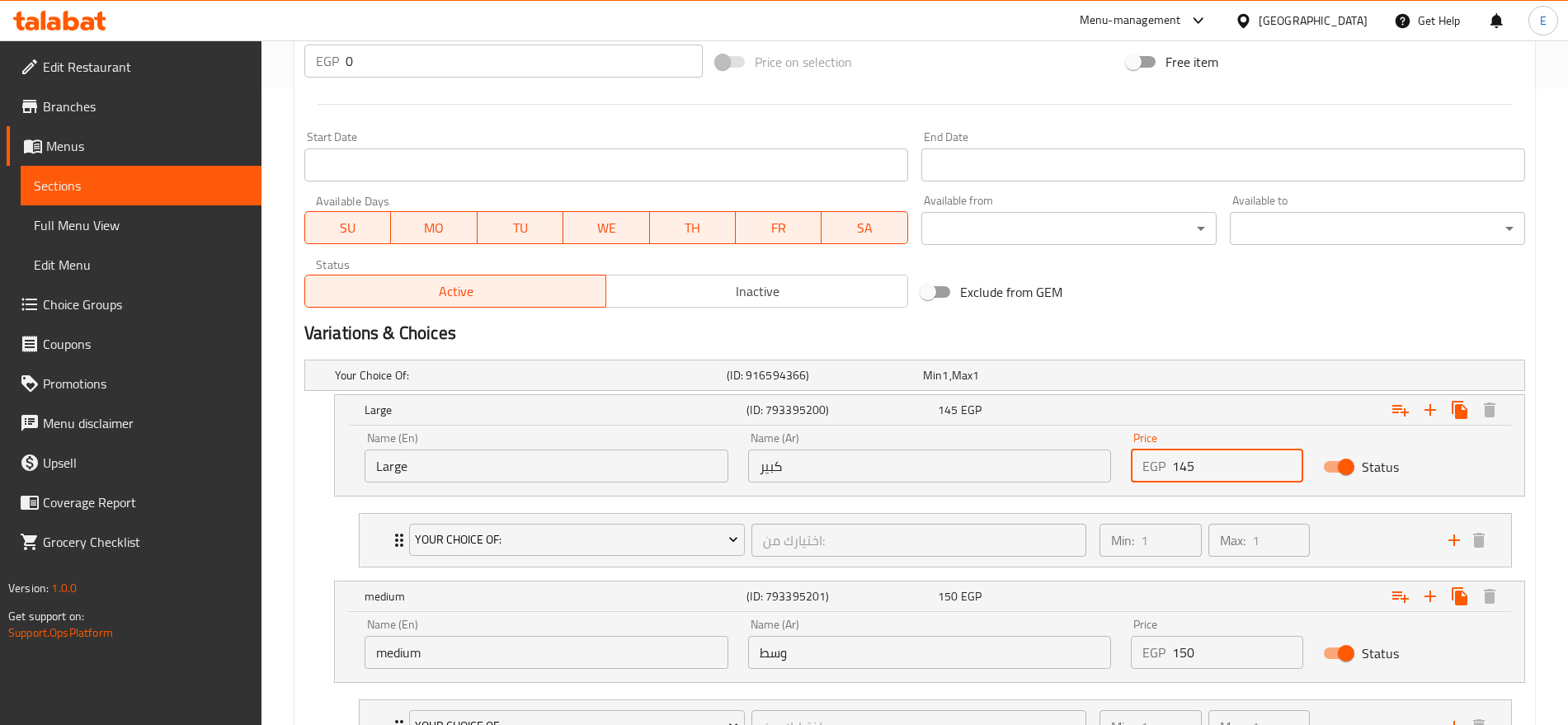
drag, startPoint x: 1208, startPoint y: 465, endPoint x: 1180, endPoint y: 466, distance: 28.0
click at [1180, 466] on input "145" at bounding box center [1237, 467] width 131 height 33
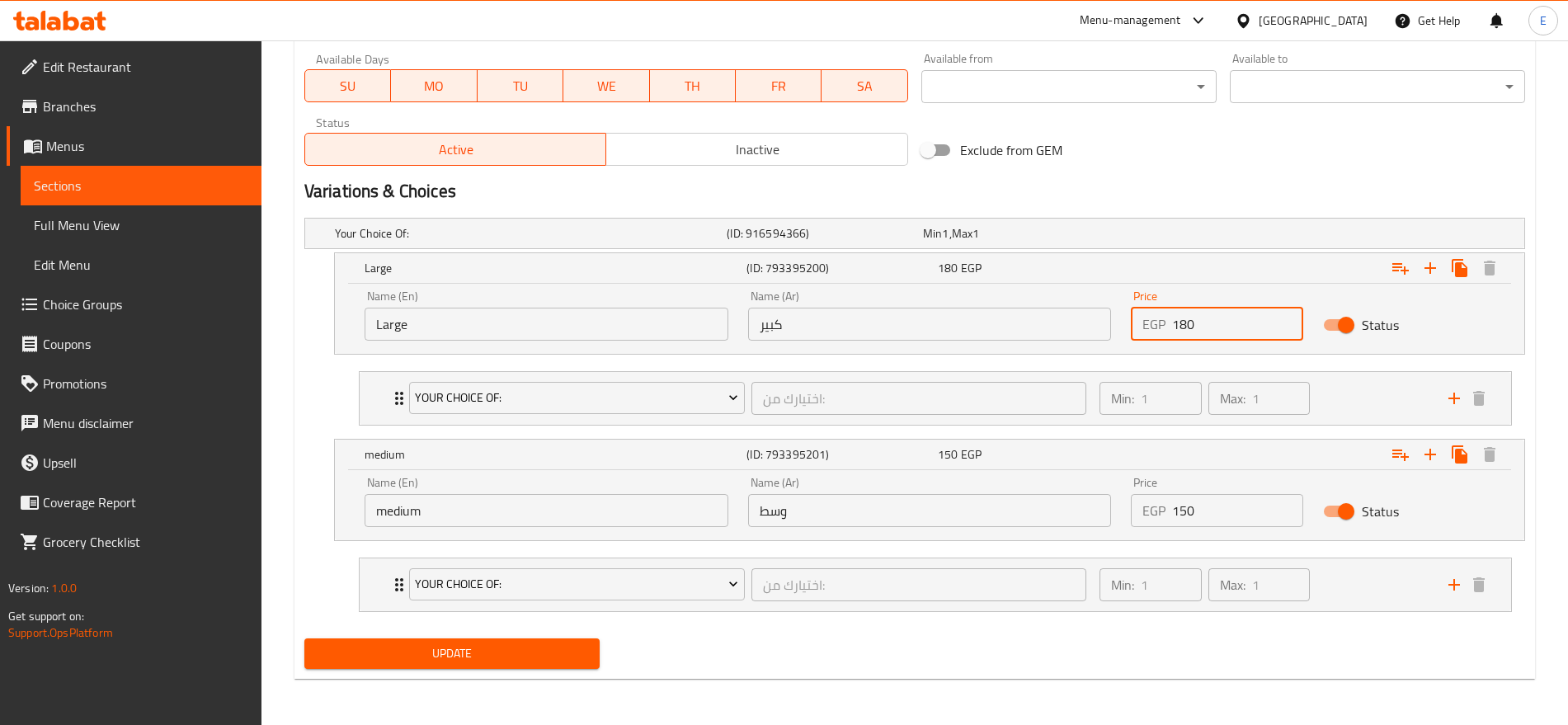
type input "180"
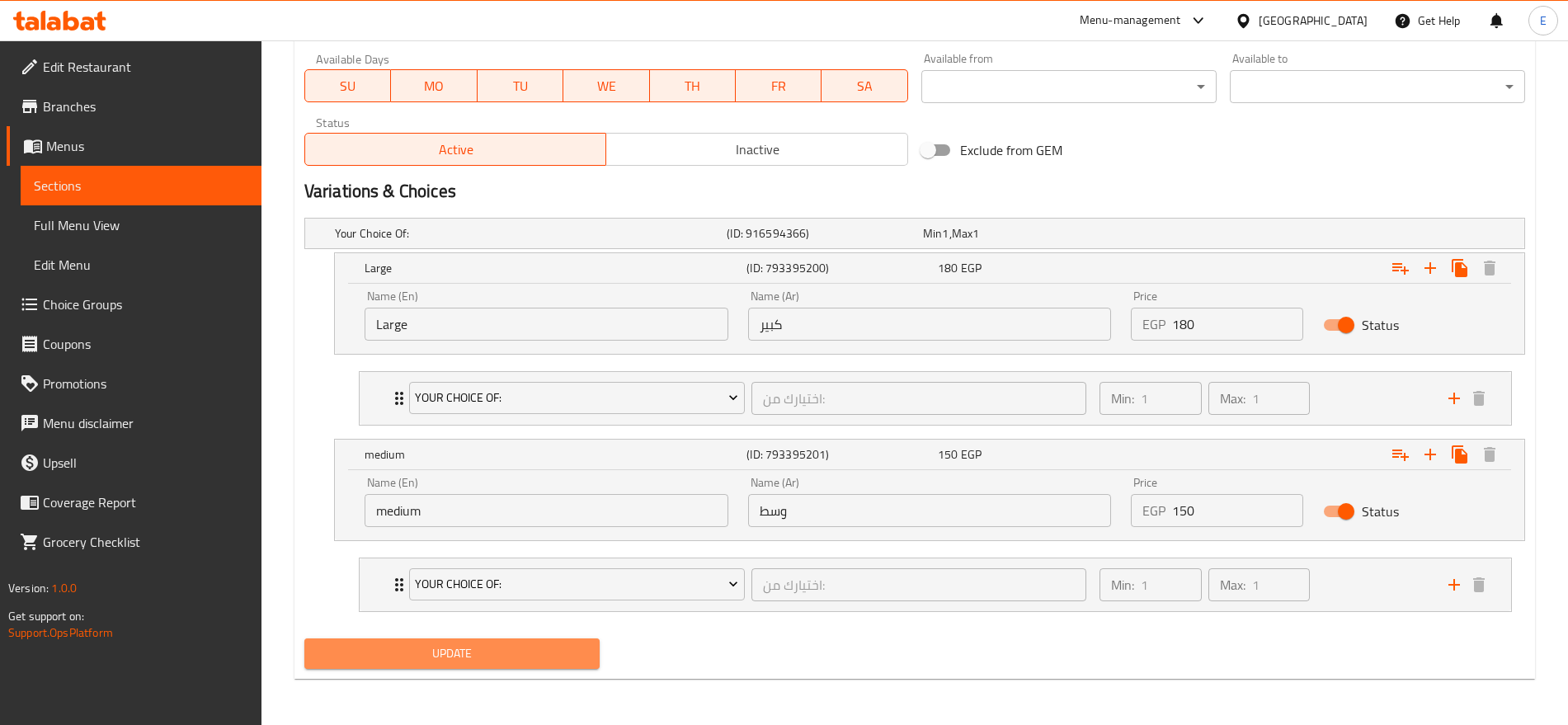
click at [529, 648] on span "Update" at bounding box center [452, 654] width 269 height 20
click at [494, 646] on span "Update" at bounding box center [452, 654] width 269 height 20
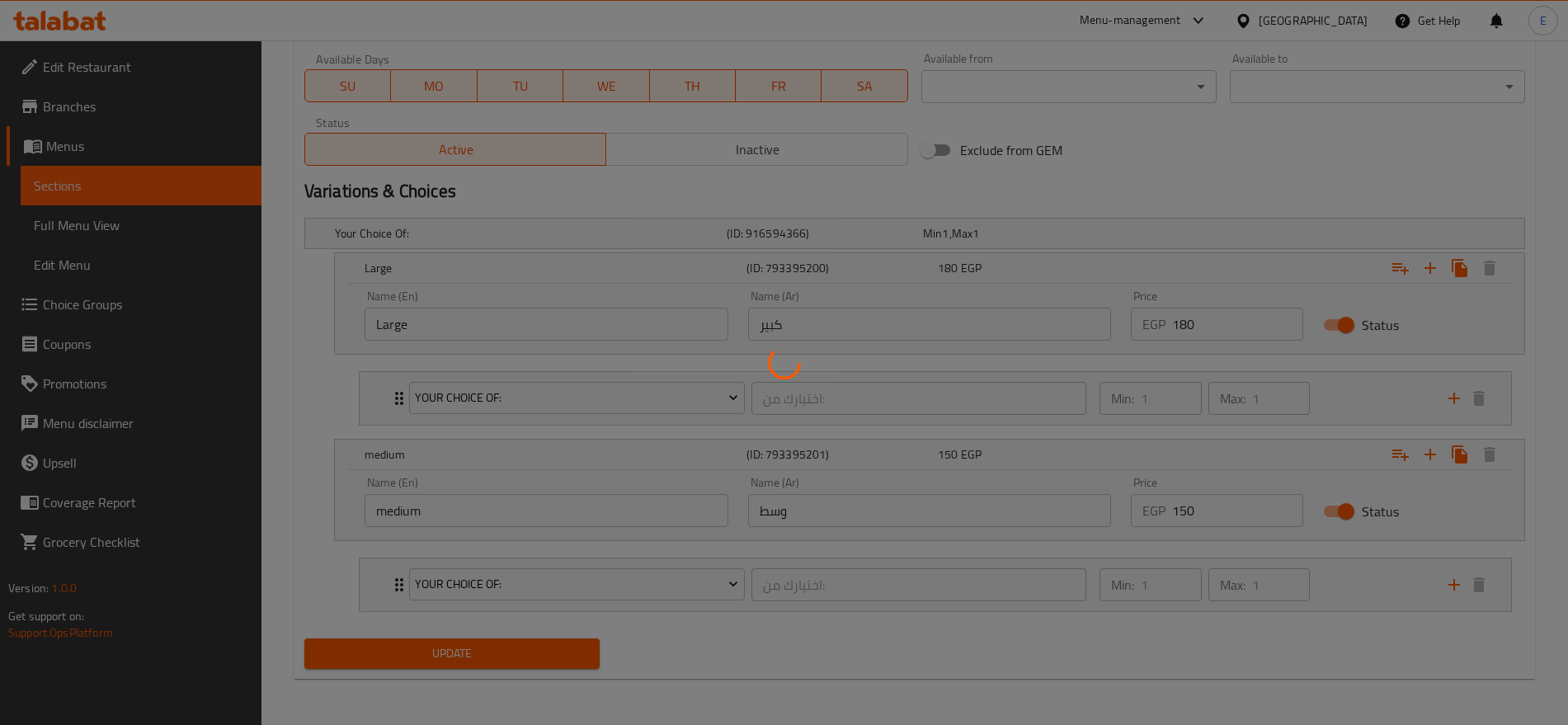
scroll to position [0, 0]
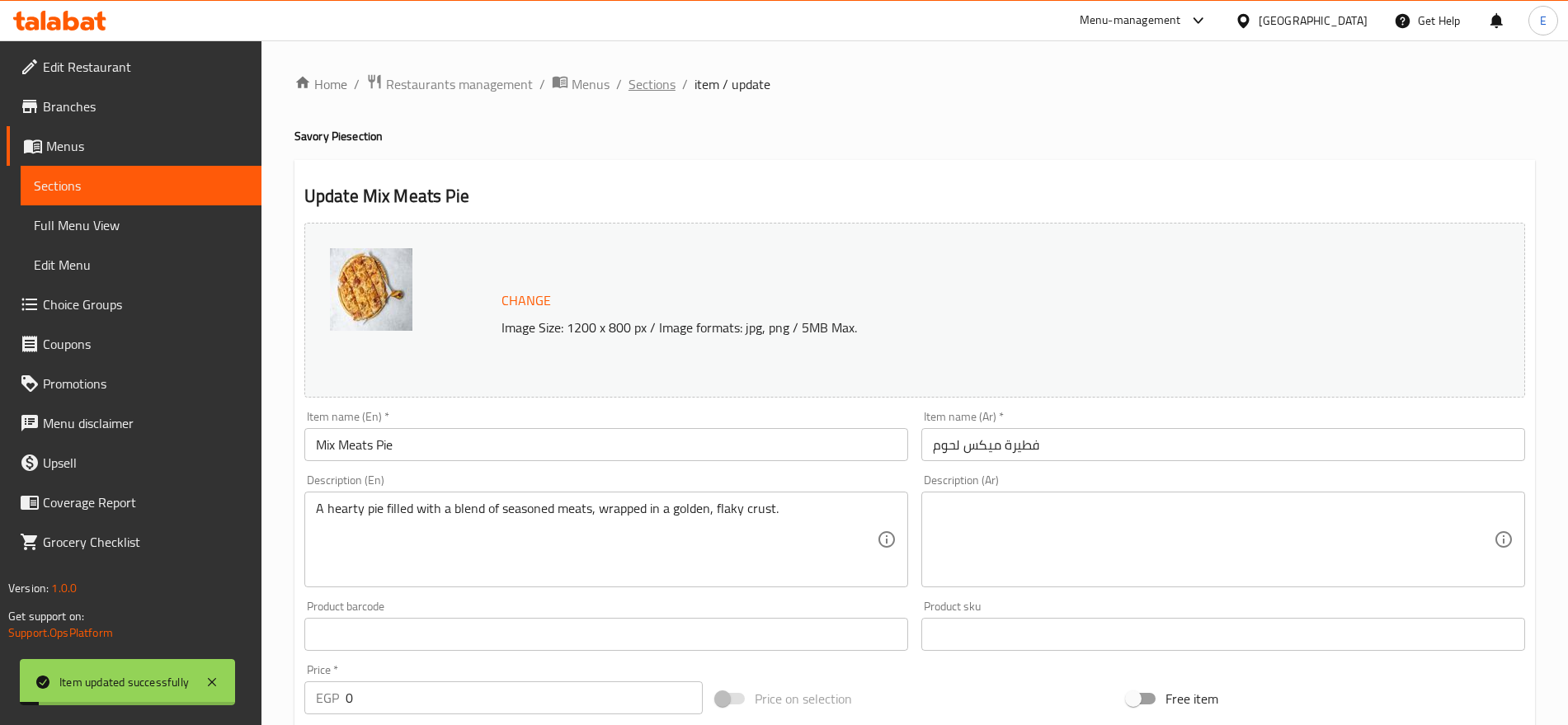
click at [641, 78] on span "Sections" at bounding box center [652, 83] width 47 height 19
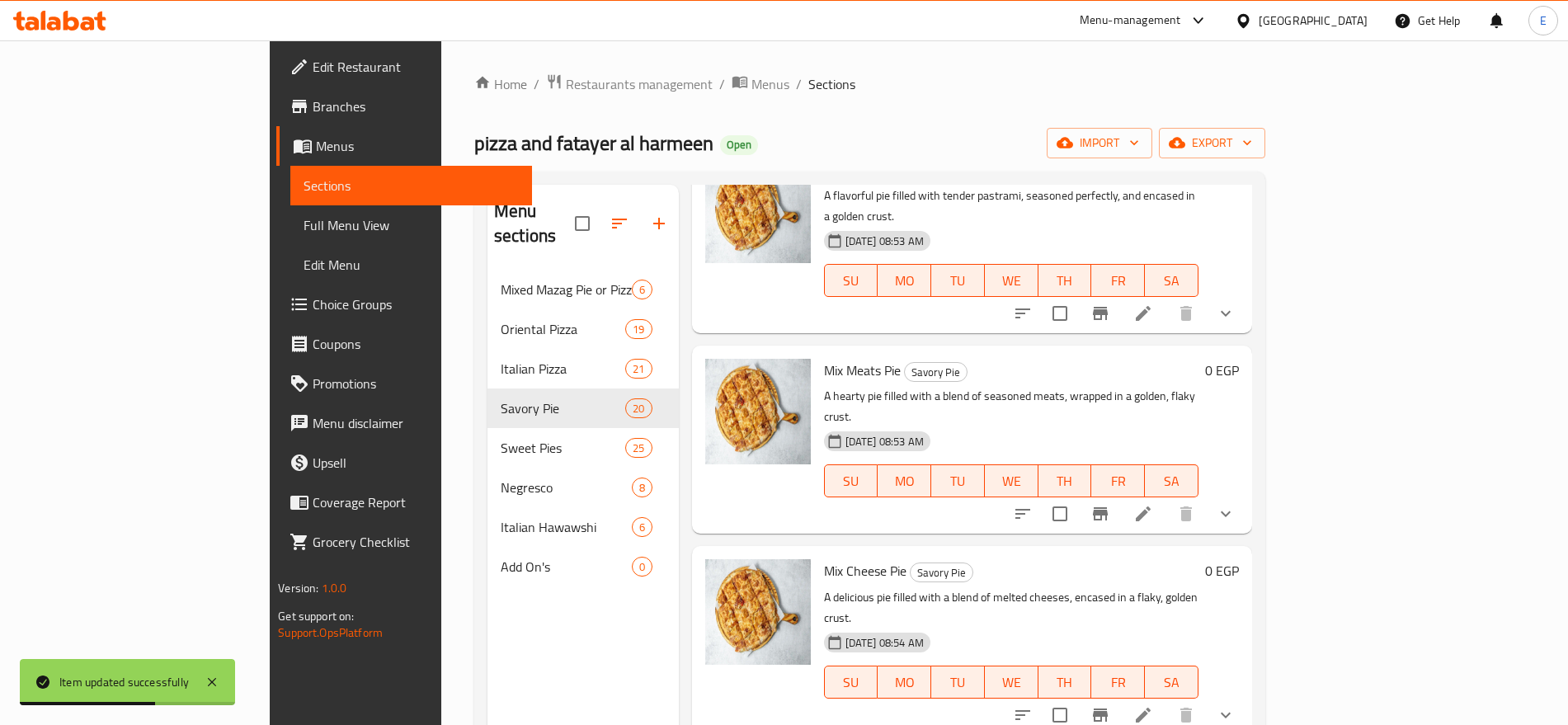
scroll to position [1948, 0]
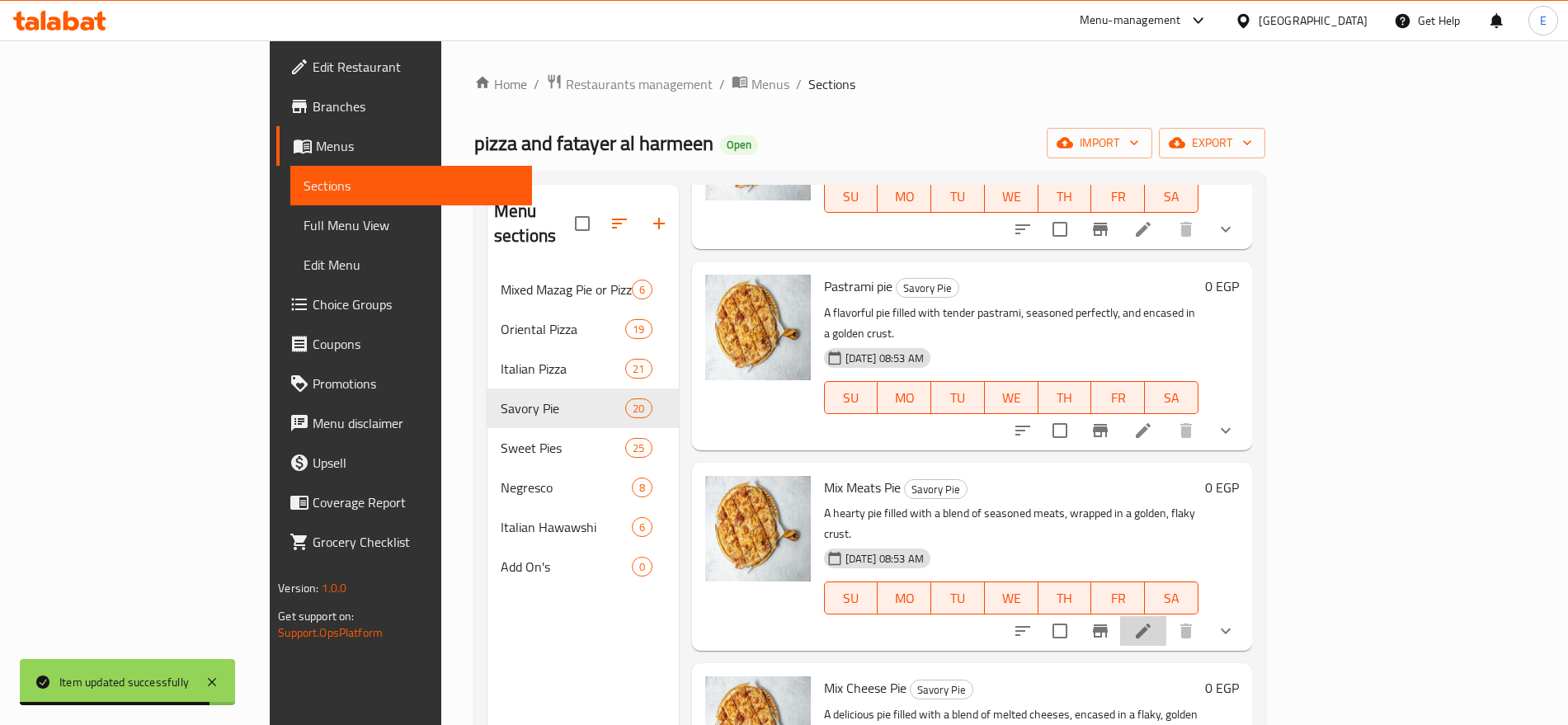
click at [1166, 617] on li at bounding box center [1143, 631] width 46 height 30
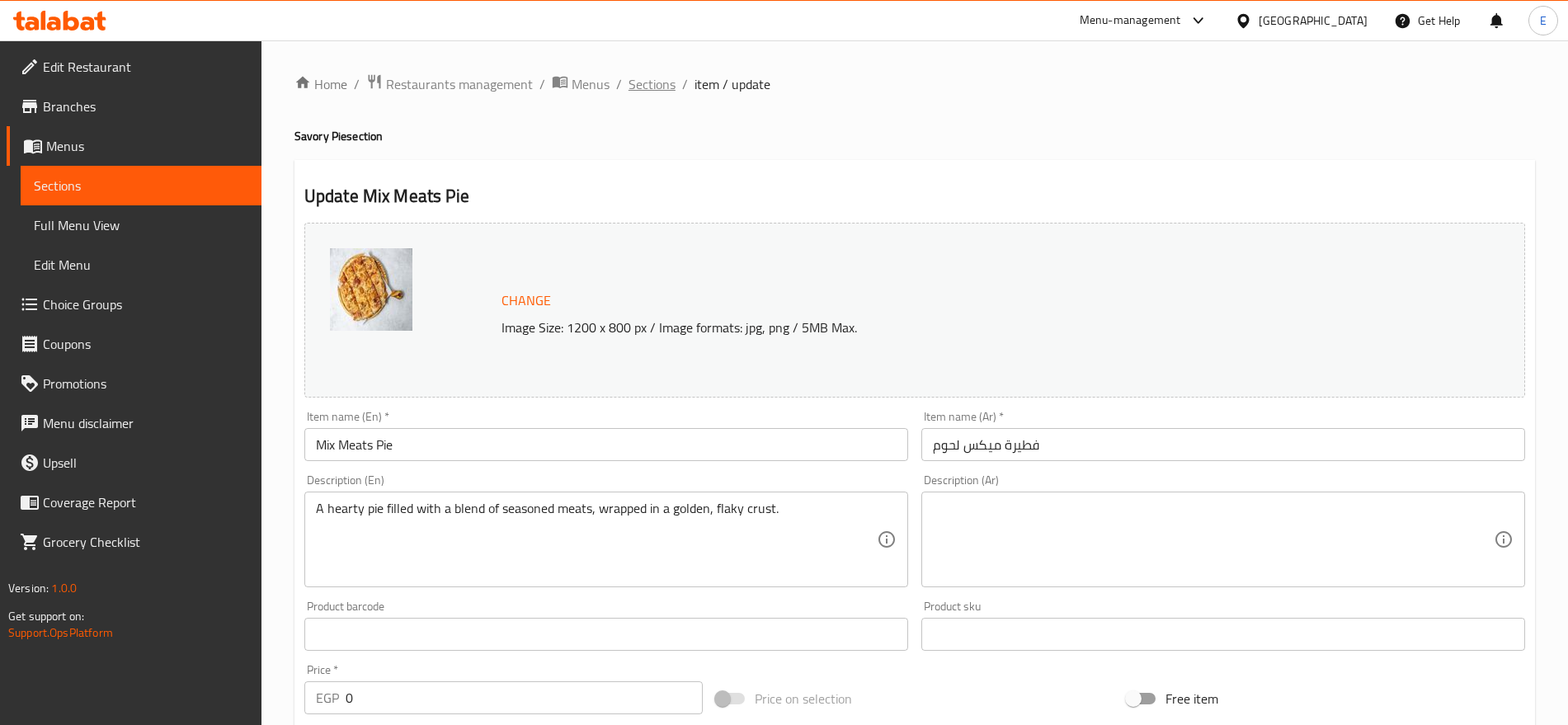
click at [666, 84] on span "Sections" at bounding box center [652, 83] width 47 height 19
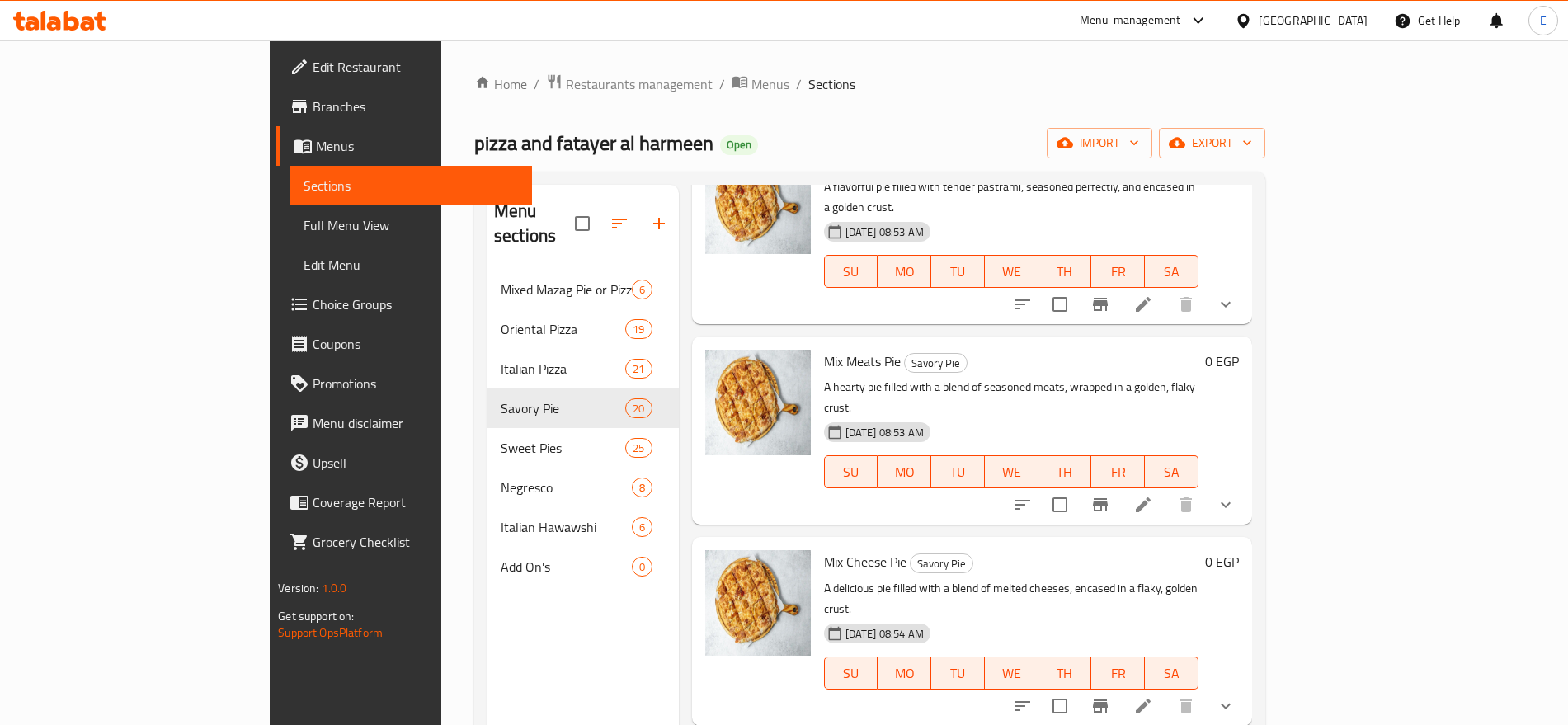
scroll to position [2082, 0]
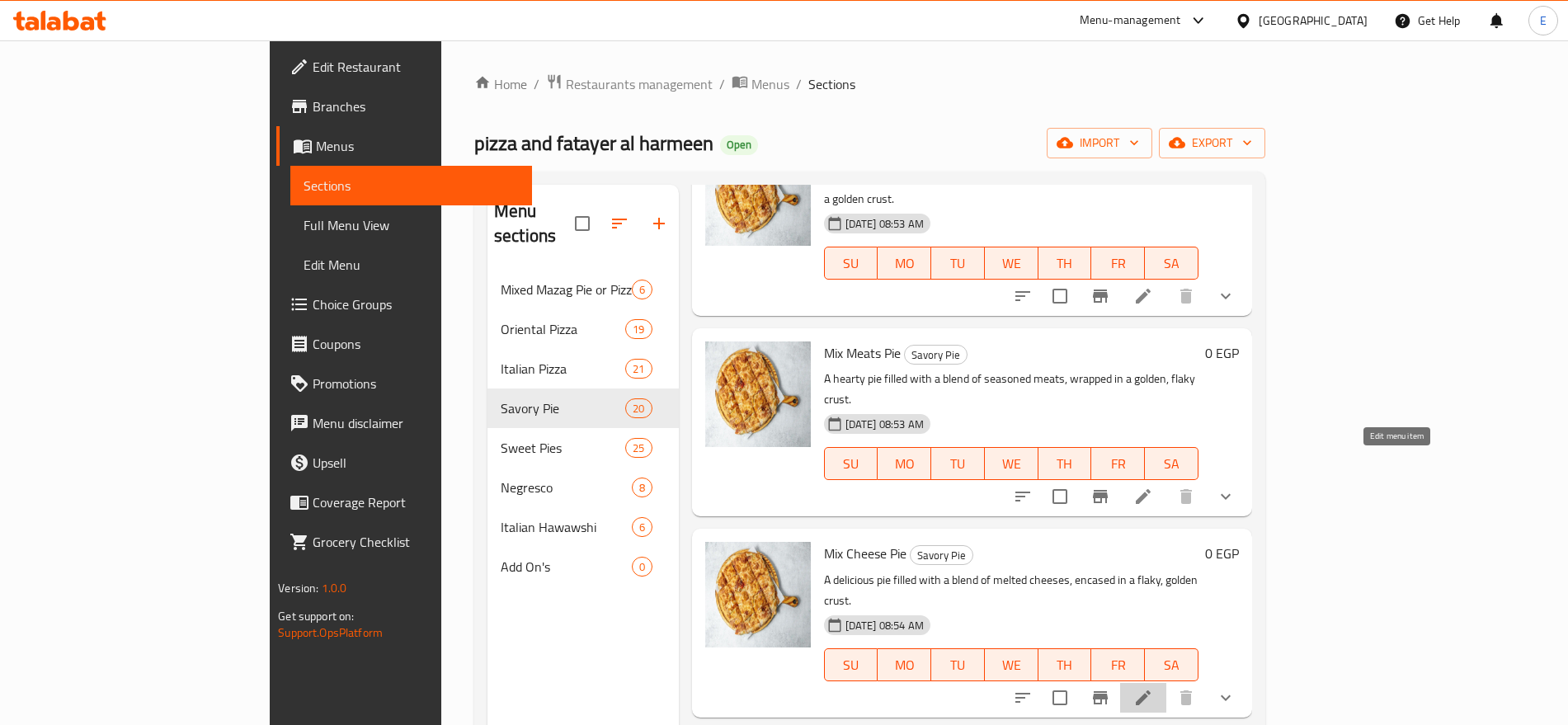
click at [1153, 688] on icon at bounding box center [1142, 697] width 19 height 19
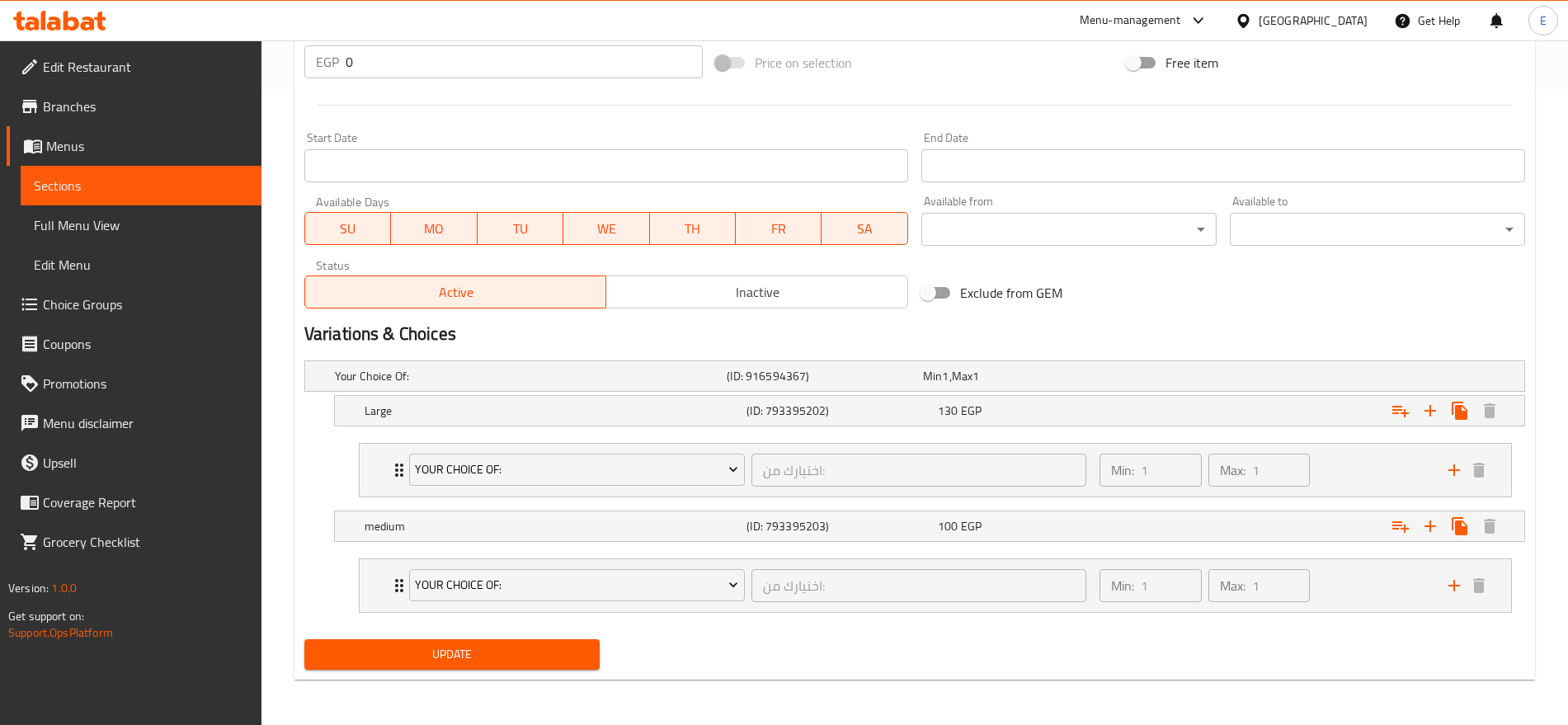
scroll to position [635, 0]
click at [902, 385] on h5 "(ID: 793395203)" at bounding box center [821, 377] width 190 height 17
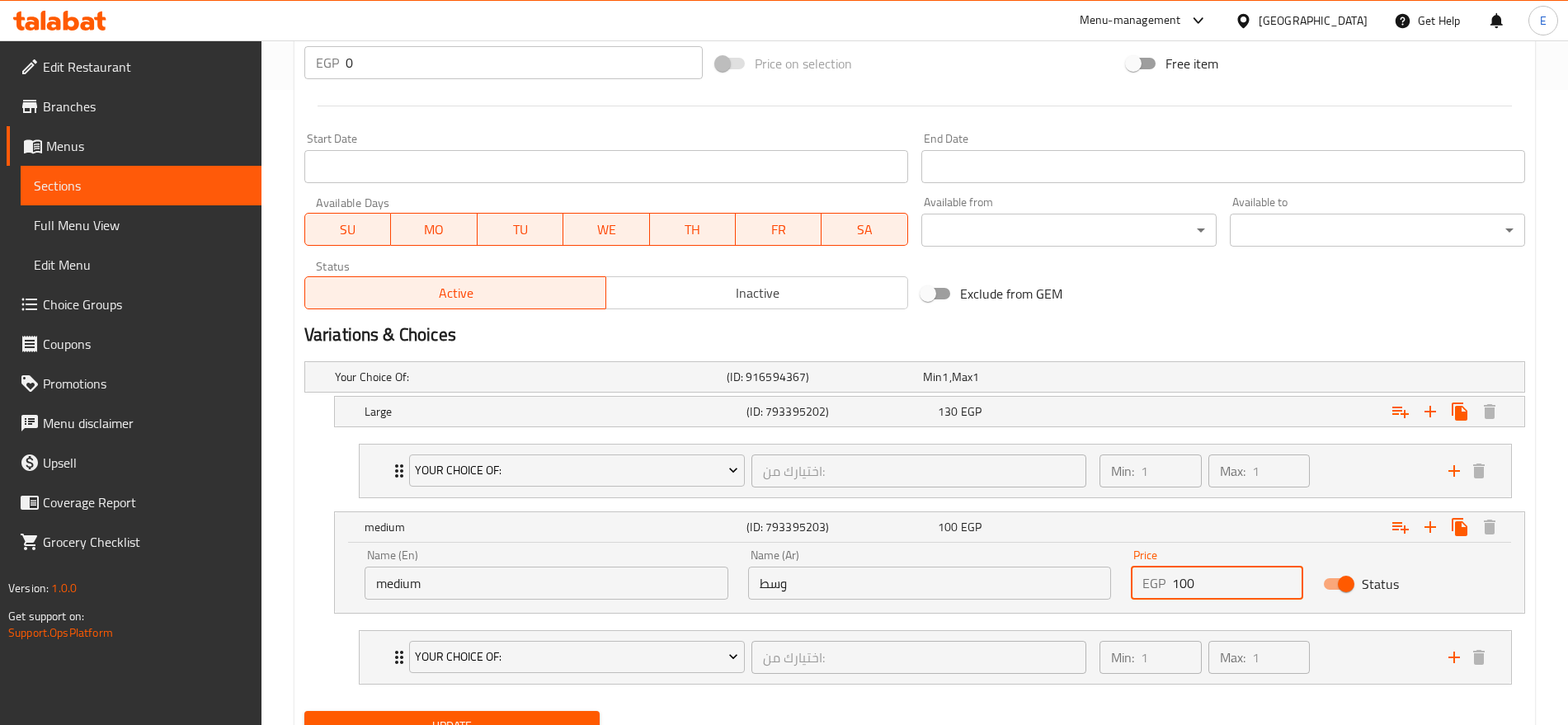
drag, startPoint x: 1204, startPoint y: 580, endPoint x: 1181, endPoint y: 584, distance: 23.3
click at [1181, 584] on input "100" at bounding box center [1237, 583] width 131 height 33
type input "120"
click at [1057, 385] on div "130 EGP" at bounding box center [1017, 377] width 190 height 17
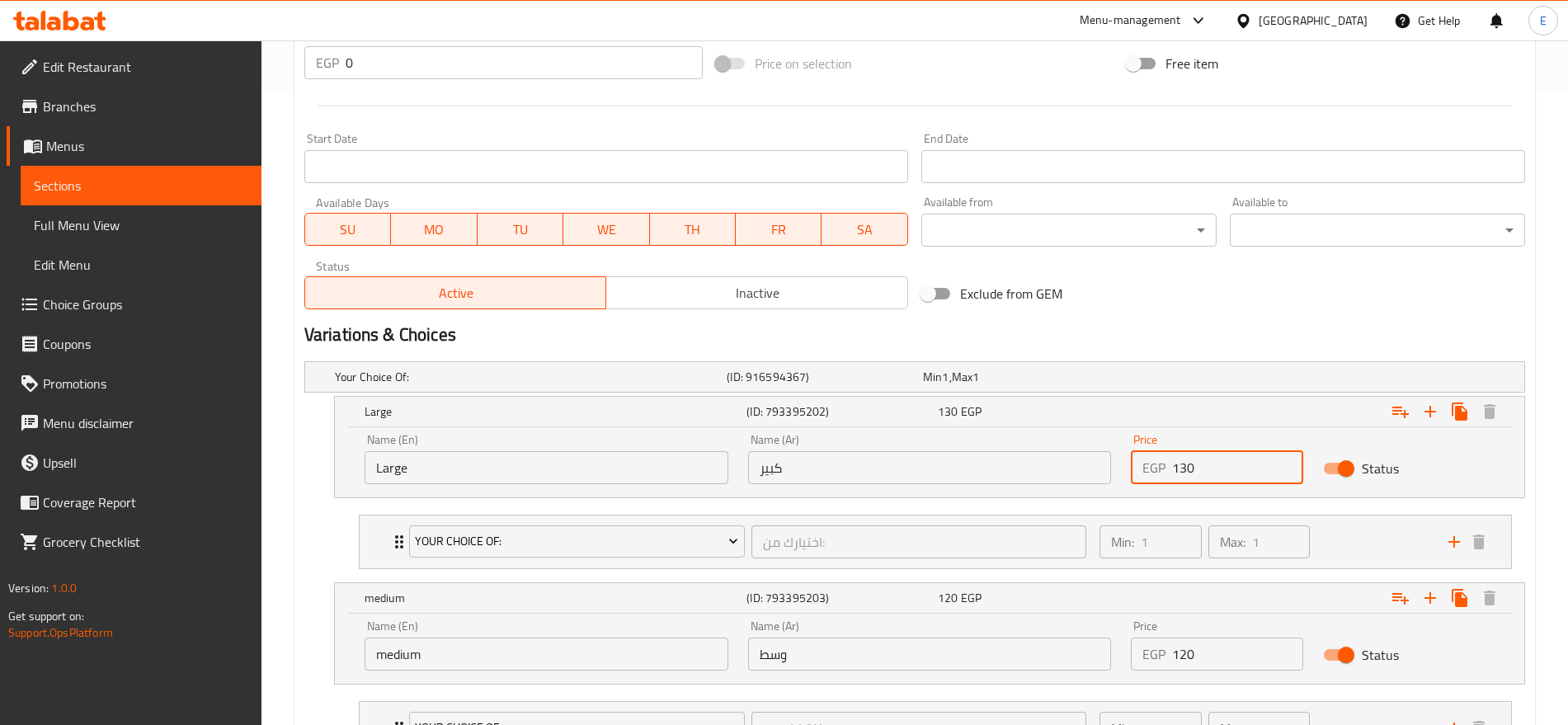
drag, startPoint x: 1204, startPoint y: 472, endPoint x: 1181, endPoint y: 472, distance: 23.0
click at [1181, 472] on input "130" at bounding box center [1237, 468] width 131 height 33
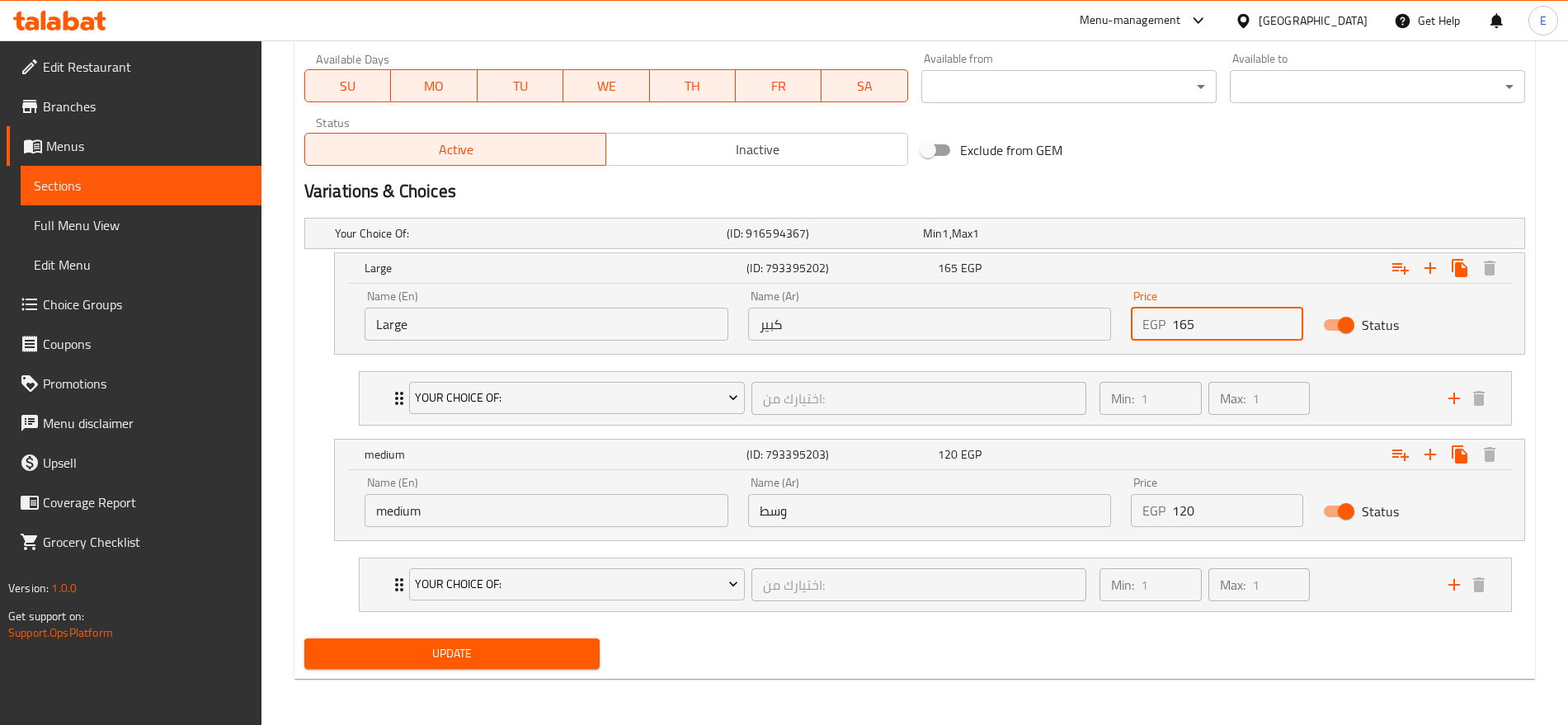
type input "165"
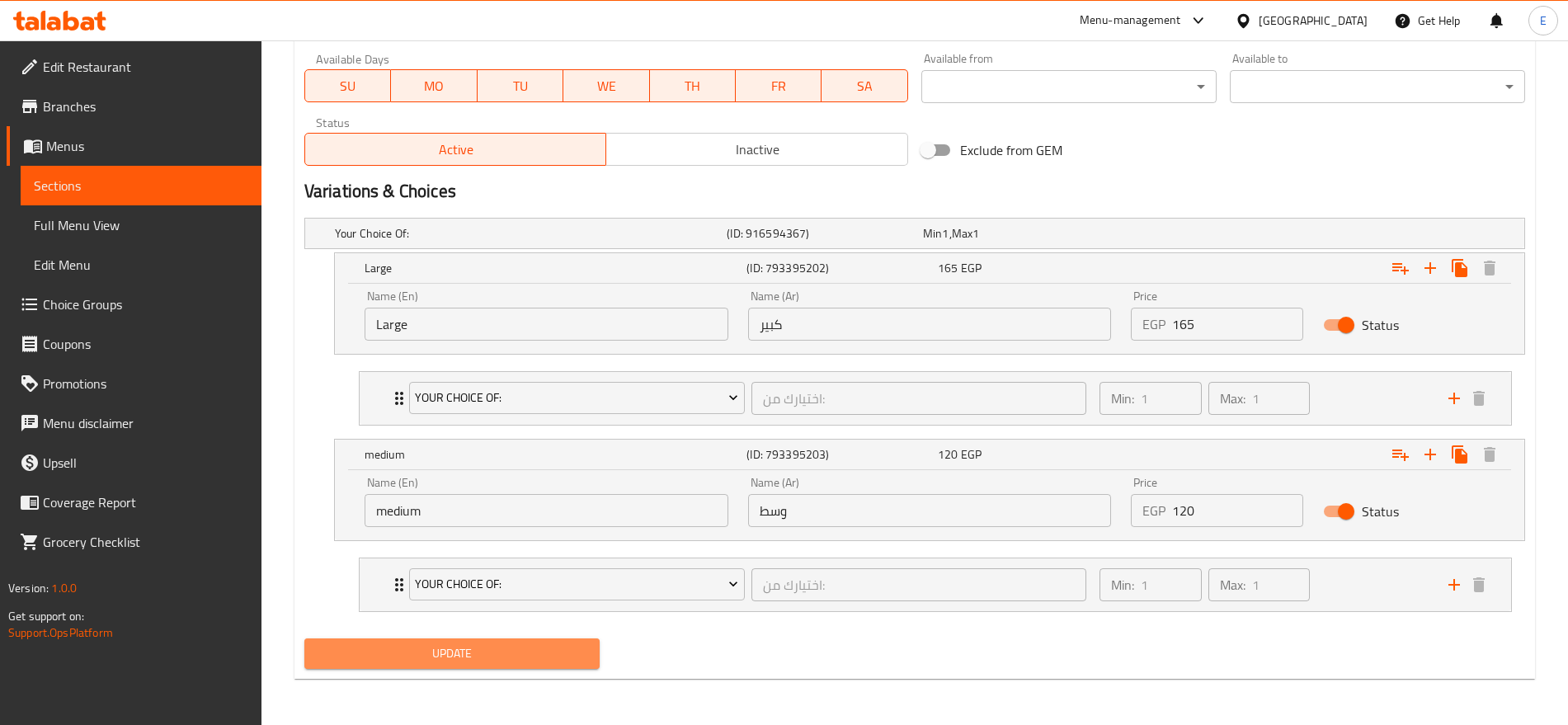
click at [434, 639] on button "Update" at bounding box center [452, 654] width 295 height 31
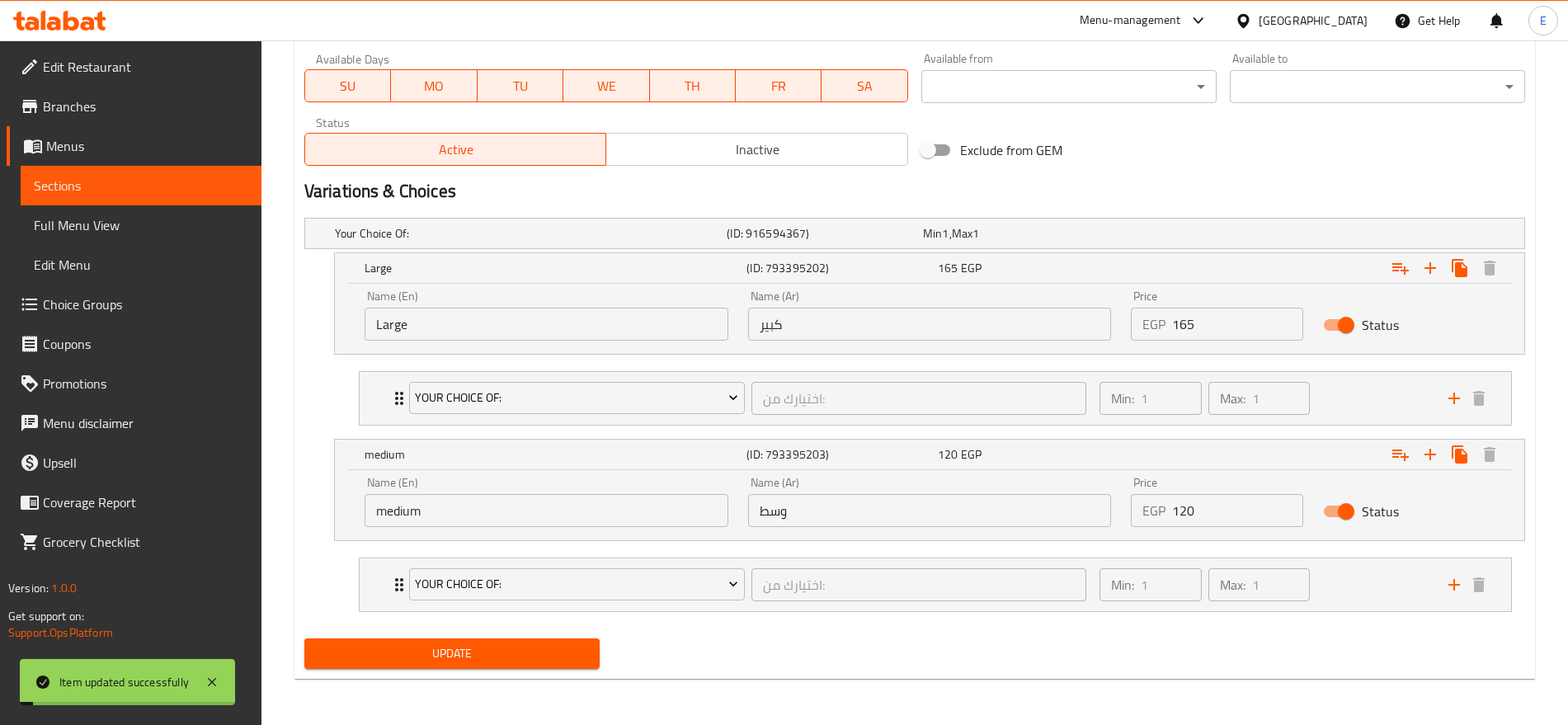
scroll to position [0, 0]
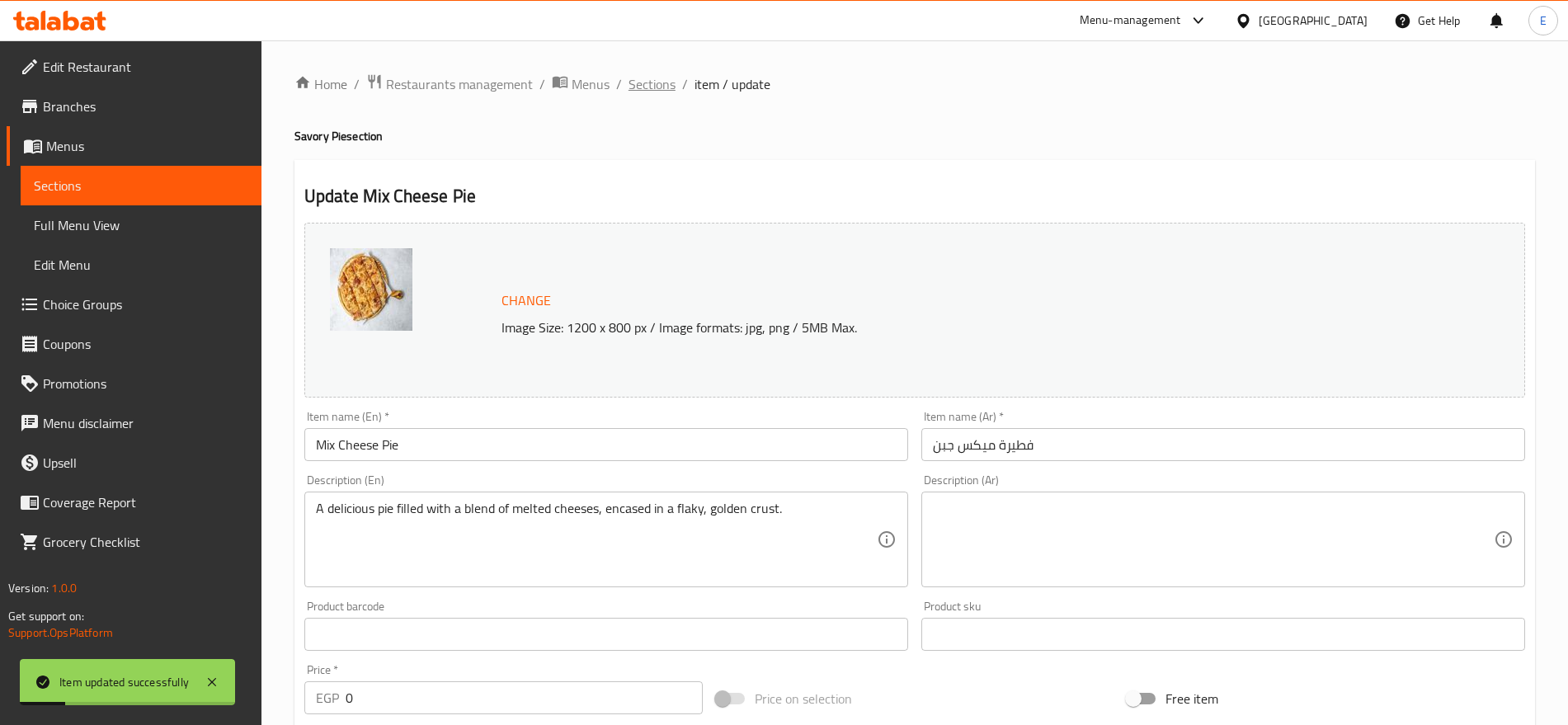
click at [644, 87] on span "Sections" at bounding box center [652, 83] width 47 height 19
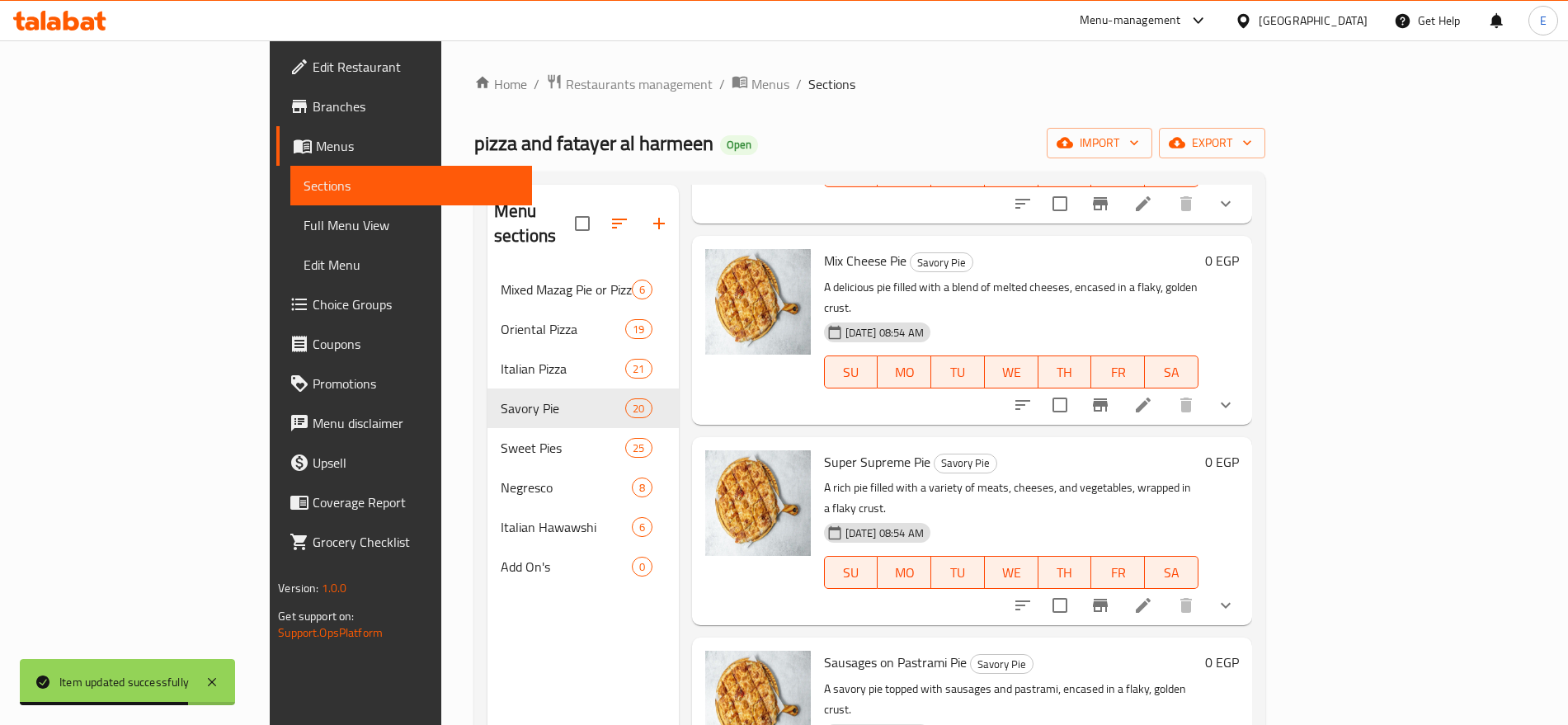
scroll to position [2375, 0]
click at [1153, 596] on icon at bounding box center [1142, 606] width 19 height 19
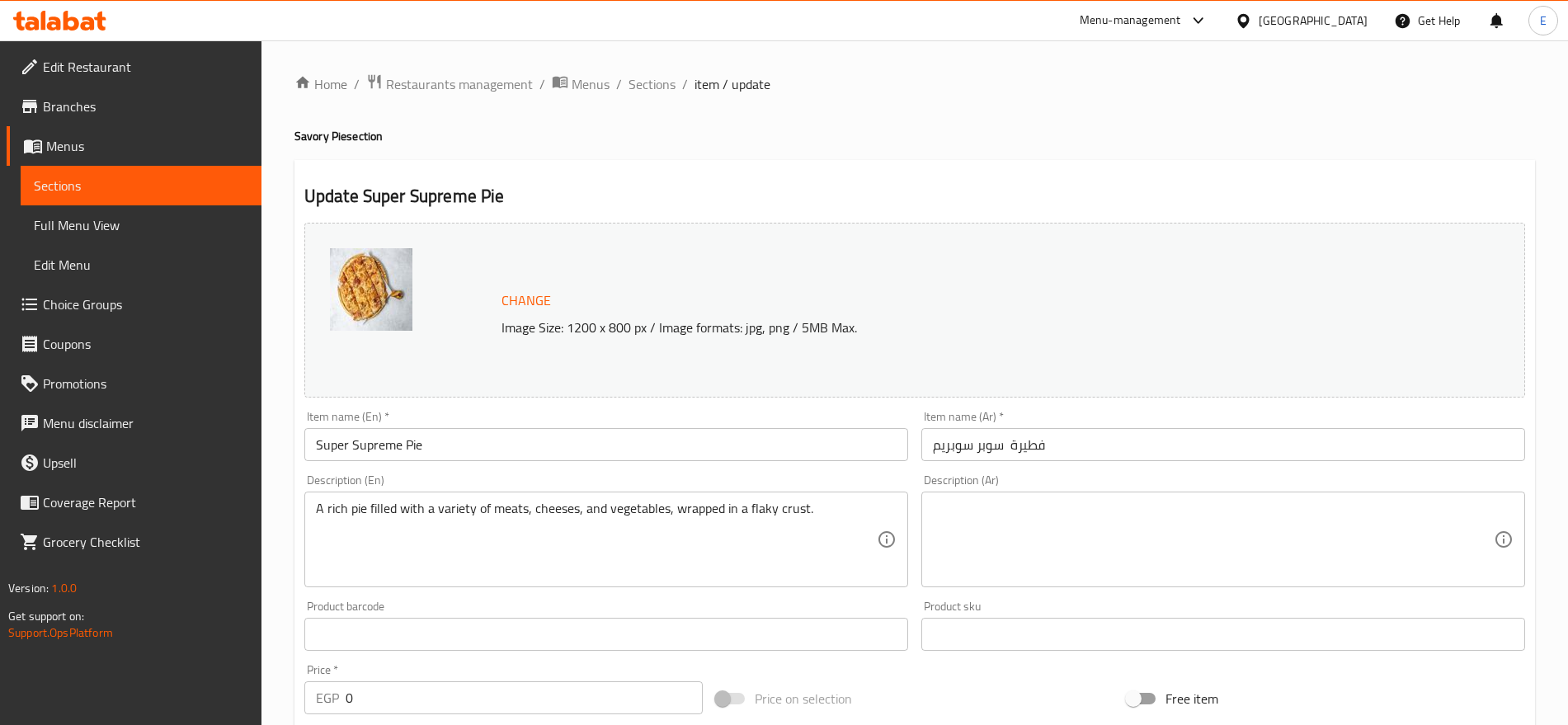
scroll to position [637, 0]
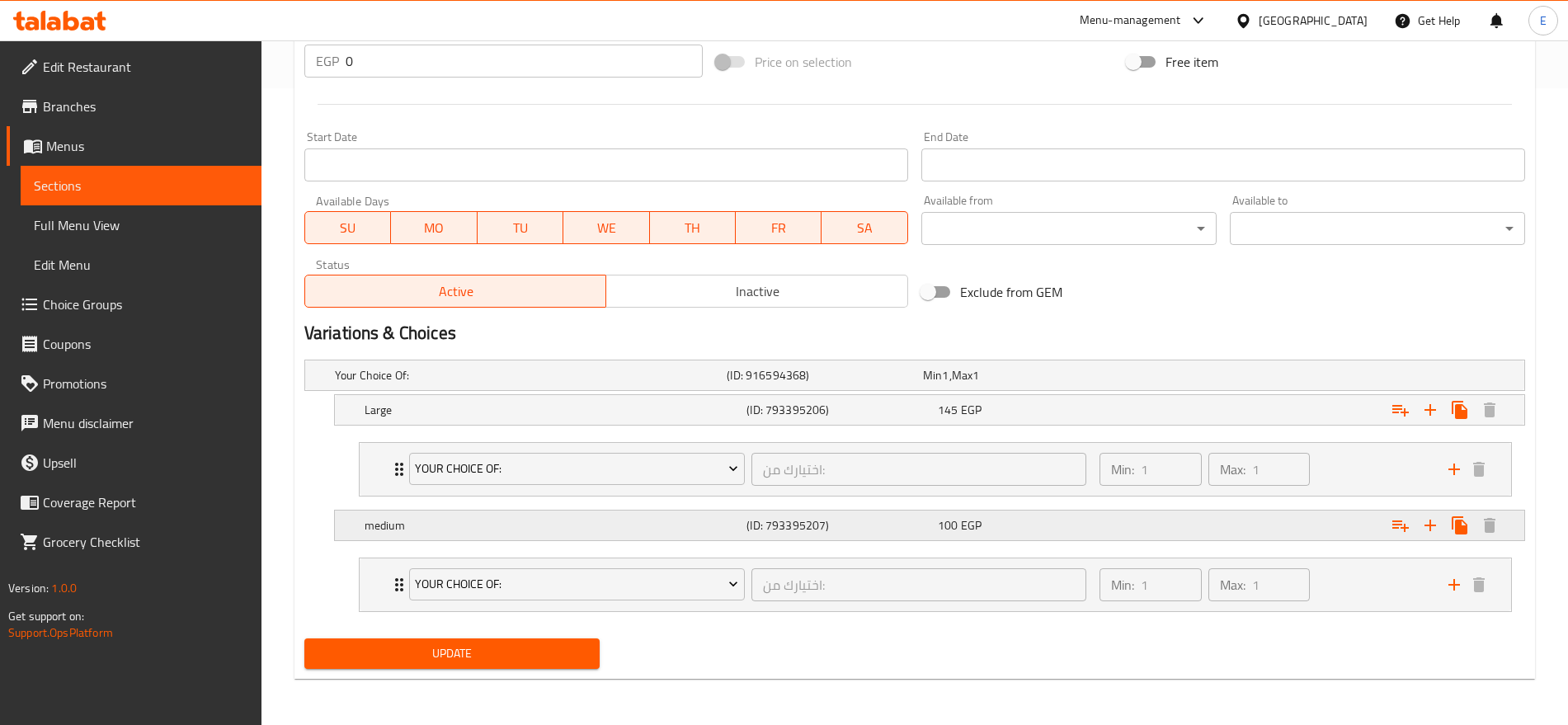
click at [949, 386] on span "EGP" at bounding box center [945, 375] width 6 height 21
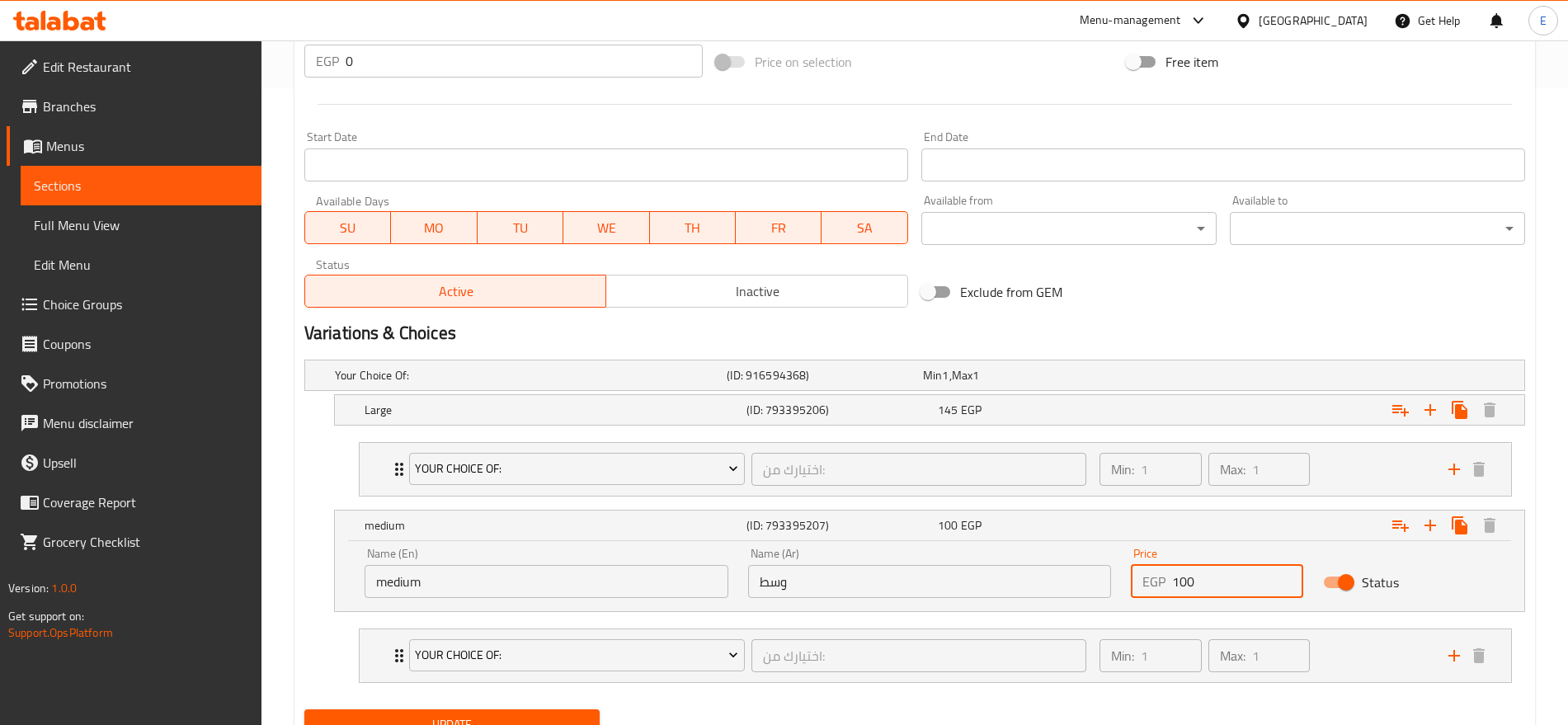
drag, startPoint x: 1230, startPoint y: 578, endPoint x: 1180, endPoint y: 576, distance: 50.0
click at [1180, 576] on input "100" at bounding box center [1237, 581] width 131 height 33
type input "150"
click at [1007, 383] on div "145 EGP" at bounding box center [1017, 376] width 190 height 17
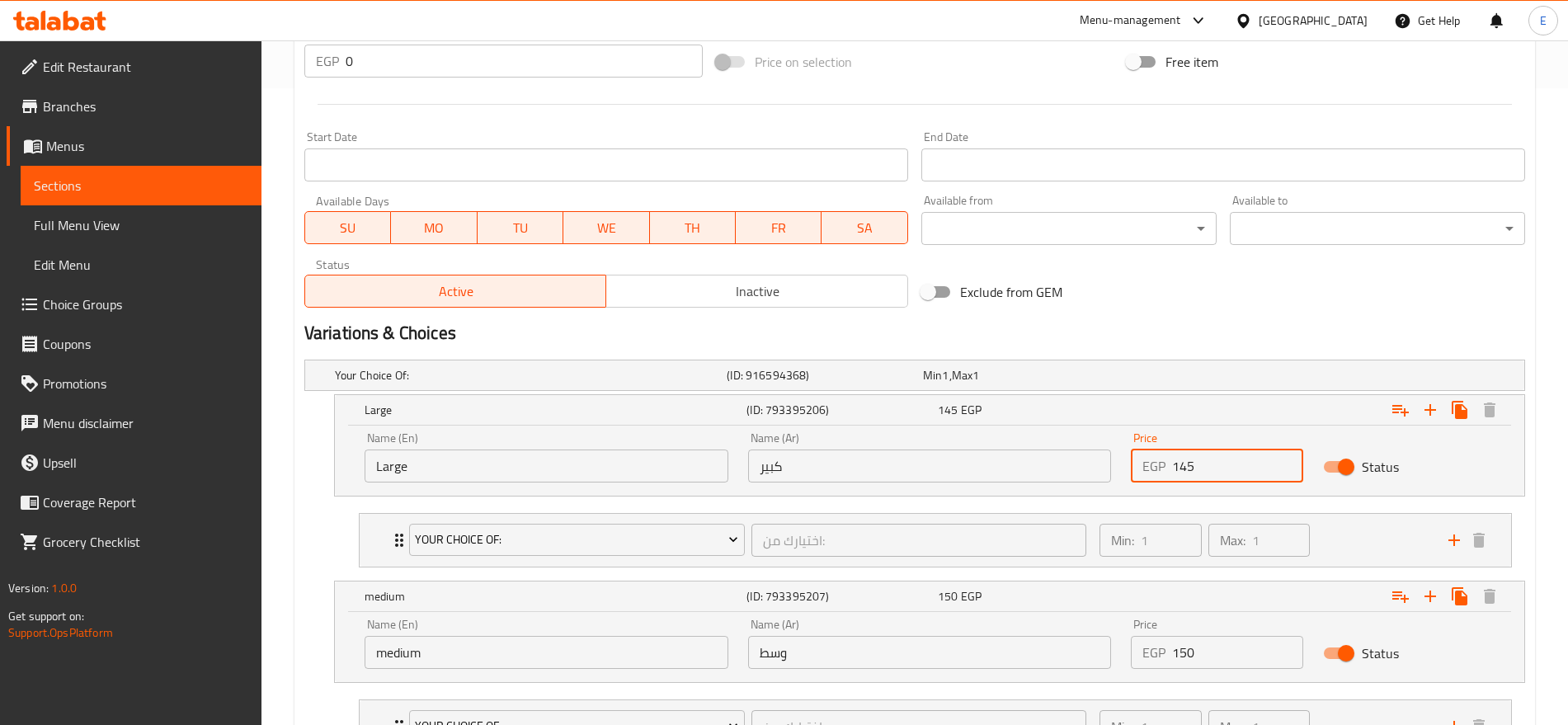
drag, startPoint x: 1226, startPoint y: 470, endPoint x: 1181, endPoint y: 467, distance: 45.1
click at [1181, 467] on input "145" at bounding box center [1237, 467] width 131 height 33
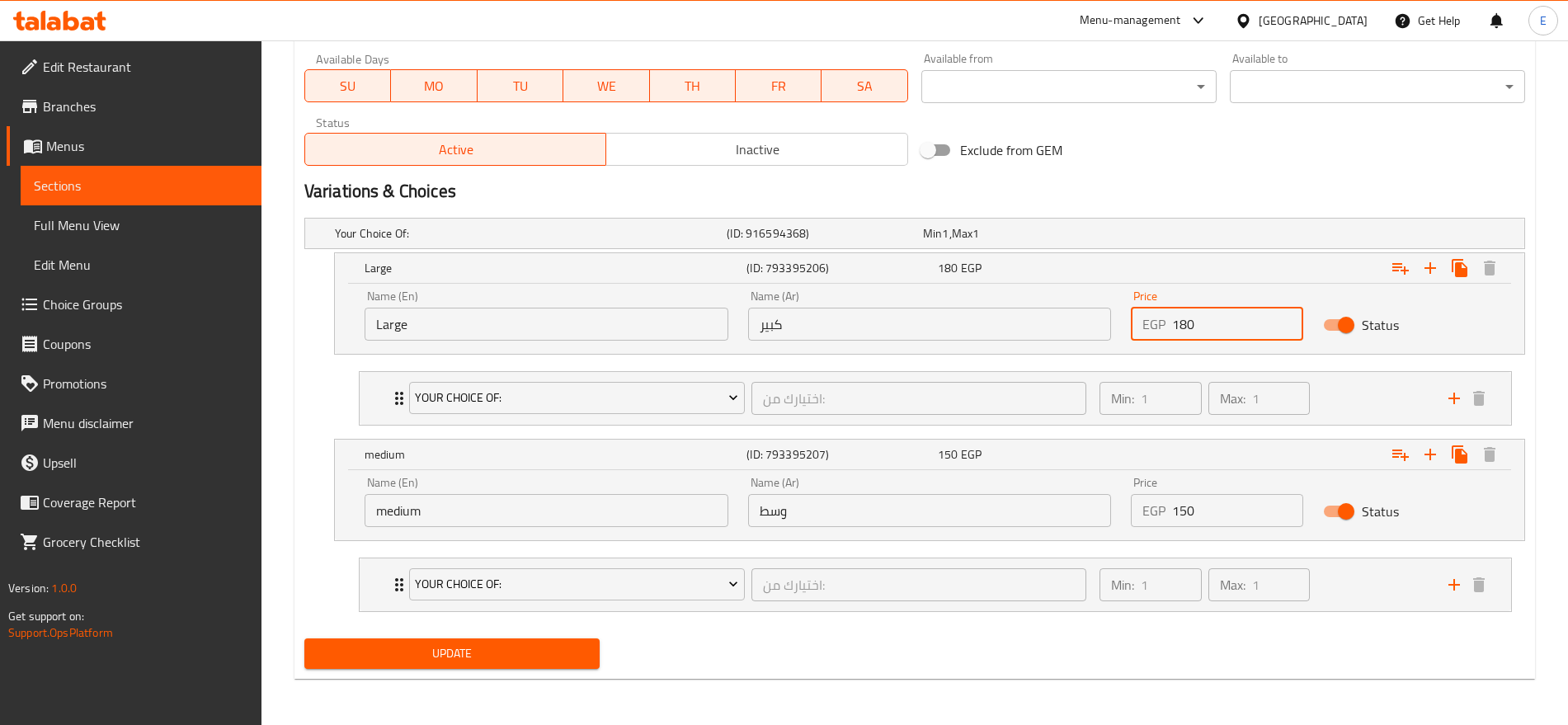
type input "180"
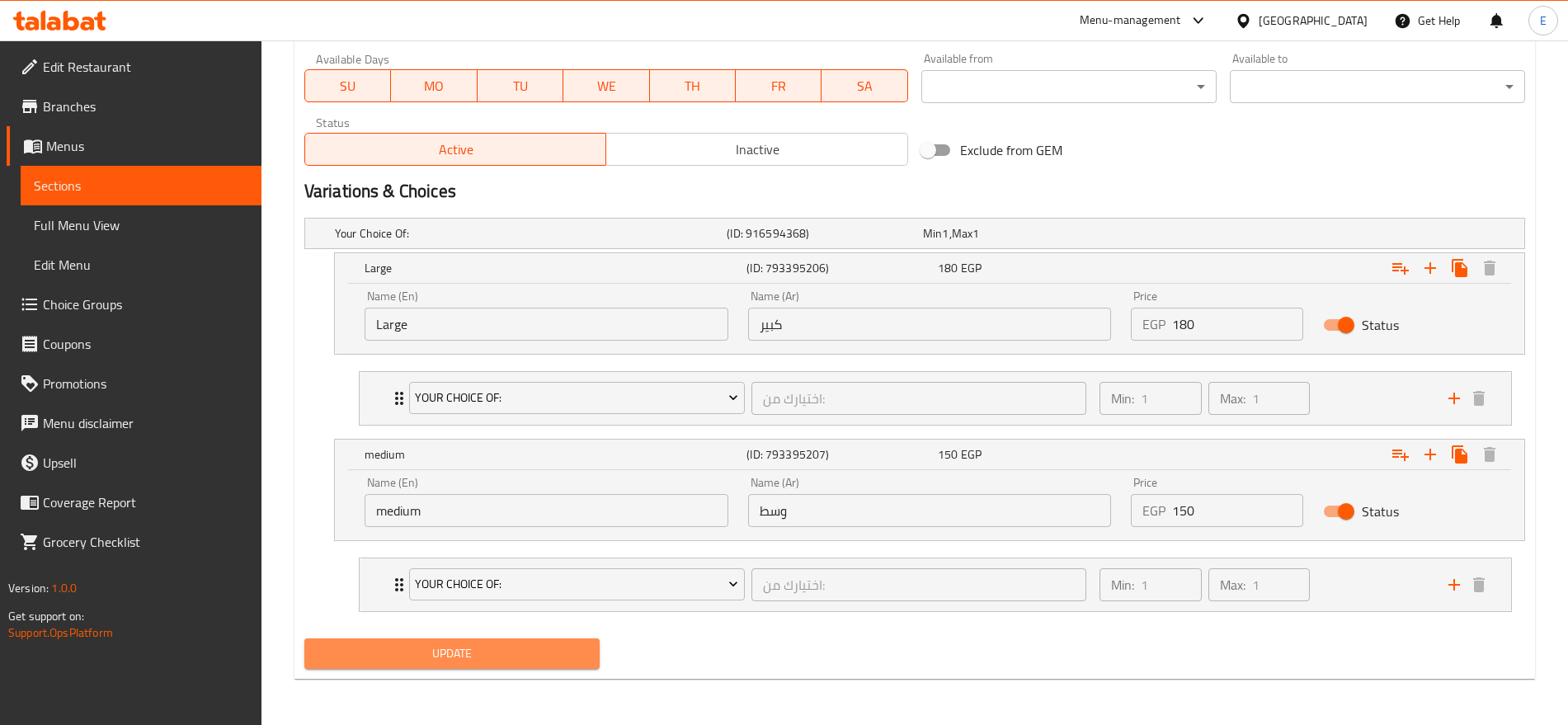
click at [497, 645] on span "Update" at bounding box center [452, 654] width 269 height 20
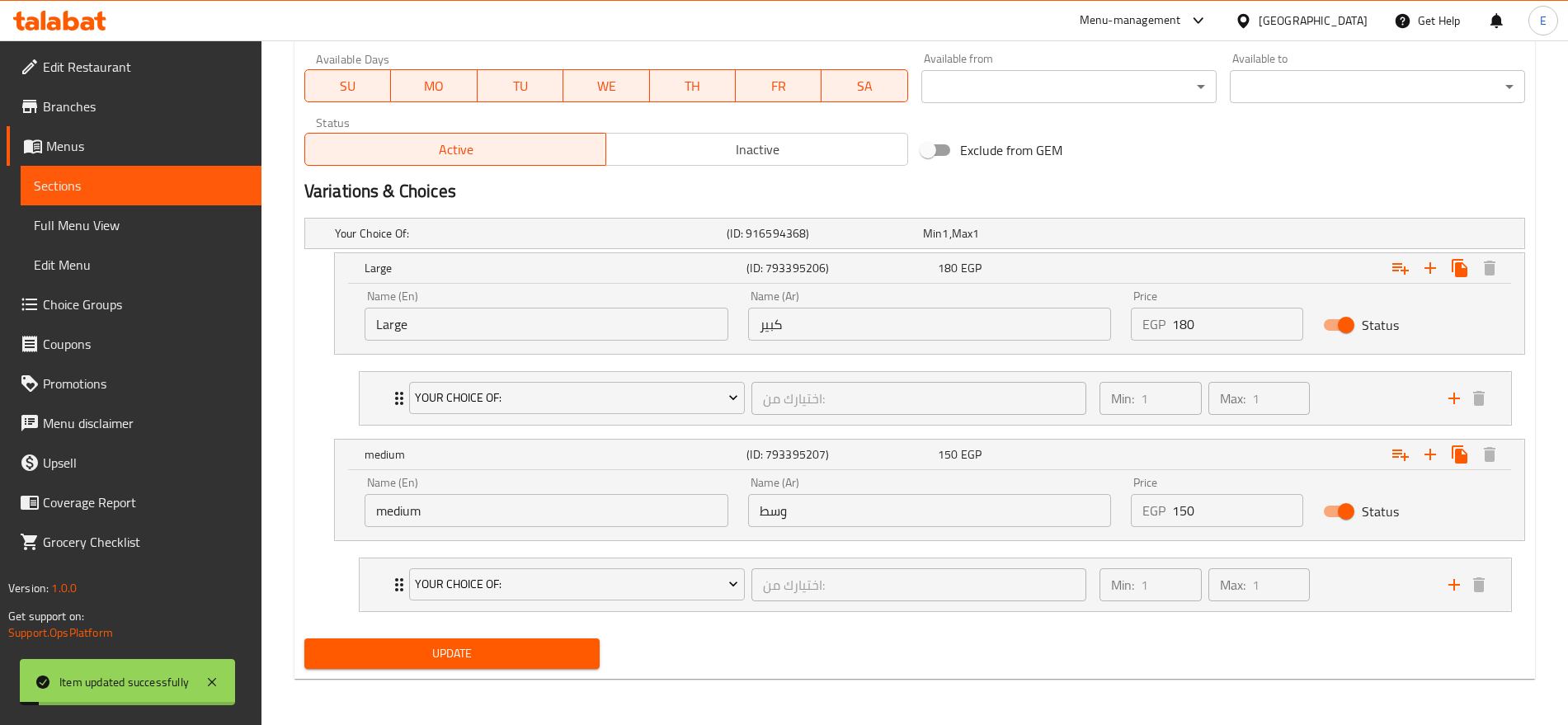
scroll to position [0, 0]
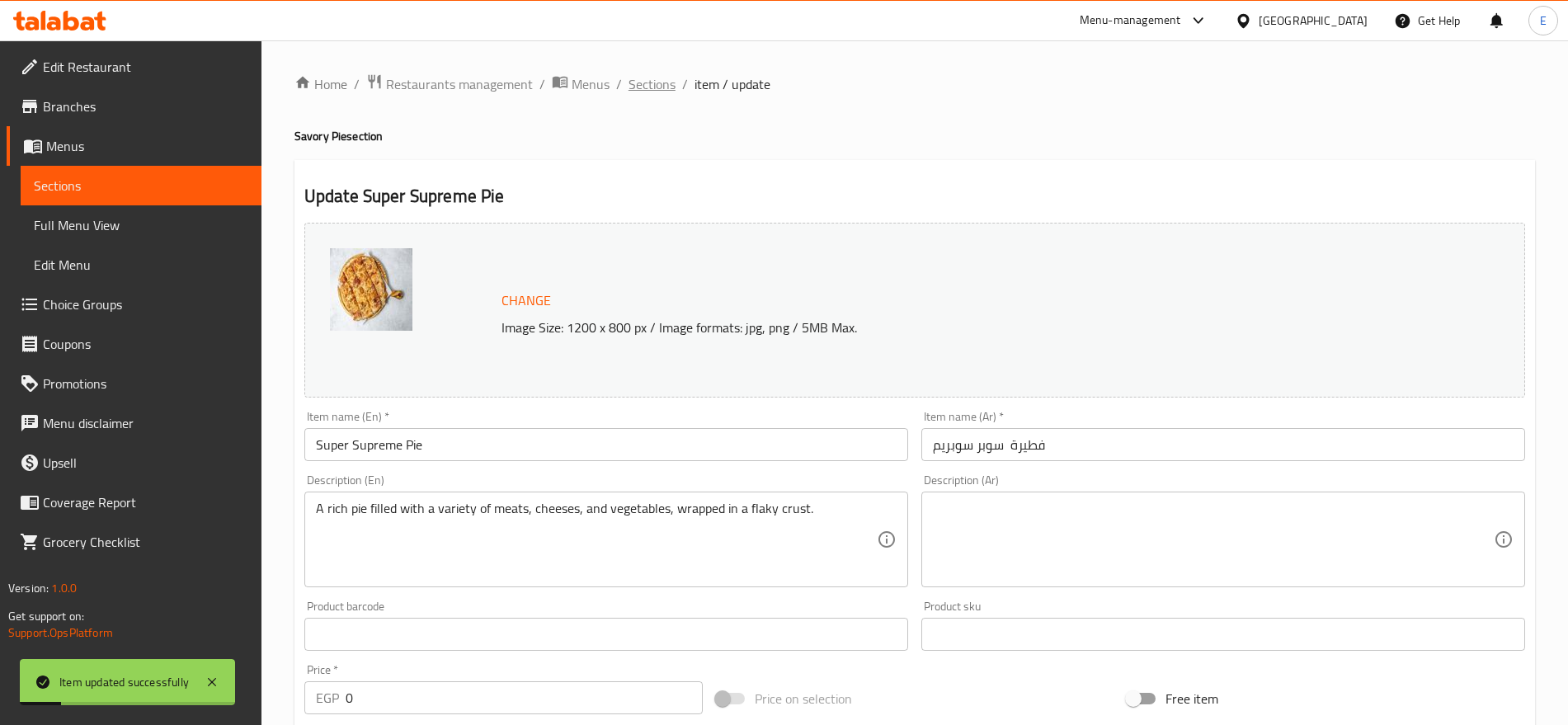
click at [628, 74] on span "Sections" at bounding box center [652, 83] width 47 height 19
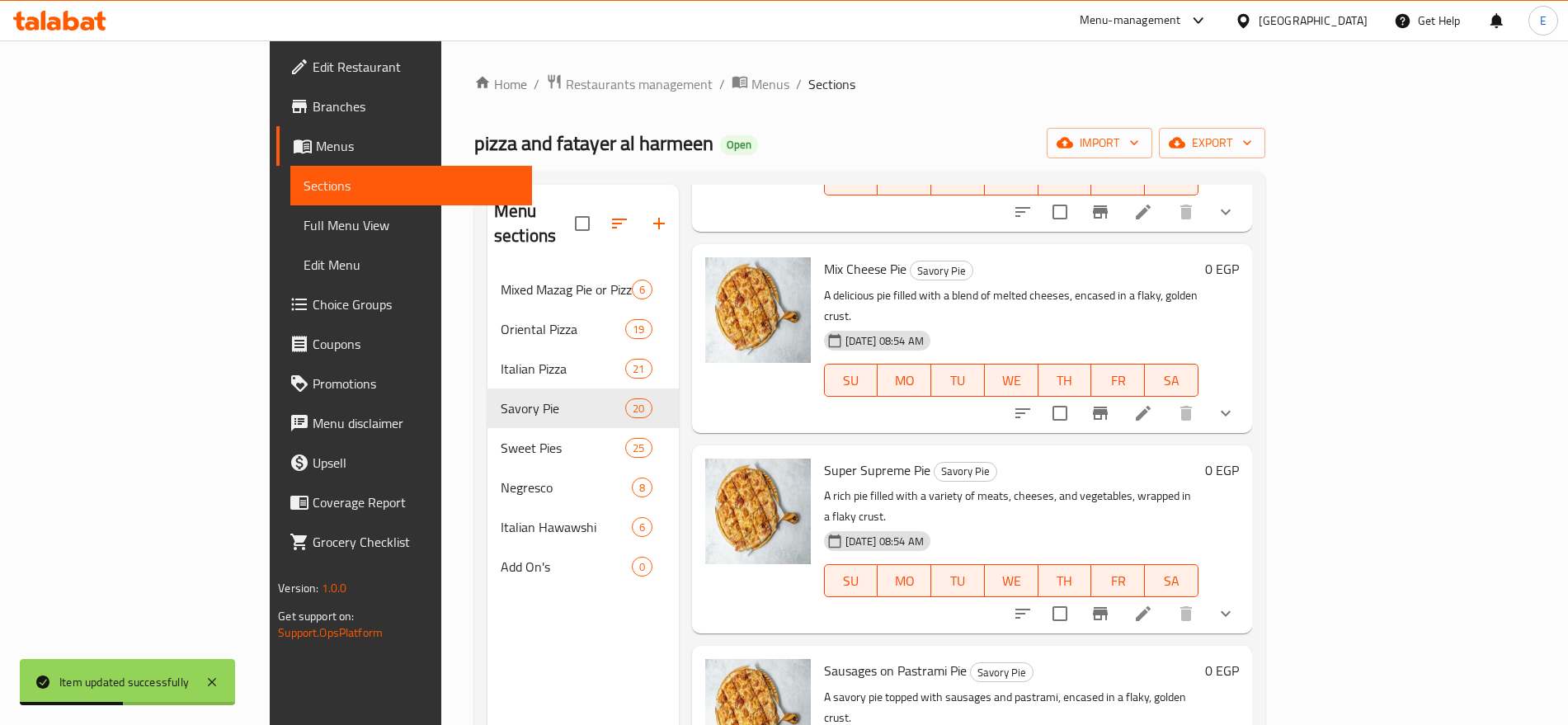
scroll to position [2369, 0]
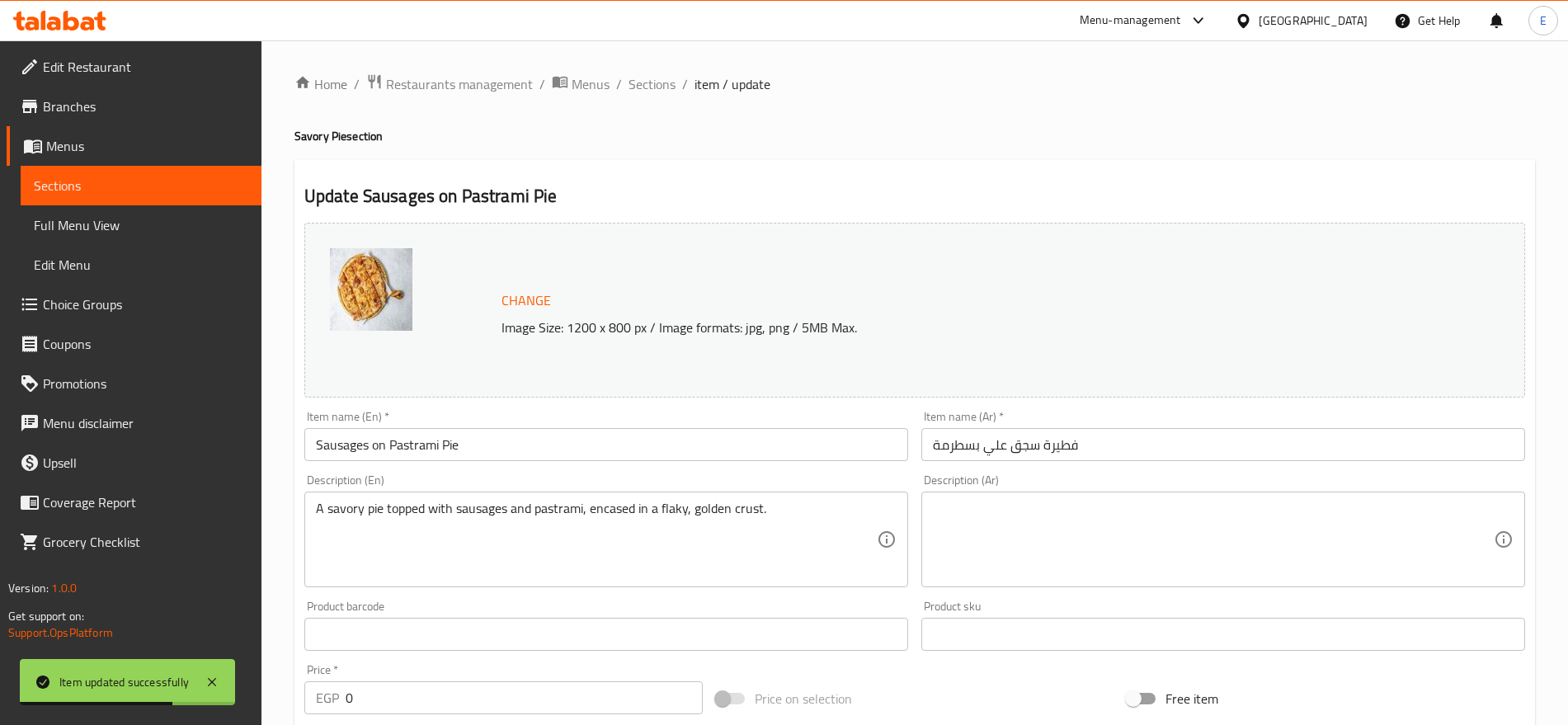
scroll to position [637, 0]
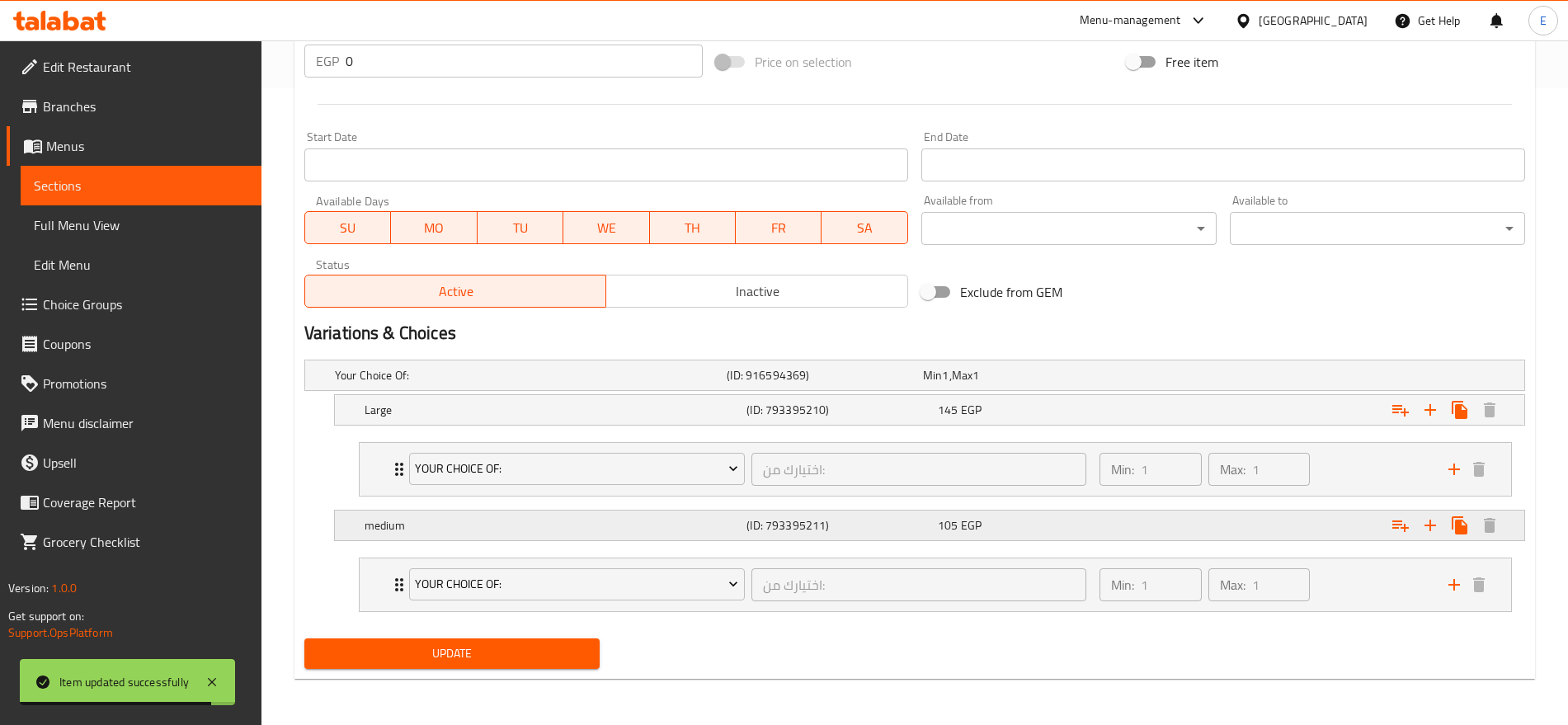
click at [1029, 383] on div "105 EGP" at bounding box center [1017, 376] width 190 height 17
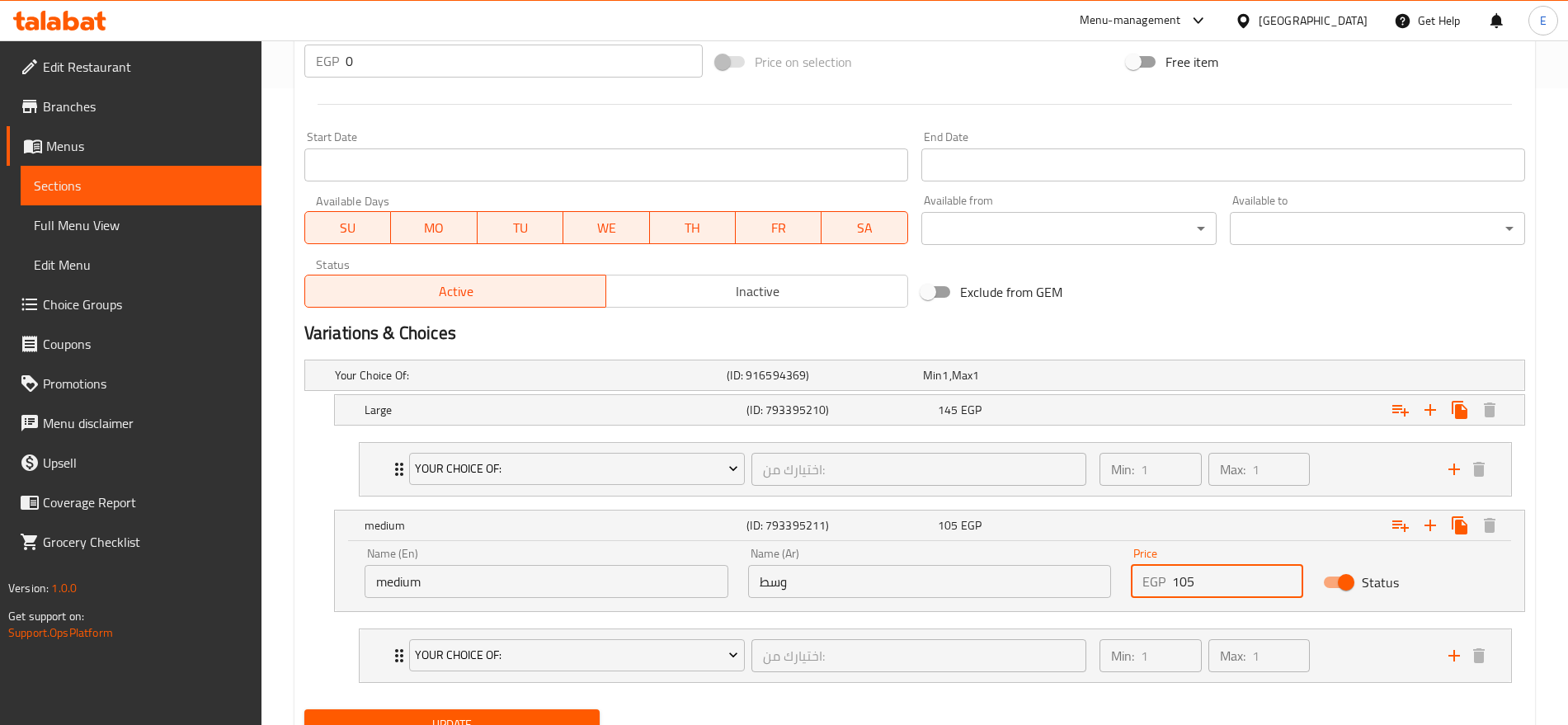
drag, startPoint x: 1203, startPoint y: 576, endPoint x: 1180, endPoint y: 581, distance: 23.5
click at [1180, 581] on input "105" at bounding box center [1237, 581] width 131 height 33
type input "150"
click at [1161, 379] on div "Expand" at bounding box center [1312, 375] width 392 height 6
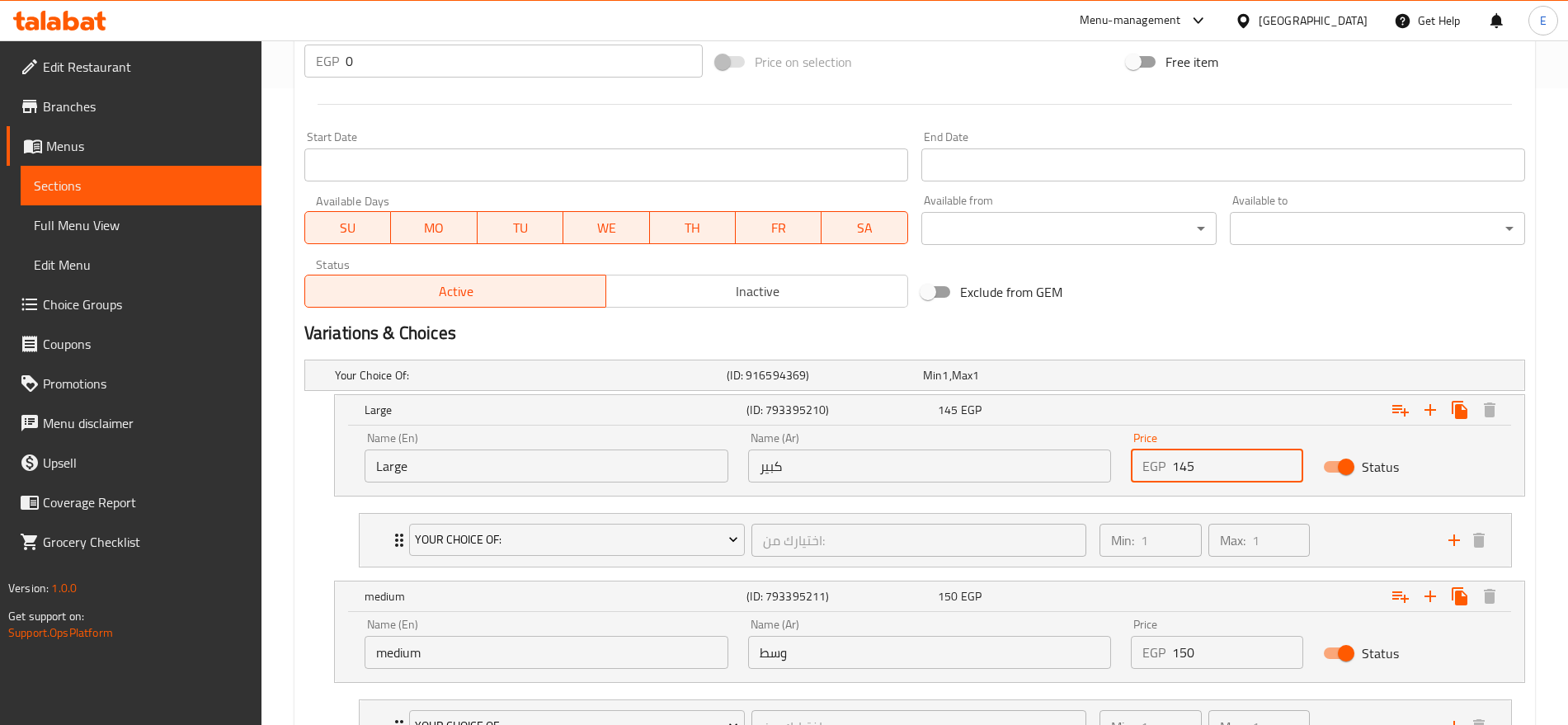
drag, startPoint x: 1204, startPoint y: 462, endPoint x: 1178, endPoint y: 466, distance: 26.3
click at [1178, 466] on input "145" at bounding box center [1237, 467] width 131 height 33
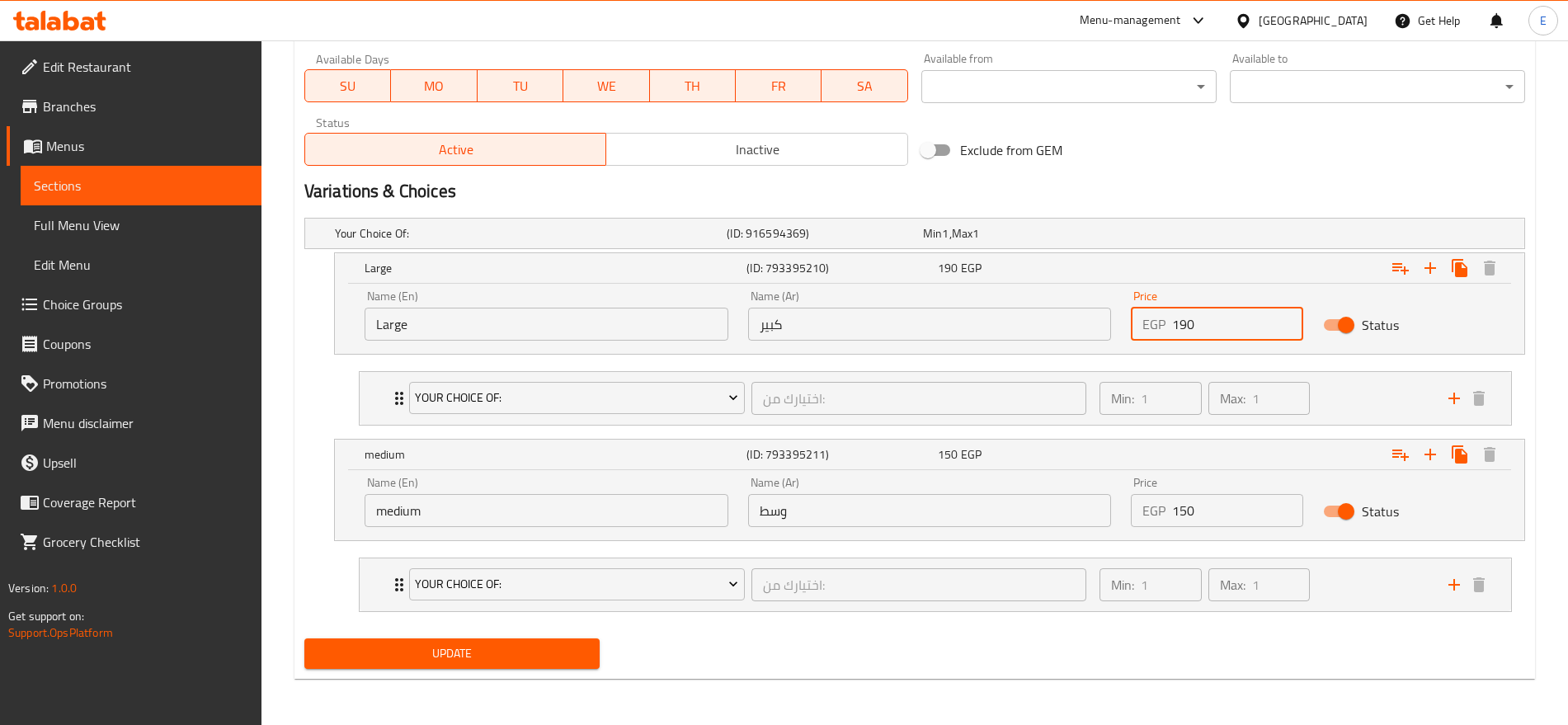
type input "190"
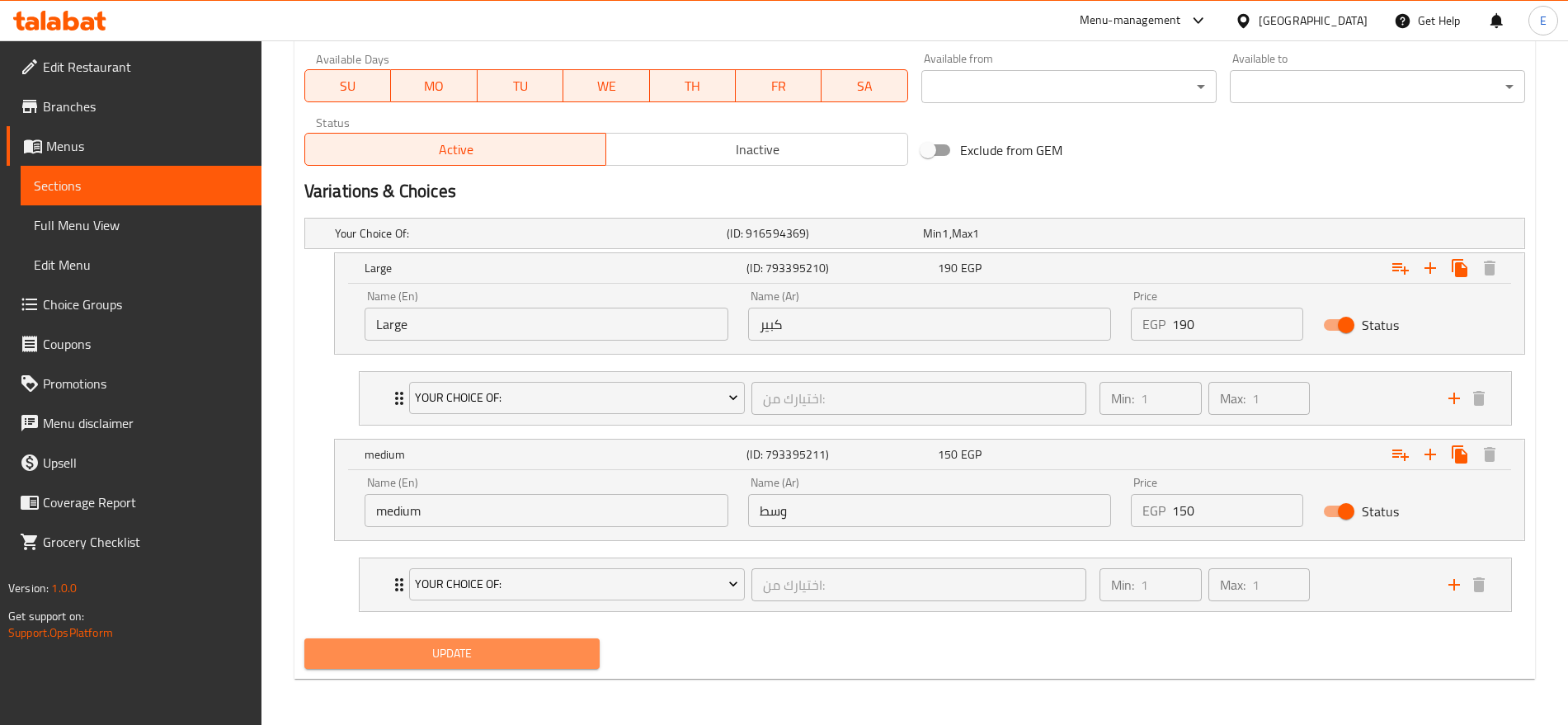
click at [473, 656] on span "Update" at bounding box center [452, 654] width 269 height 20
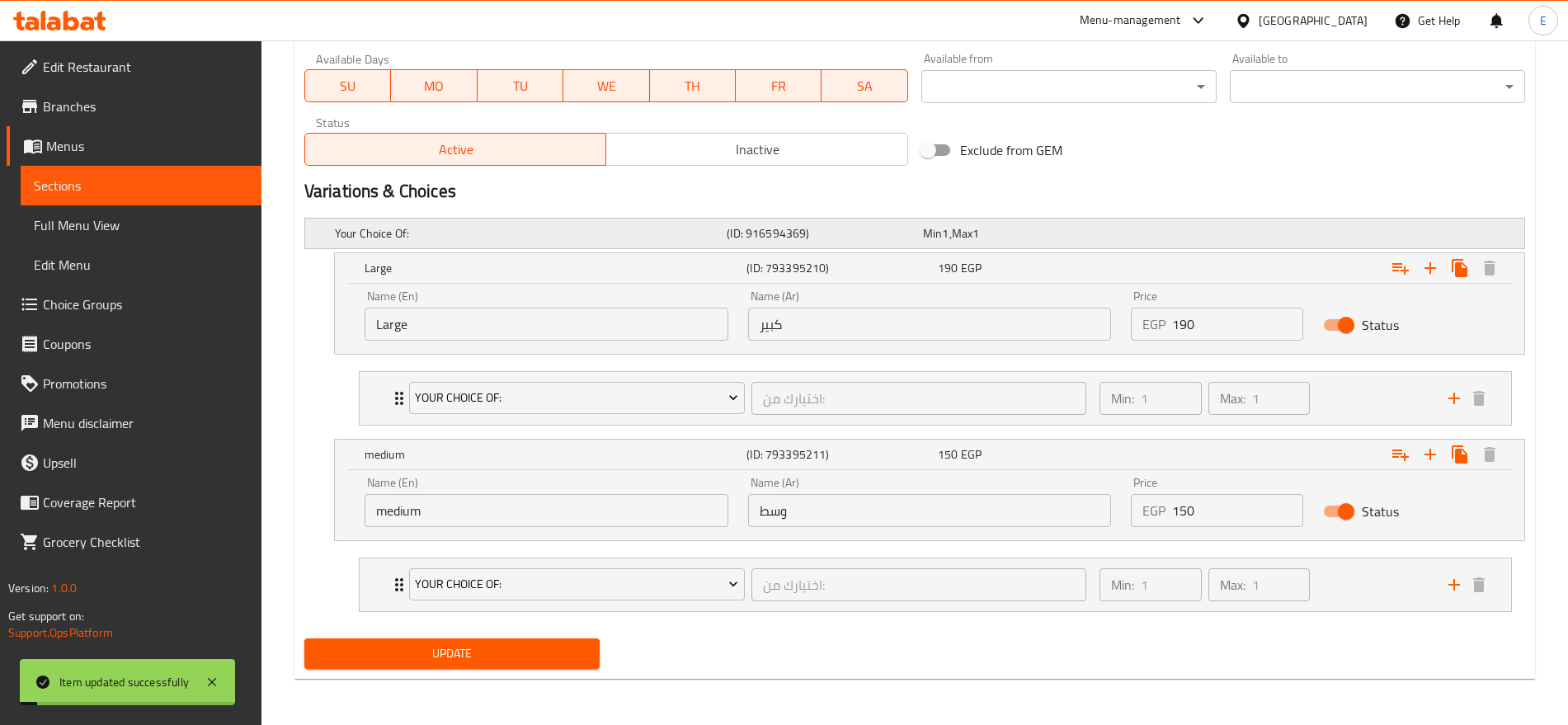
scroll to position [0, 0]
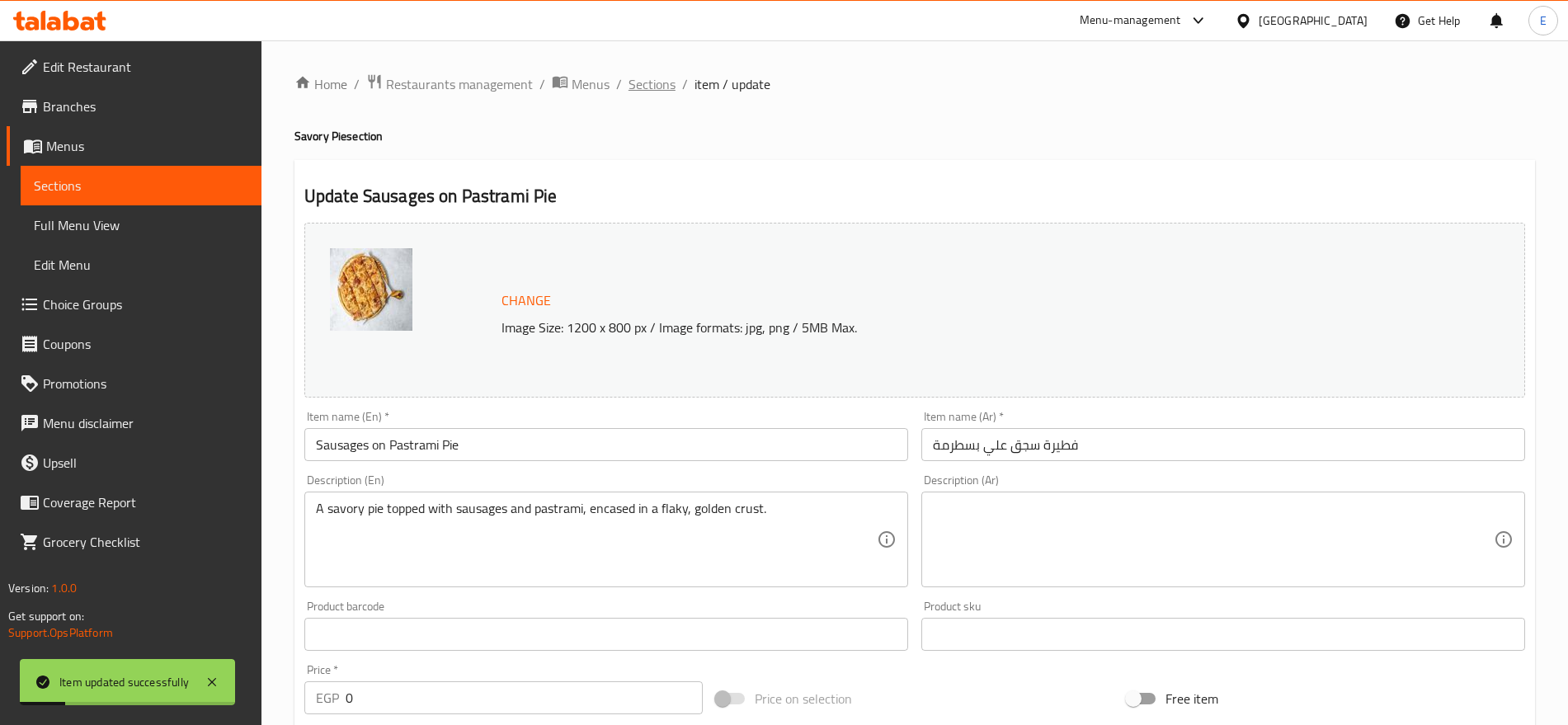
click at [644, 92] on span "Sections" at bounding box center [652, 83] width 47 height 19
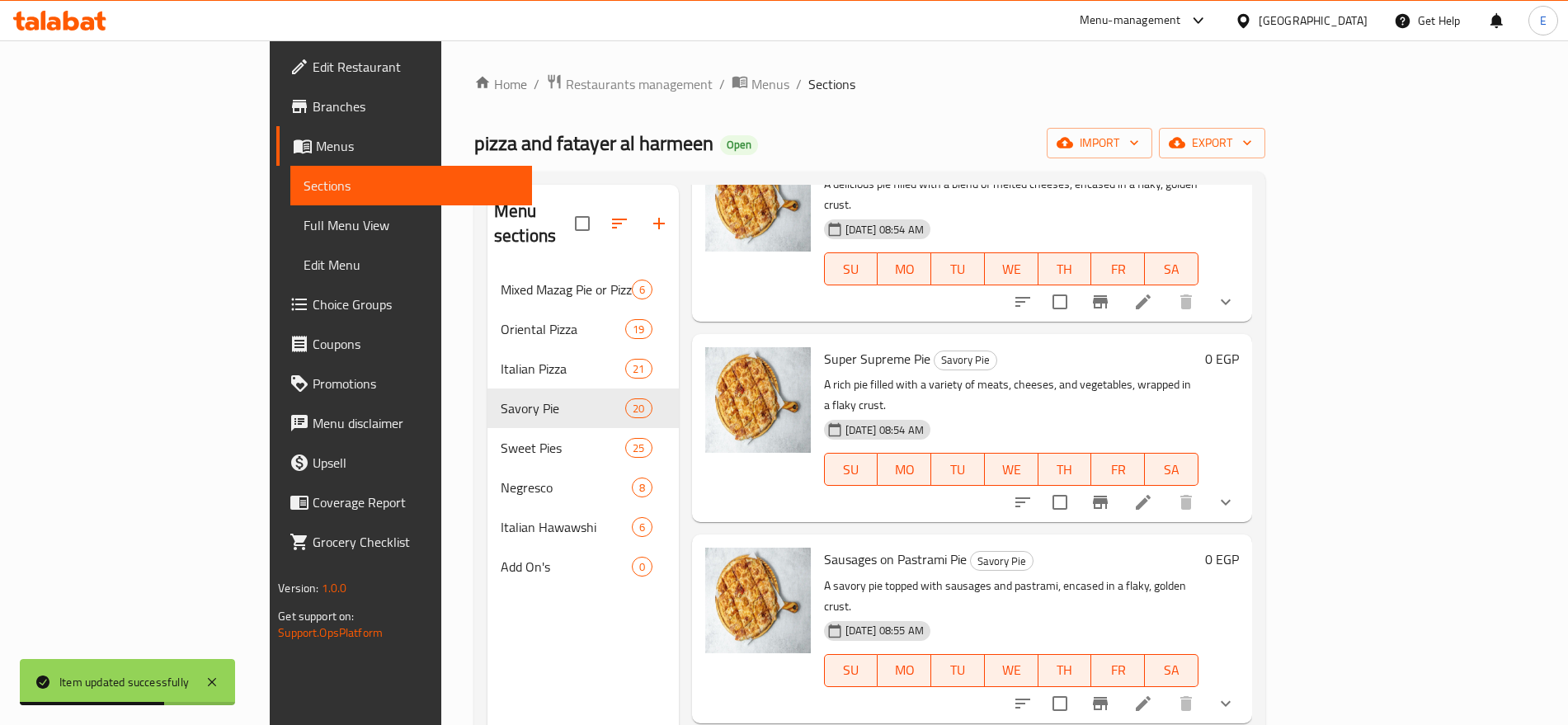
scroll to position [2459, 0]
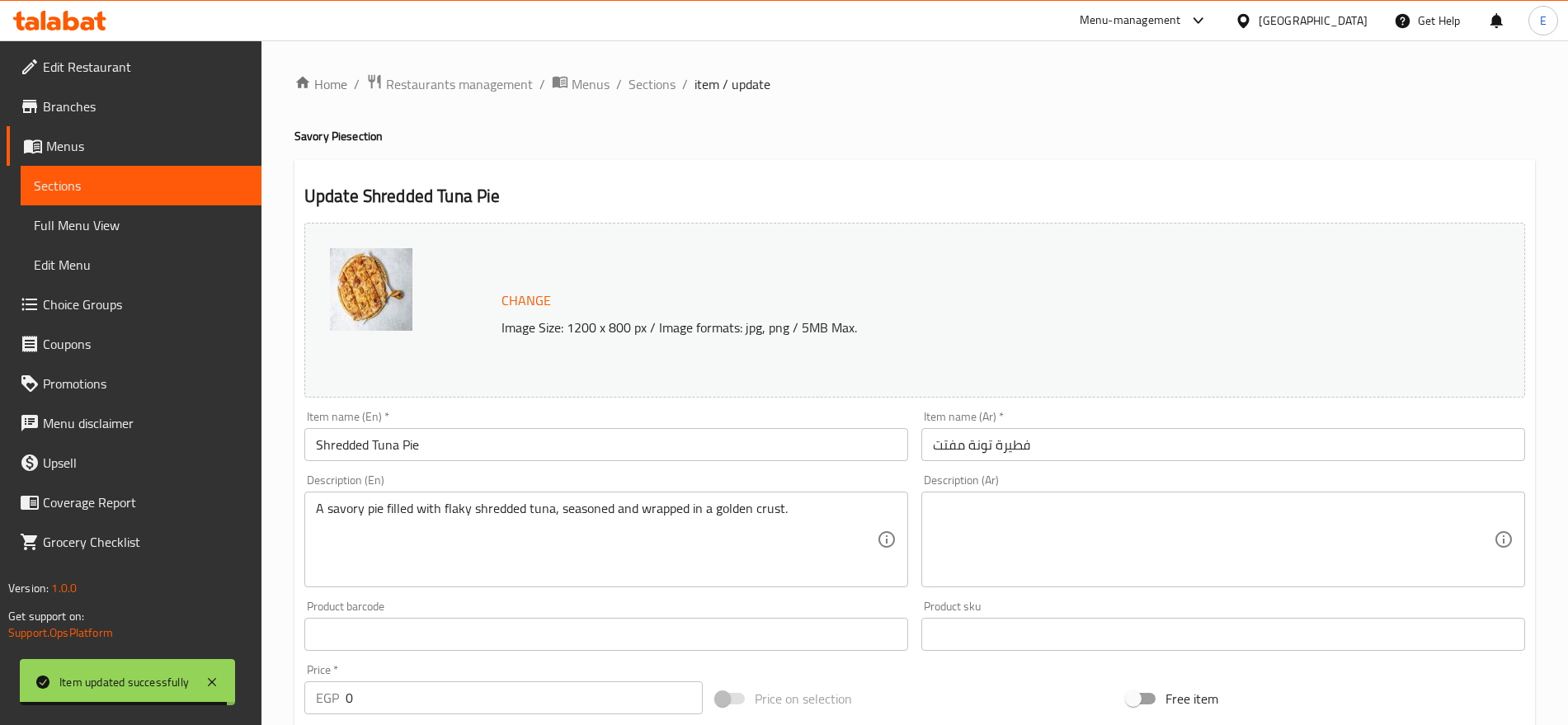
scroll to position [637, 0]
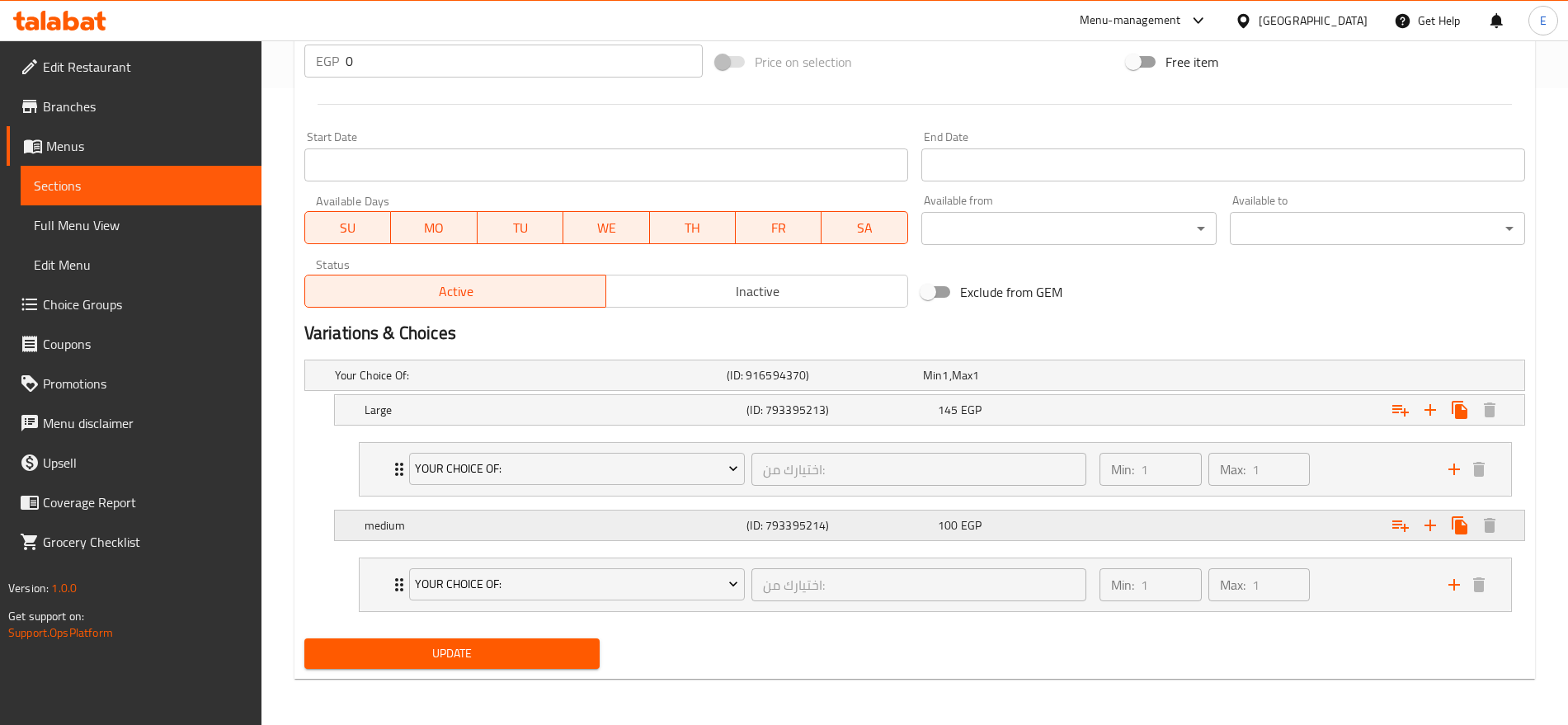
click at [1089, 383] on div "100 EGP" at bounding box center [1017, 376] width 190 height 17
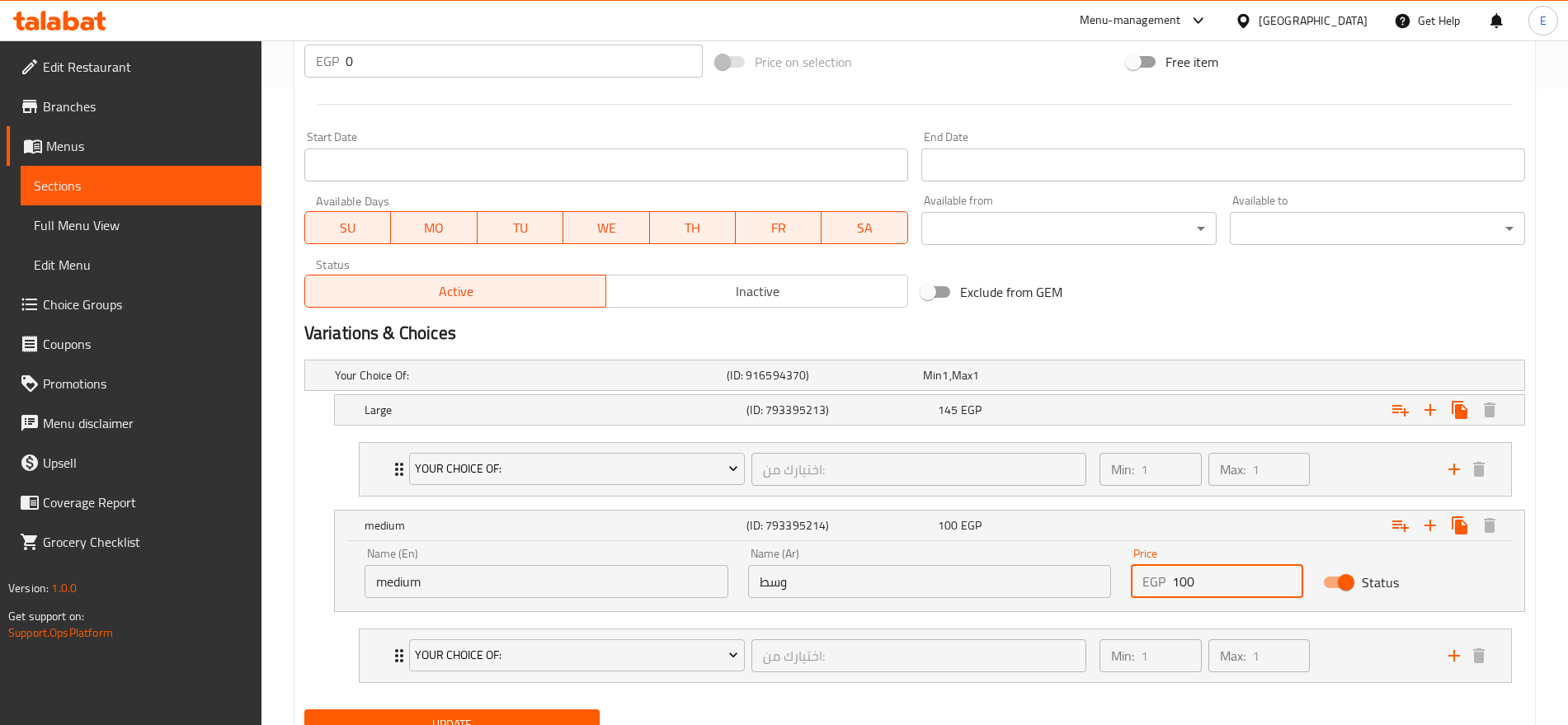
drag, startPoint x: 1224, startPoint y: 586, endPoint x: 1181, endPoint y: 582, distance: 43.2
click at [1181, 582] on input "100" at bounding box center [1237, 581] width 131 height 33
type input "135"
click at [1079, 383] on div "145 EGP" at bounding box center [1017, 376] width 190 height 17
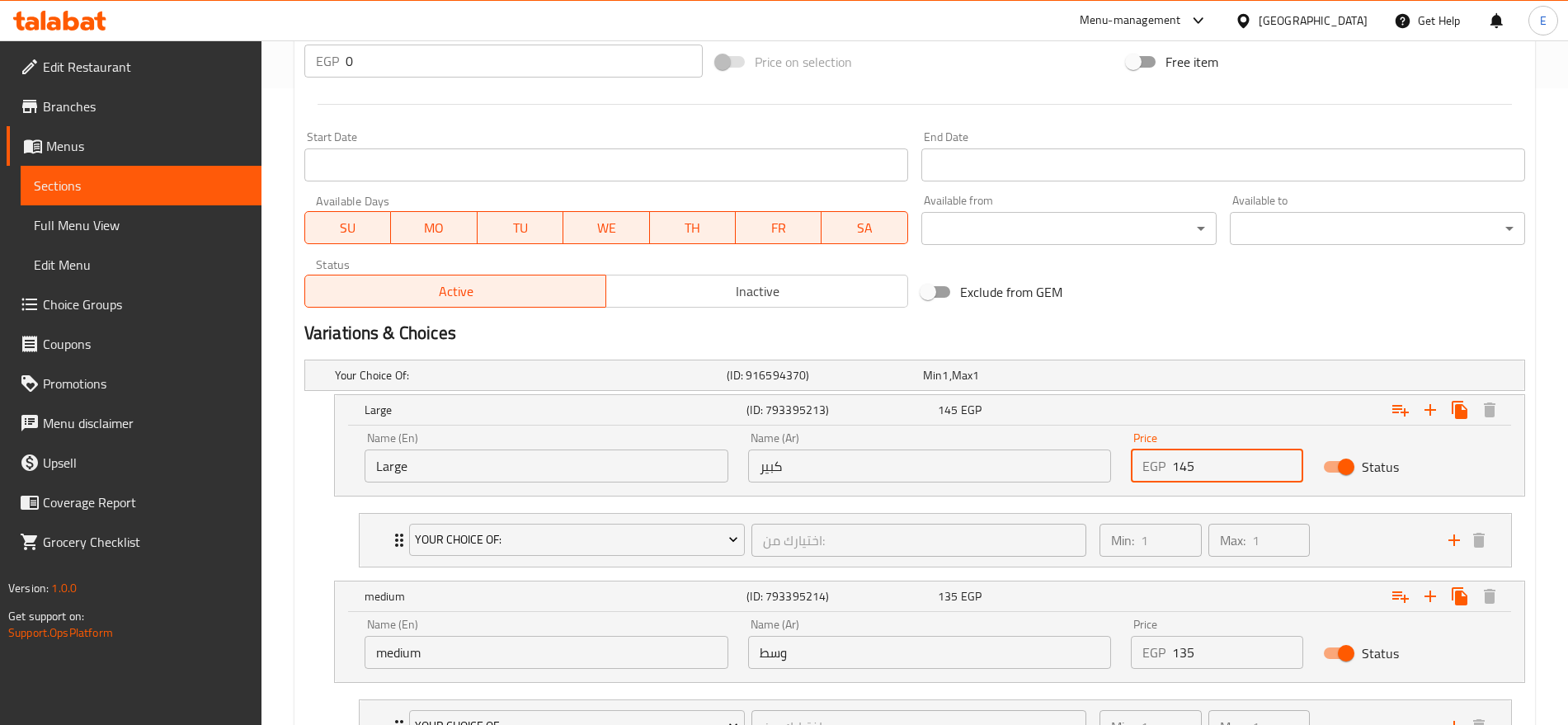
drag, startPoint x: 1210, startPoint y: 470, endPoint x: 1182, endPoint y: 466, distance: 28.3
click at [1182, 466] on input "145" at bounding box center [1237, 467] width 131 height 33
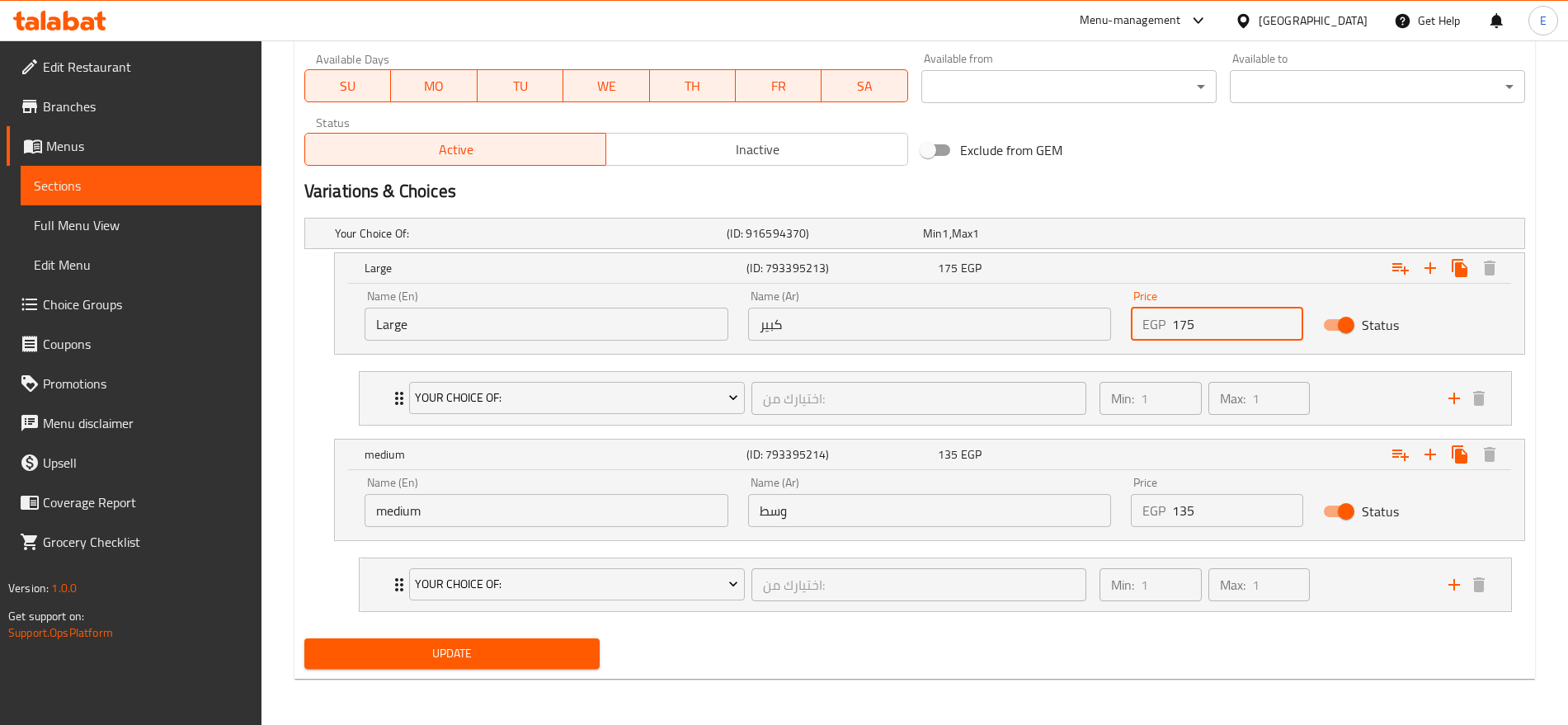
type input "175"
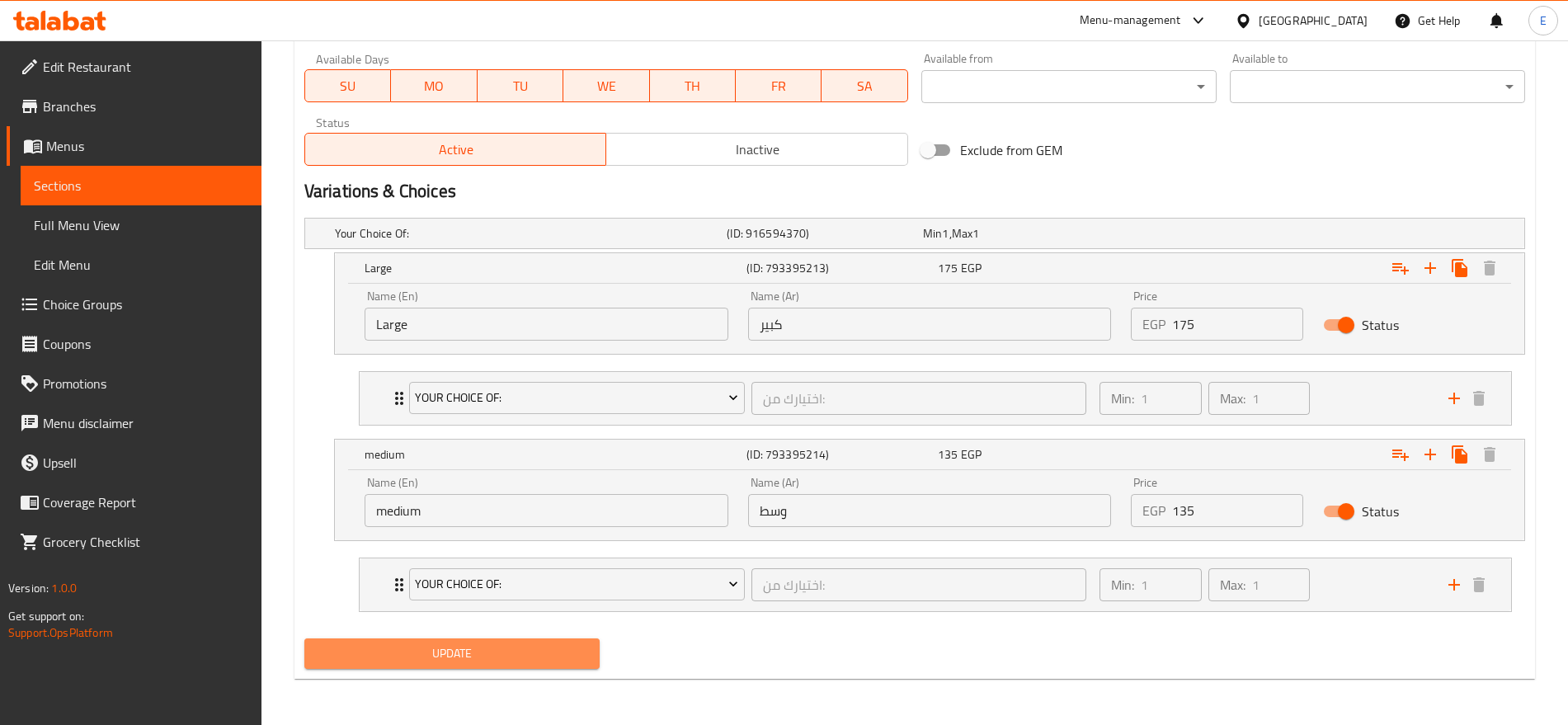
click at [469, 641] on button "Update" at bounding box center [452, 654] width 295 height 31
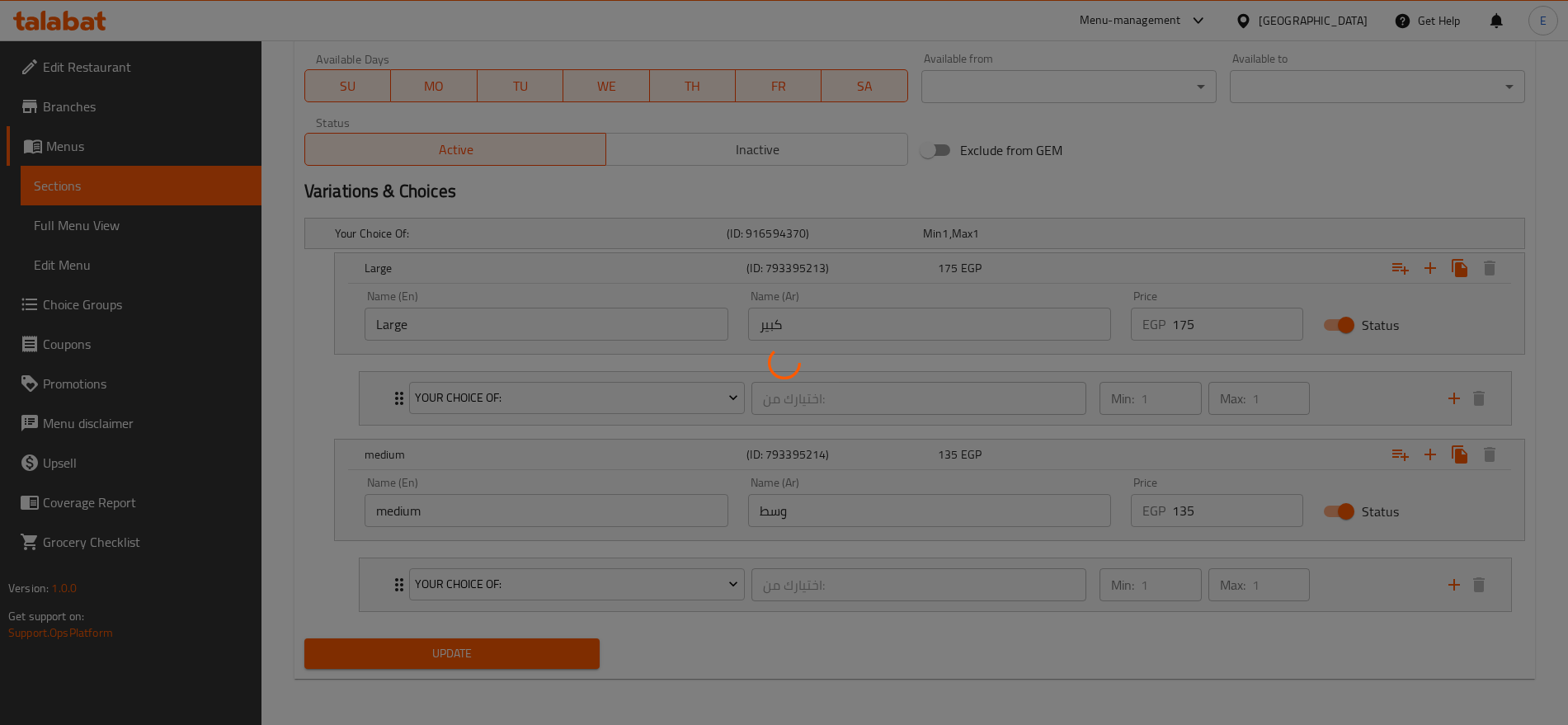
scroll to position [0, 0]
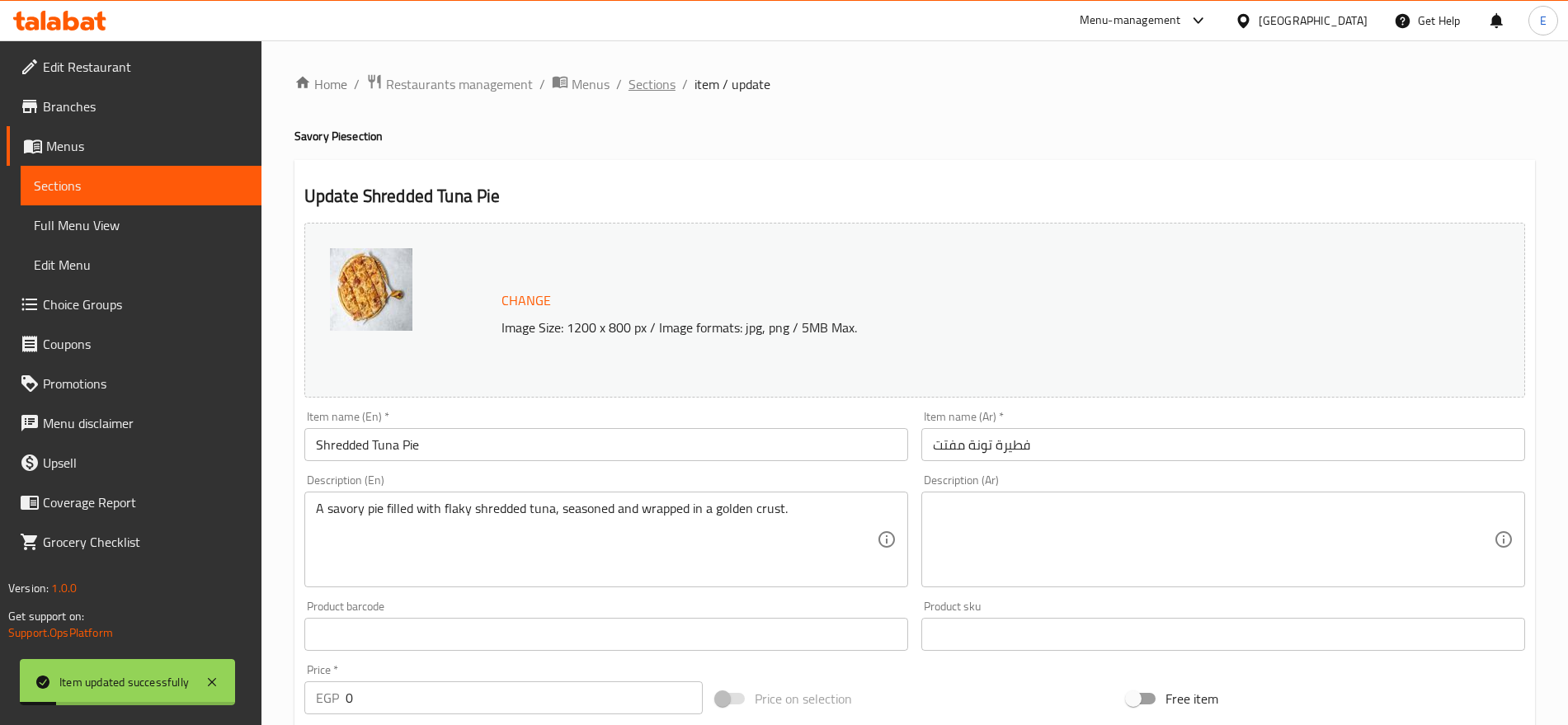
click at [628, 74] on span "Sections" at bounding box center [652, 83] width 47 height 19
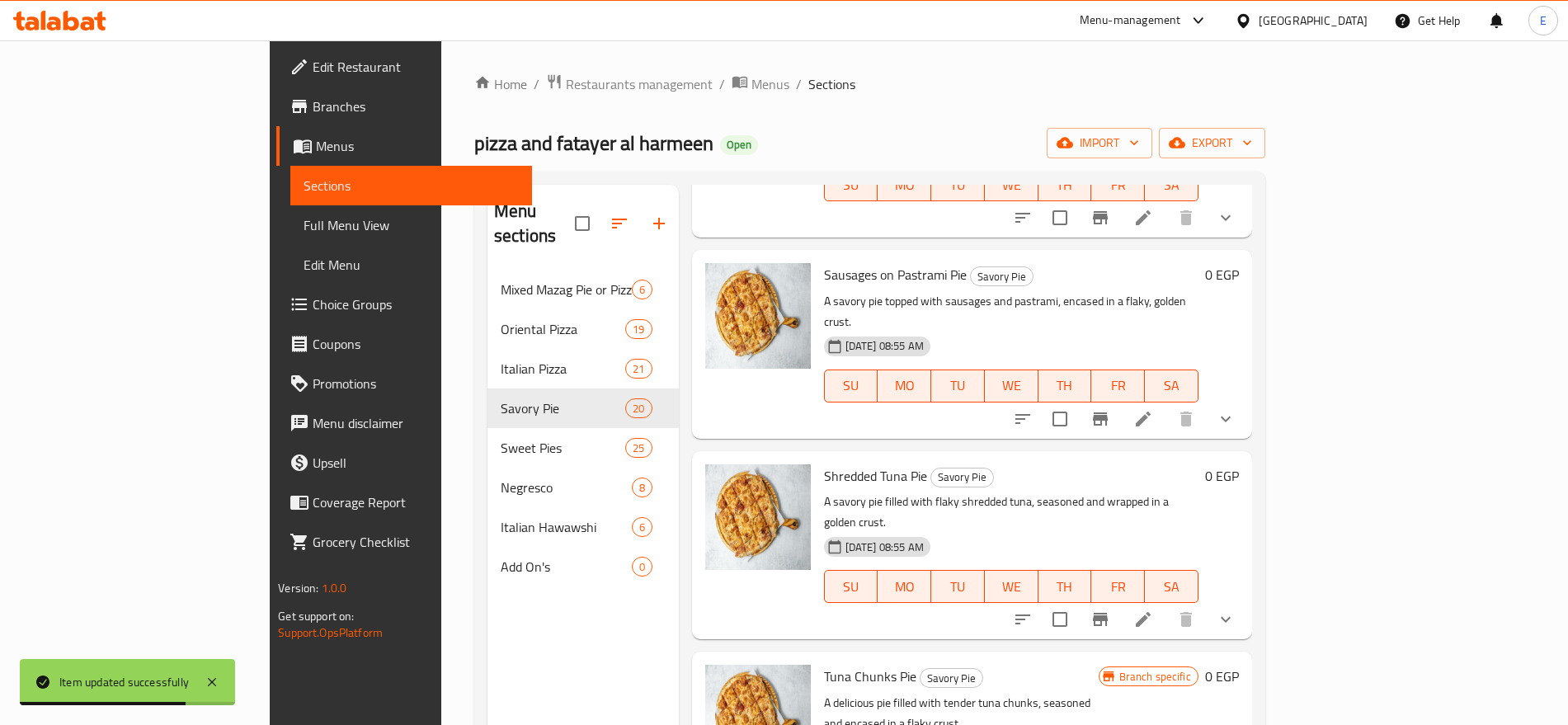
scroll to position [2768, 0]
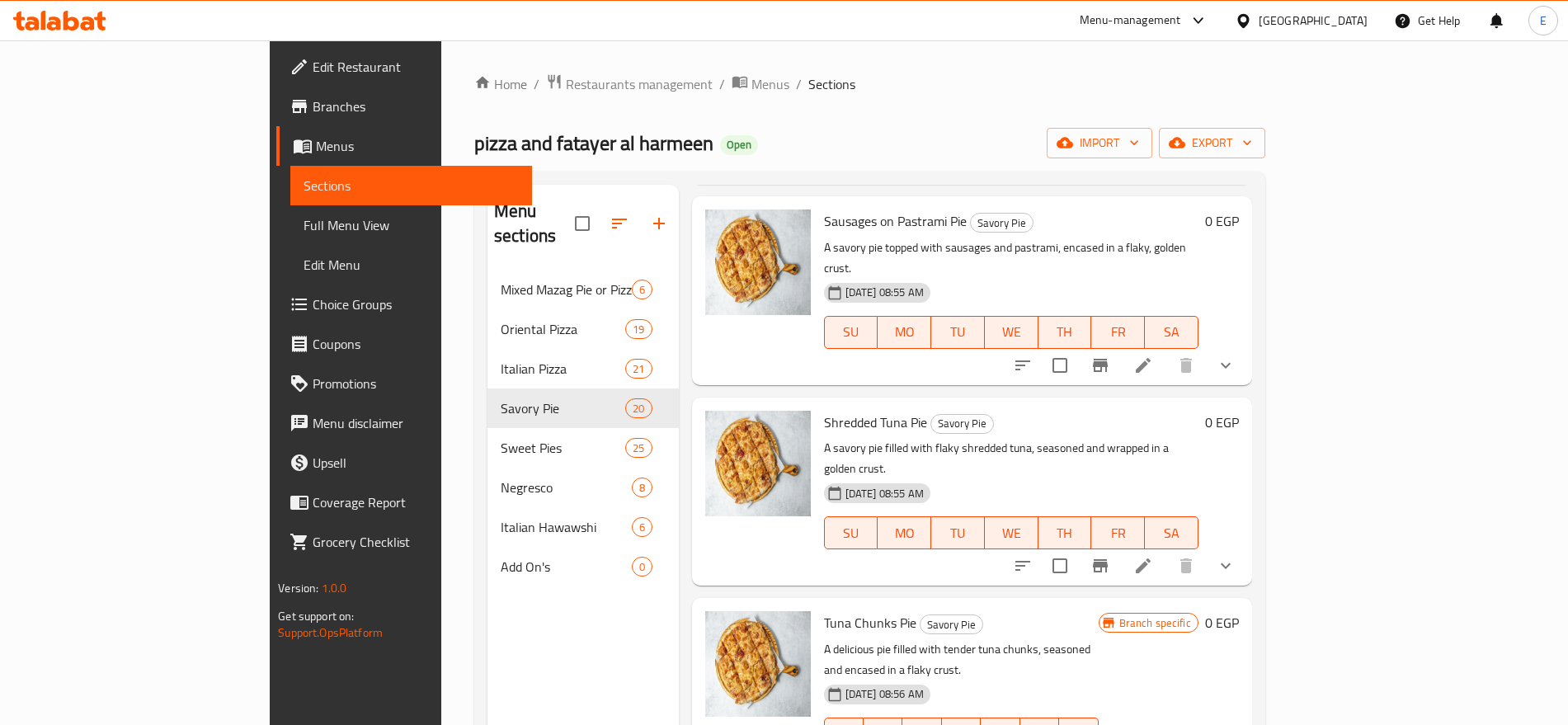
scroll to position [2808, 0]
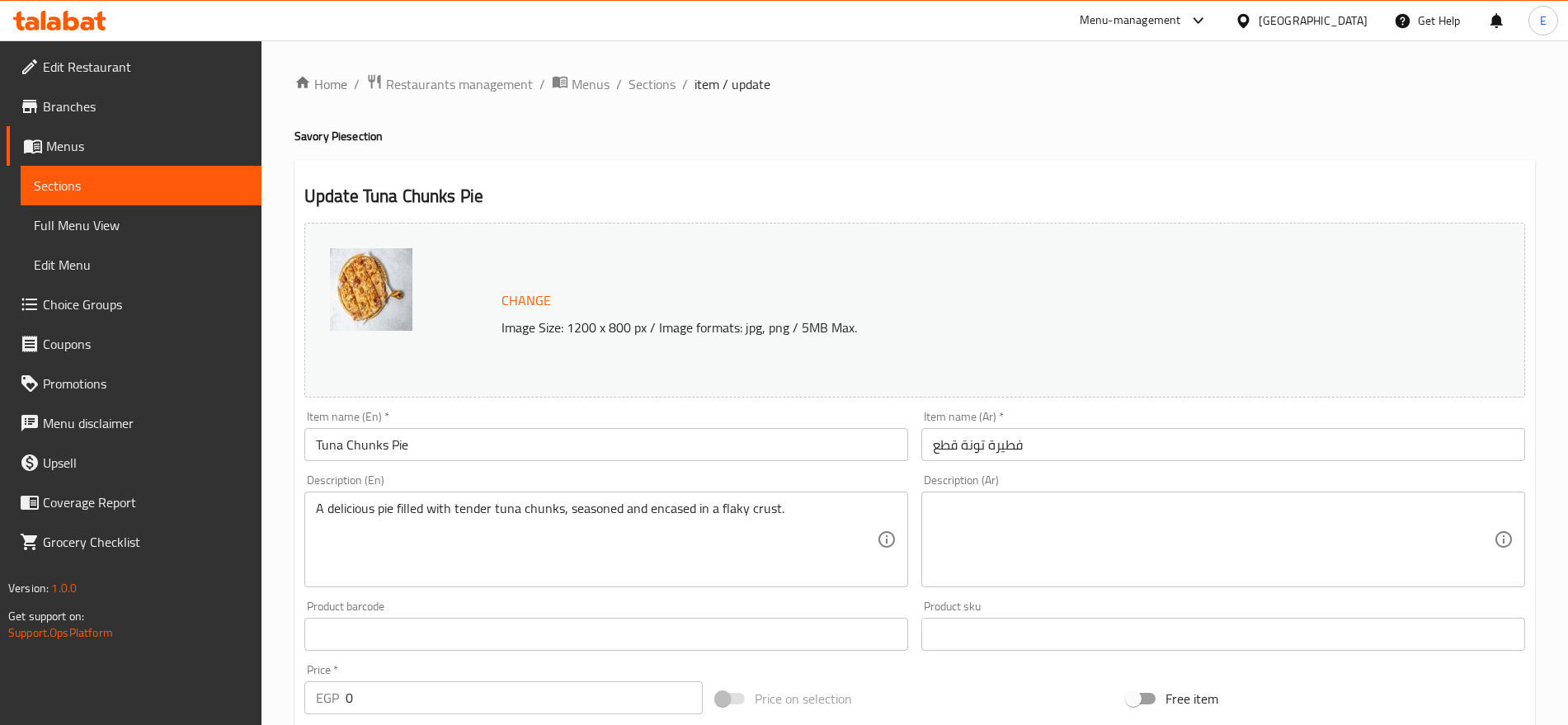
scroll to position [492, 0]
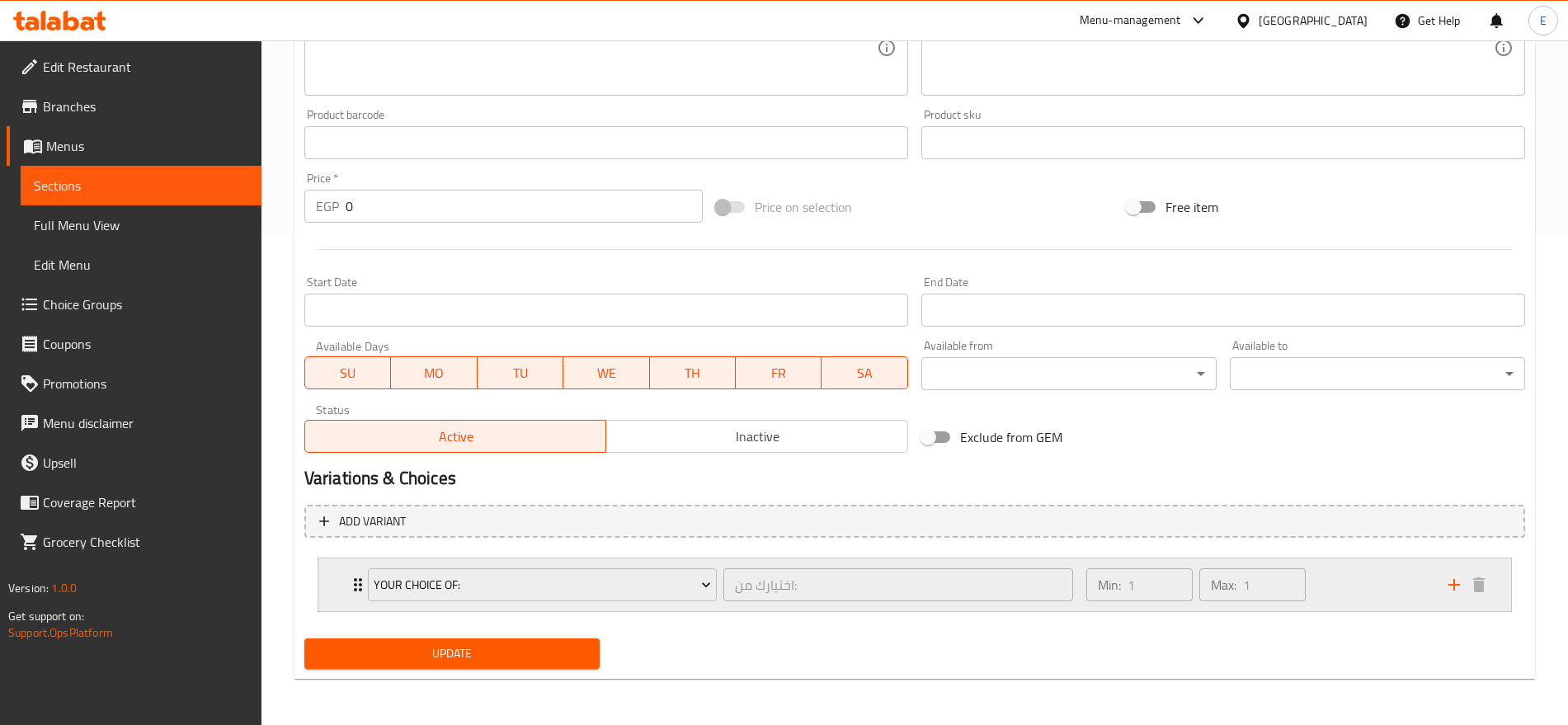
click at [340, 586] on div "Your Choice Of: اختيارك من: ​ Min: 1 ​ Max: 1 ​" at bounding box center [915, 584] width 1193 height 53
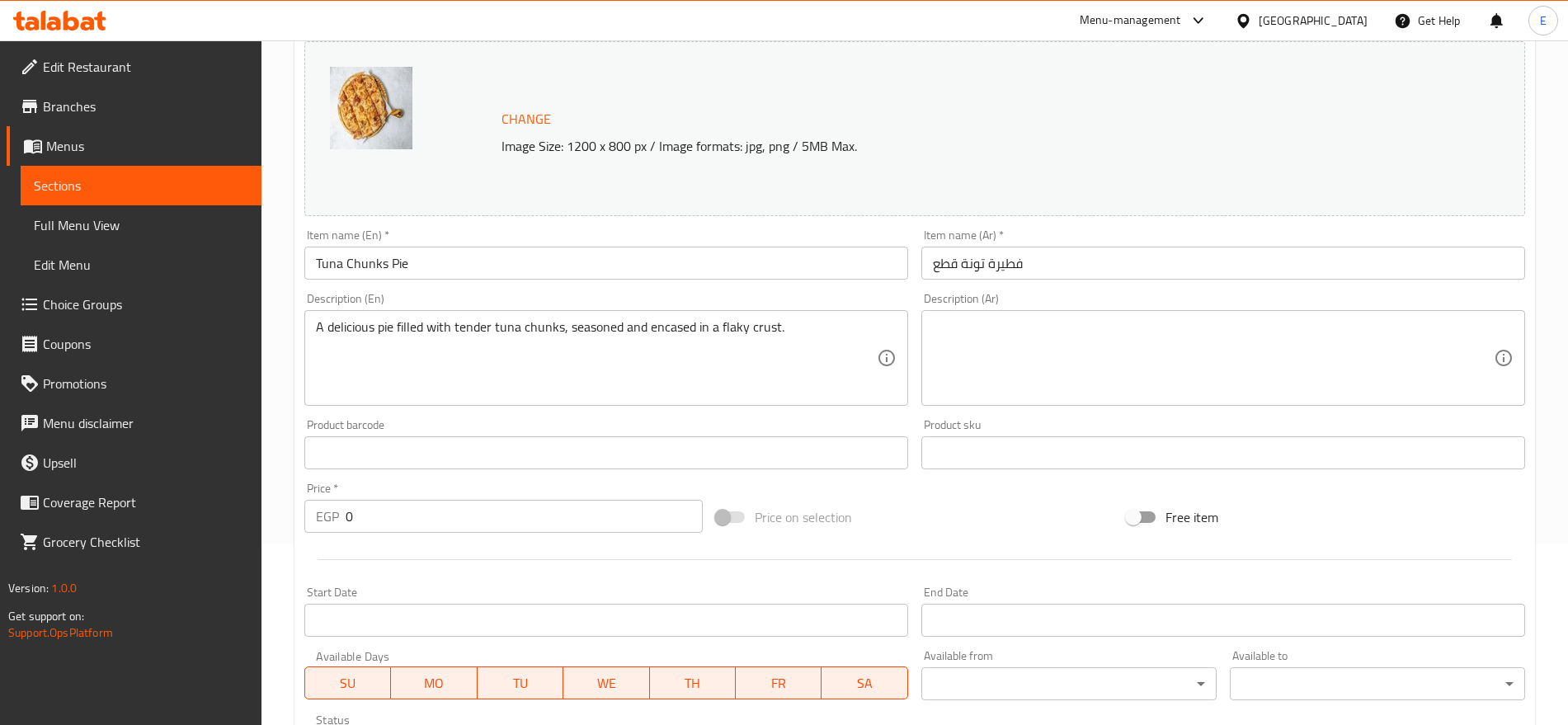
scroll to position [182, 0]
drag, startPoint x: 360, startPoint y: 520, endPoint x: 304, endPoint y: 513, distance: 56.4
click at [305, 513] on div "EGP 0 Price *" at bounding box center [504, 516] width 398 height 33
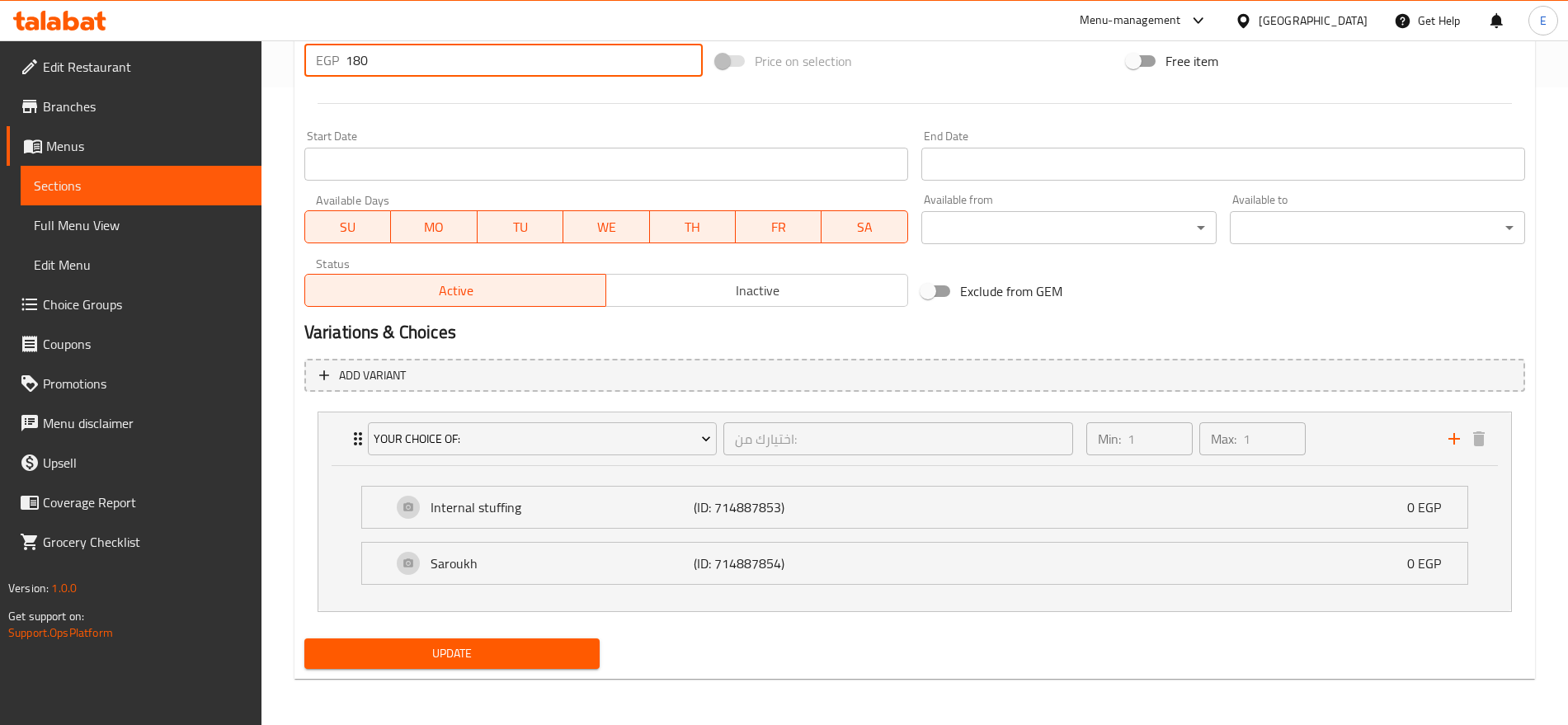
type input "180"
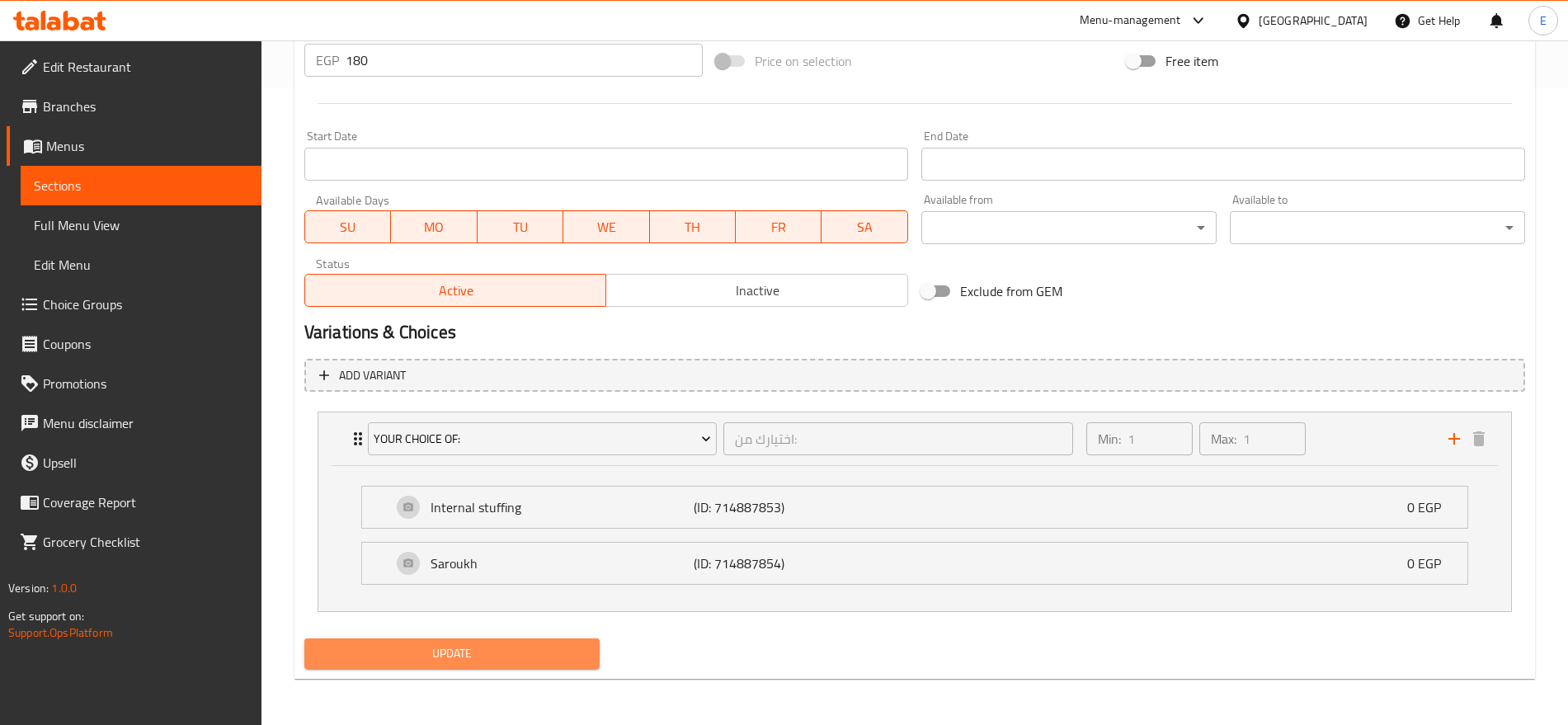
click at [467, 646] on span "Update" at bounding box center [452, 654] width 269 height 20
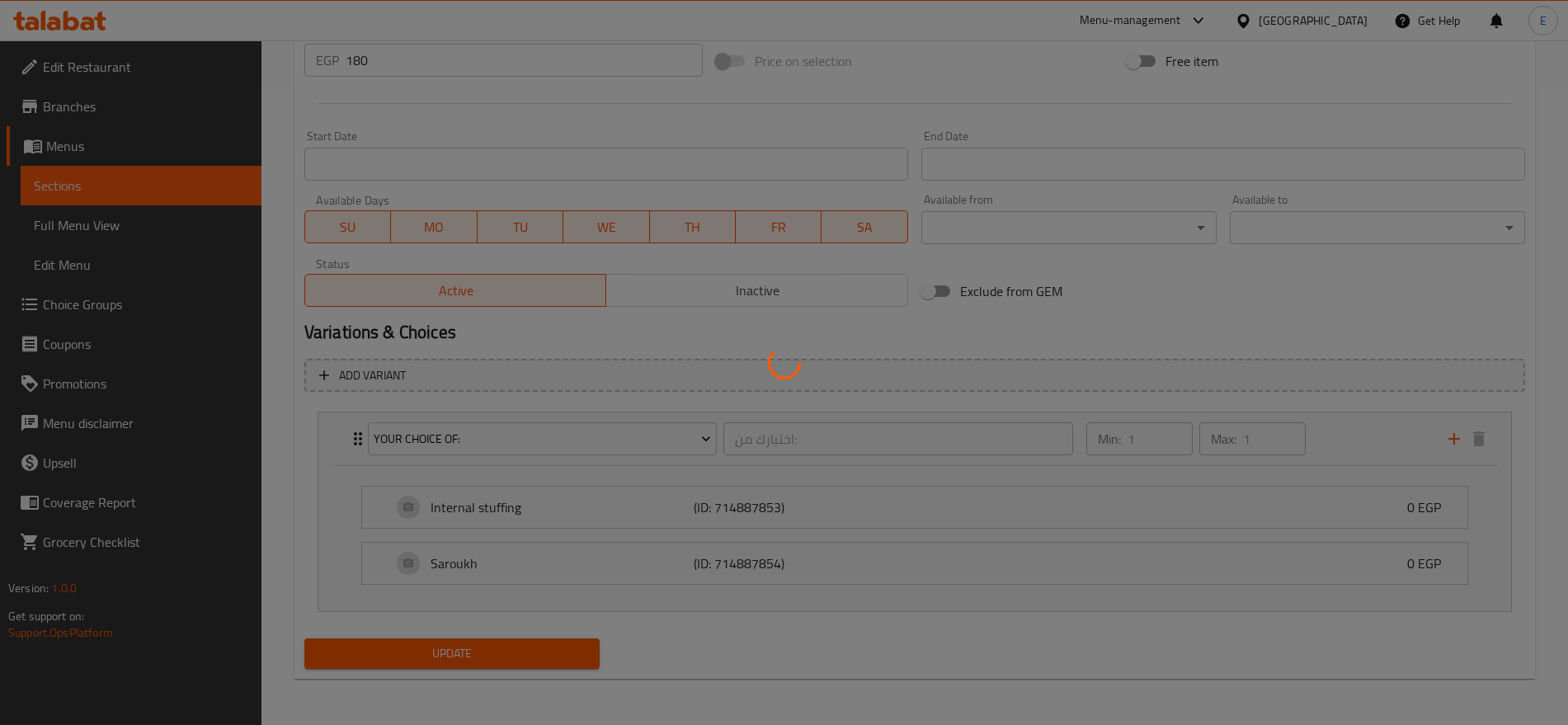
scroll to position [0, 0]
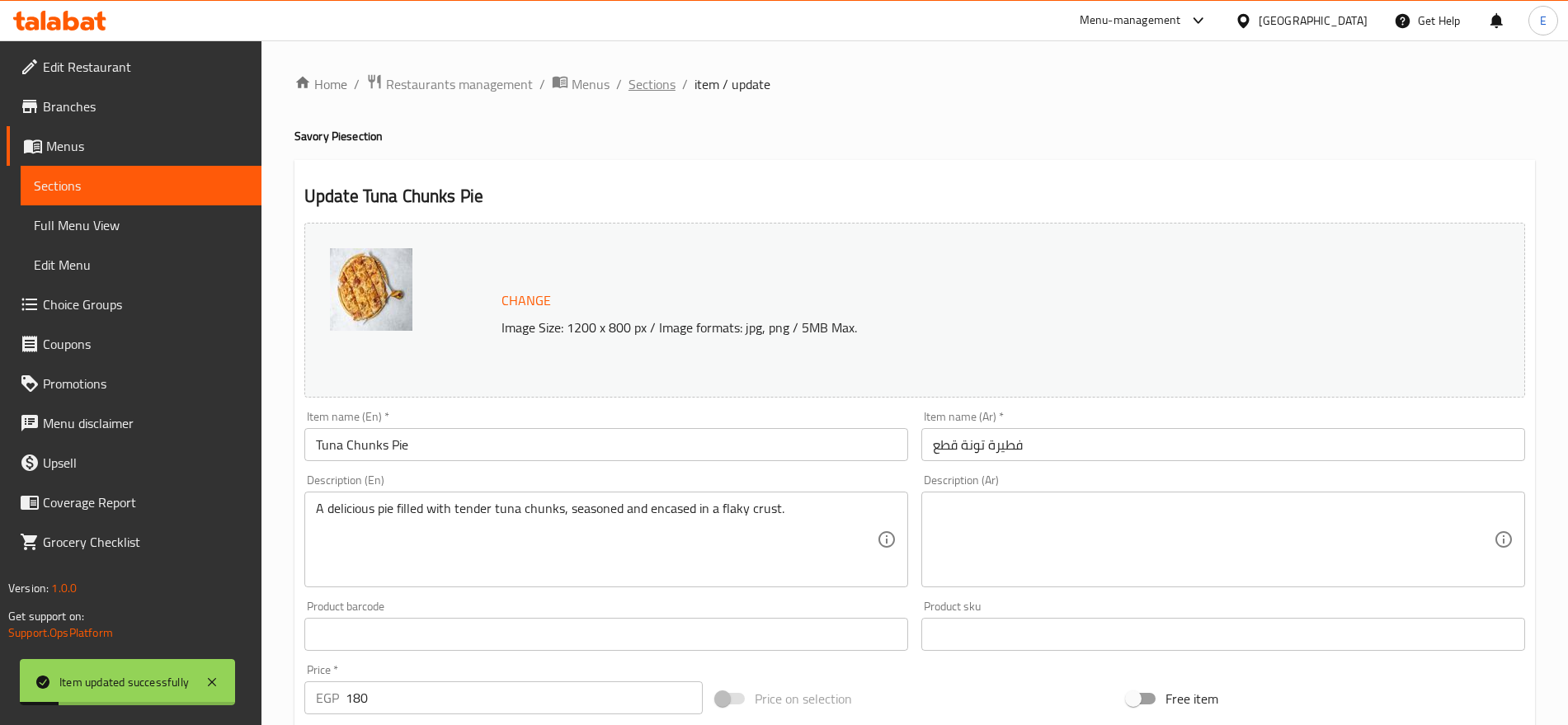
click at [653, 86] on span "Sections" at bounding box center [652, 83] width 47 height 19
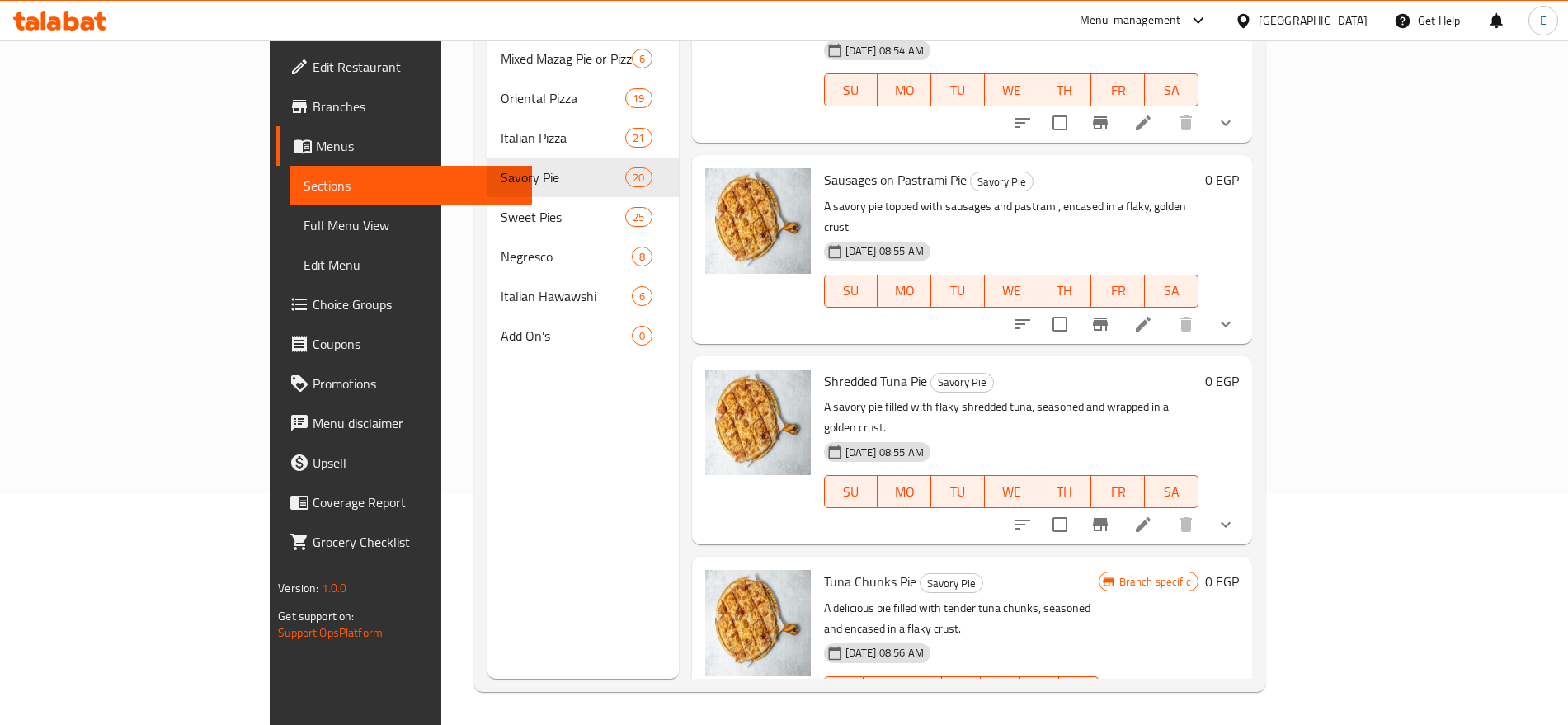
scroll to position [2626, 0]
drag, startPoint x: 1412, startPoint y: 592, endPoint x: 1056, endPoint y: -110, distance: 787.1
click at [1056, 0] on html "​ Menu-management [GEOGRAPHIC_DATA] Get Help E Edit Restaurant Branches Menus S…" at bounding box center [784, 131] width 1568 height 725
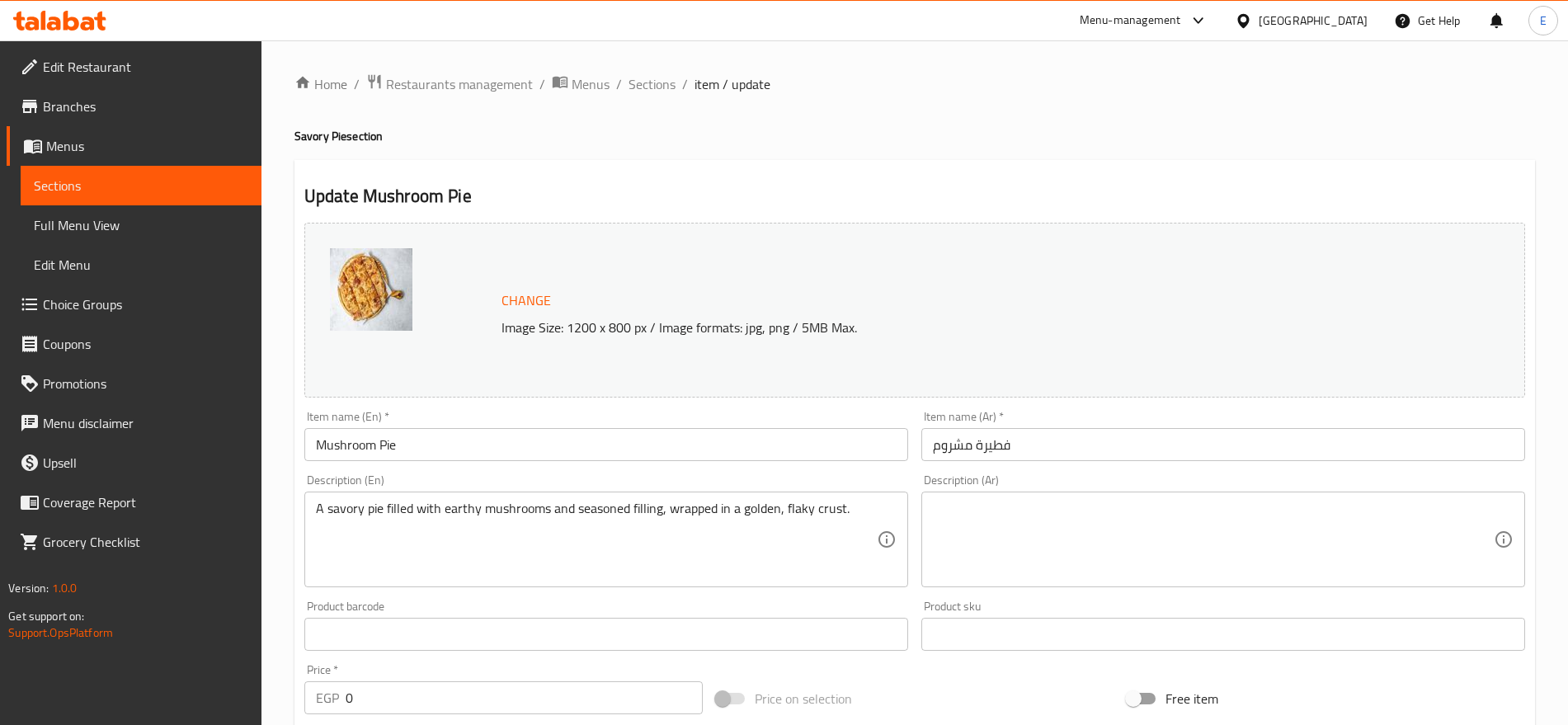
scroll to position [637, 0]
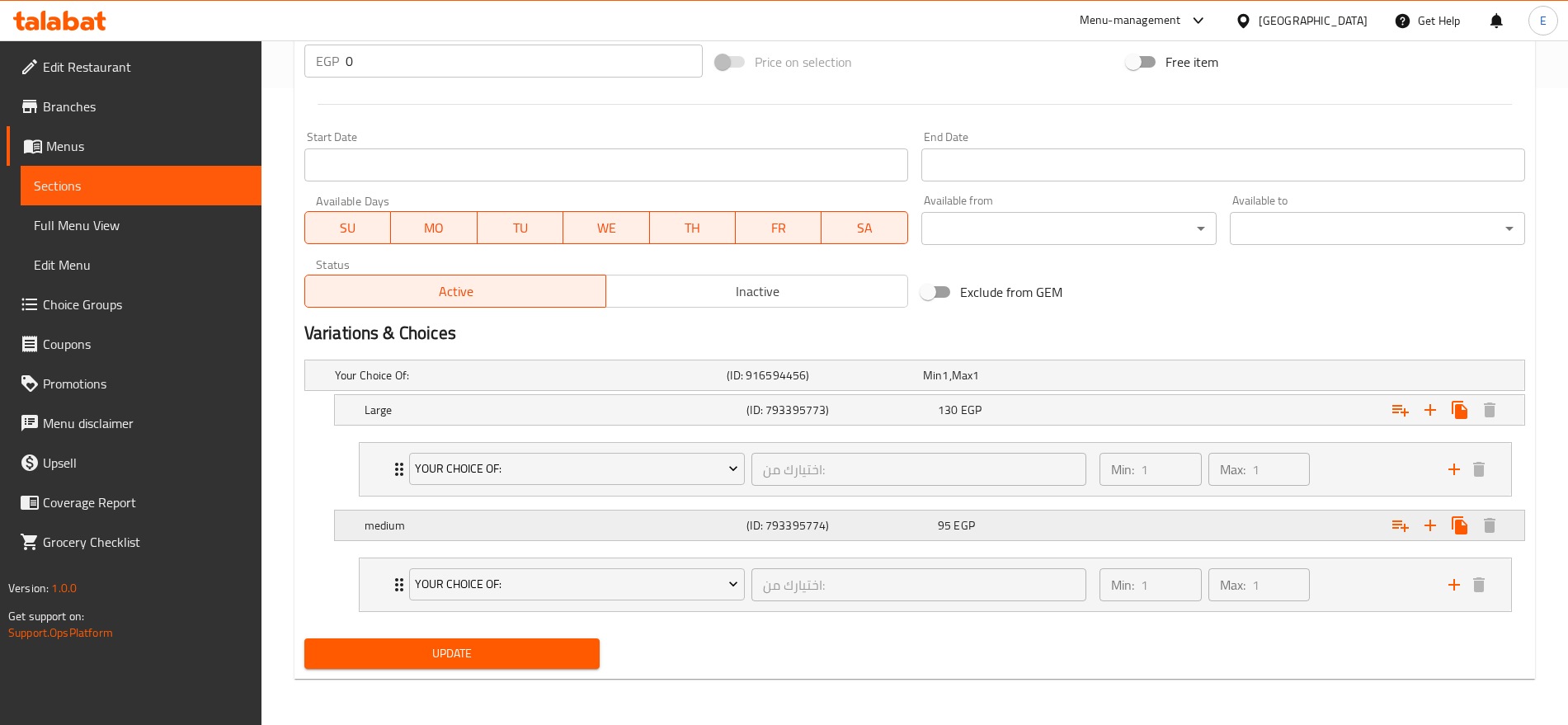
click at [718, 387] on div "medium" at bounding box center [527, 375] width 392 height 23
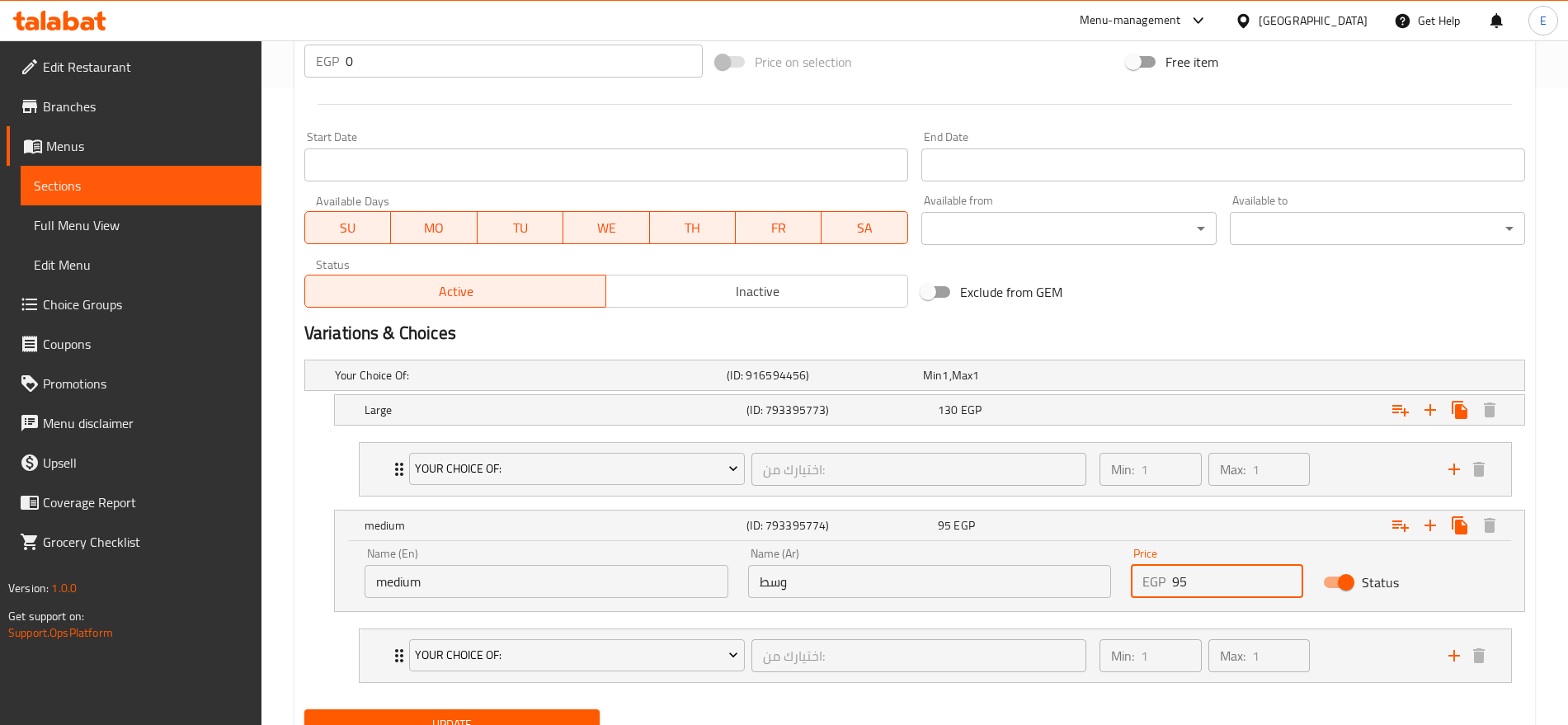
drag, startPoint x: 1189, startPoint y: 573, endPoint x: 1089, endPoint y: 565, distance: 100.3
click at [1089, 565] on div "Name (En) medium Name (En) Name (Ar) وسط Name (Ar) Price EGP 95 Price Status" at bounding box center [929, 573] width 1150 height 70
type input "125"
click at [871, 383] on h5 "(ID: 793395773)" at bounding box center [821, 376] width 190 height 17
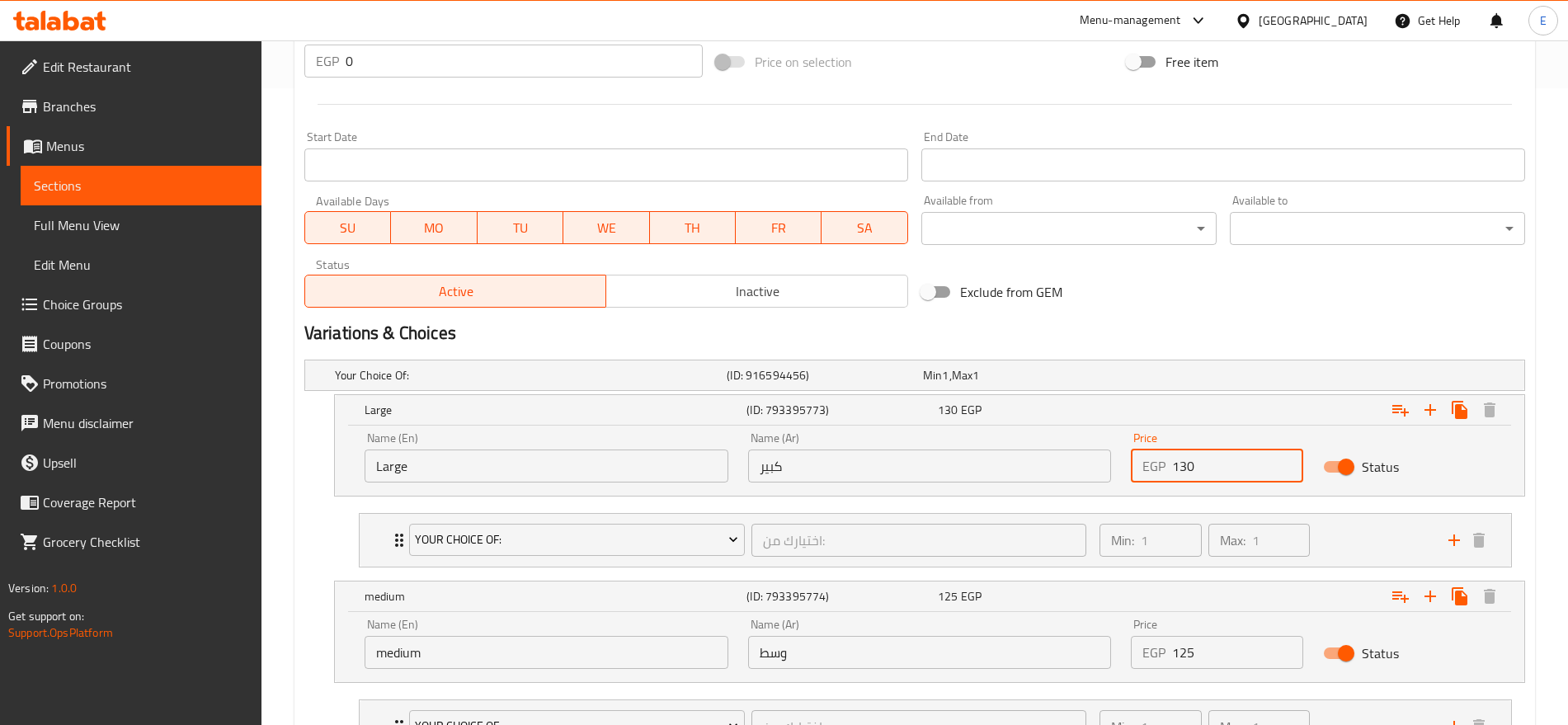
drag, startPoint x: 1208, startPoint y: 465, endPoint x: 1182, endPoint y: 465, distance: 26.0
click at [1182, 465] on input "130" at bounding box center [1237, 467] width 131 height 33
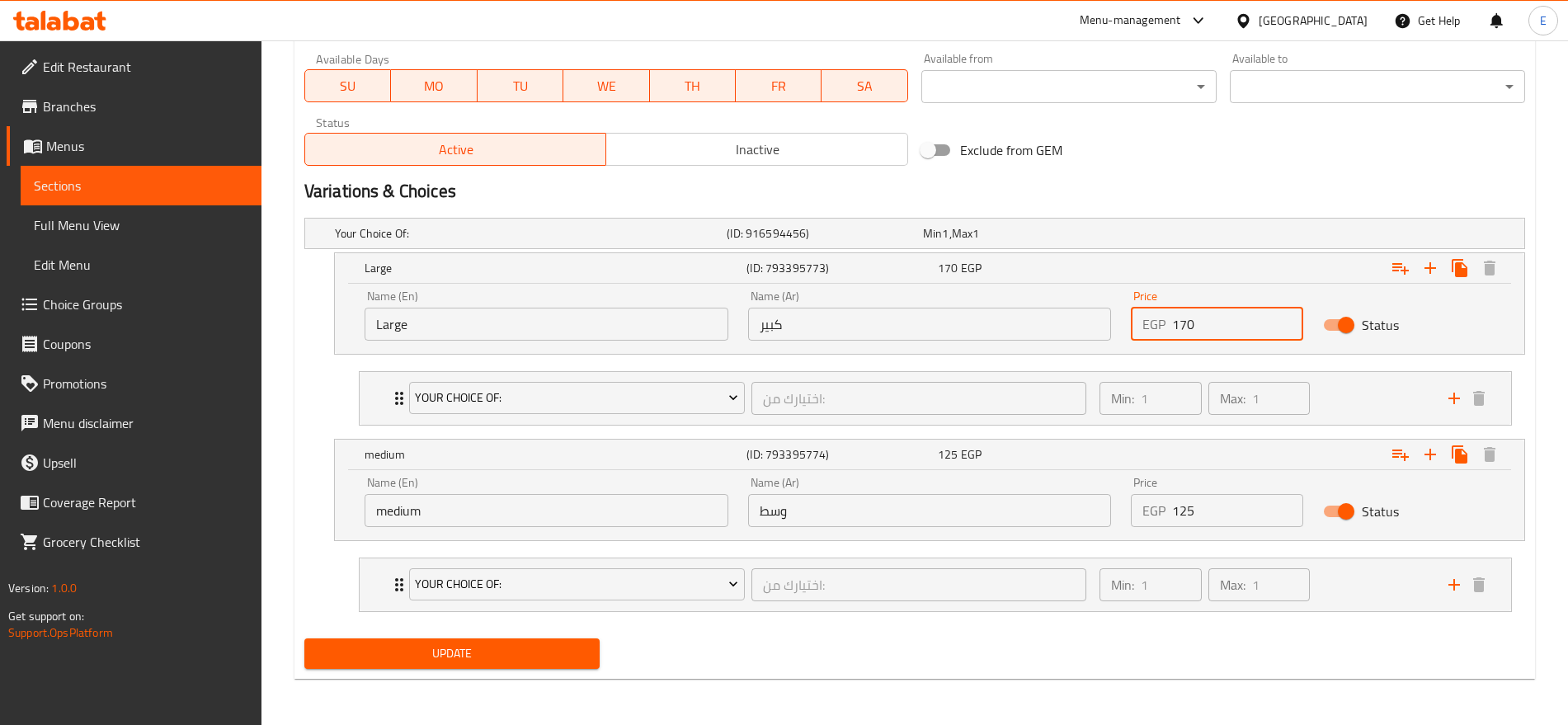
type input "170"
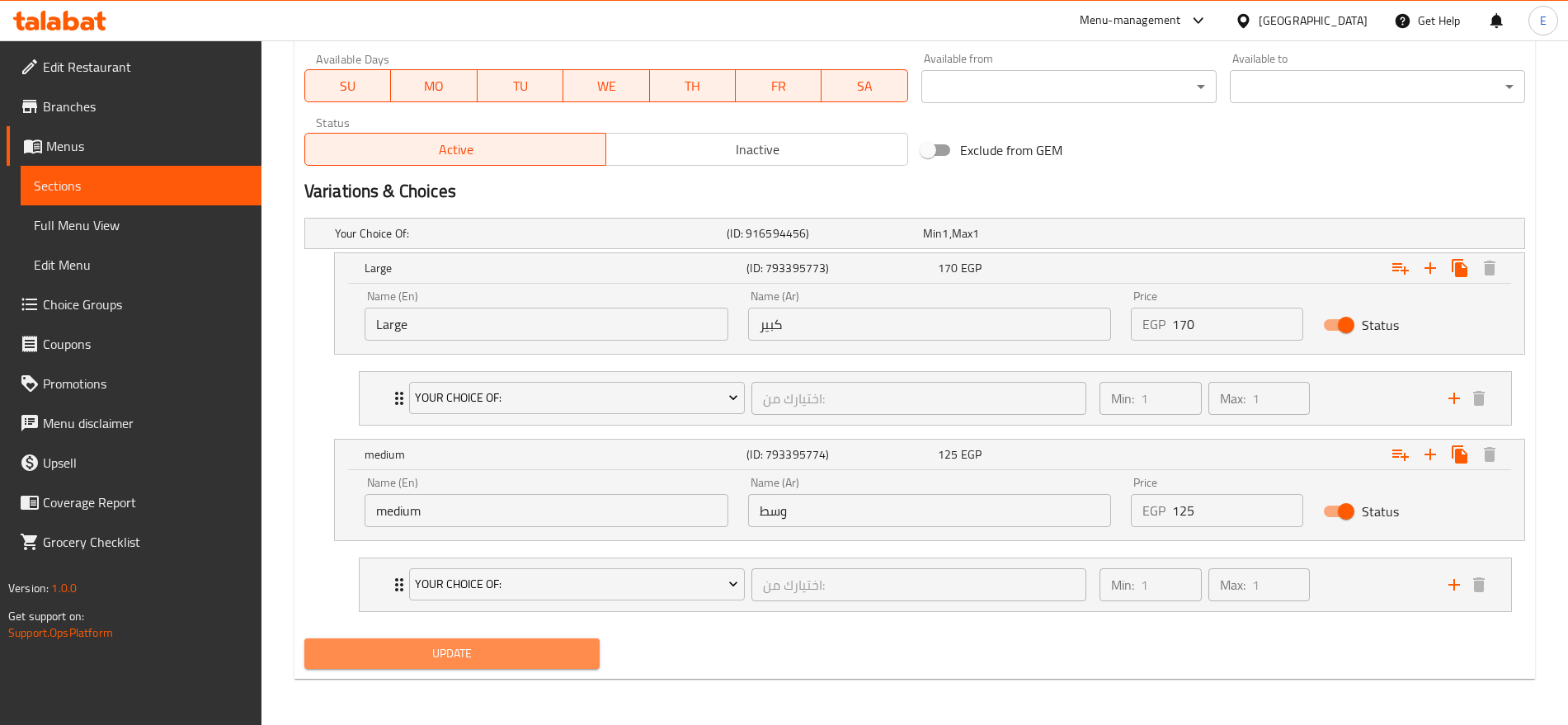
click at [413, 647] on span "Update" at bounding box center [452, 654] width 269 height 20
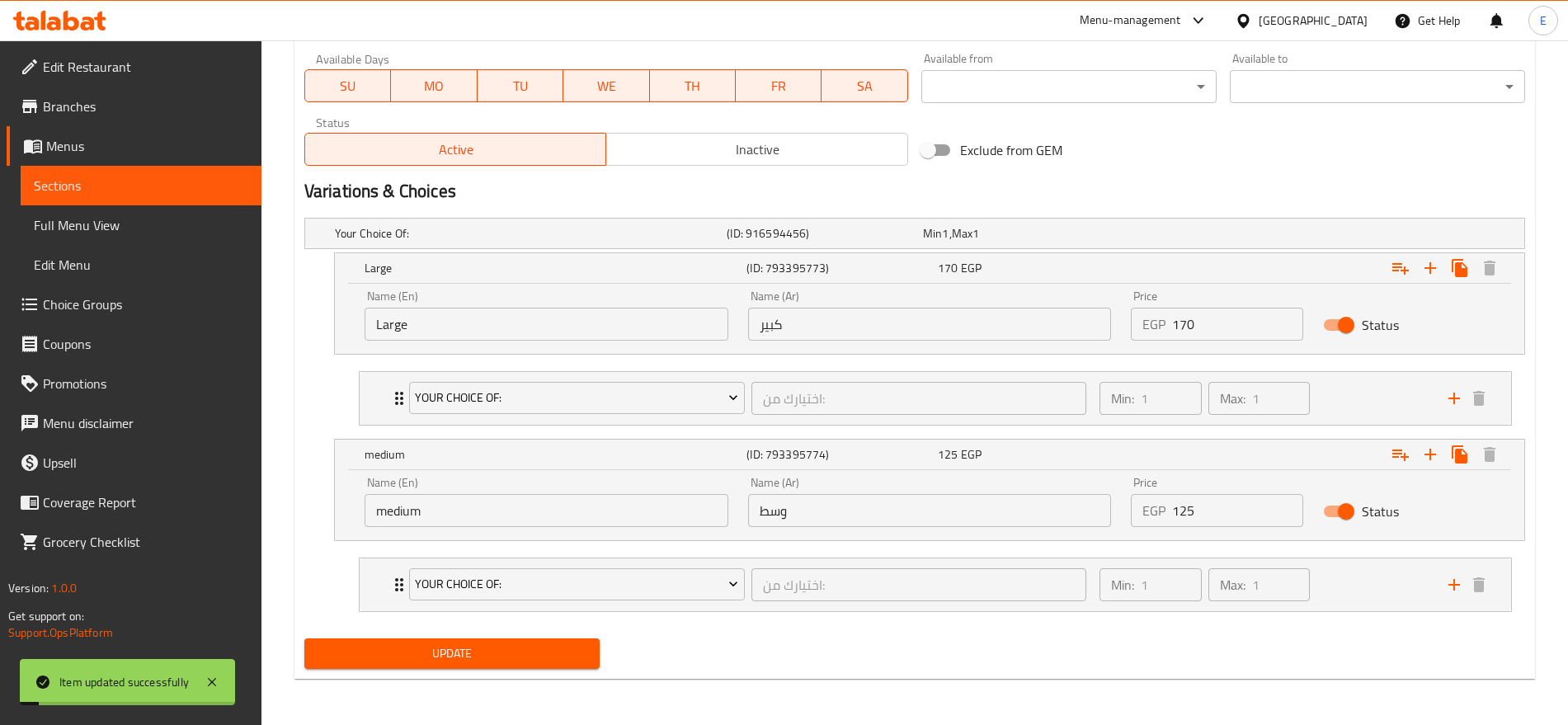
scroll to position [0, 0]
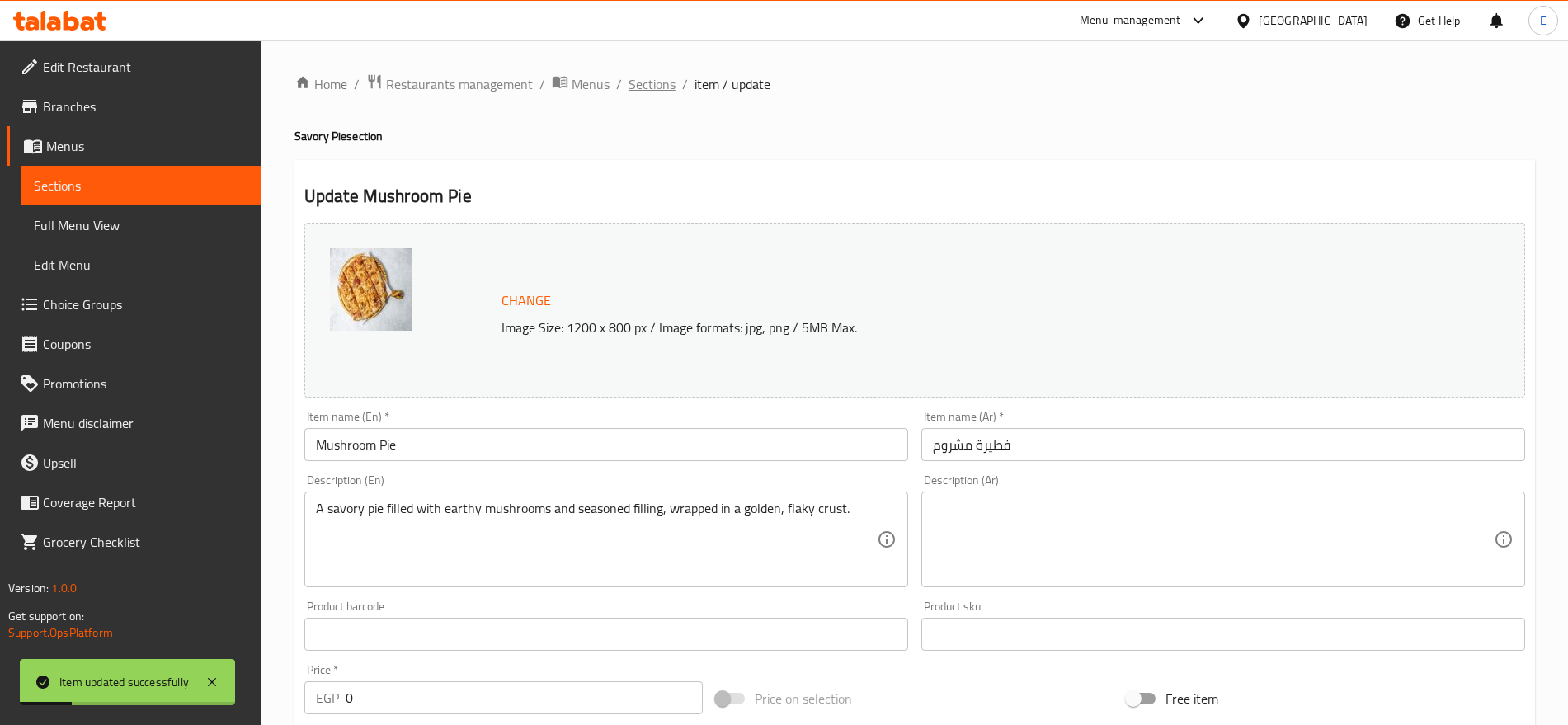
click at [655, 85] on span "Sections" at bounding box center [652, 83] width 47 height 19
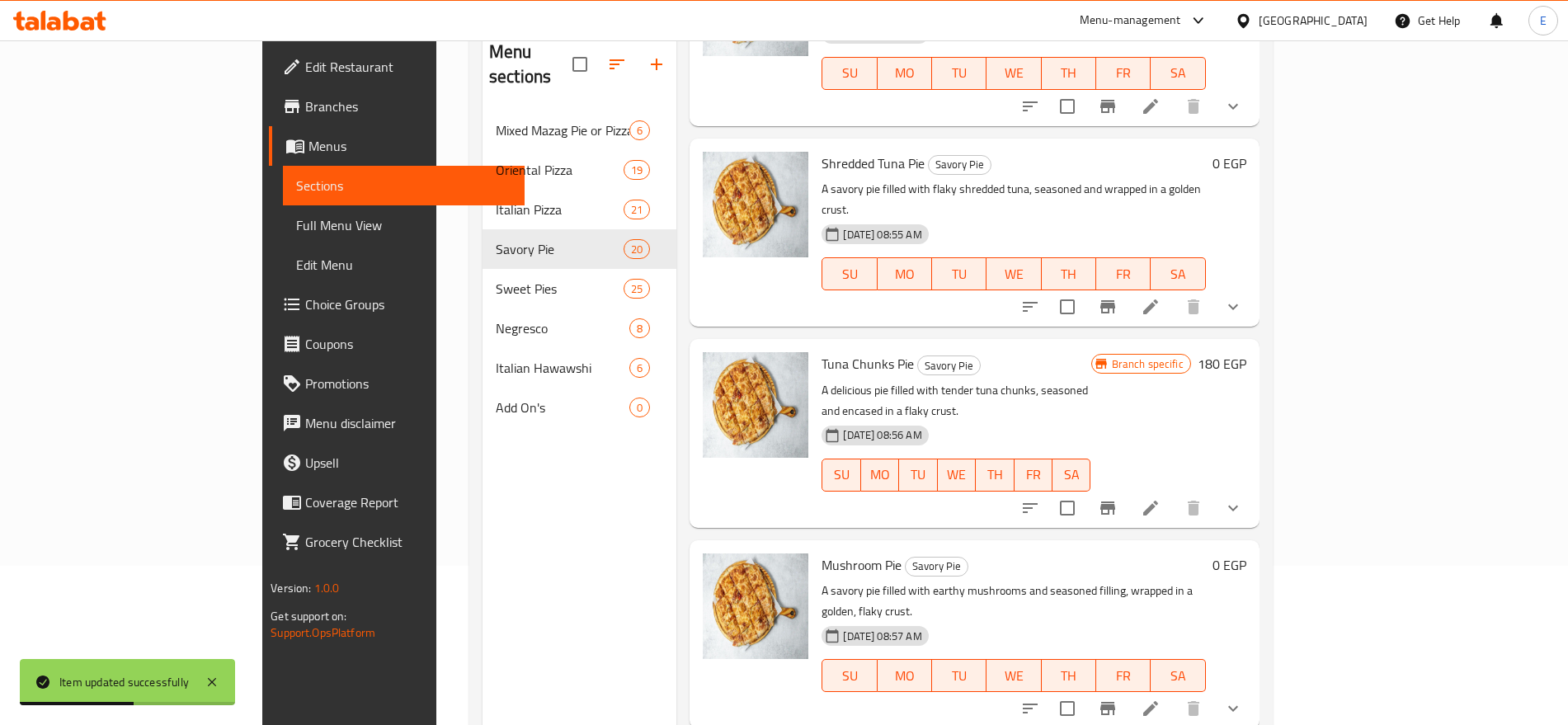
scroll to position [231, 0]
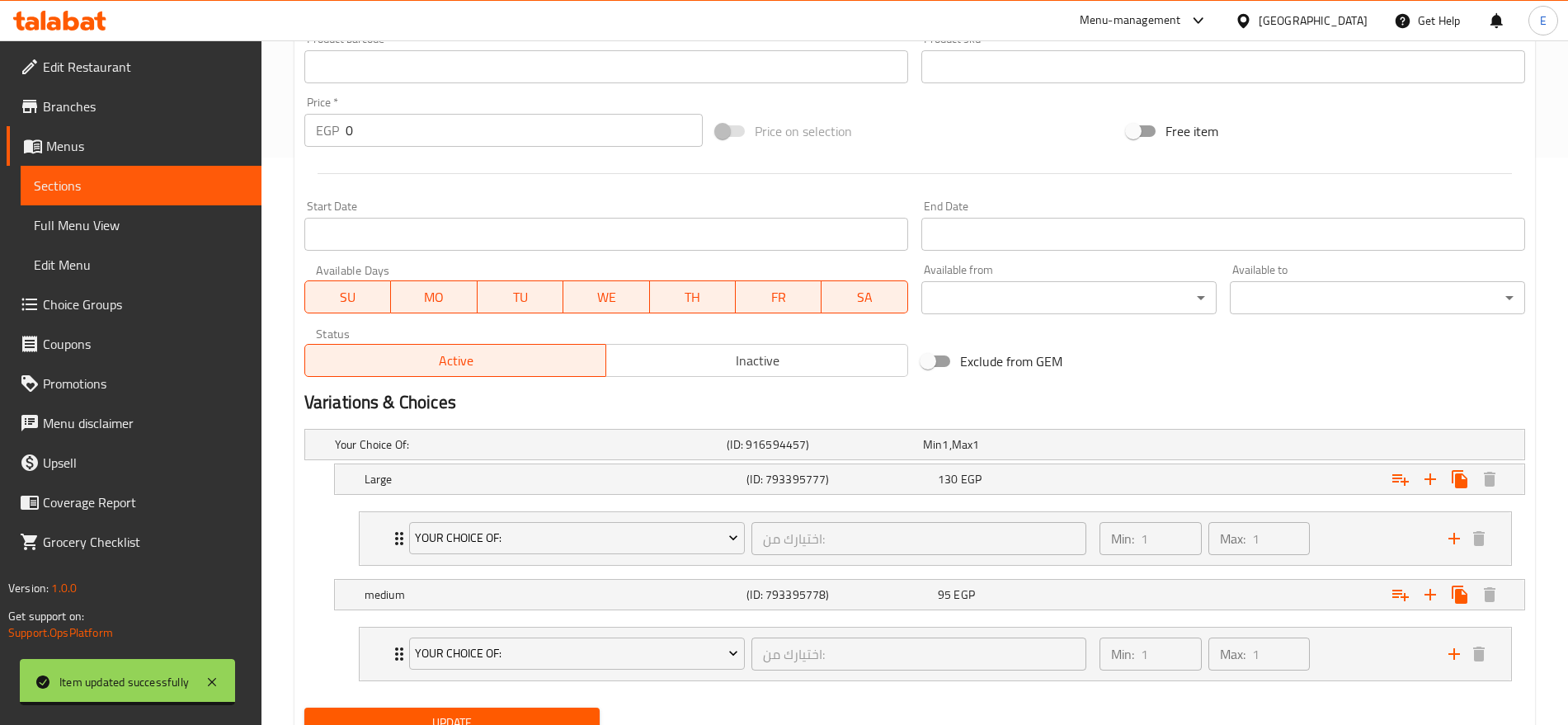
scroll to position [637, 0]
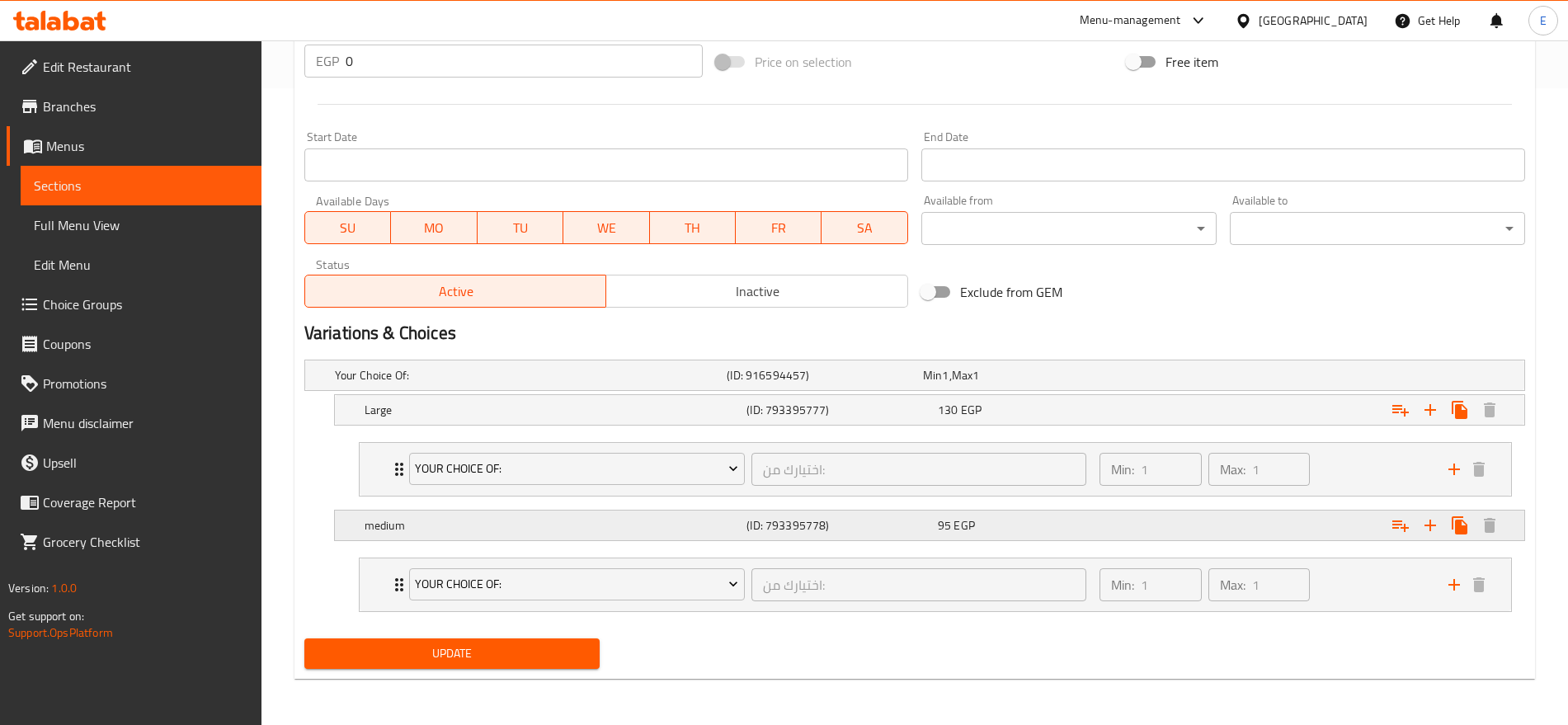
click at [852, 383] on h5 "(ID: 793395778)" at bounding box center [821, 376] width 190 height 17
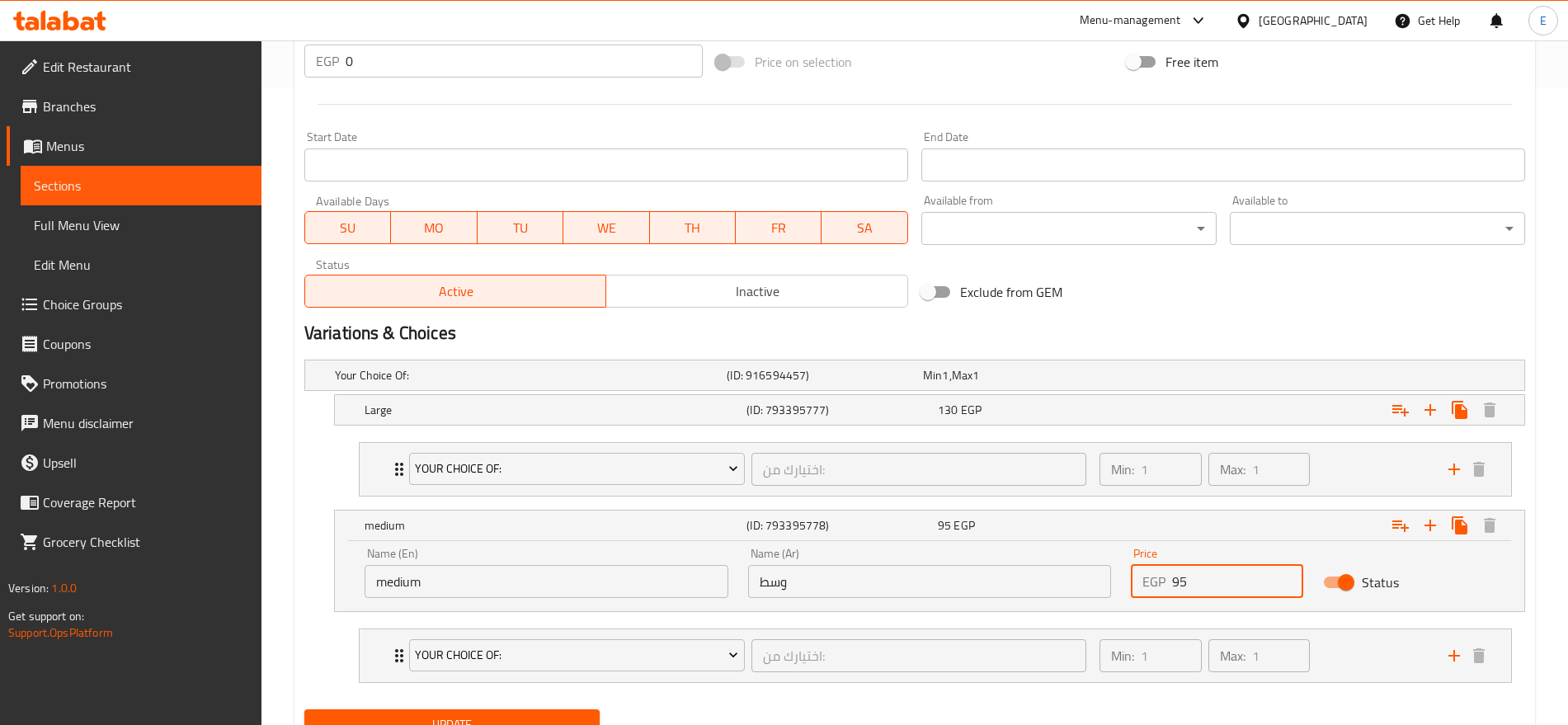
drag, startPoint x: 1231, startPoint y: 581, endPoint x: 1019, endPoint y: 568, distance: 212.4
click at [1019, 568] on div "Name (En) medium Name (En) Name (Ar) وسط Name (Ar) Price EGP 95 Price Status" at bounding box center [929, 573] width 1150 height 70
type input "120"
click at [949, 386] on span "EGP" at bounding box center [945, 375] width 6 height 21
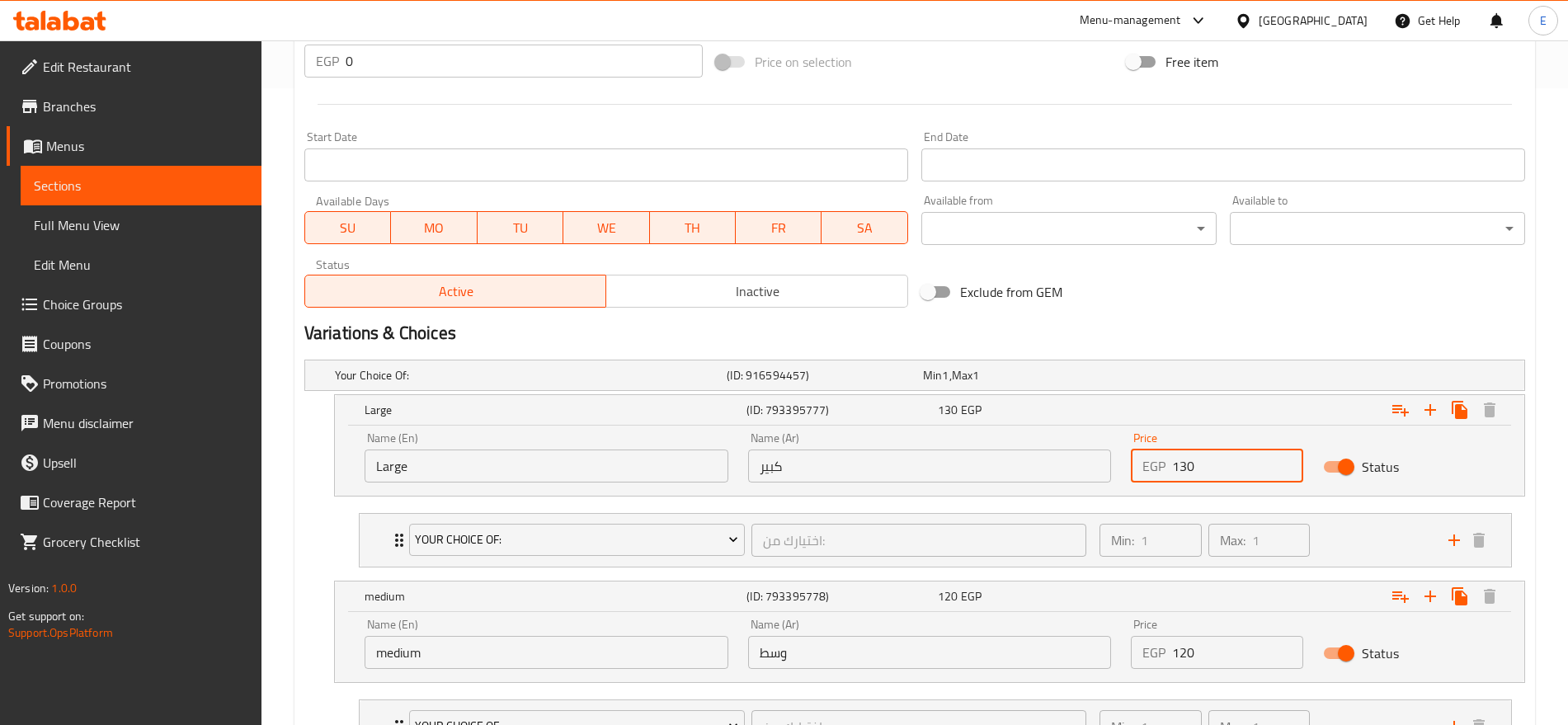
drag, startPoint x: 1207, startPoint y: 474, endPoint x: 1164, endPoint y: 472, distance: 43.0
click at [1164, 472] on div "EGP 130 Price" at bounding box center [1216, 467] width 171 height 33
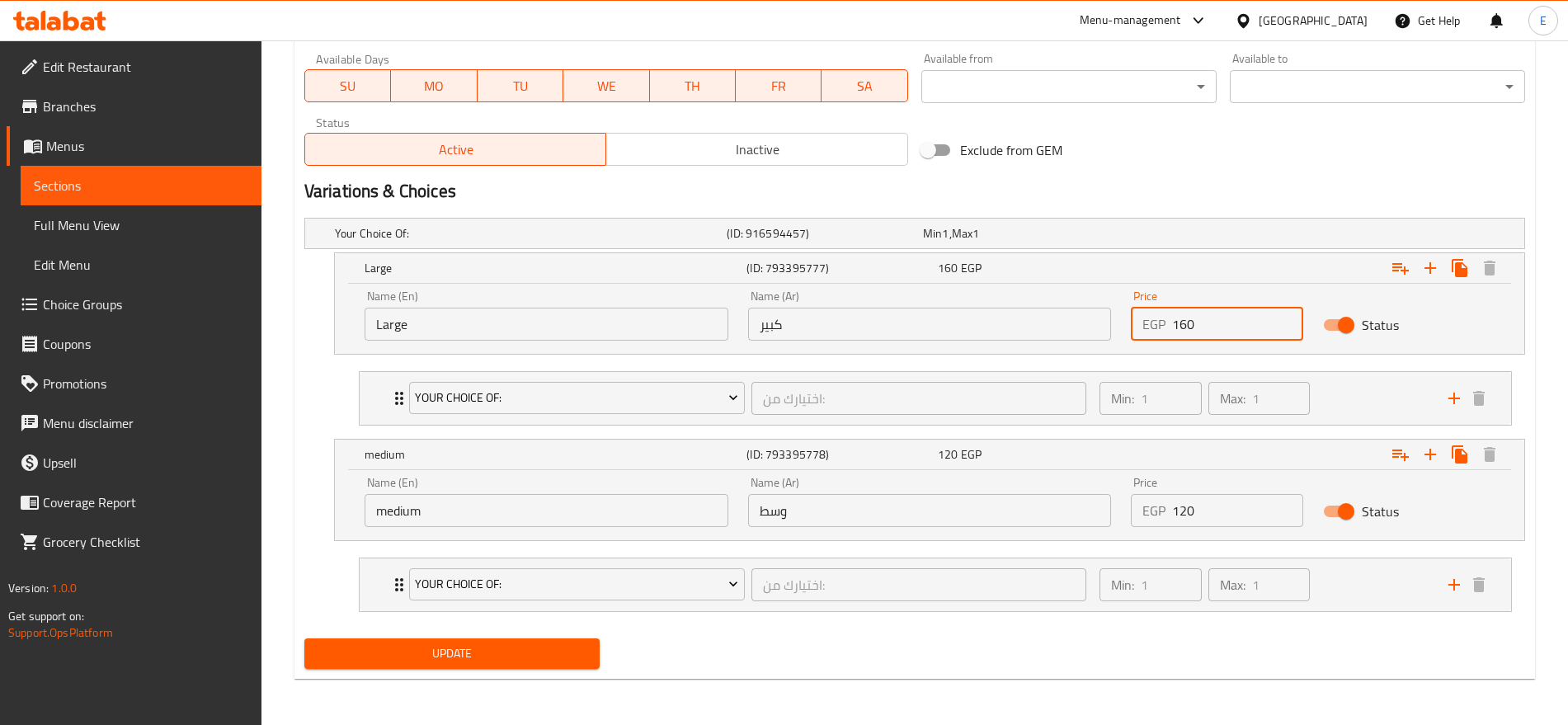
type input "160"
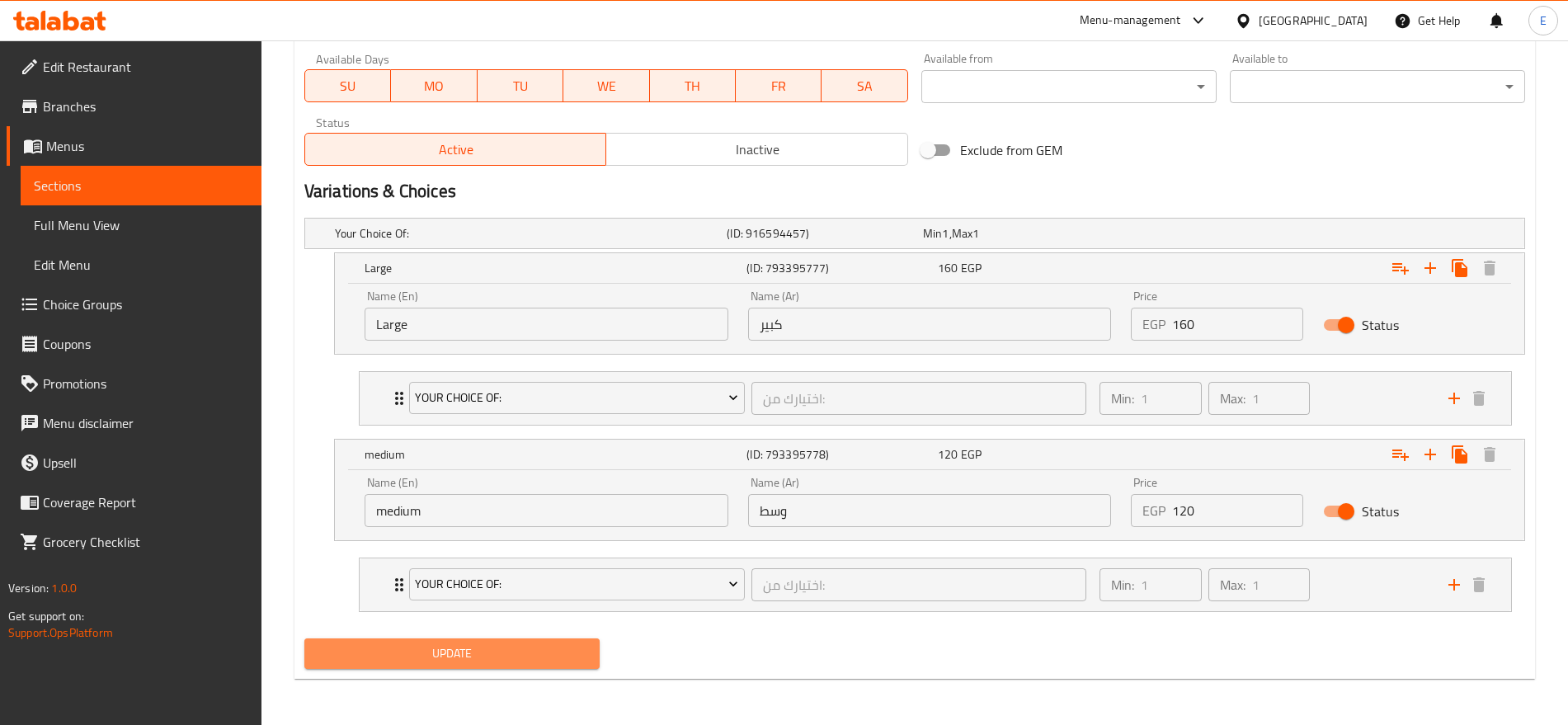
click at [564, 648] on span "Update" at bounding box center [452, 654] width 269 height 20
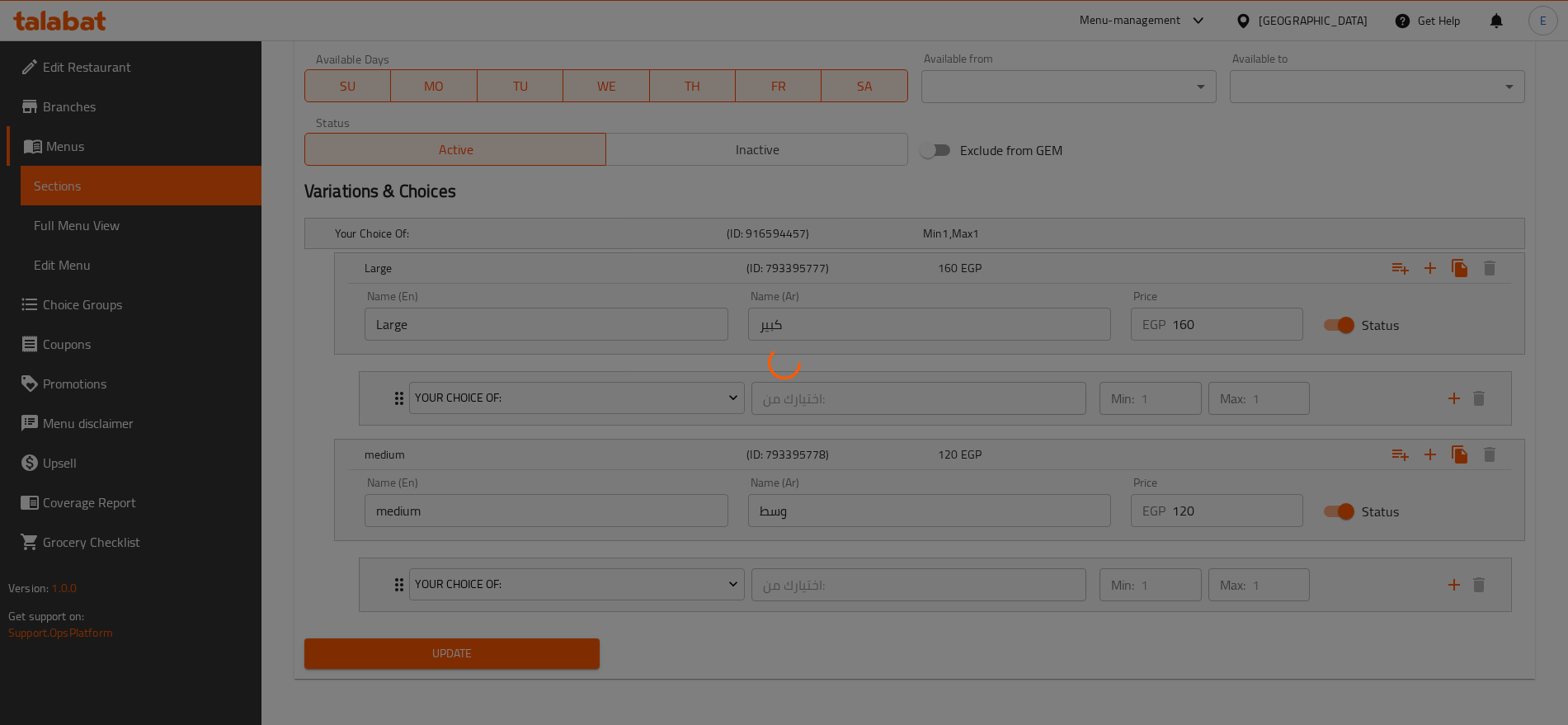
scroll to position [0, 0]
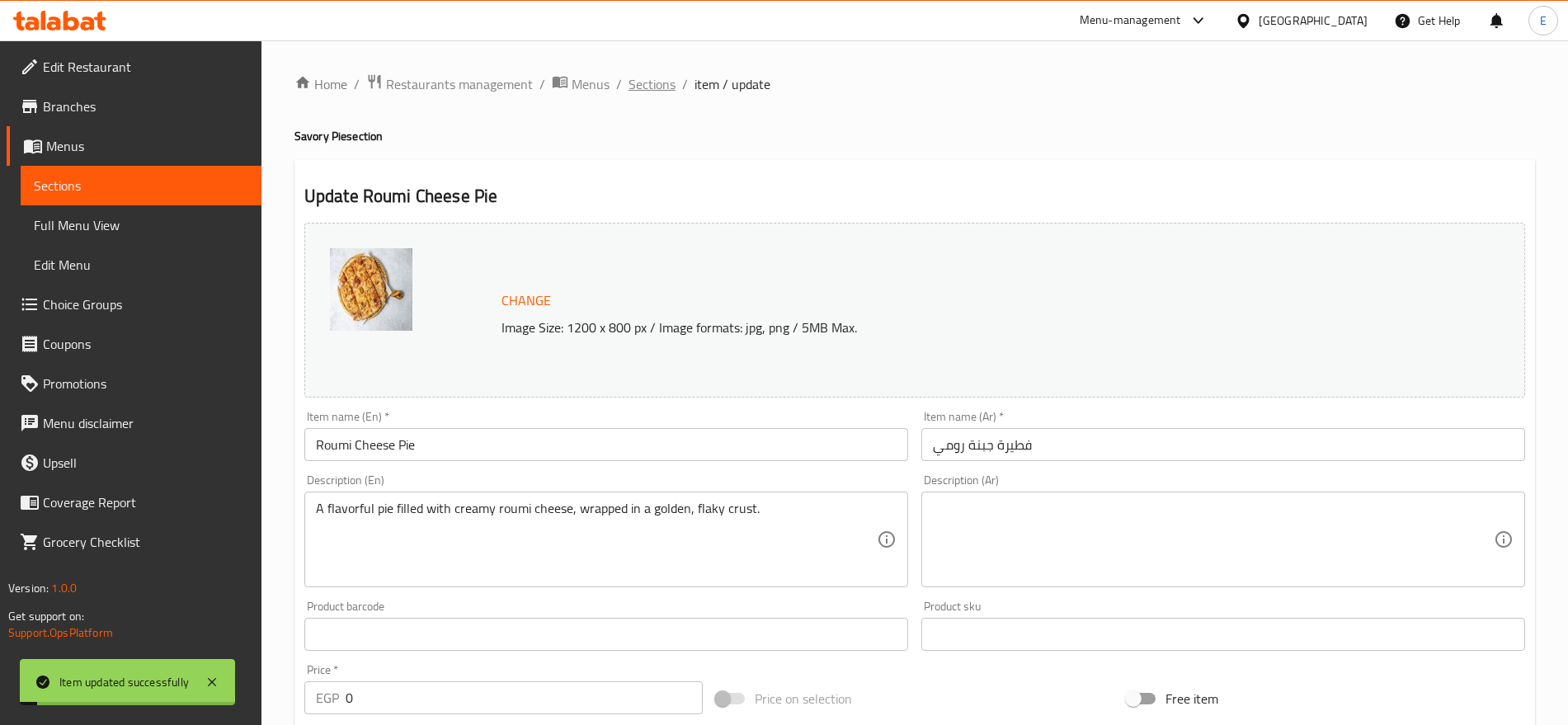
click at [653, 93] on span "Sections" at bounding box center [652, 83] width 47 height 19
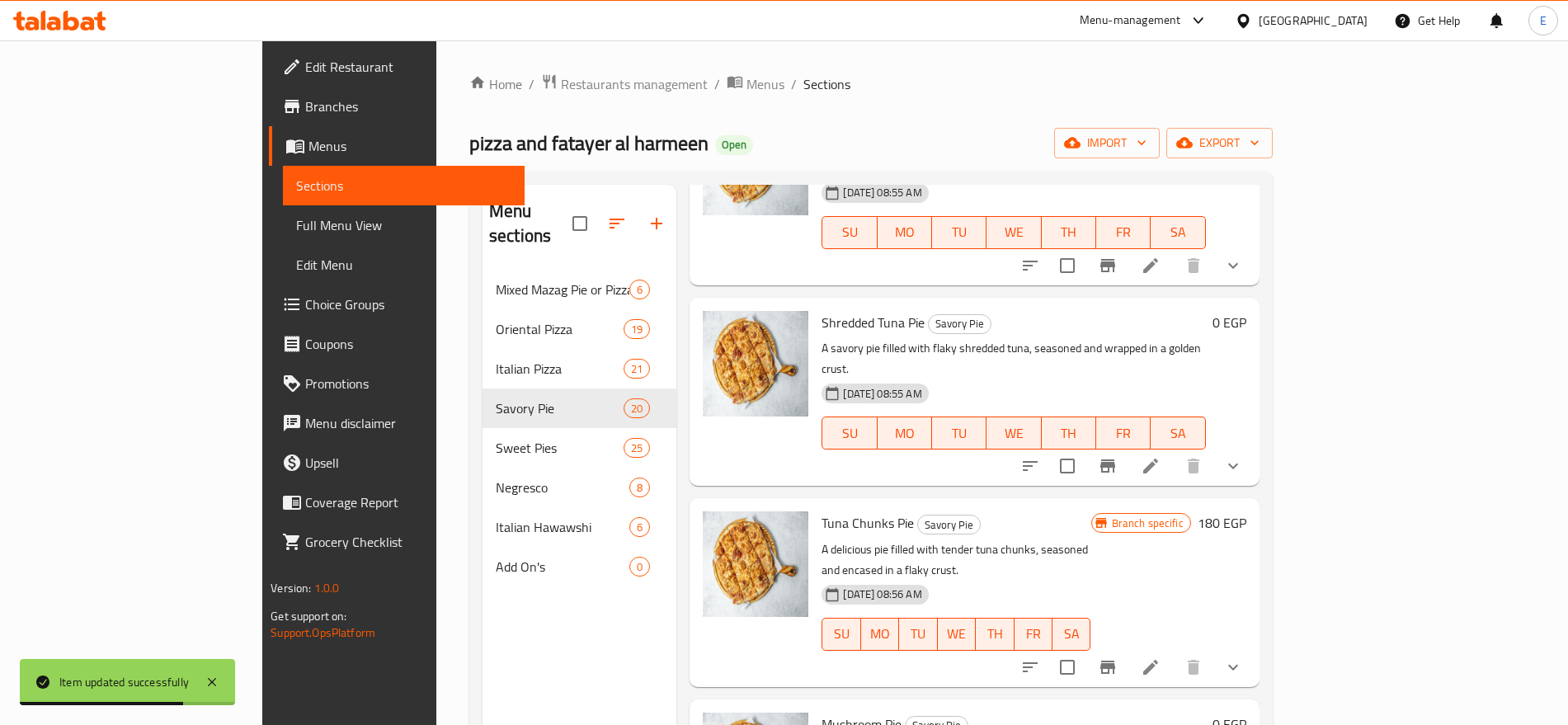
scroll to position [231, 0]
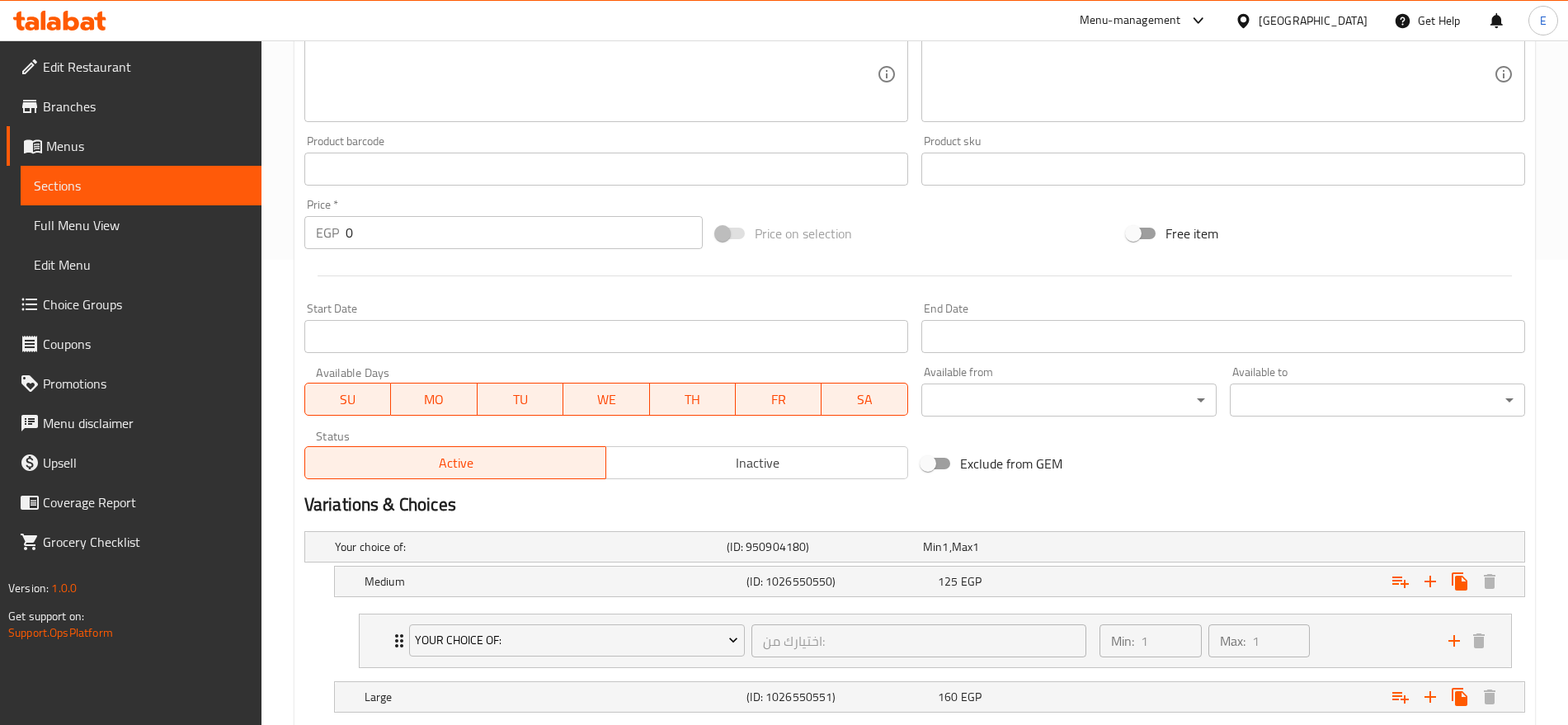
scroll to position [465, 0]
click at [703, 456] on span "Inactive" at bounding box center [757, 464] width 289 height 24
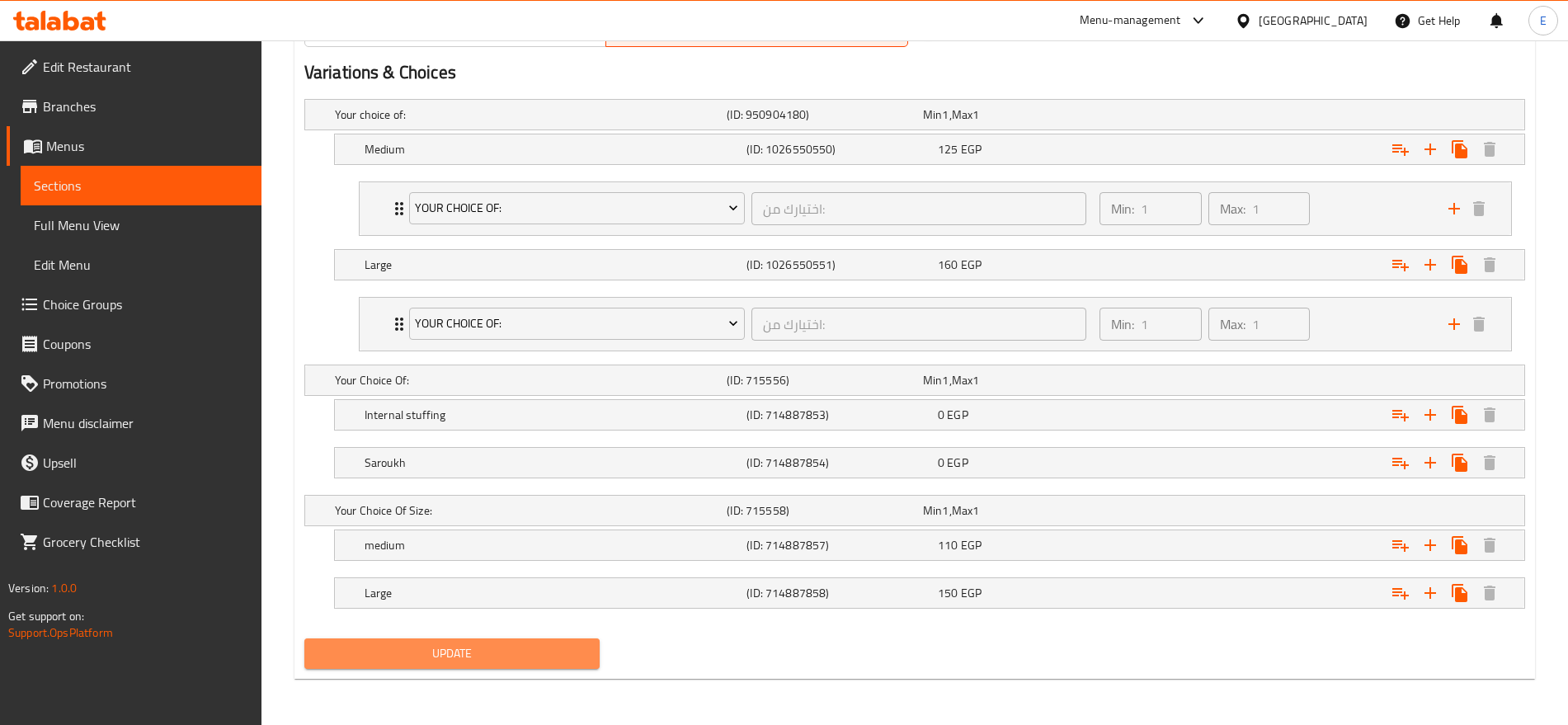
click at [407, 646] on span "Update" at bounding box center [452, 654] width 269 height 20
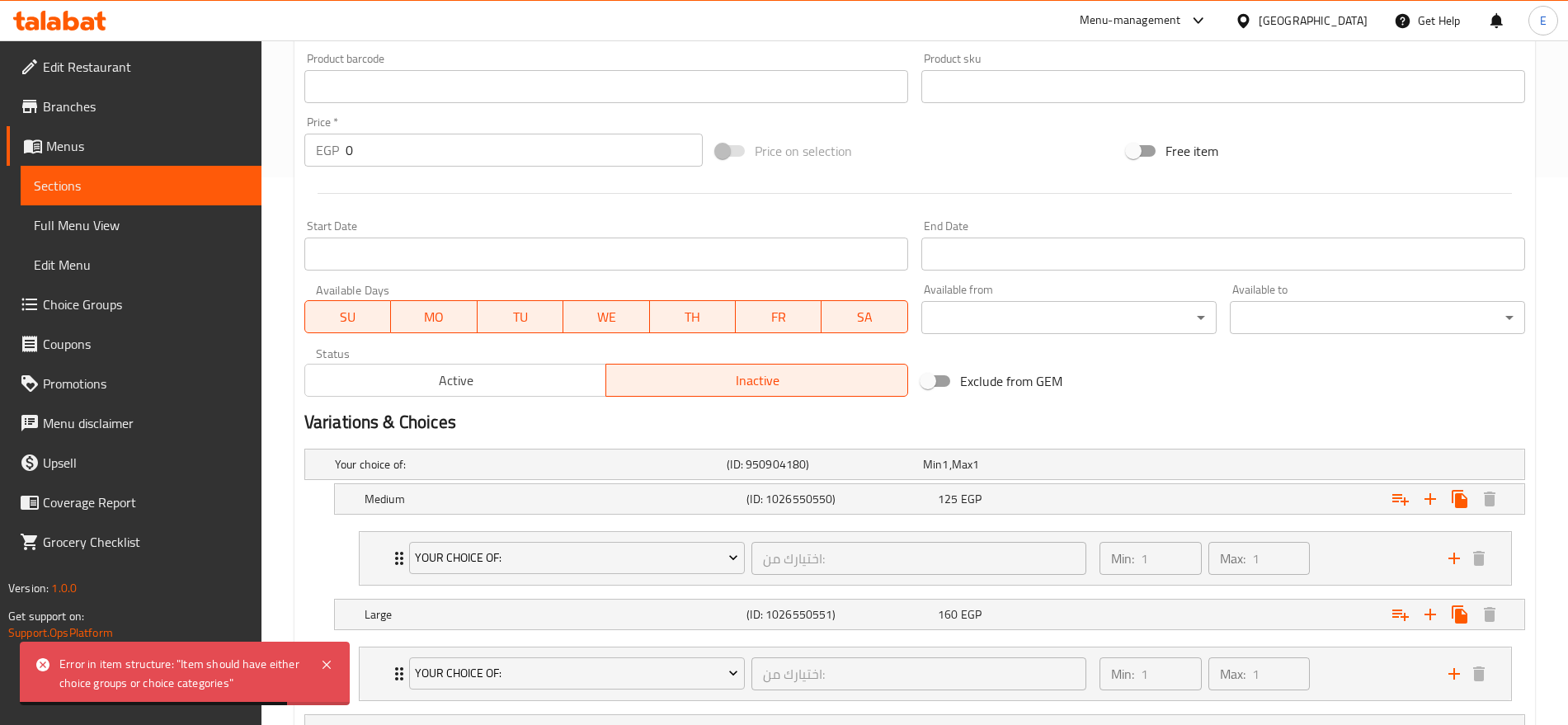
scroll to position [0, 0]
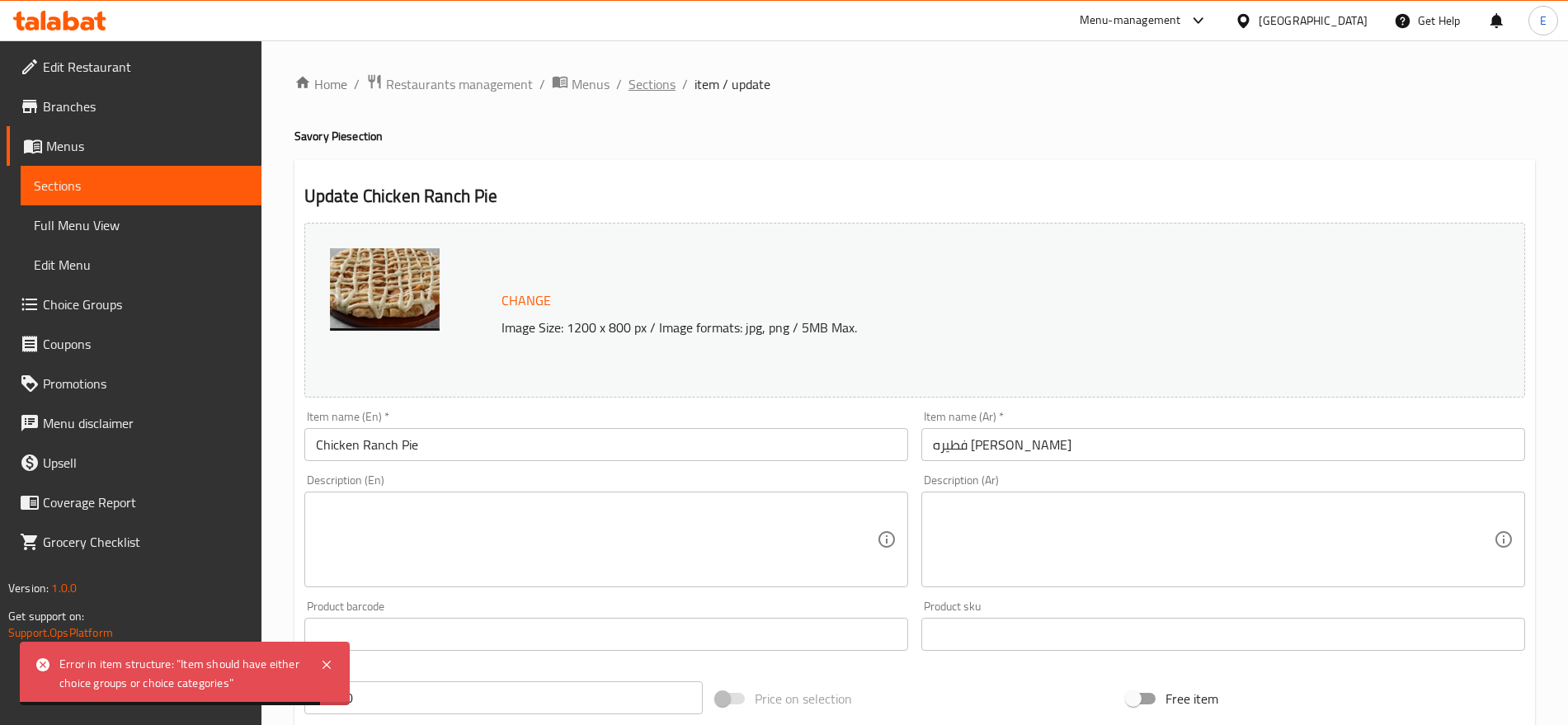
click at [633, 81] on span "Sections" at bounding box center [652, 83] width 47 height 19
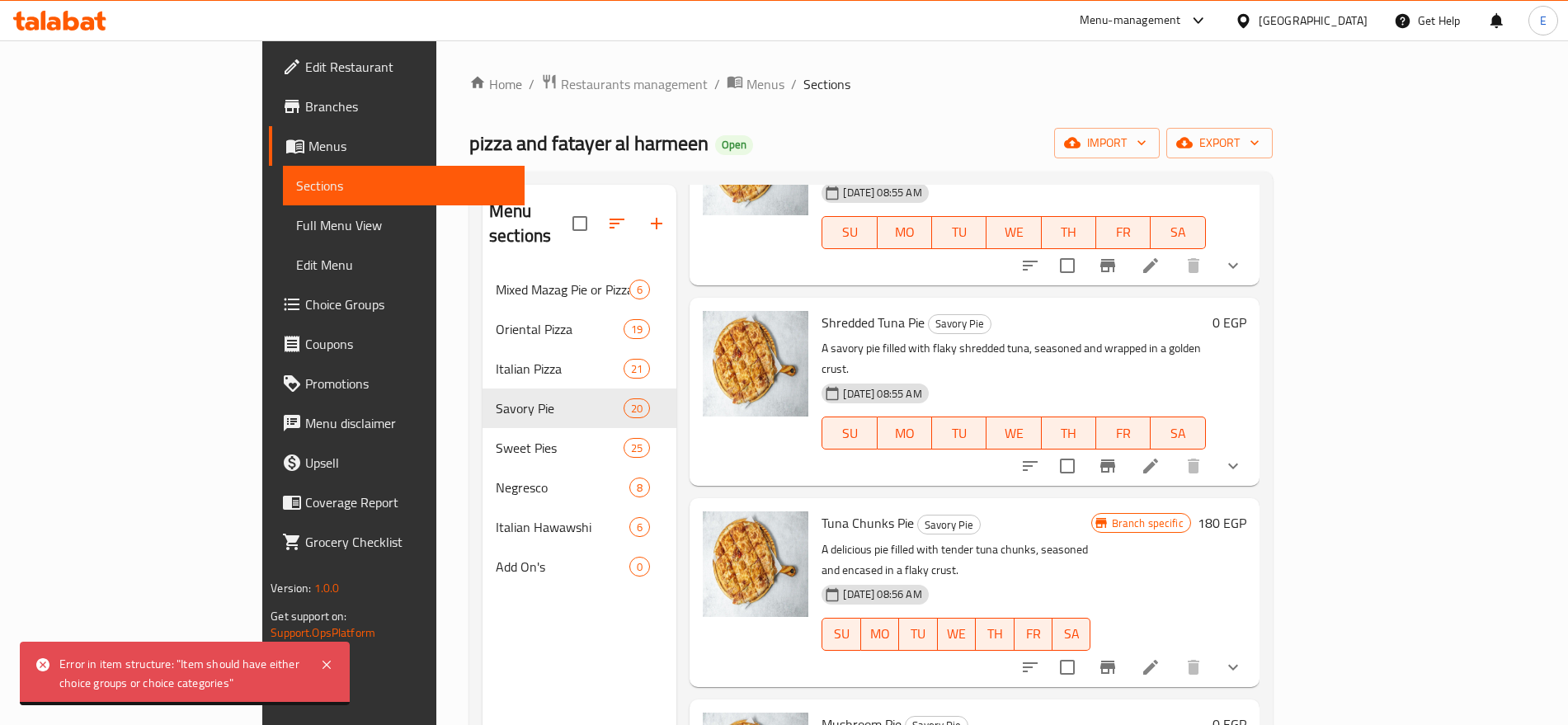
scroll to position [231, 0]
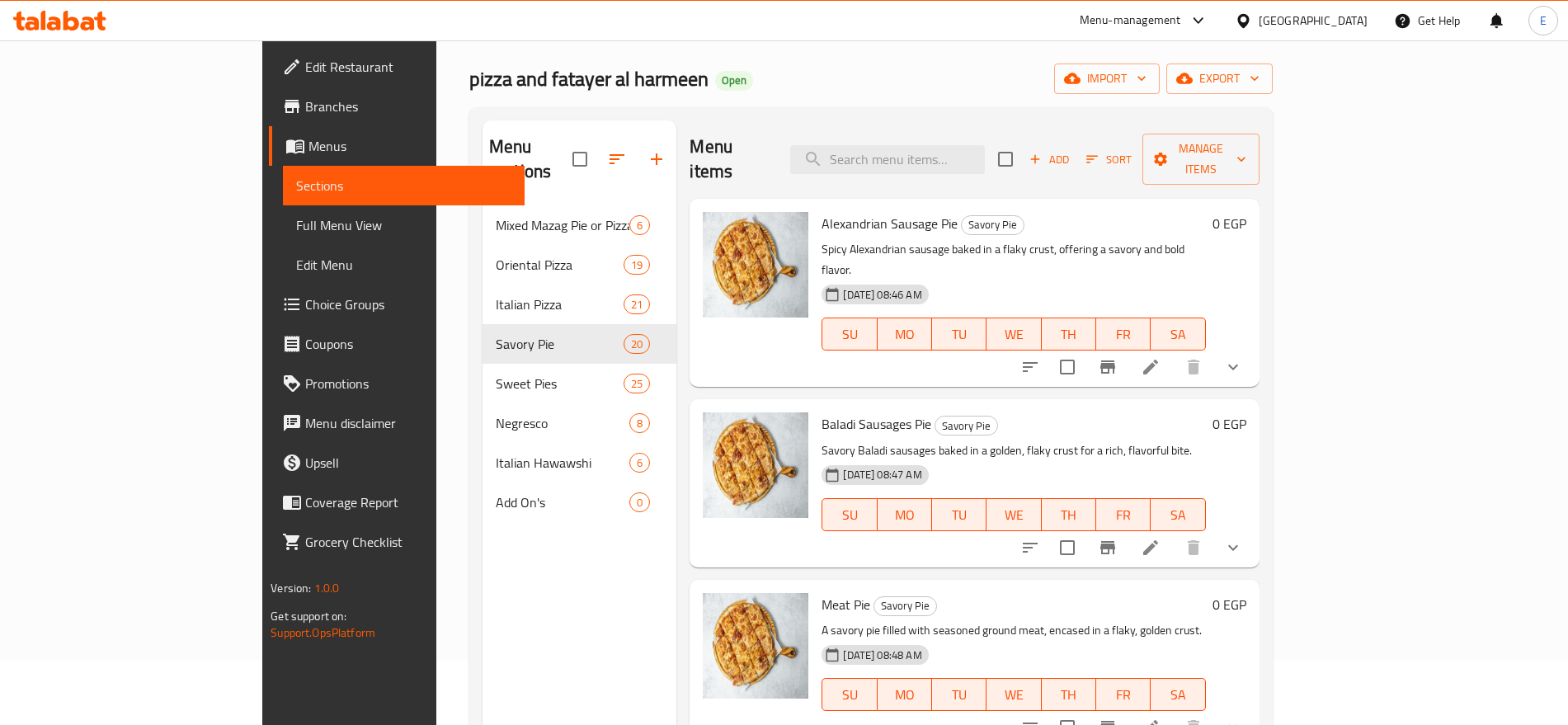
scroll to position [0, 0]
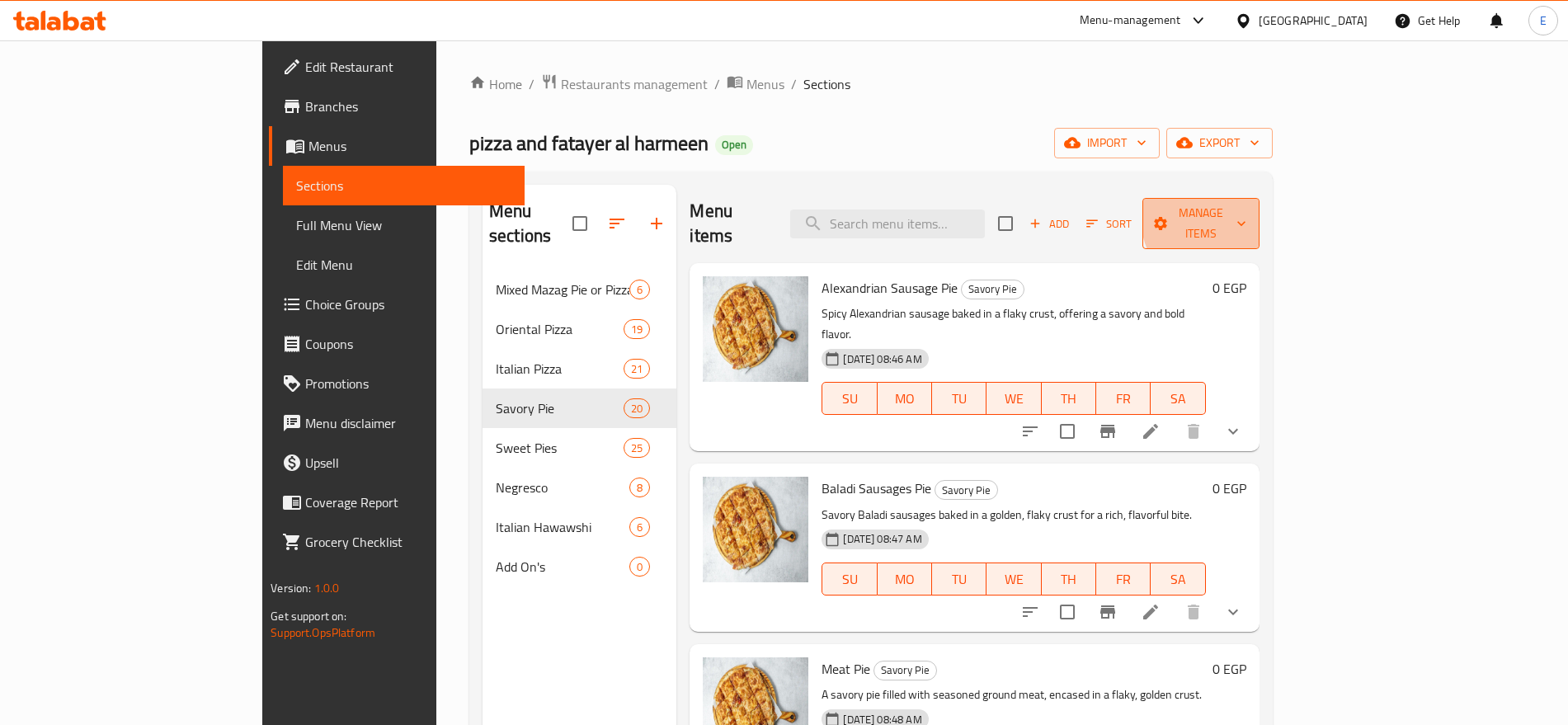
click at [1246, 216] on span "Manage items" at bounding box center [1200, 223] width 90 height 42
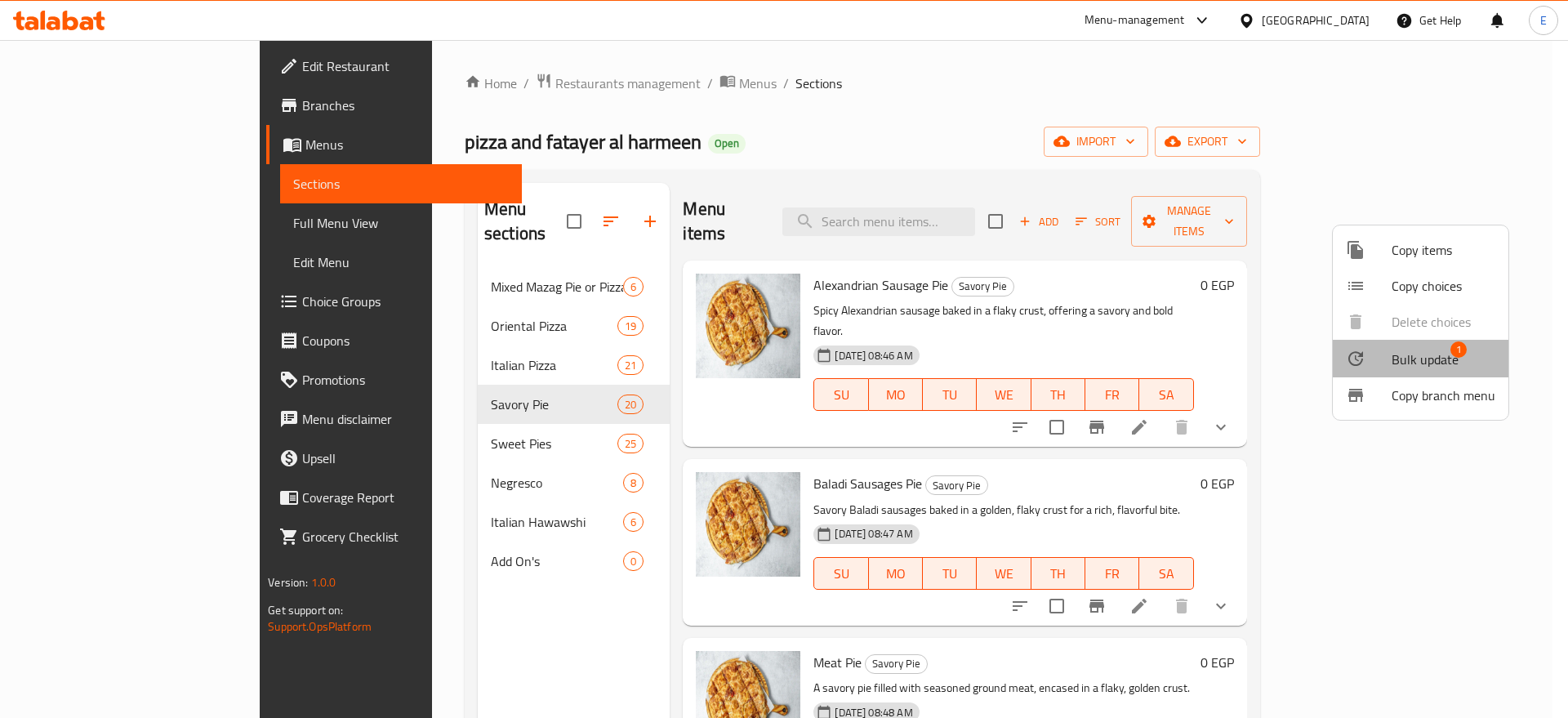
click at [1429, 369] on span "Bulk update" at bounding box center [1424, 359] width 67 height 19
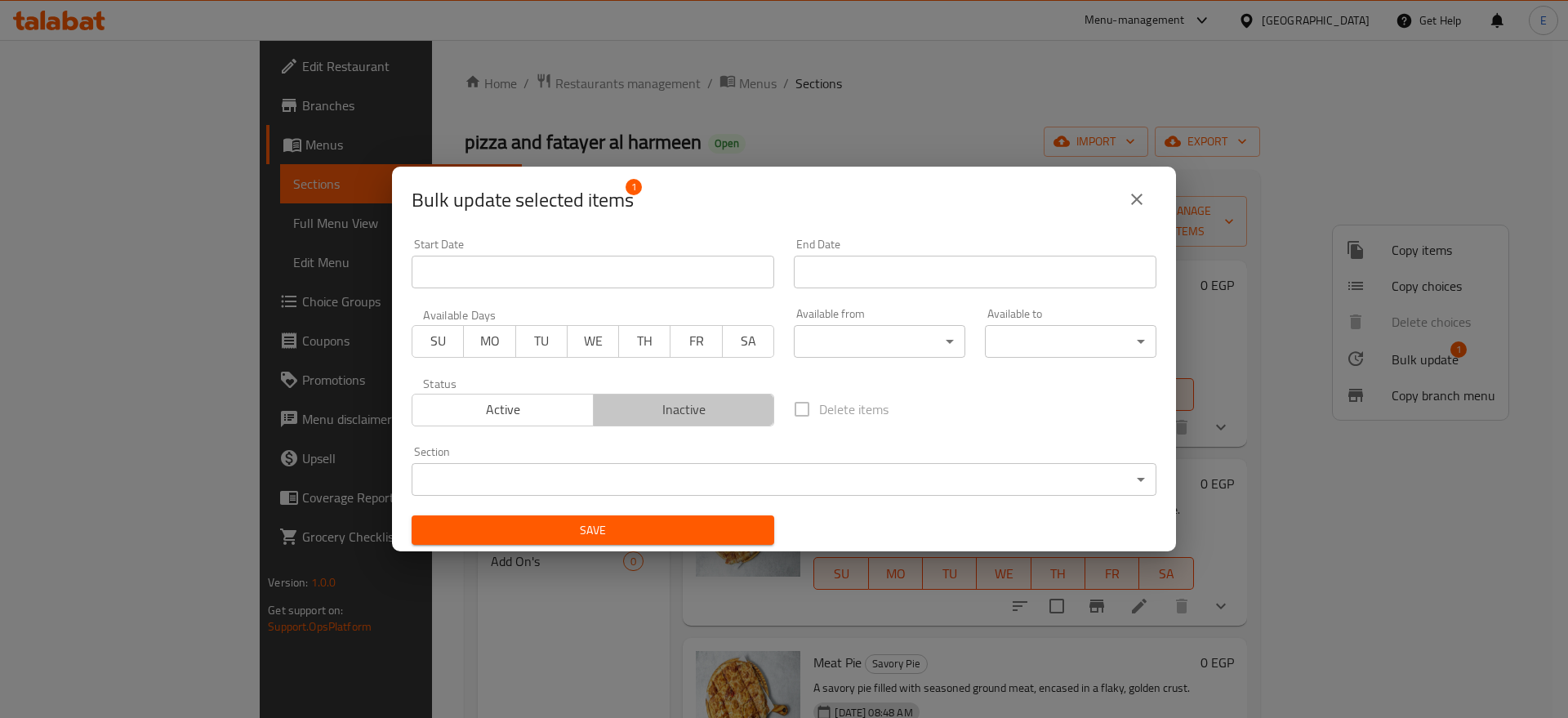
click at [720, 421] on span "Inactive" at bounding box center [685, 410] width 169 height 24
click at [630, 513] on div "Save" at bounding box center [592, 531] width 382 height 50
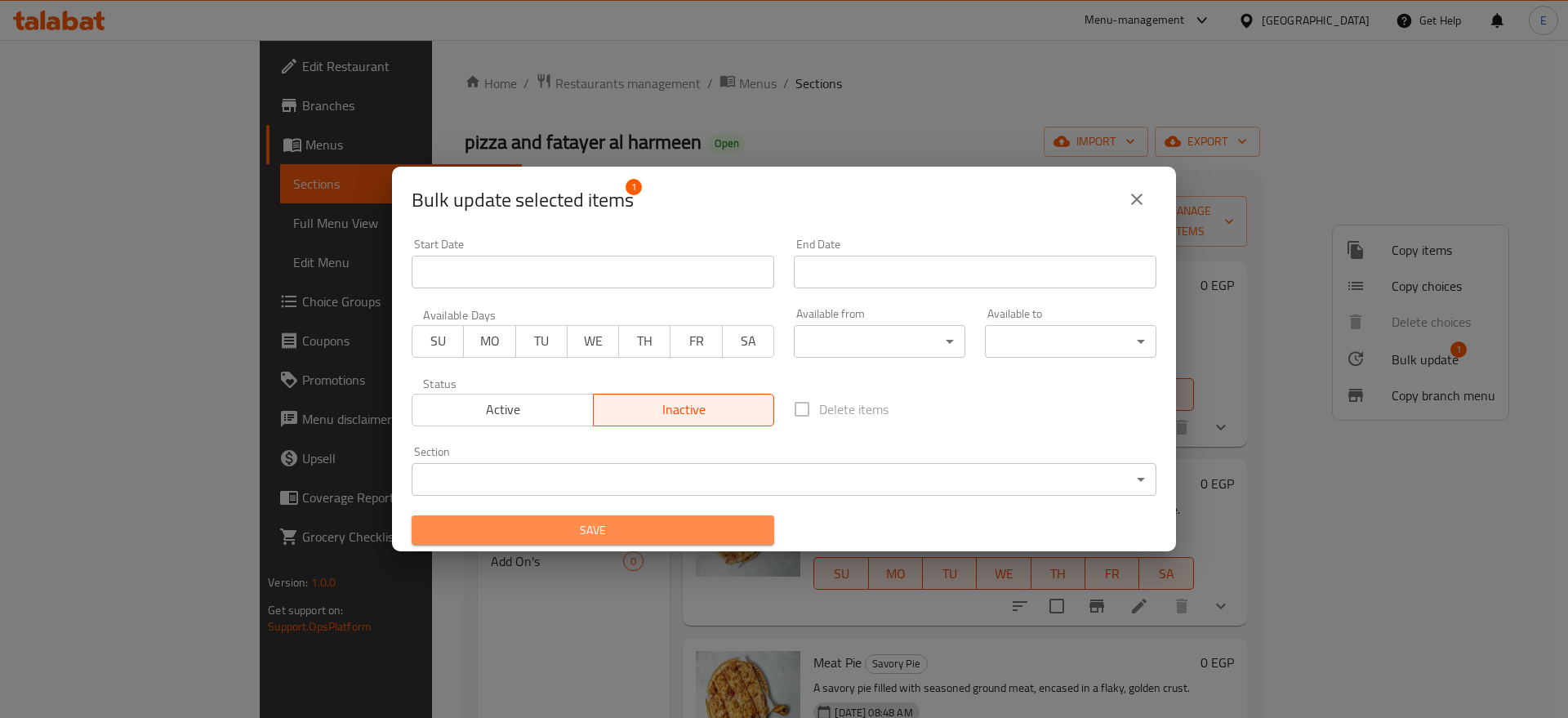
click at [620, 521] on span "Save" at bounding box center [592, 531] width 336 height 20
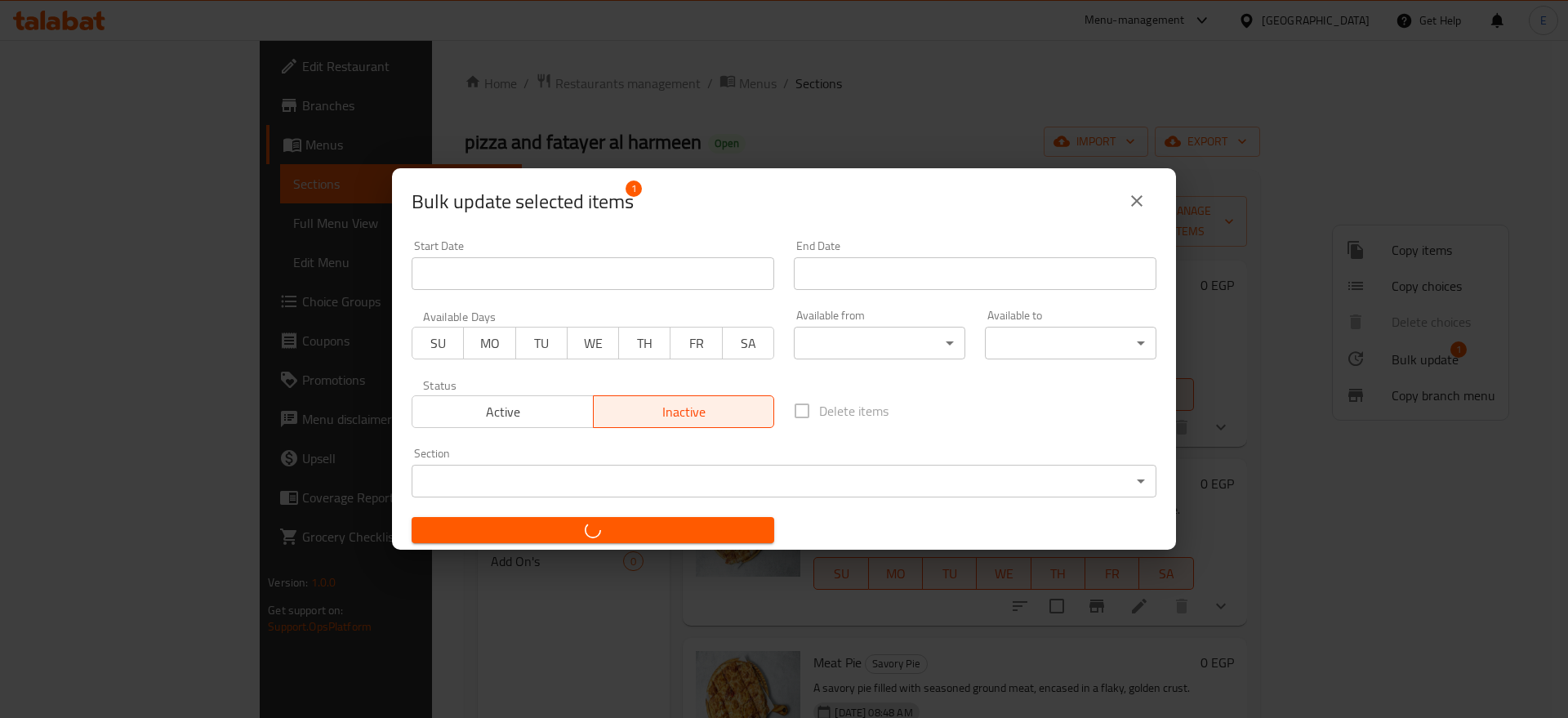
checkbox input "false"
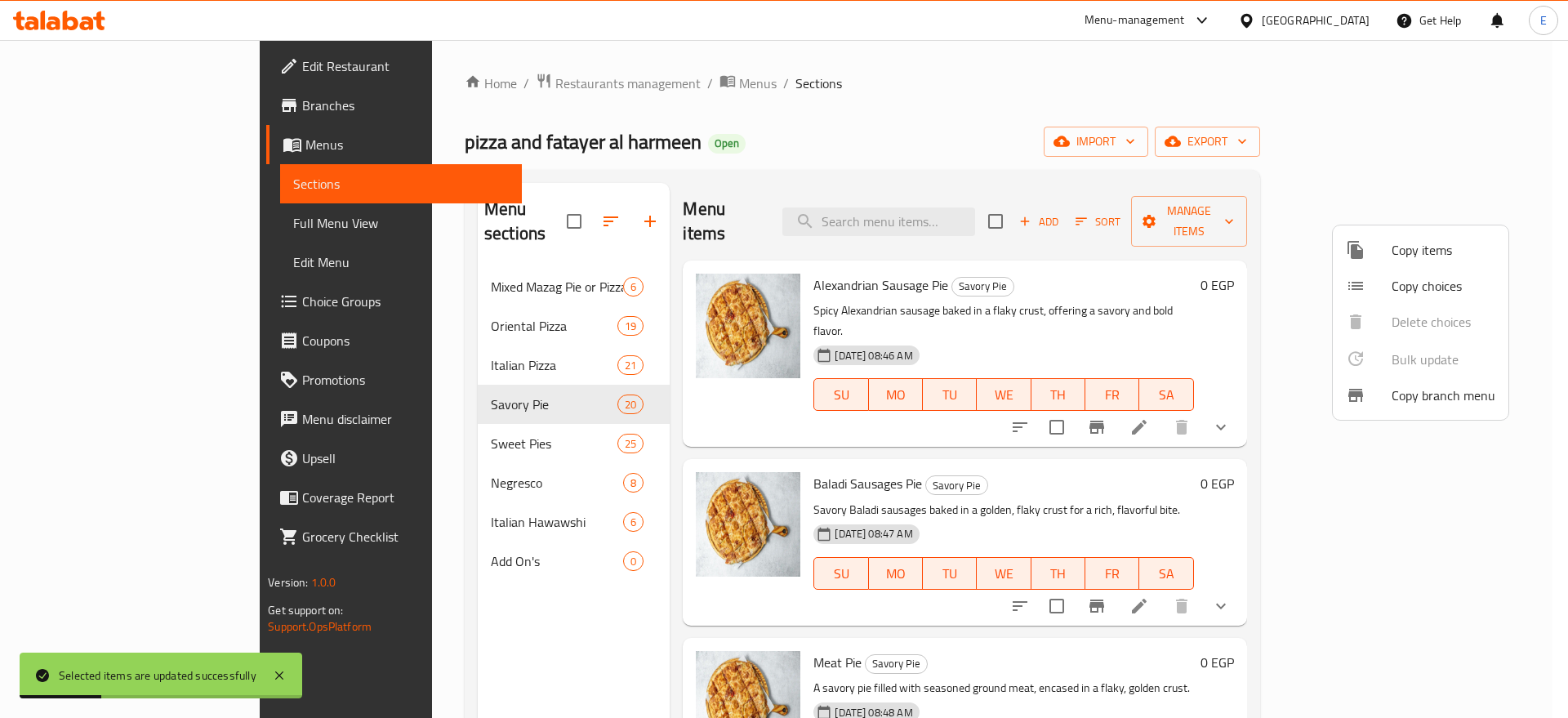
click at [1105, 191] on div at bounding box center [784, 359] width 1568 height 718
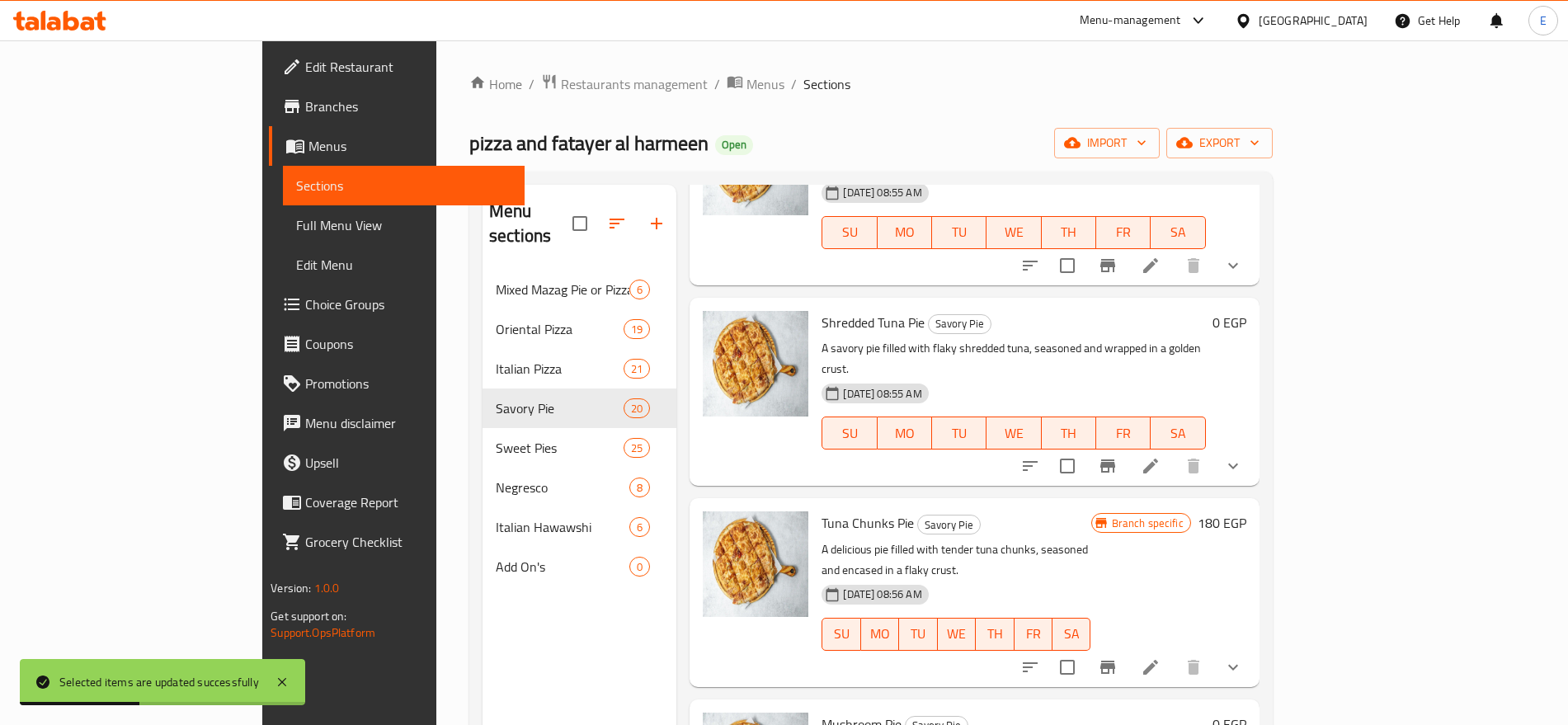
scroll to position [231, 0]
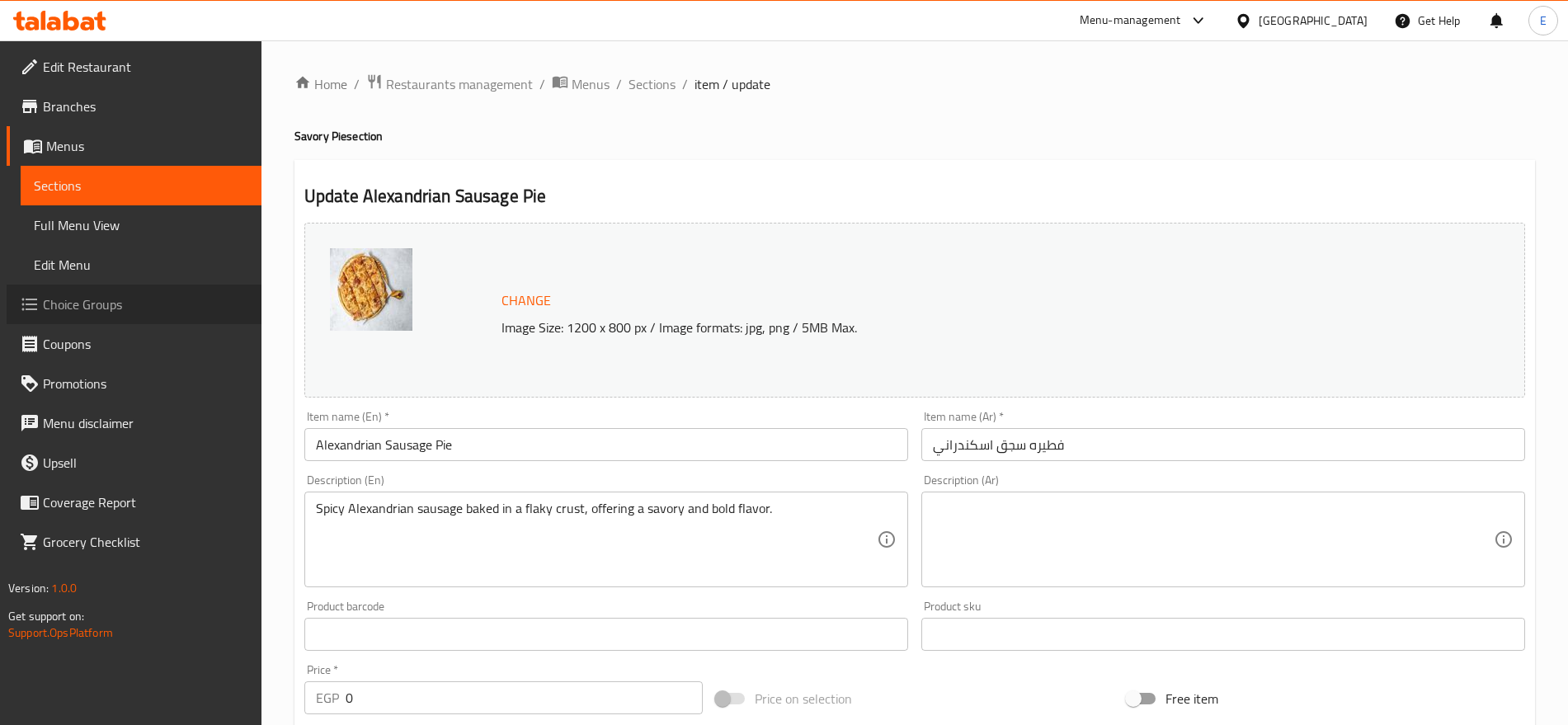
click at [87, 299] on span "Choice Groups" at bounding box center [145, 304] width 205 height 19
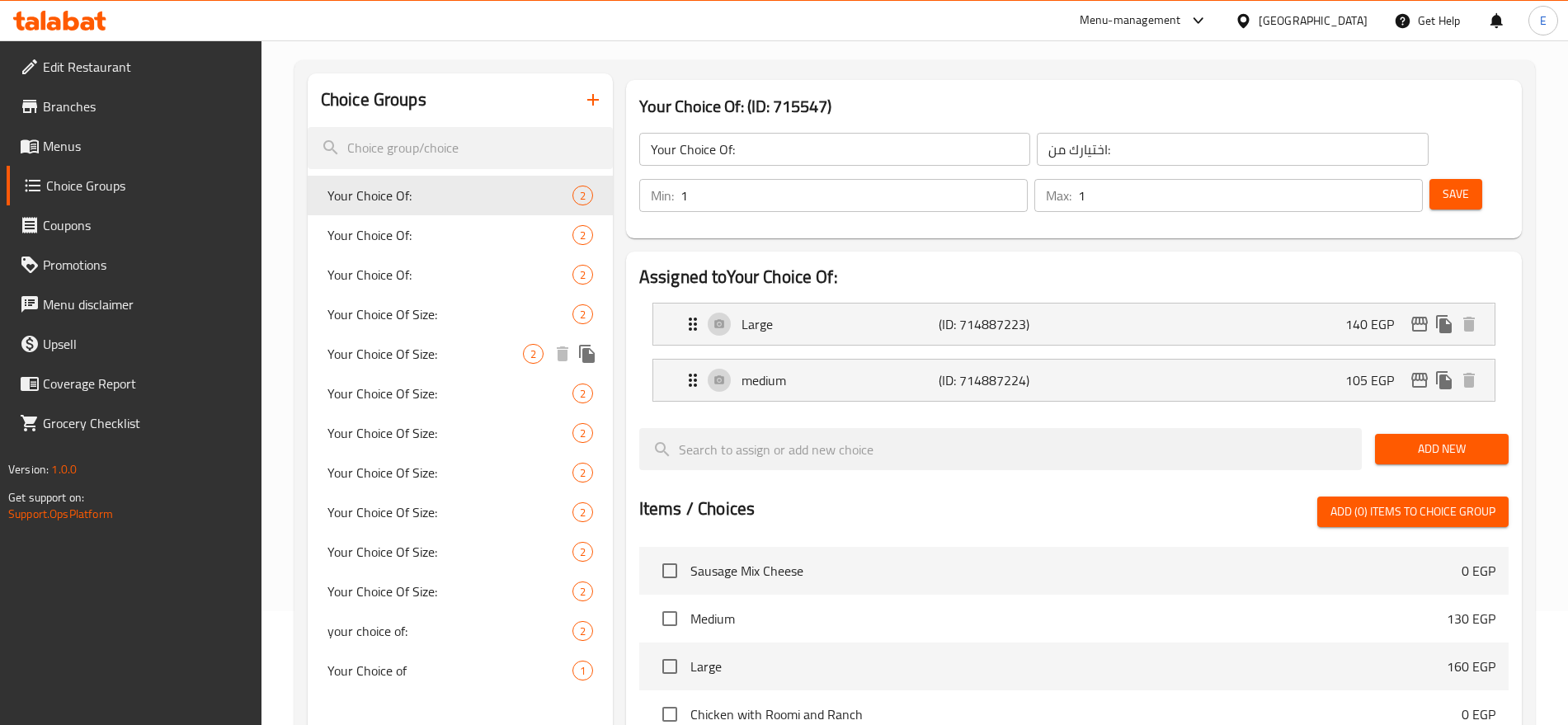
scroll to position [115, 0]
click at [86, 103] on span "Branches" at bounding box center [145, 106] width 205 height 19
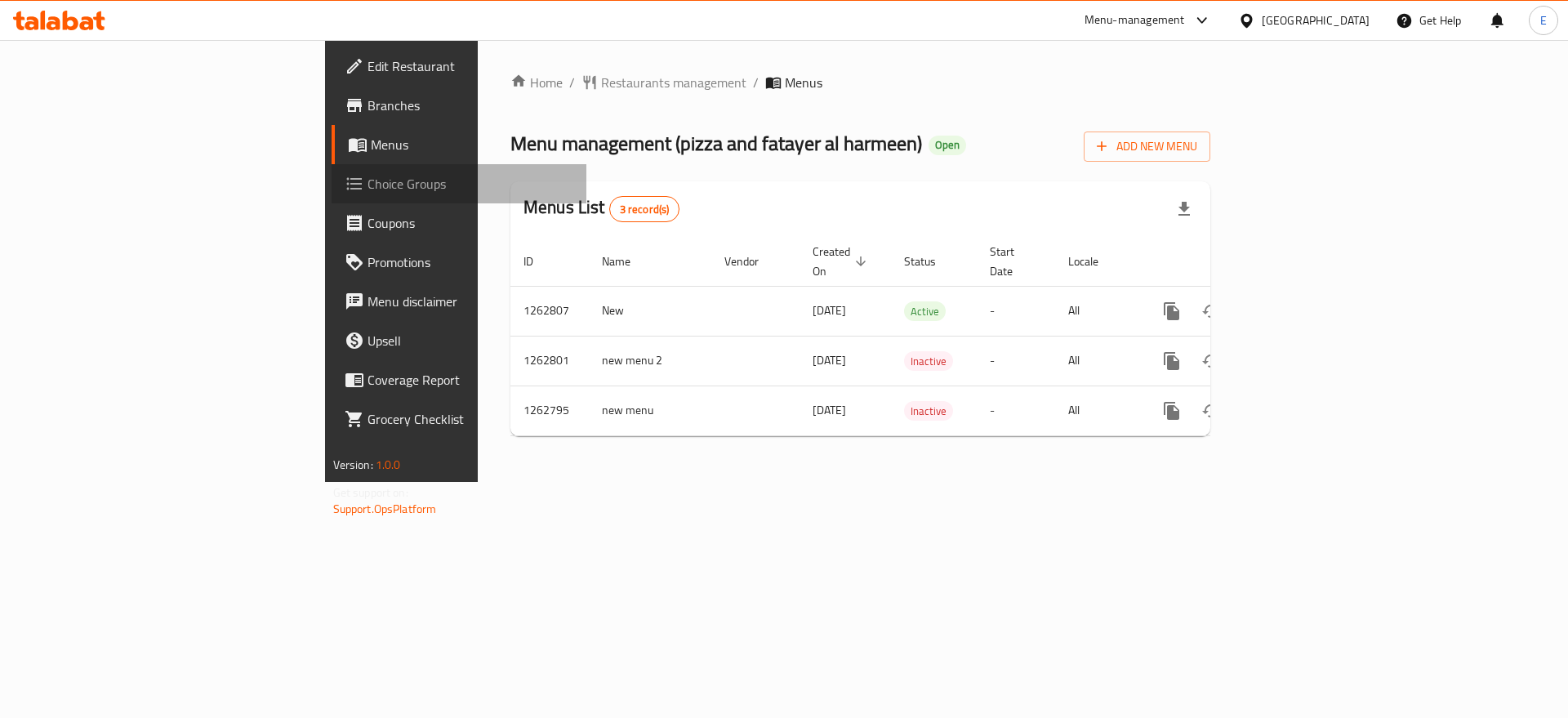
click at [367, 178] on span "Choice Groups" at bounding box center [470, 183] width 206 height 19
